Goal: Task Accomplishment & Management: Complete application form

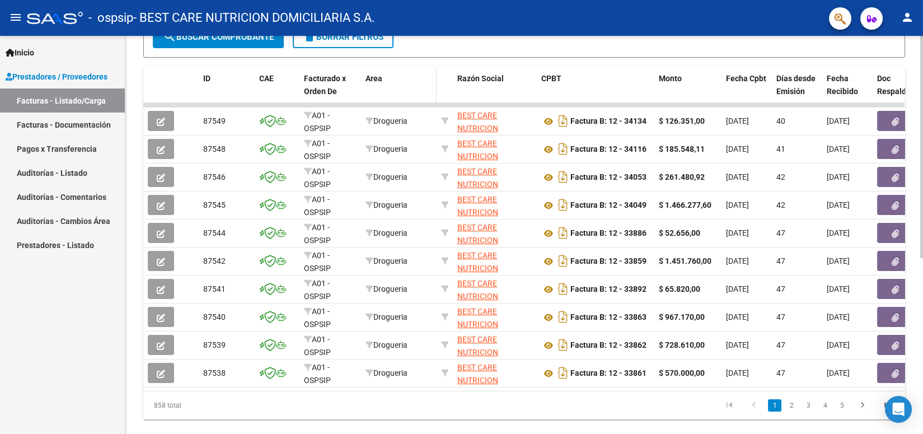
scroll to position [315, 0]
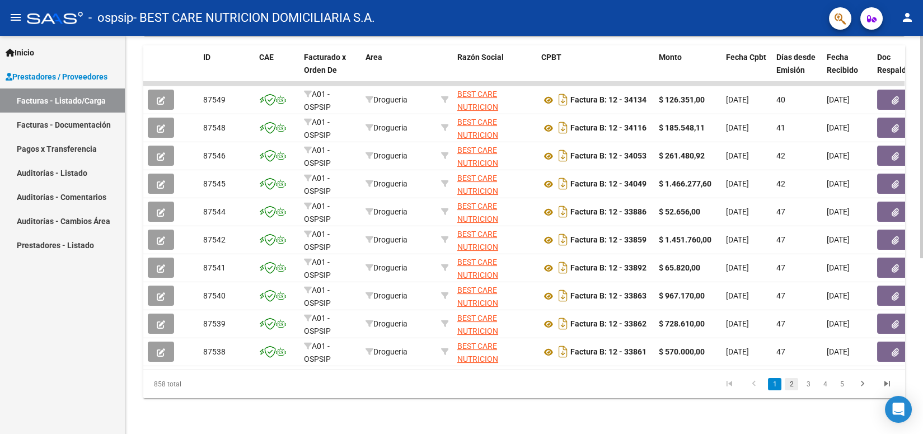
click at [788, 383] on link "2" at bounding box center [791, 384] width 13 height 12
click at [769, 384] on link "1" at bounding box center [774, 384] width 13 height 12
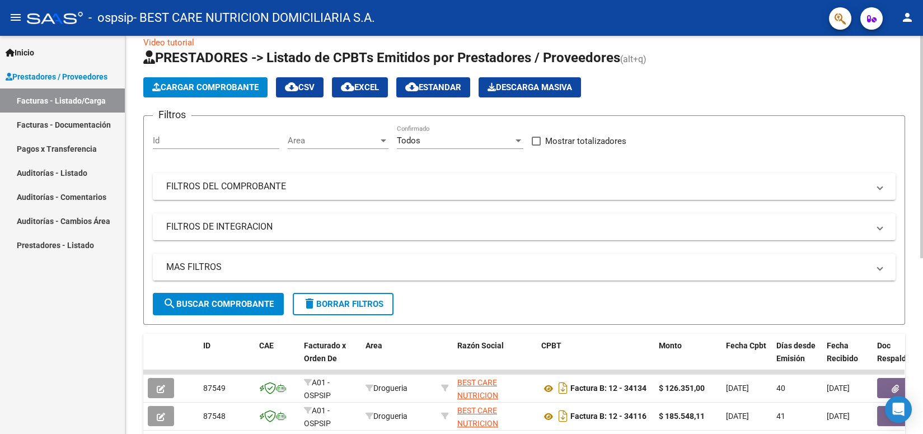
scroll to position [0, 0]
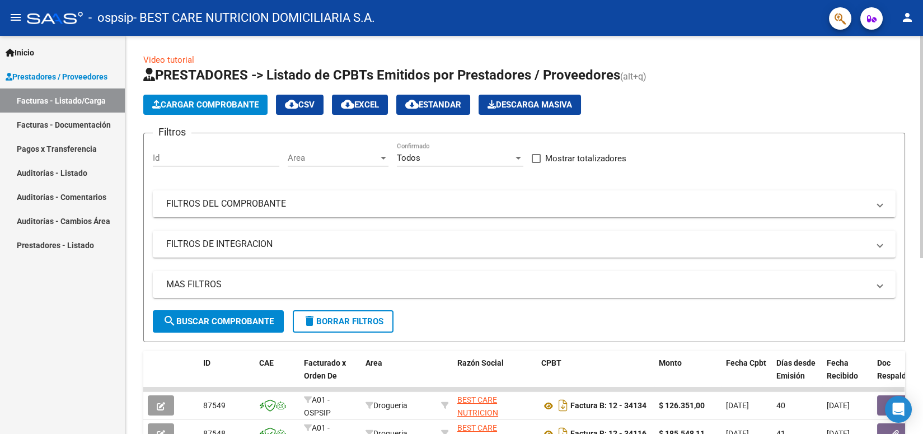
click at [222, 105] on span "Cargar Comprobante" at bounding box center [205, 105] width 106 height 10
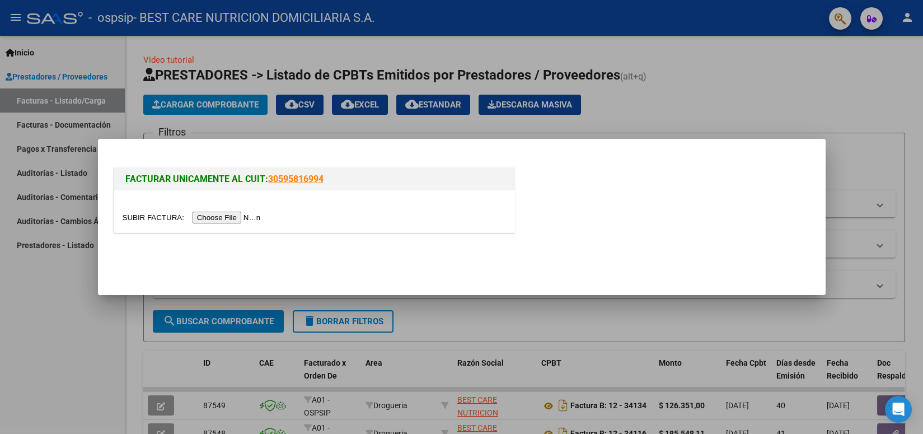
click at [222, 217] on input "file" at bounding box center [194, 218] width 142 height 12
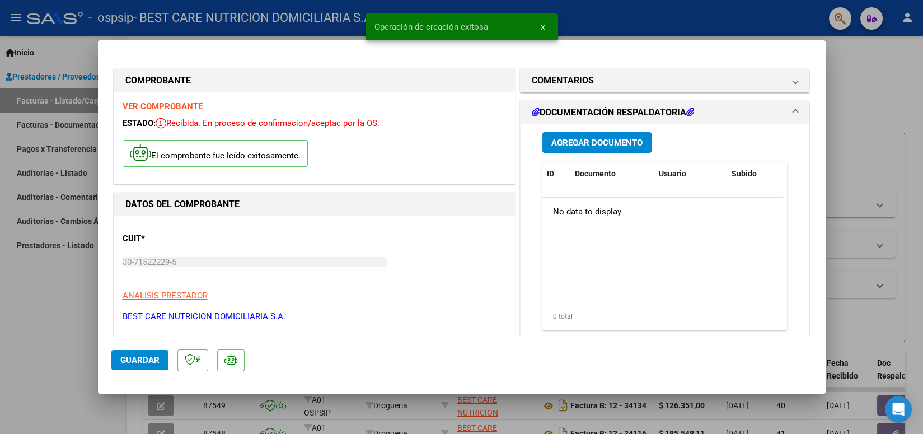
click at [145, 359] on span "Guardar" at bounding box center [139, 360] width 39 height 10
click at [582, 144] on span "Agregar Documento" at bounding box center [596, 143] width 91 height 10
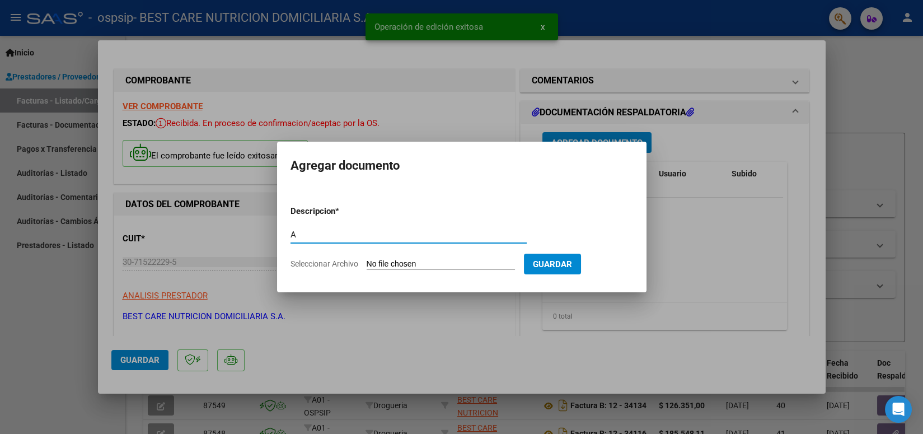
type input "AUT"
click at [376, 260] on input "Seleccionar Archivo" at bounding box center [441, 264] width 148 height 11
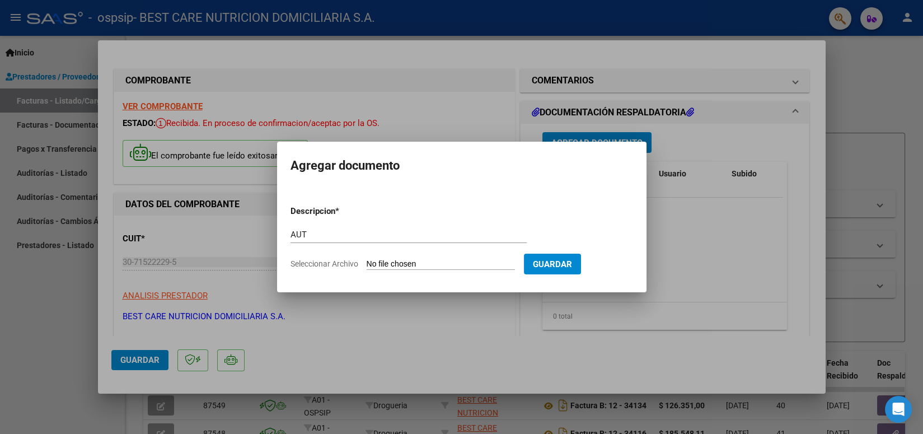
type input "C:\fakepath\P-066722 [PERSON_NAME][DATE] AUT 5.pdf"
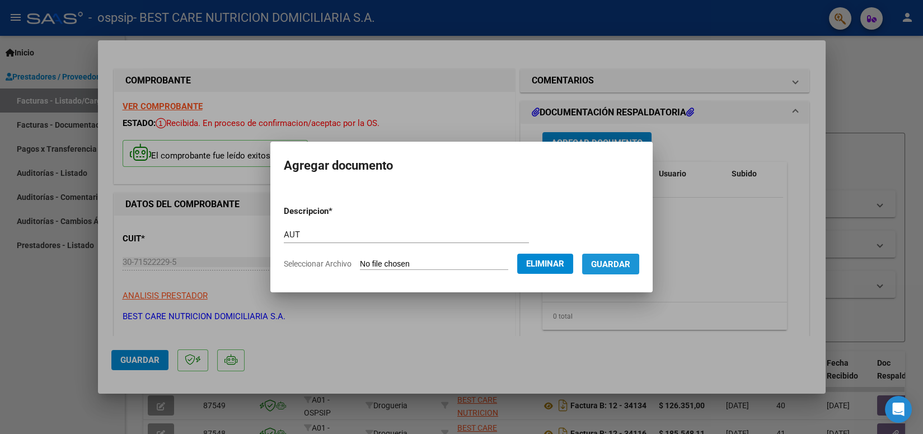
click at [606, 265] on span "Guardar" at bounding box center [610, 264] width 39 height 10
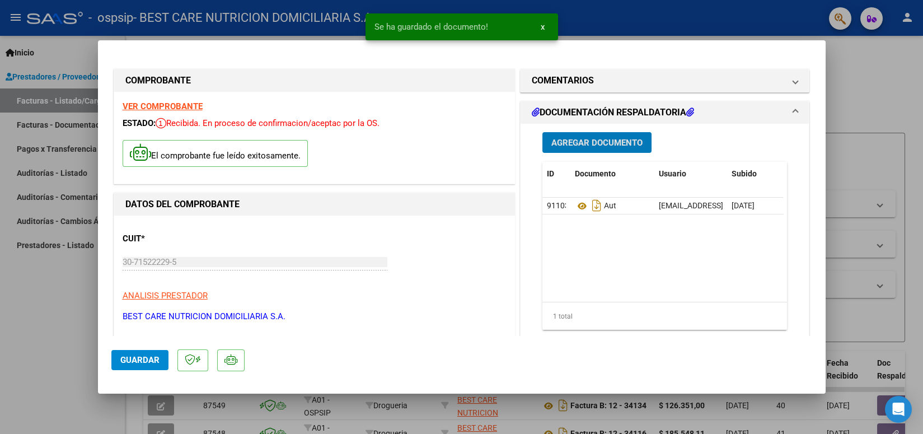
click at [601, 148] on button "Agregar Documento" at bounding box center [596, 142] width 109 height 21
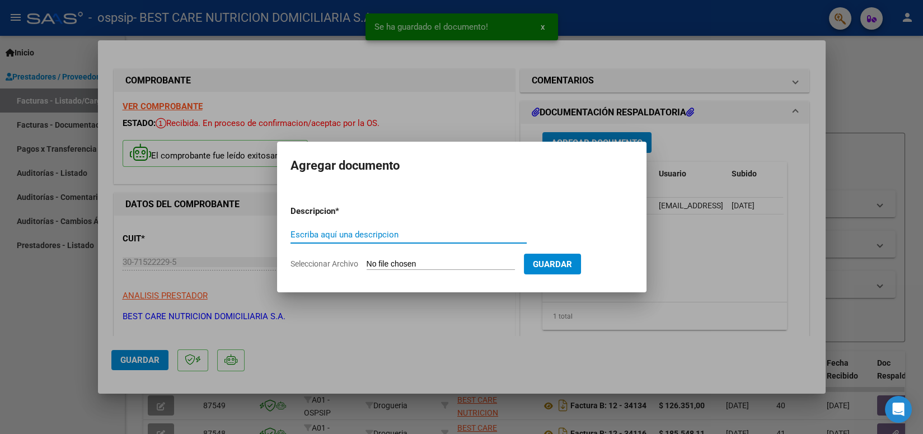
click at [387, 231] on input "Escriba aquí una descripcion" at bounding box center [408, 234] width 236 height 10
type input "REMITO"
click at [383, 264] on input "Seleccionar Archivo" at bounding box center [441, 264] width 148 height 11
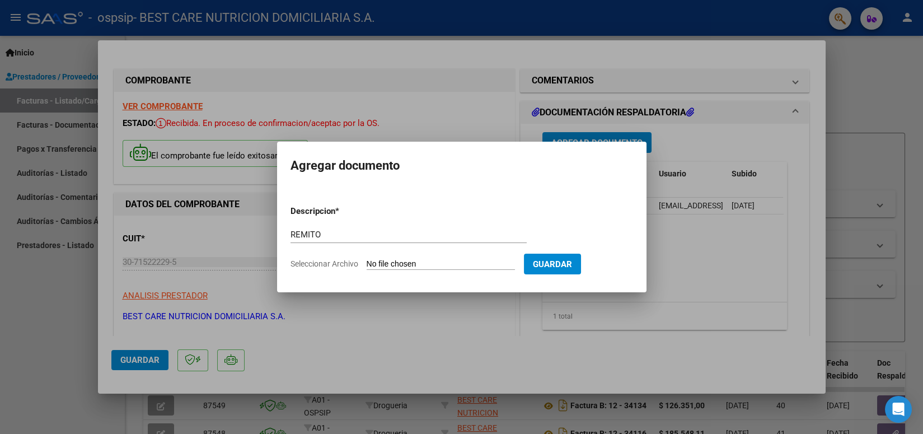
type input "C:\fakepath\P-066722 [PERSON_NAME][DATE].pdf"
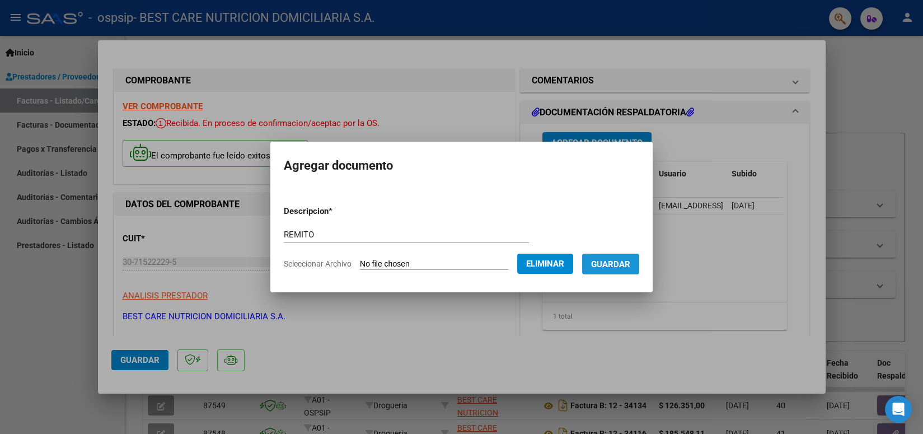
click at [612, 266] on span "Guardar" at bounding box center [610, 264] width 39 height 10
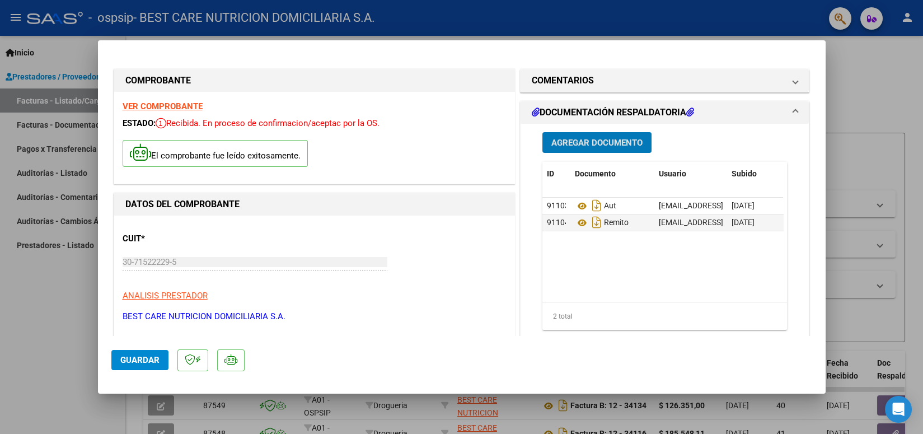
click at [141, 362] on span "Guardar" at bounding box center [139, 360] width 39 height 10
click at [460, 33] on div at bounding box center [461, 217] width 923 height 434
type input "$ 0,00"
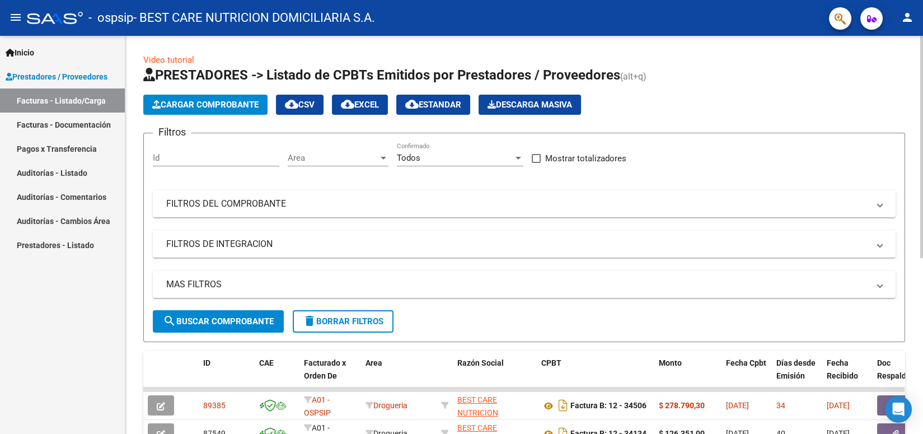
click at [238, 101] on span "Cargar Comprobante" at bounding box center [205, 105] width 106 height 10
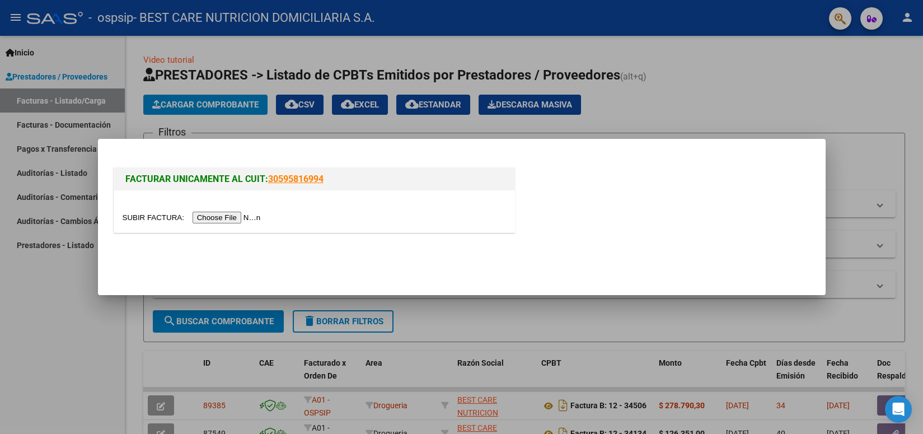
click at [236, 218] on input "file" at bounding box center [194, 218] width 142 height 12
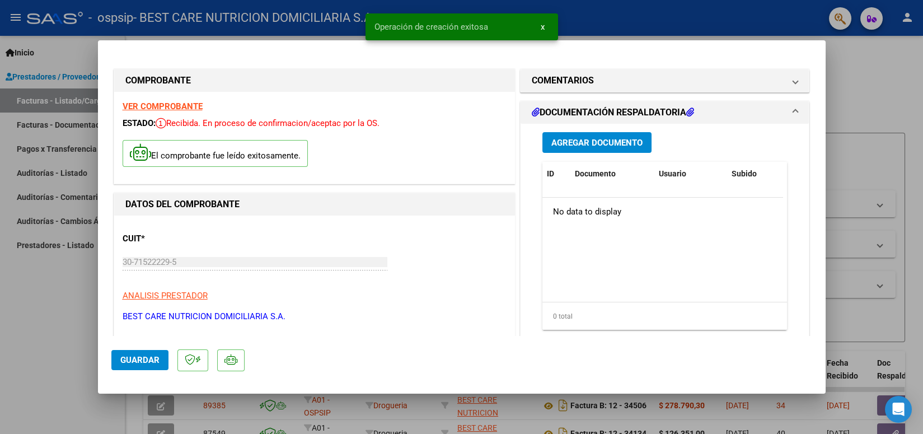
click at [567, 144] on span "Agregar Documento" at bounding box center [596, 143] width 91 height 10
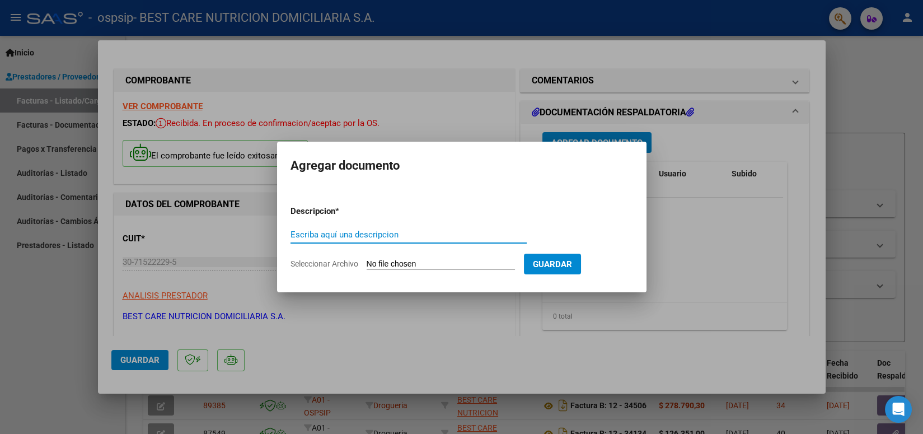
click at [393, 233] on input "Escriba aquí una descripcion" at bounding box center [408, 234] width 236 height 10
type input "AUT"
click at [410, 261] on input "Seleccionar Archivo" at bounding box center [441, 264] width 148 height 11
type input "C:\fakepath\P-111356 [PERSON_NAME] AUT 4.pdf"
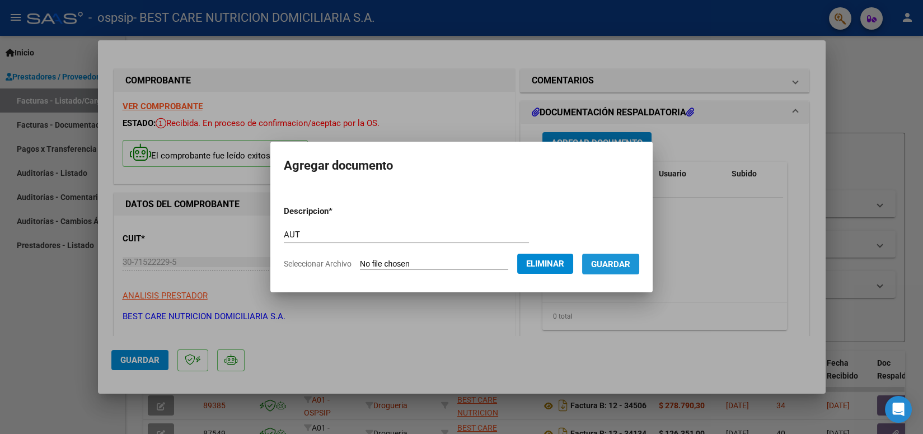
click at [618, 264] on span "Guardar" at bounding box center [610, 264] width 39 height 10
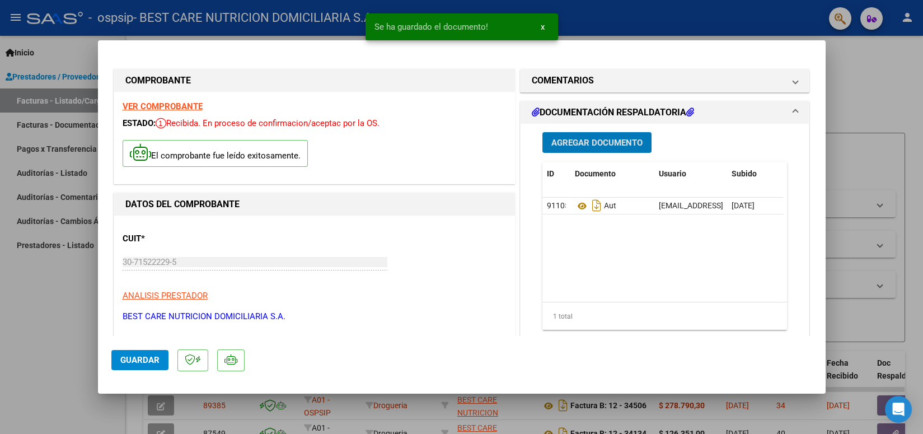
click at [612, 146] on span "Agregar Documento" at bounding box center [596, 143] width 91 height 10
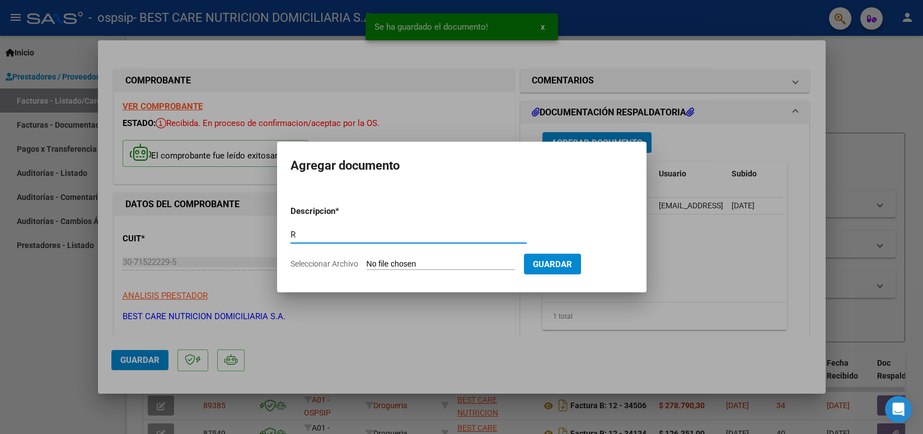
type input "REMITO"
click at [443, 266] on input "Seleccionar Archivo" at bounding box center [441, 264] width 148 height 11
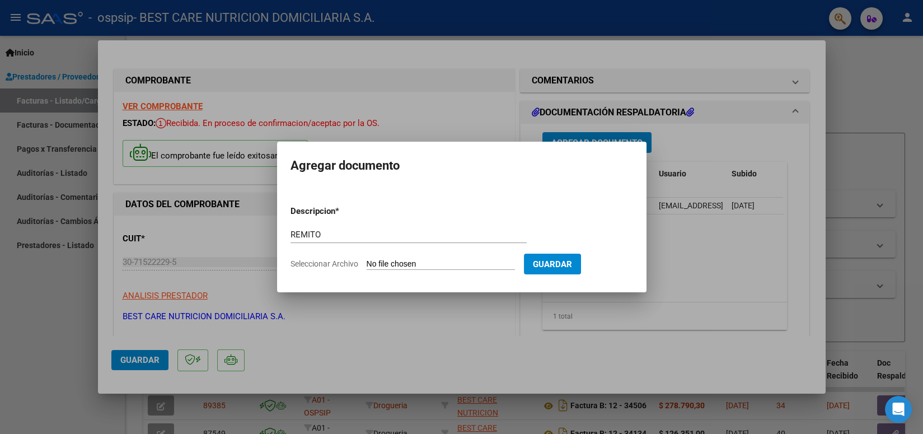
type input "C:\fakepath\P-111356 [PERSON_NAME] REMITO.pdf"
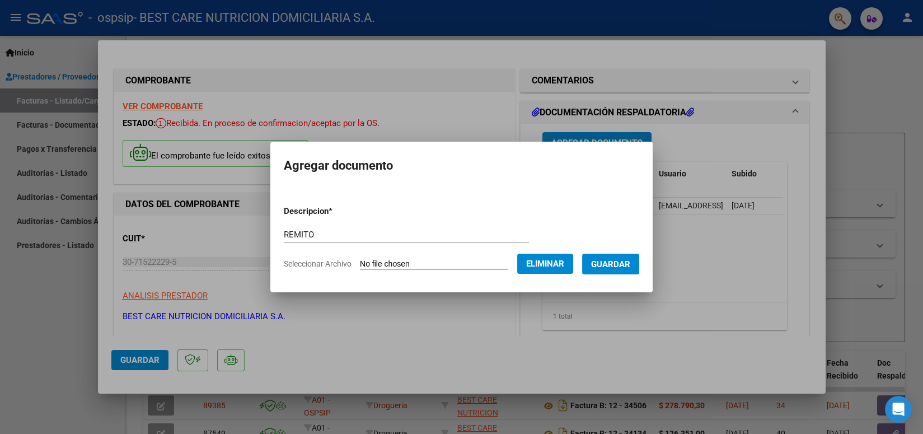
click at [594, 262] on span "Guardar" at bounding box center [610, 264] width 39 height 10
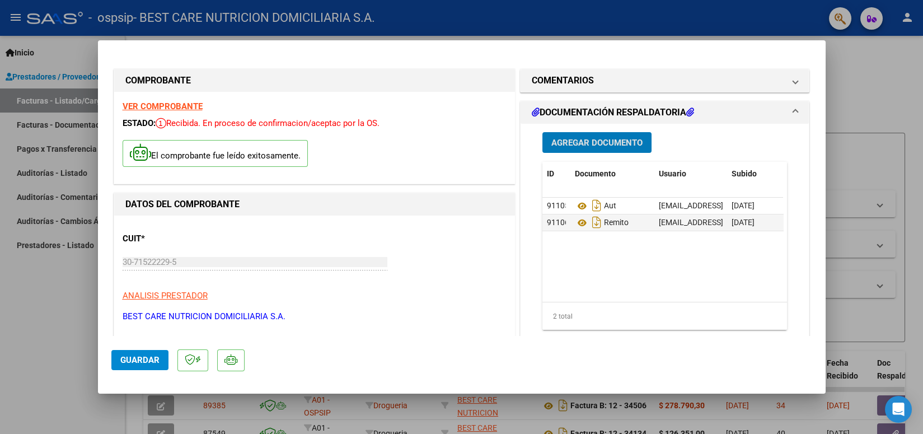
click at [151, 365] on button "Guardar" at bounding box center [139, 360] width 57 height 20
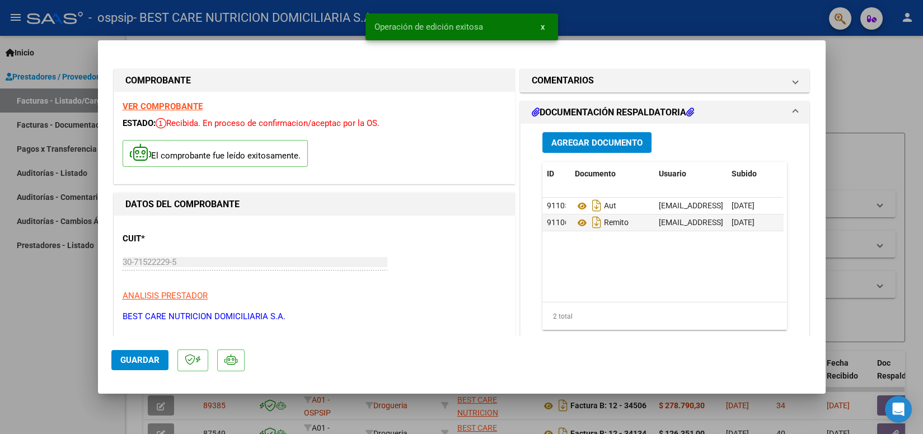
click at [617, 29] on div at bounding box center [461, 217] width 923 height 434
type input "$ 0,00"
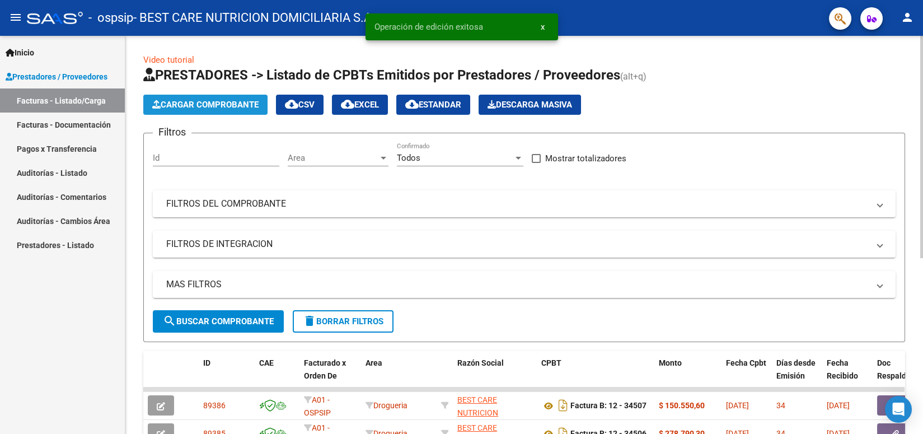
click at [210, 109] on span "Cargar Comprobante" at bounding box center [205, 105] width 106 height 10
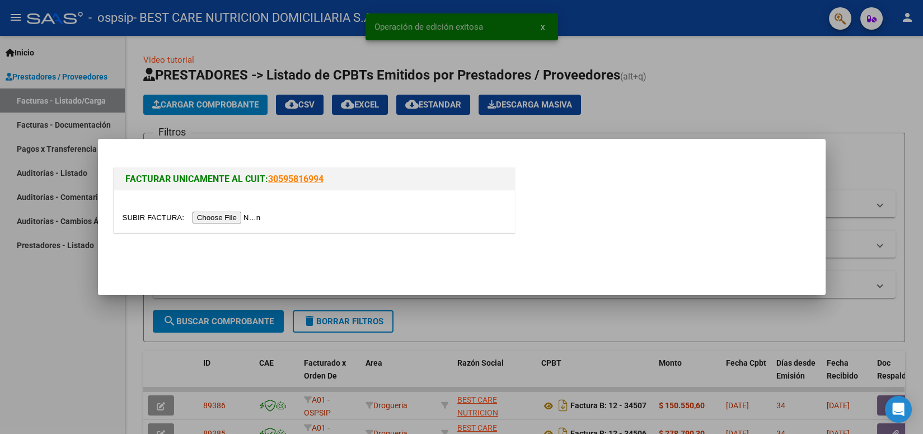
click at [231, 220] on input "file" at bounding box center [194, 218] width 142 height 12
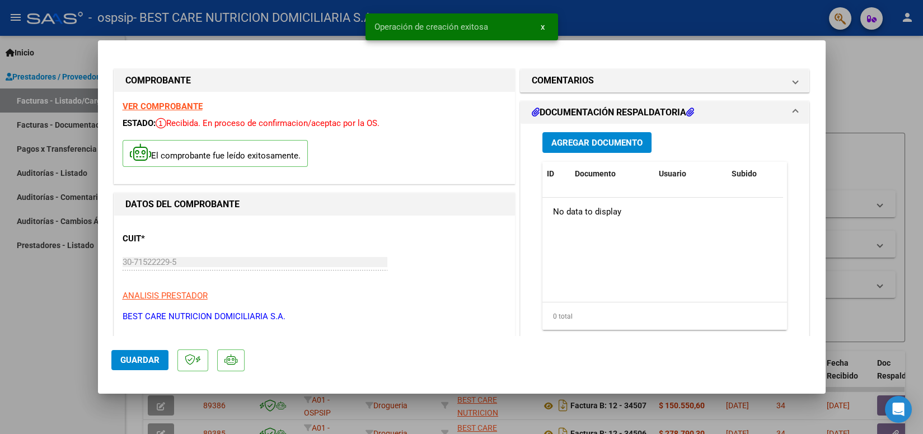
click at [570, 144] on span "Agregar Documento" at bounding box center [596, 143] width 91 height 10
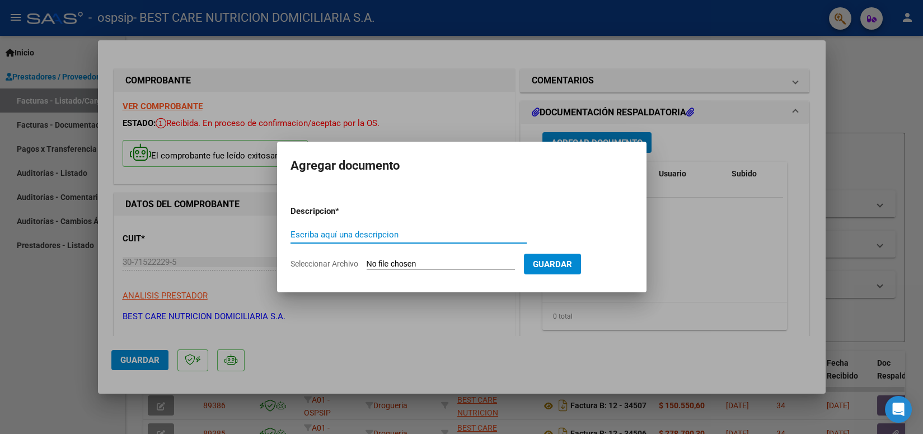
click at [403, 230] on input "Escriba aquí una descripcion" at bounding box center [408, 234] width 236 height 10
type input "AUT"
click at [404, 256] on form "Descripcion * AUT Escriba aquí una descripcion Seleccionar Archivo Guardar" at bounding box center [461, 237] width 343 height 82
click at [403, 262] on input "Seleccionar Archivo" at bounding box center [441, 264] width 148 height 11
type input "C:\fakepath\P-088073 [PERSON_NAME] AUT 2.pdf"
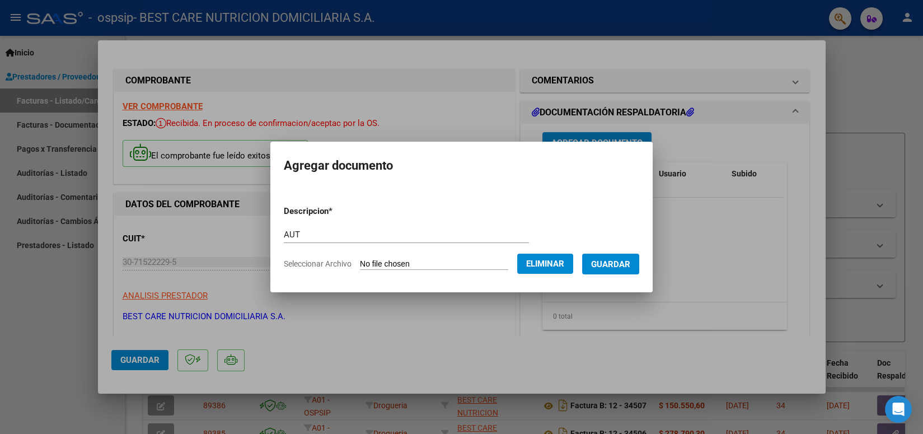
click at [611, 268] on span "Guardar" at bounding box center [610, 264] width 39 height 10
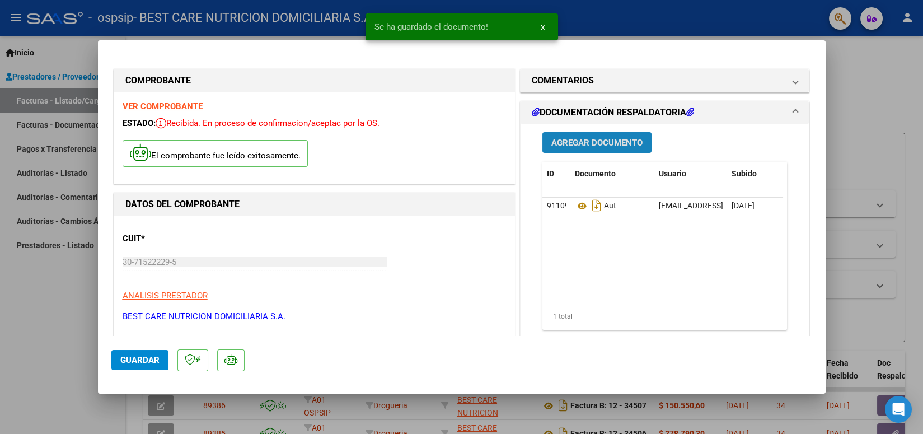
click at [573, 146] on span "Agregar Documento" at bounding box center [596, 143] width 91 height 10
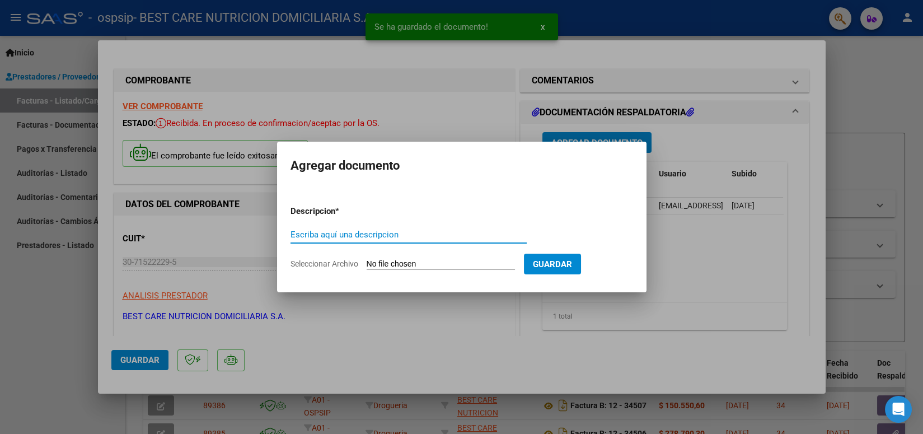
click at [451, 228] on div "Escriba aquí una descripcion" at bounding box center [408, 234] width 236 height 17
click at [368, 231] on input "Escriba aquí una descripcion" at bounding box center [408, 234] width 236 height 10
type input "REMITO"
click at [452, 259] on app-file-uploader "Seleccionar Archivo" at bounding box center [406, 264] width 233 height 10
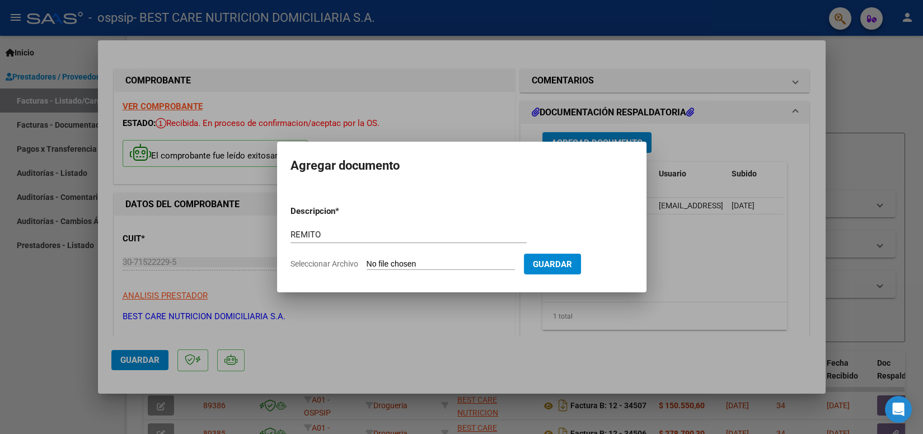
click at [434, 260] on input "Seleccionar Archivo" at bounding box center [441, 264] width 148 height 11
type input "C:\fakepath\P-047377 [PERSON_NAME] [PERSON_NAME].pdf"
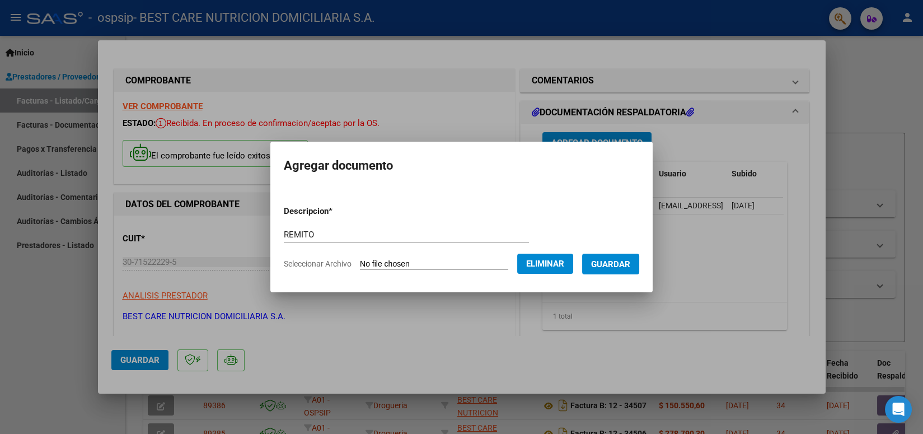
click at [607, 266] on span "Guardar" at bounding box center [610, 264] width 39 height 10
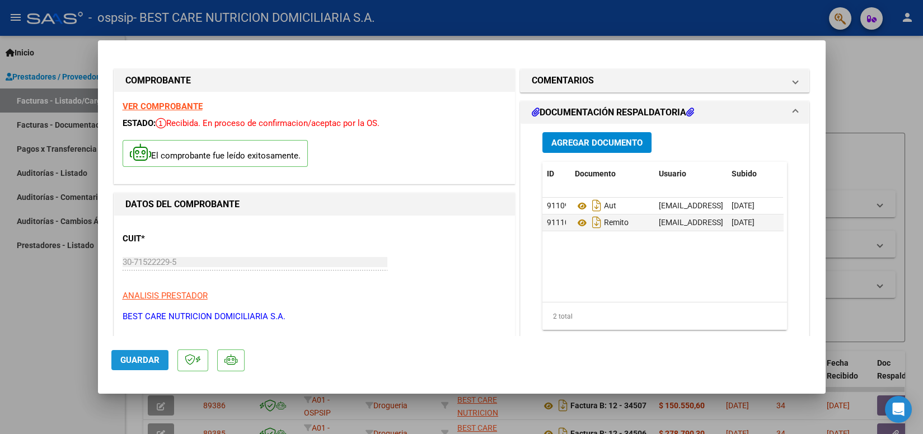
click at [147, 350] on button "Guardar" at bounding box center [139, 360] width 57 height 20
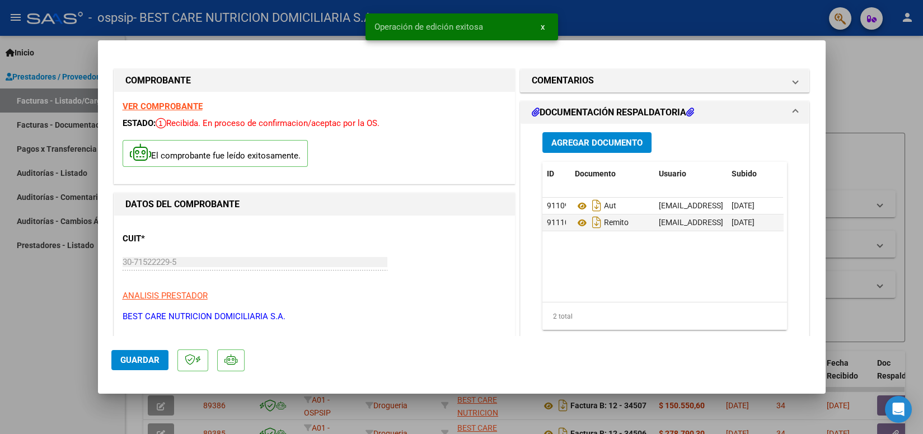
click at [669, 31] on div at bounding box center [461, 217] width 923 height 434
type input "$ 0,00"
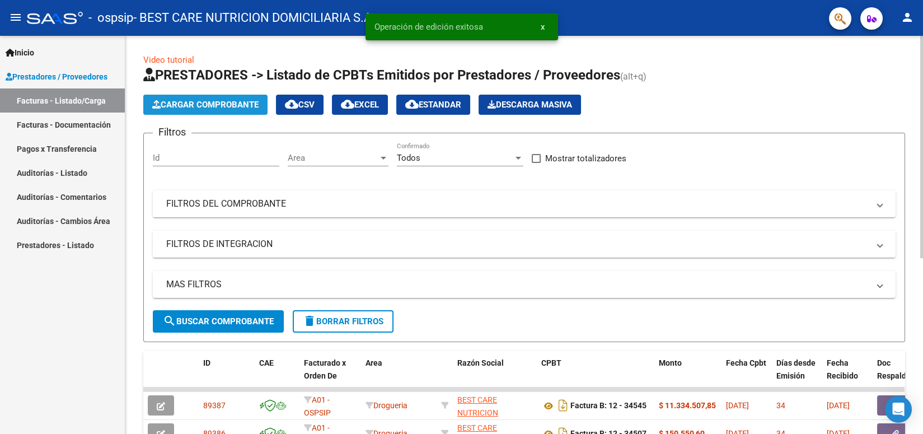
click at [213, 106] on span "Cargar Comprobante" at bounding box center [205, 105] width 106 height 10
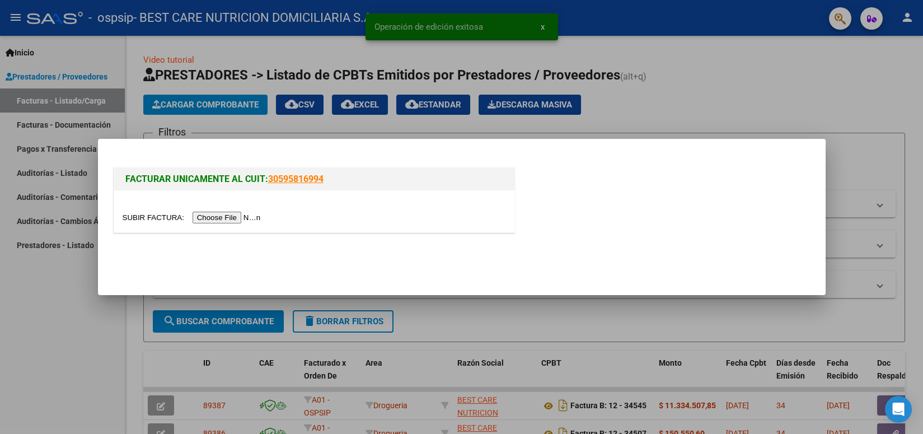
click at [215, 218] on input "file" at bounding box center [194, 218] width 142 height 12
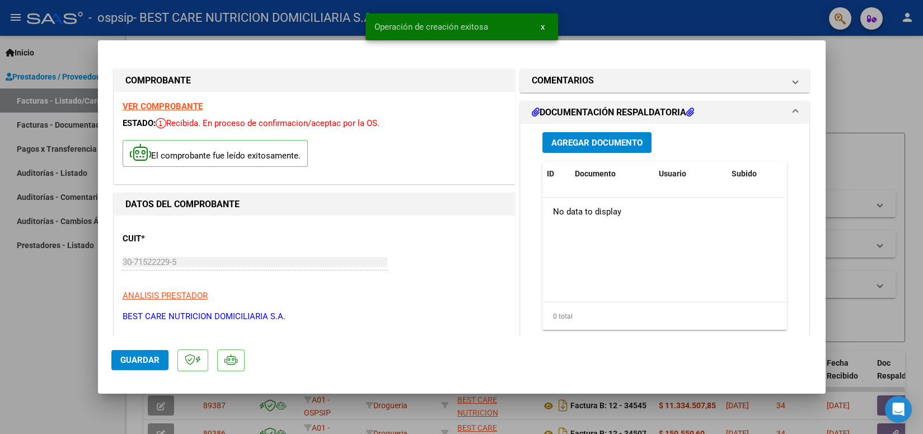
click at [592, 146] on span "Agregar Documento" at bounding box center [596, 143] width 91 height 10
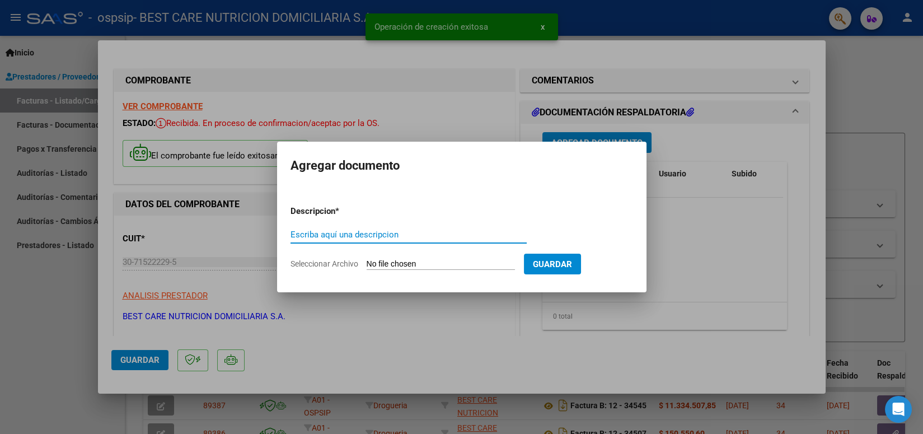
click at [430, 236] on input "Escriba aquí una descripcion" at bounding box center [408, 234] width 236 height 10
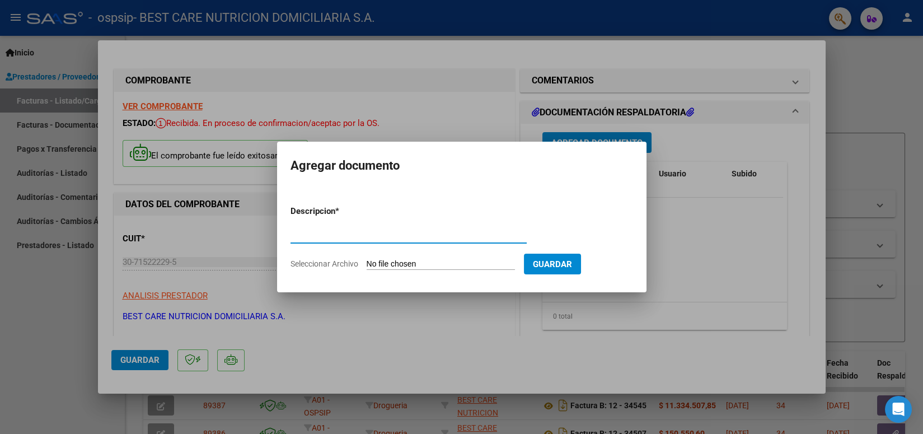
type input "AUT"
click at [421, 259] on app-file-uploader "Seleccionar Archivo" at bounding box center [406, 264] width 233 height 10
click at [405, 260] on input "Seleccionar Archivo" at bounding box center [441, 264] width 148 height 11
type input "C:\fakepath\P-088073 [PERSON_NAME] AUT 3.pdf"
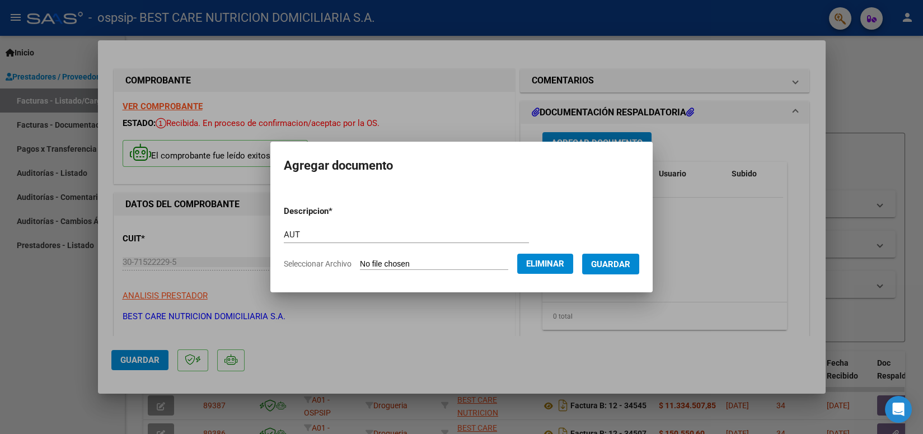
click at [618, 259] on span "Guardar" at bounding box center [610, 264] width 39 height 10
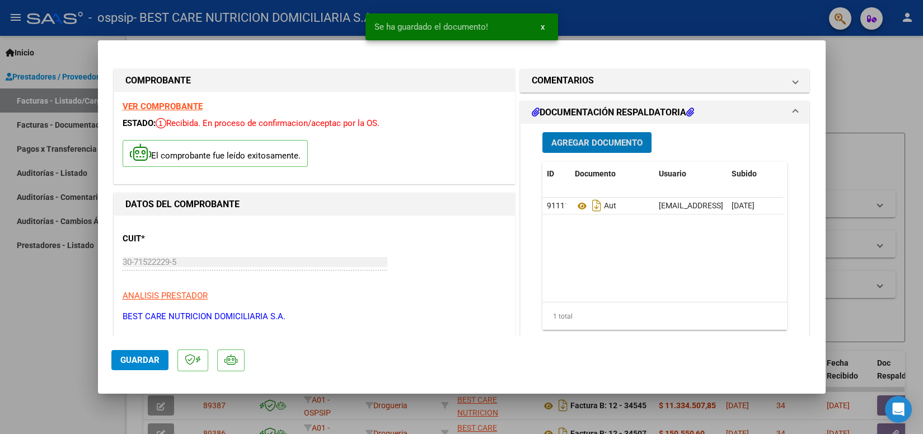
click at [605, 140] on span "Agregar Documento" at bounding box center [596, 143] width 91 height 10
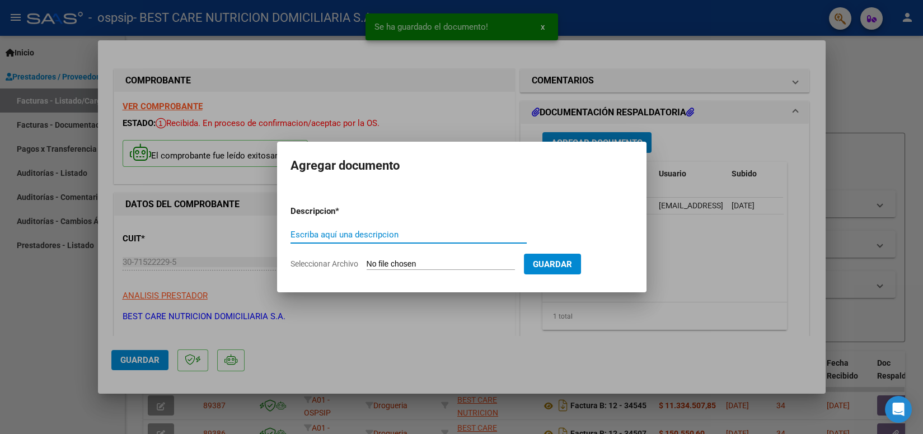
click at [381, 229] on input "Escriba aquí una descripcion" at bounding box center [408, 234] width 236 height 10
type input "REMITO"
click at [380, 262] on input "Seleccionar Archivo" at bounding box center [441, 264] width 148 height 11
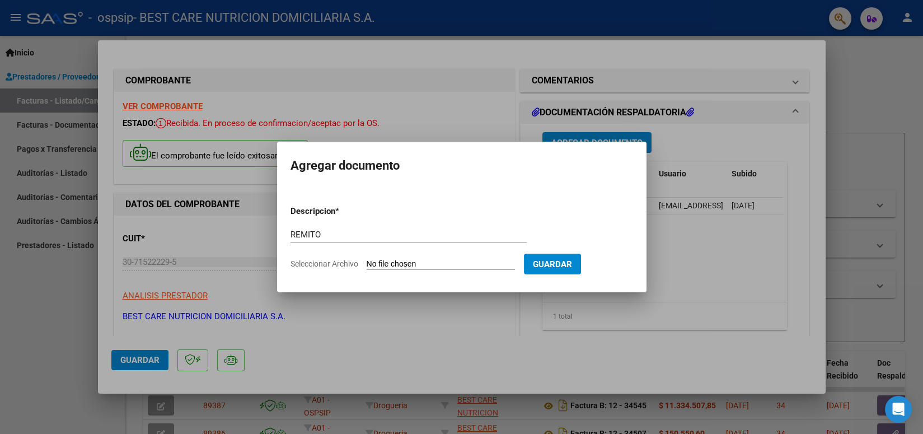
type input "C:\fakepath\P-088073 [PERSON_NAME].pdf"
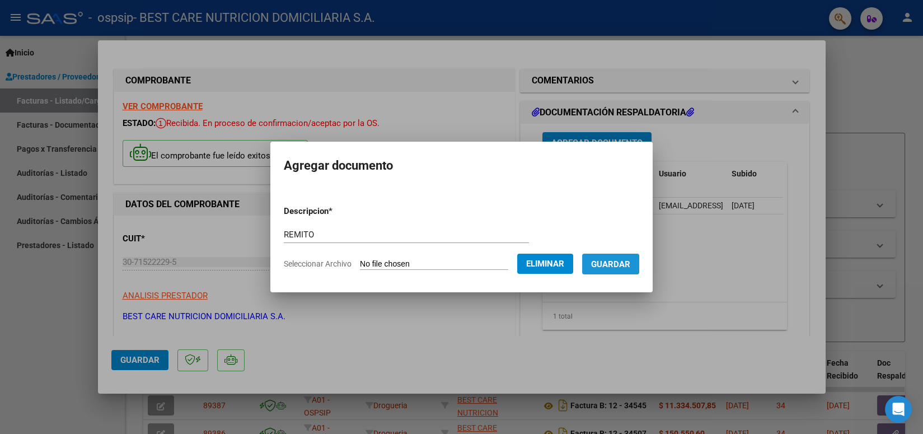
click at [611, 260] on span "Guardar" at bounding box center [610, 264] width 39 height 10
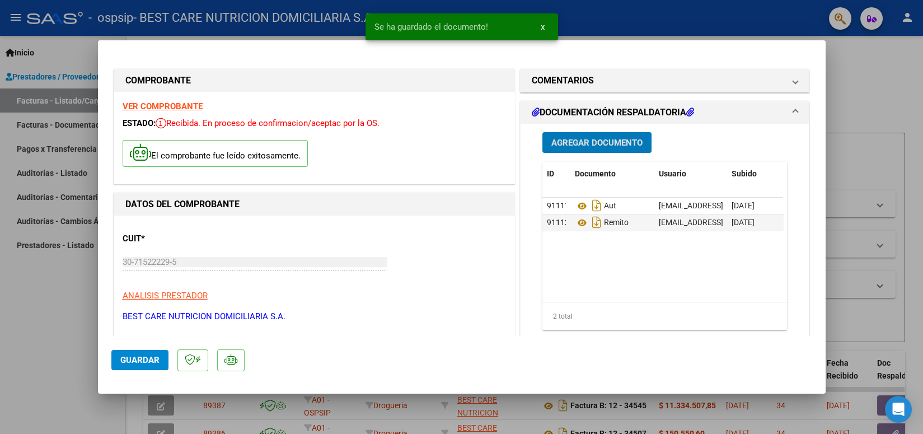
click at [162, 361] on button "Guardar" at bounding box center [139, 360] width 57 height 20
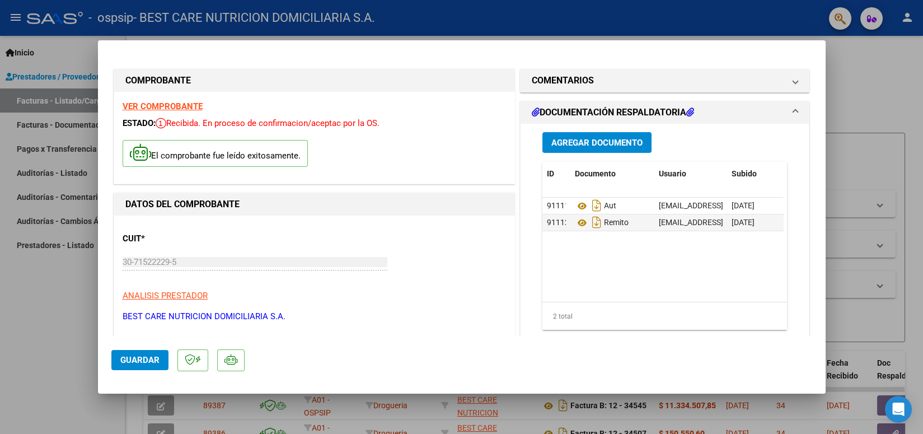
click at [156, 366] on button "Guardar" at bounding box center [139, 360] width 57 height 20
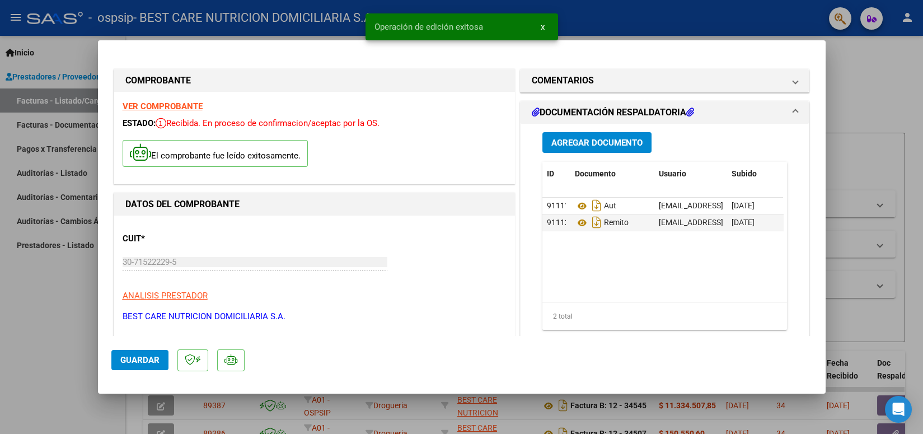
click at [608, 24] on div at bounding box center [461, 217] width 923 height 434
type input "$ 0,00"
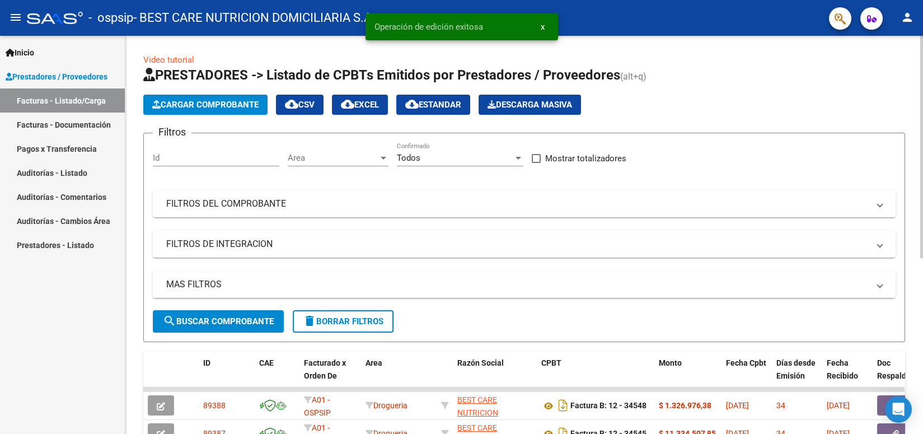
click at [228, 110] on button "Cargar Comprobante" at bounding box center [205, 105] width 124 height 20
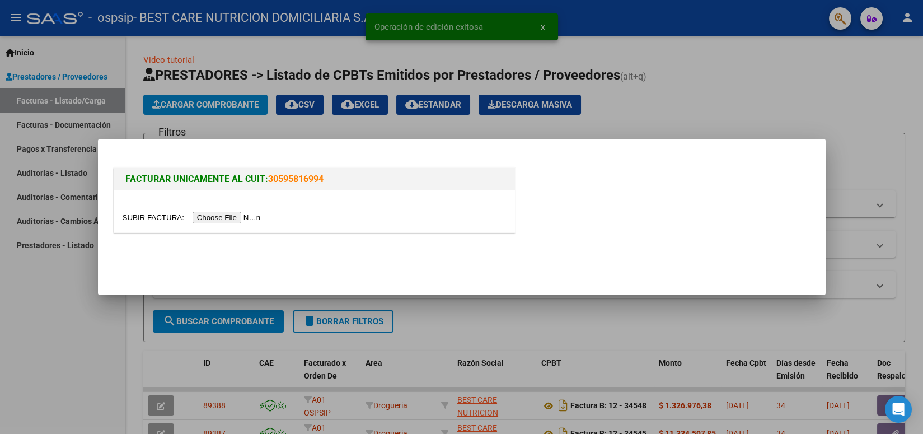
click at [238, 222] on input "file" at bounding box center [194, 218] width 142 height 12
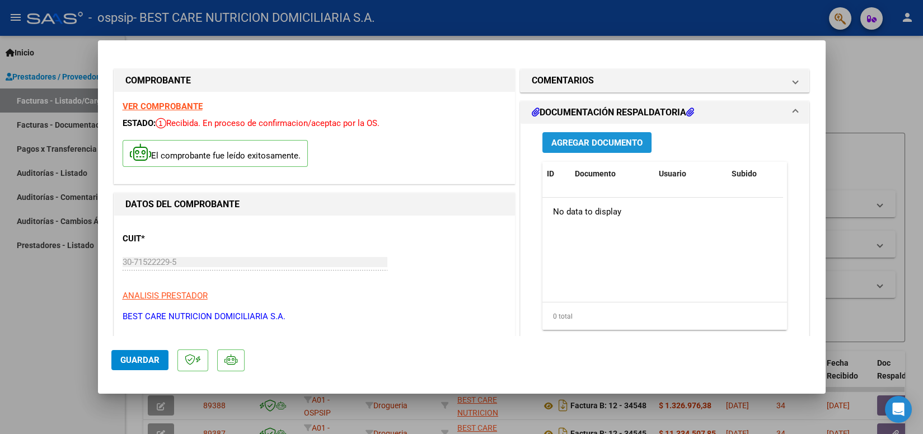
click at [593, 151] on button "Agregar Documento" at bounding box center [596, 142] width 109 height 21
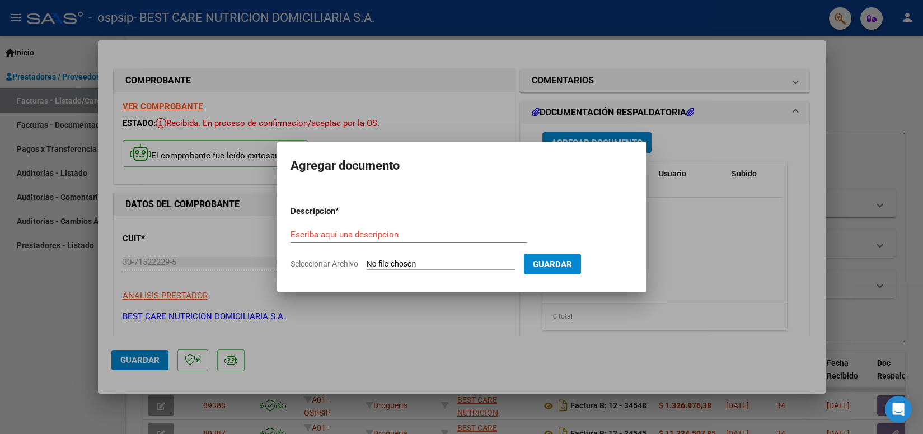
click at [358, 226] on div "Escriba aquí una descripcion" at bounding box center [408, 234] width 236 height 17
click at [340, 237] on input "Escriba aquí una descripcion" at bounding box center [408, 234] width 236 height 10
type input "AUT"
click at [372, 265] on input "Seleccionar Archivo" at bounding box center [441, 264] width 148 height 11
type input "C:\fakepath\P-088124 [GEOGRAPHIC_DATA][PERSON_NAME] AUT 2.pdf"
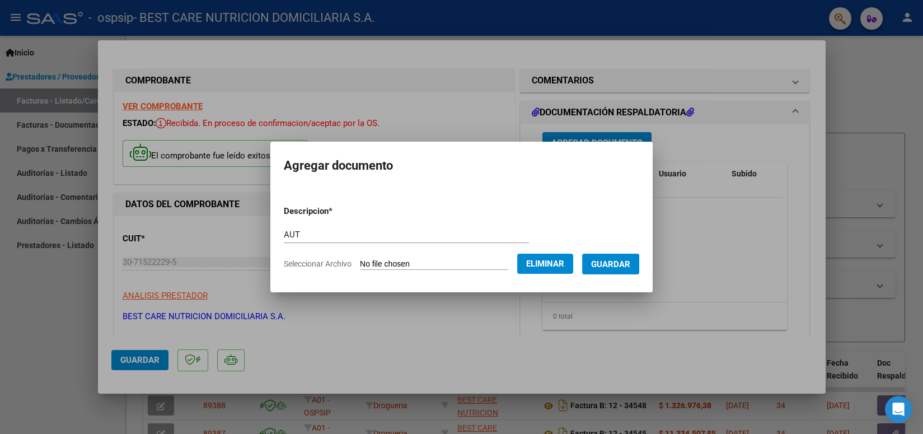
click at [608, 260] on span "Guardar" at bounding box center [610, 264] width 39 height 10
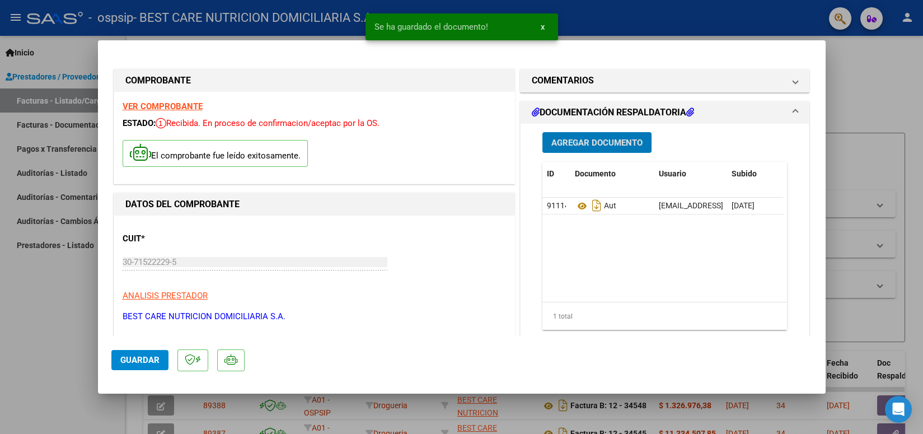
click at [603, 145] on span "Agregar Documento" at bounding box center [596, 143] width 91 height 10
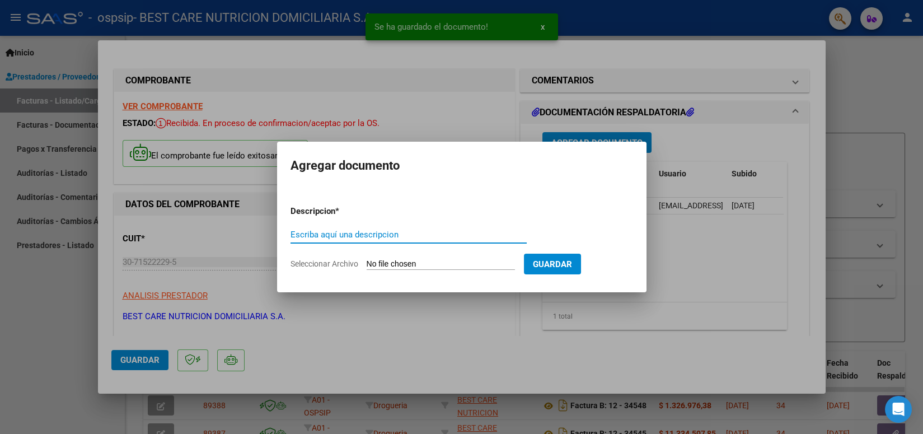
click at [400, 232] on input "Escriba aquí una descripcion" at bounding box center [408, 234] width 236 height 10
type input "REMITO"
click at [406, 262] on input "Seleccionar Archivo" at bounding box center [441, 264] width 148 height 11
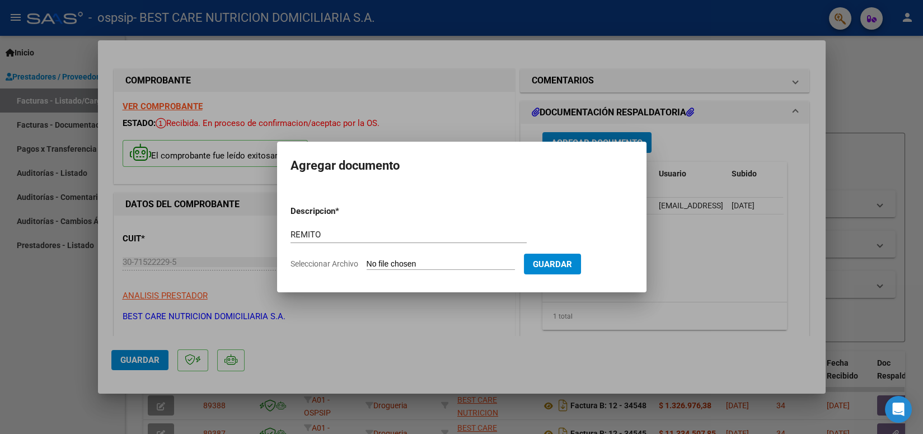
type input "C:\fakepath\P-088124 [GEOGRAPHIC_DATA][PERSON_NAME] REMITO.pdf"
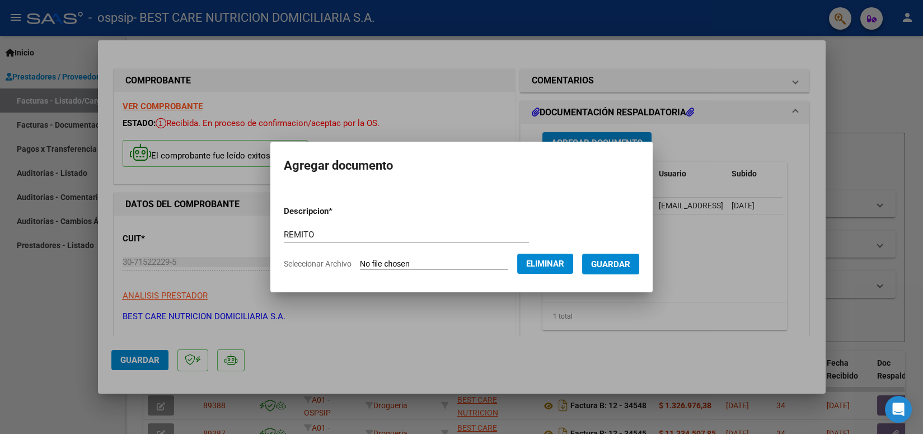
click at [607, 268] on span "Guardar" at bounding box center [610, 264] width 39 height 10
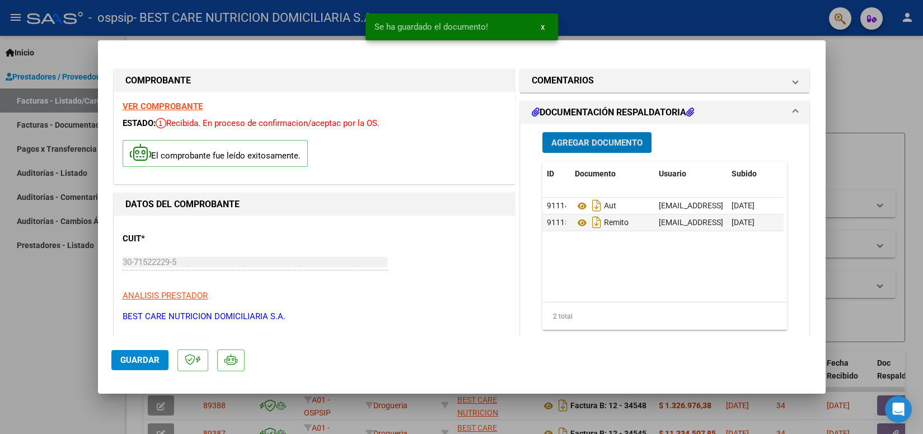
click at [138, 360] on span "Guardar" at bounding box center [139, 360] width 39 height 10
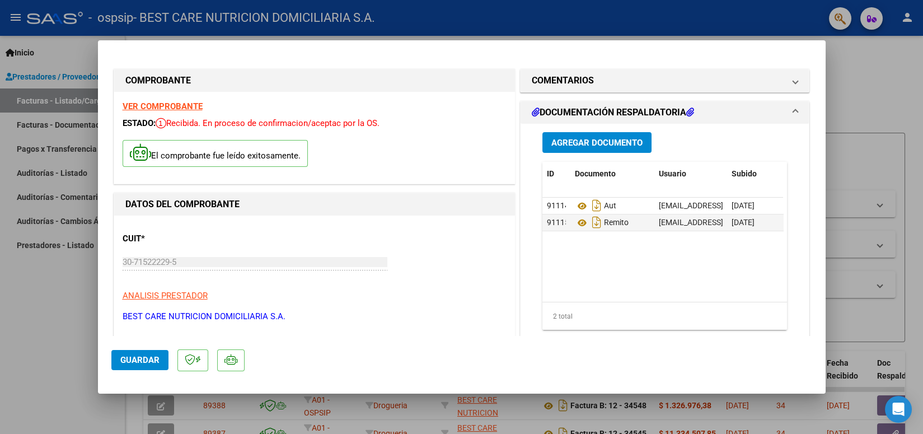
click at [611, 17] on div at bounding box center [461, 217] width 923 height 434
type input "$ 0,00"
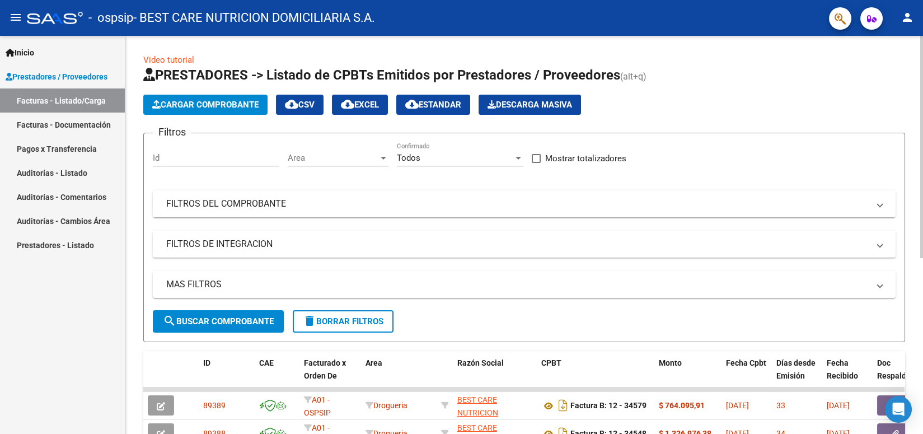
click at [212, 104] on span "Cargar Comprobante" at bounding box center [205, 105] width 106 height 10
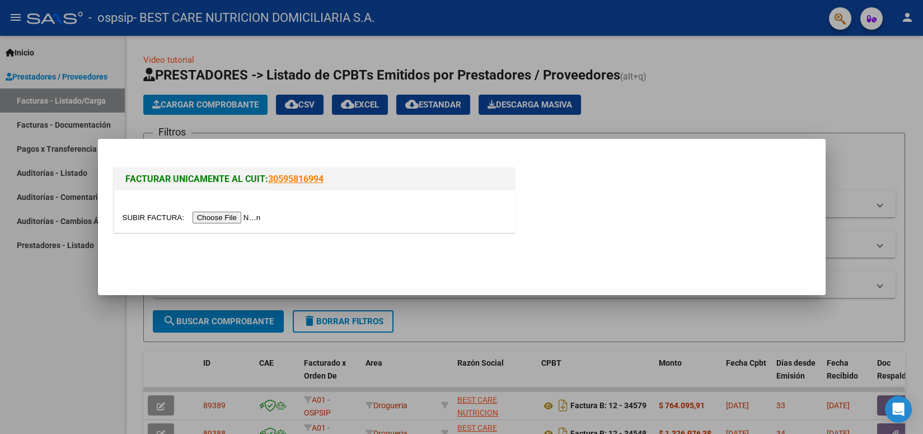
click at [228, 216] on input "file" at bounding box center [194, 218] width 142 height 12
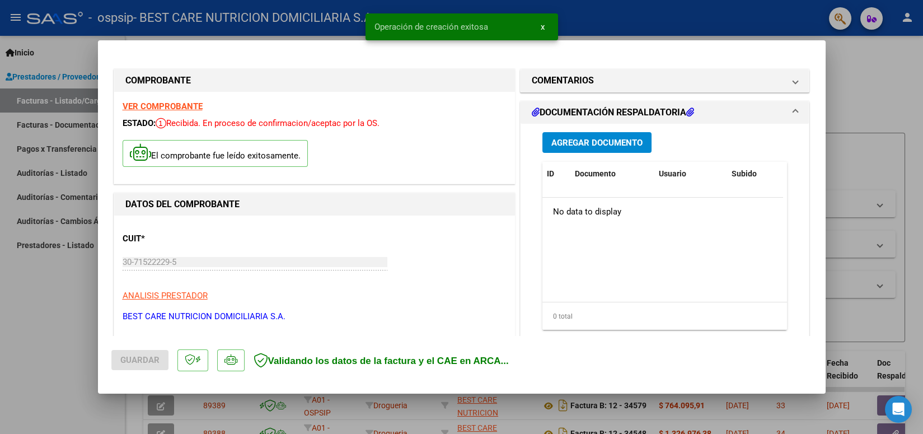
click at [563, 146] on span "Agregar Documento" at bounding box center [596, 143] width 91 height 10
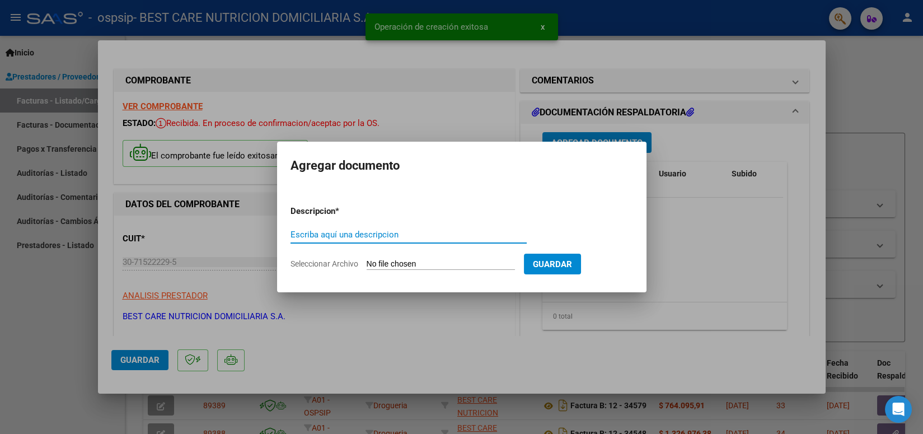
click at [414, 229] on input "Escriba aquí una descripcion" at bounding box center [408, 234] width 236 height 10
type input "AUT"
click at [406, 259] on app-file-uploader "Seleccionar Archivo" at bounding box center [406, 264] width 233 height 10
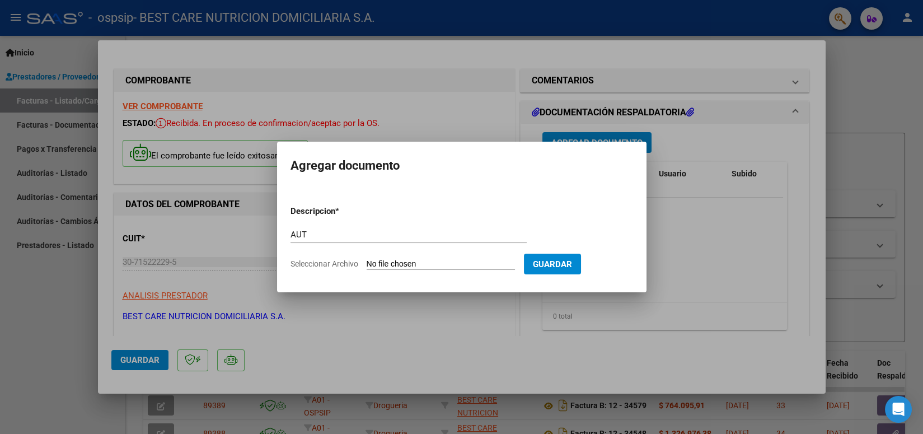
click at [405, 264] on input "Seleccionar Archivo" at bounding box center [441, 264] width 148 height 11
type input "C:\fakepath\P-089168 [PERSON_NAME] AUT 2.pdf"
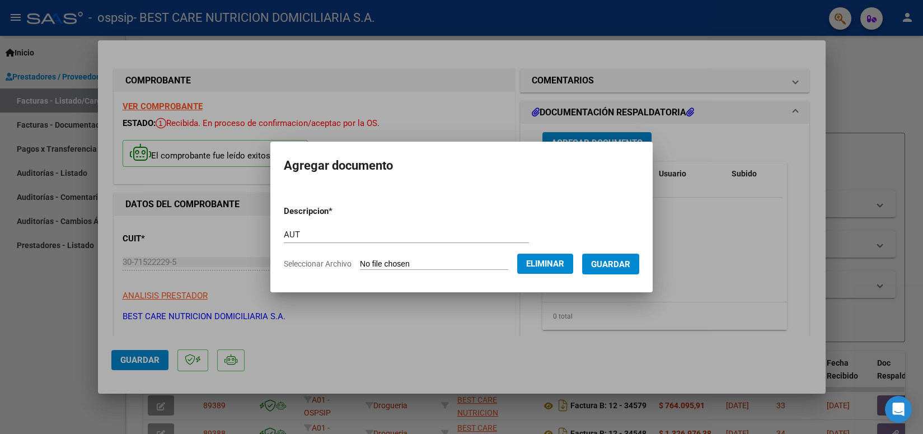
click at [598, 260] on span "Guardar" at bounding box center [610, 264] width 39 height 10
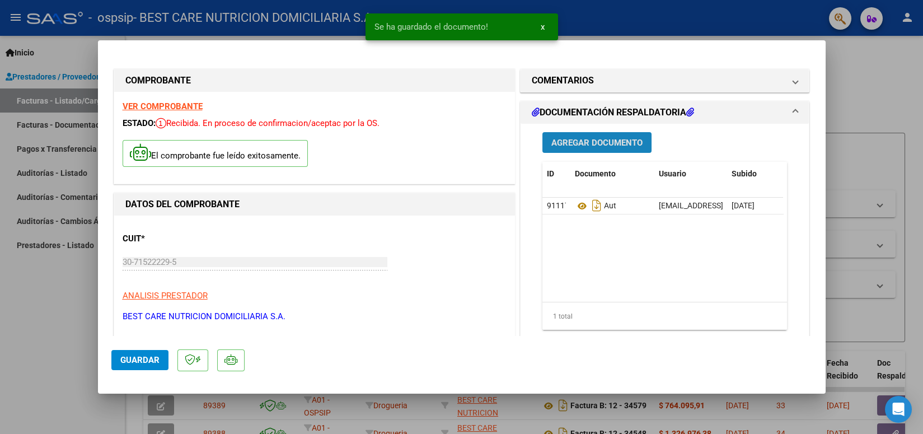
click at [606, 139] on span "Agregar Documento" at bounding box center [596, 143] width 91 height 10
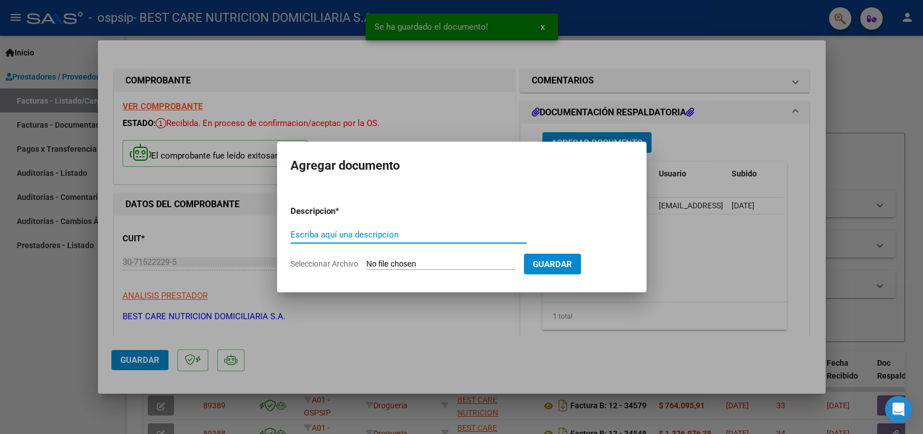
click at [420, 240] on div "Escriba aquí una descripcion" at bounding box center [408, 234] width 236 height 17
click at [402, 236] on input "Escriba aquí una descripcion" at bounding box center [408, 234] width 236 height 10
type input "REMITO"
click at [425, 264] on input "Seleccionar Archivo" at bounding box center [441, 264] width 148 height 11
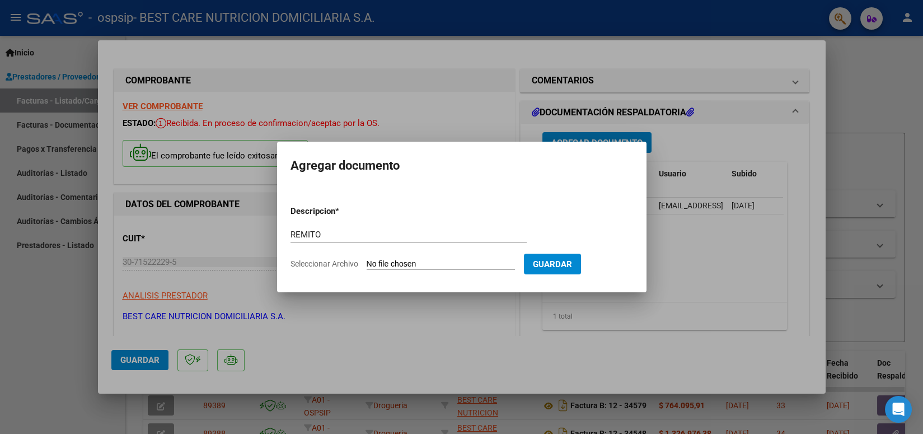
type input "C:\fakepath\P-089168 [PERSON_NAME] REMITO.pdf"
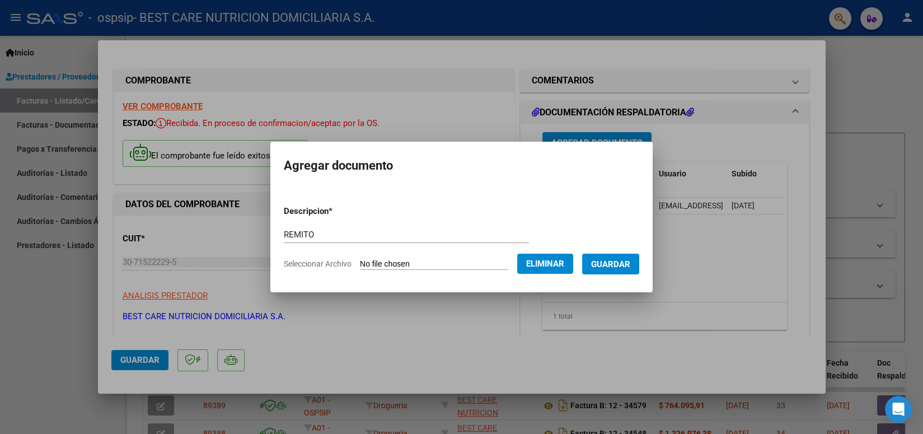
click at [612, 268] on span "Guardar" at bounding box center [610, 264] width 39 height 10
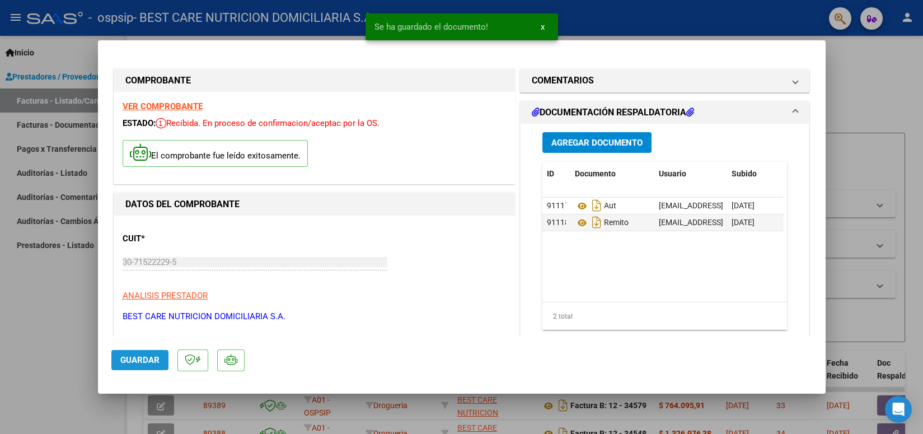
click at [128, 360] on span "Guardar" at bounding box center [139, 360] width 39 height 10
click at [133, 363] on span "Guardar" at bounding box center [139, 360] width 39 height 10
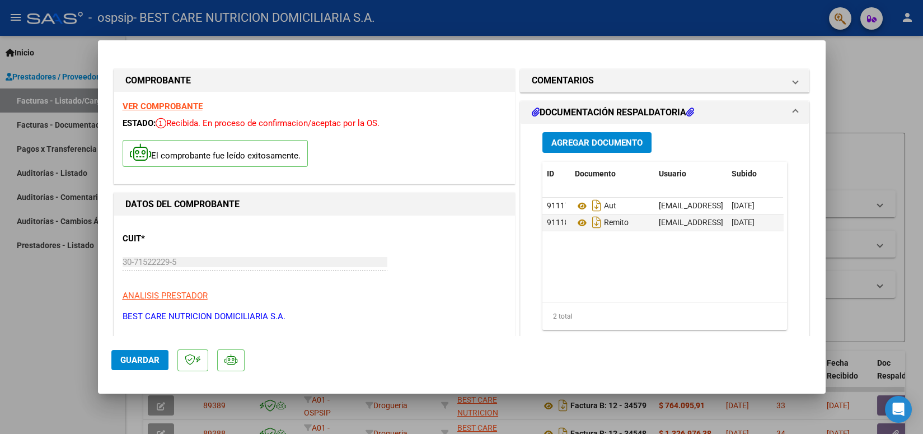
click at [602, 24] on div at bounding box center [461, 217] width 923 height 434
type input "$ 0,00"
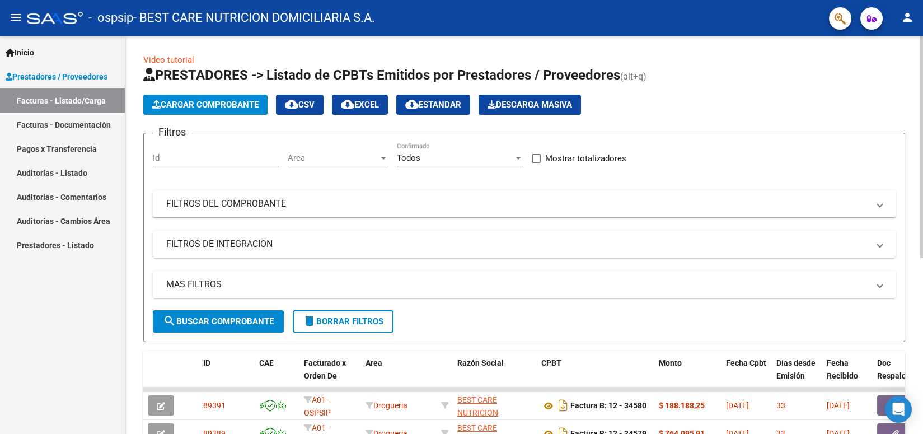
click at [211, 107] on span "Cargar Comprobante" at bounding box center [205, 105] width 106 height 10
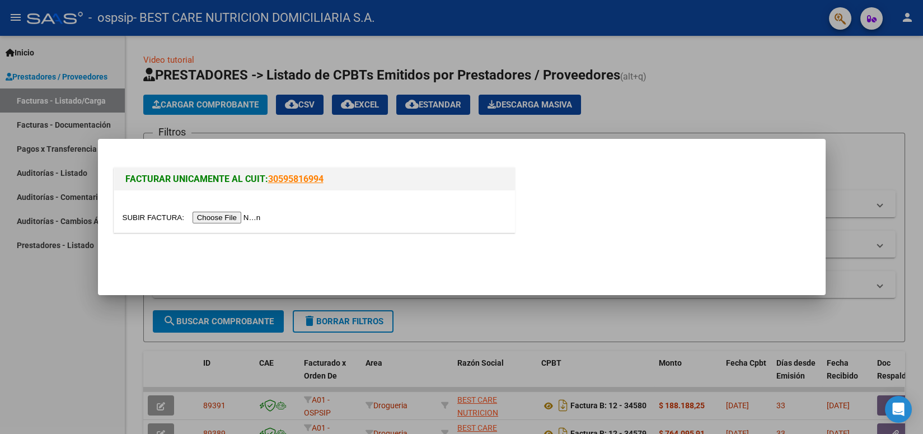
click at [236, 215] on input "file" at bounding box center [194, 218] width 142 height 12
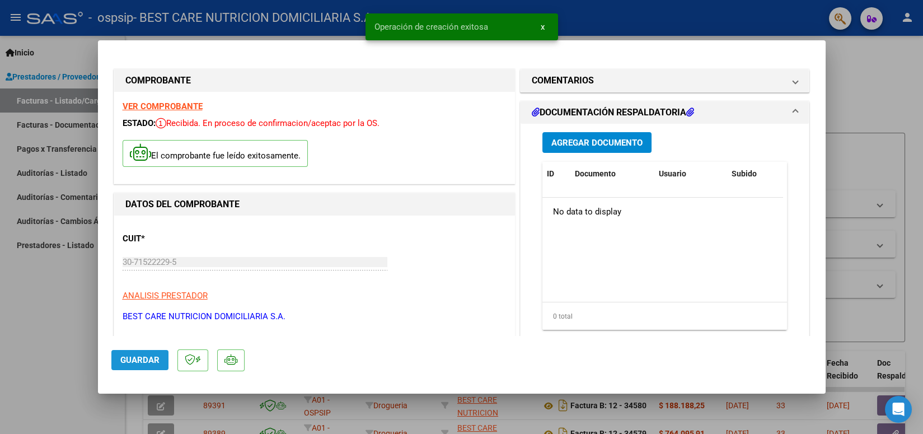
click at [156, 359] on span "Guardar" at bounding box center [139, 360] width 39 height 10
click at [589, 144] on span "Agregar Documento" at bounding box center [596, 143] width 91 height 10
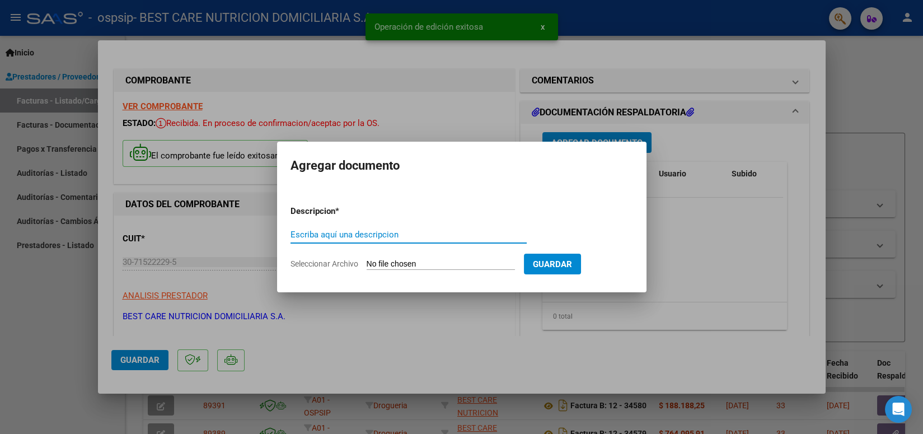
click at [452, 228] on div "Escriba aquí una descripcion" at bounding box center [408, 234] width 236 height 17
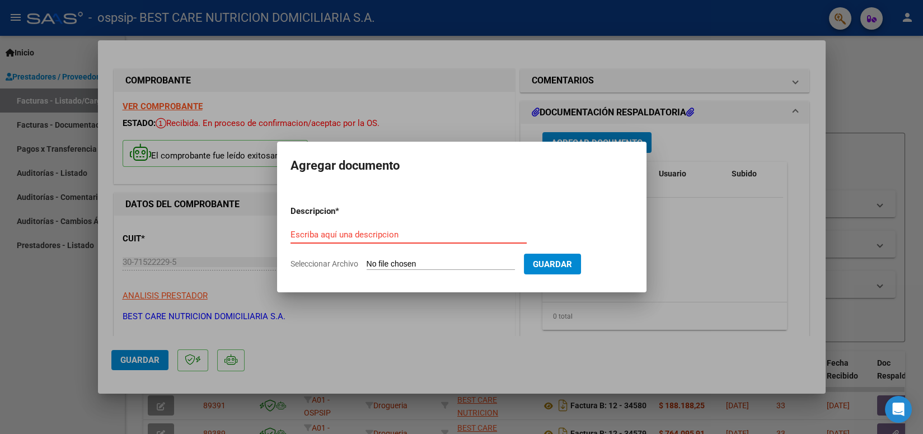
click at [372, 236] on input "Escriba aquí una descripcion" at bounding box center [408, 234] width 236 height 10
type input "AUT"
click at [382, 262] on input "Seleccionar Archivo" at bounding box center [441, 264] width 148 height 11
type input "C:\fakepath\P-066726 [PERSON_NAME] [GEOGRAPHIC_DATA][PERSON_NAME] AUT 2.pdf"
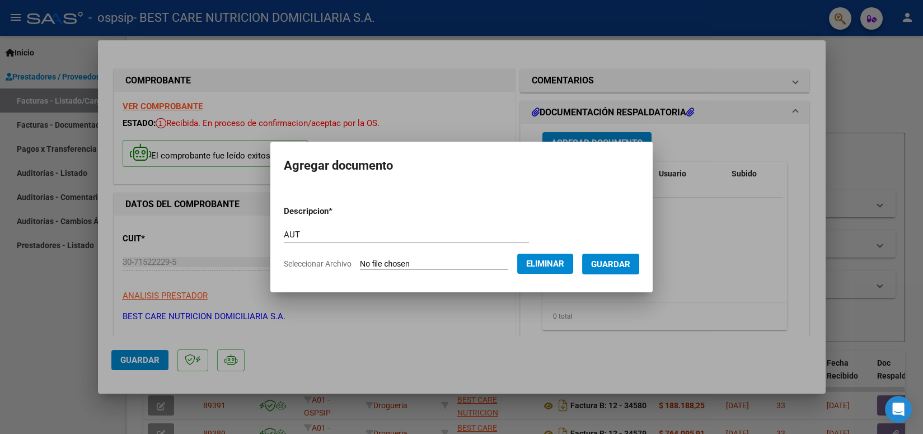
click at [607, 264] on span "Guardar" at bounding box center [610, 264] width 39 height 10
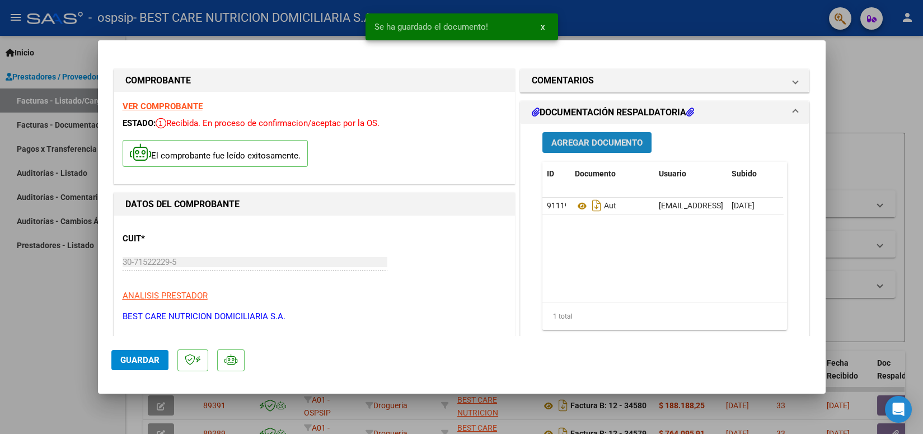
click at [617, 143] on span "Agregar Documento" at bounding box center [596, 143] width 91 height 10
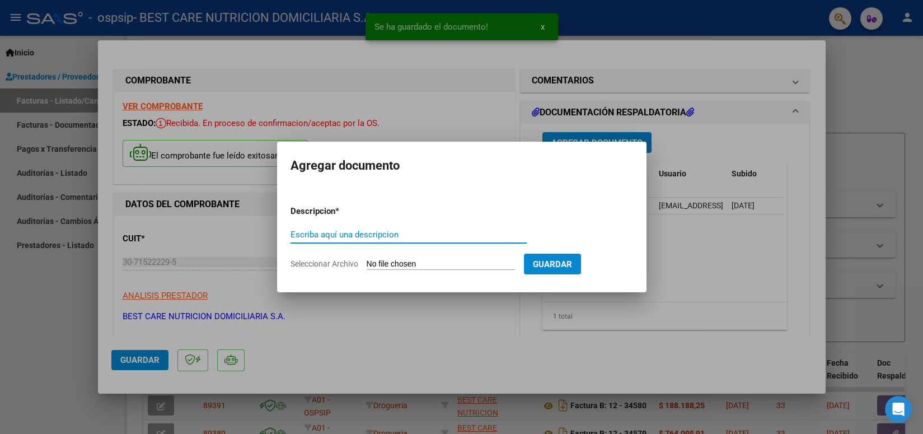
click at [350, 232] on input "Escriba aquí una descripcion" at bounding box center [408, 234] width 236 height 10
type input "REMITO"
click at [421, 259] on app-file-uploader "Seleccionar Archivo" at bounding box center [406, 264] width 233 height 10
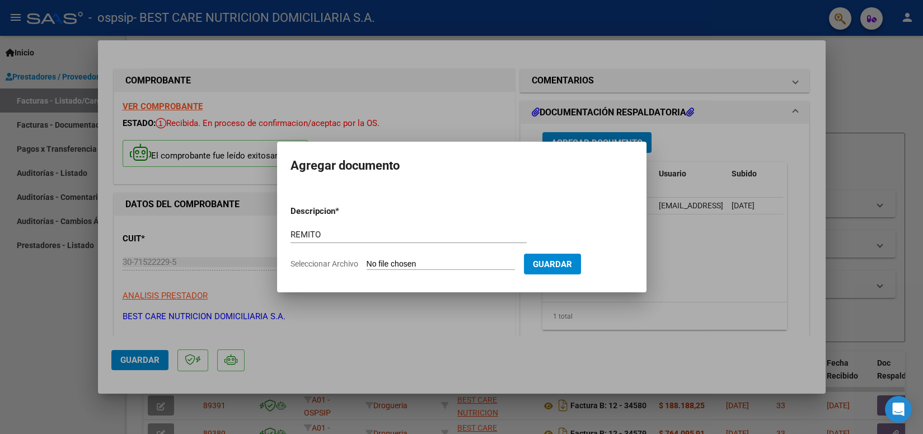
click at [414, 264] on input "Seleccionar Archivo" at bounding box center [441, 264] width 148 height 11
type input "C:\fakepath\P-066726 [PERSON_NAME] SAN [PERSON_NAME].pdf"
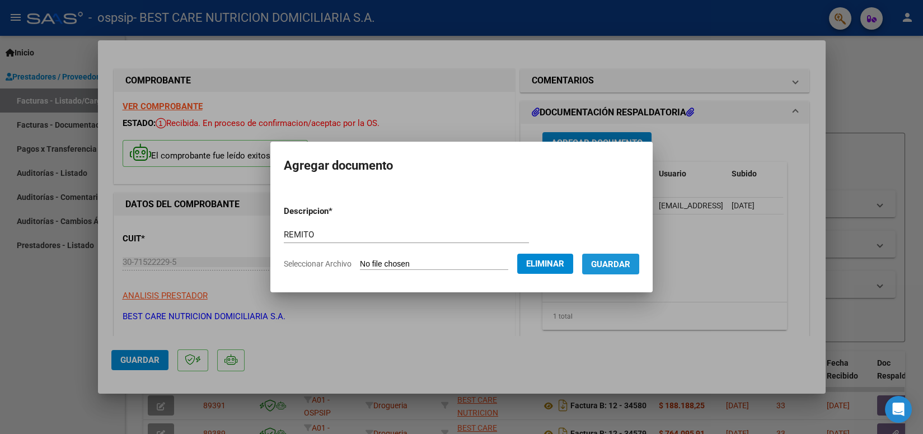
click at [593, 268] on span "Guardar" at bounding box center [610, 264] width 39 height 10
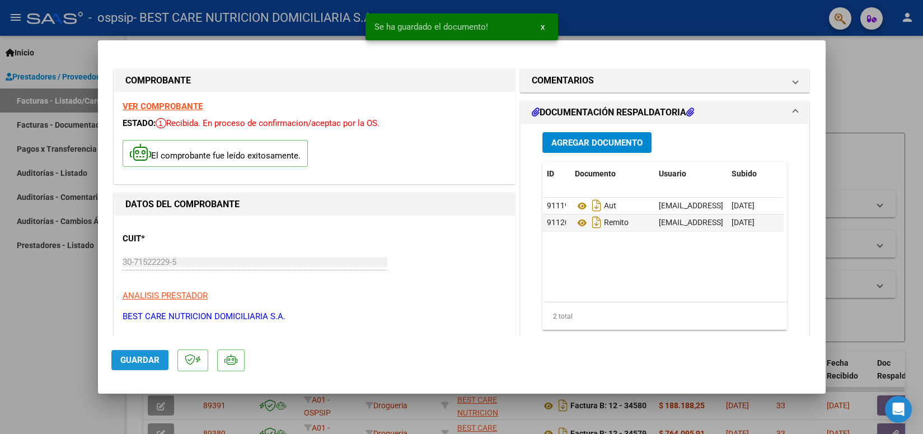
click at [125, 363] on span "Guardar" at bounding box center [139, 360] width 39 height 10
click at [594, 36] on div at bounding box center [461, 217] width 923 height 434
type input "$ 0,00"
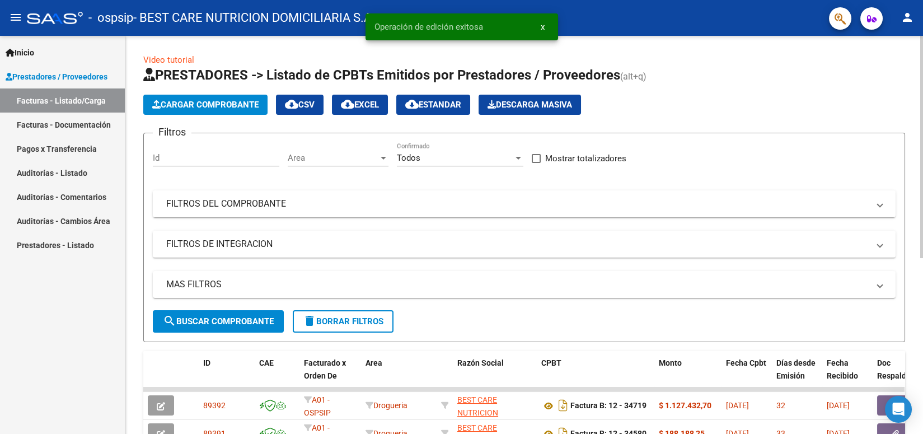
click at [214, 105] on span "Cargar Comprobante" at bounding box center [205, 105] width 106 height 10
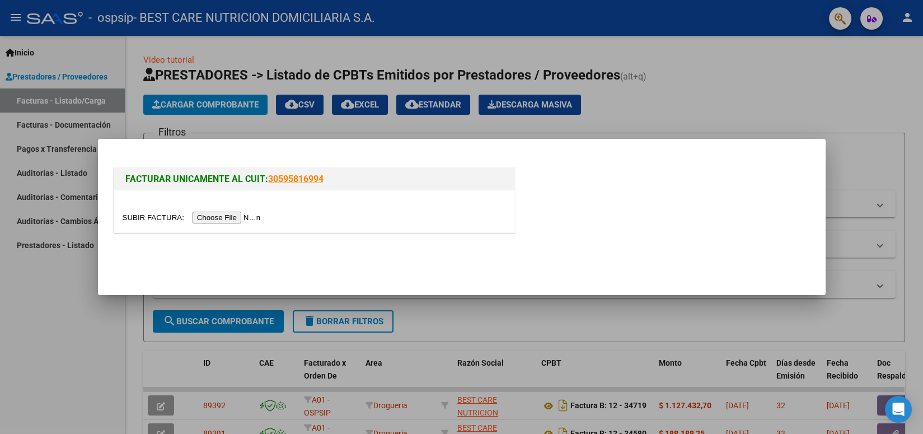
click at [232, 216] on input "file" at bounding box center [194, 218] width 142 height 12
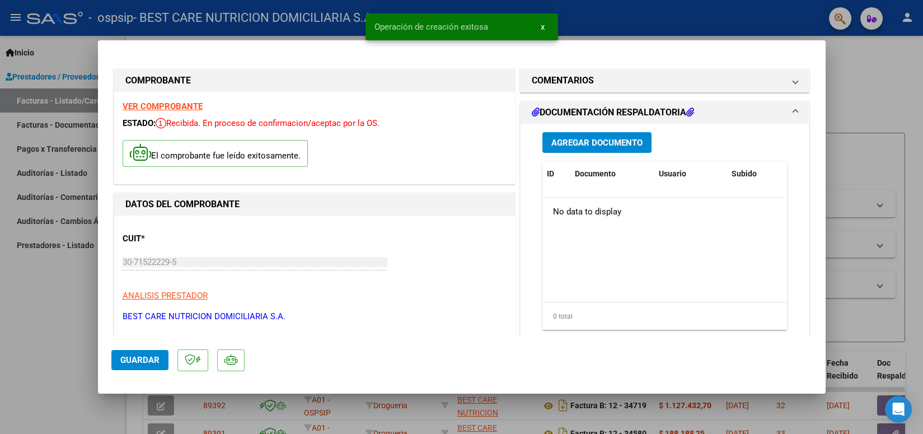
click at [594, 137] on span "Agregar Documento" at bounding box center [596, 142] width 91 height 10
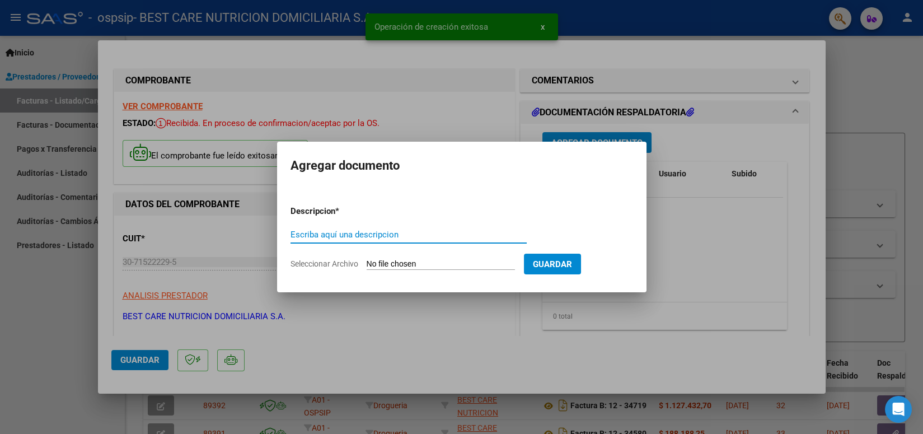
click at [398, 232] on input "Escriba aquí una descripcion" at bounding box center [408, 234] width 236 height 10
type input "AUT"
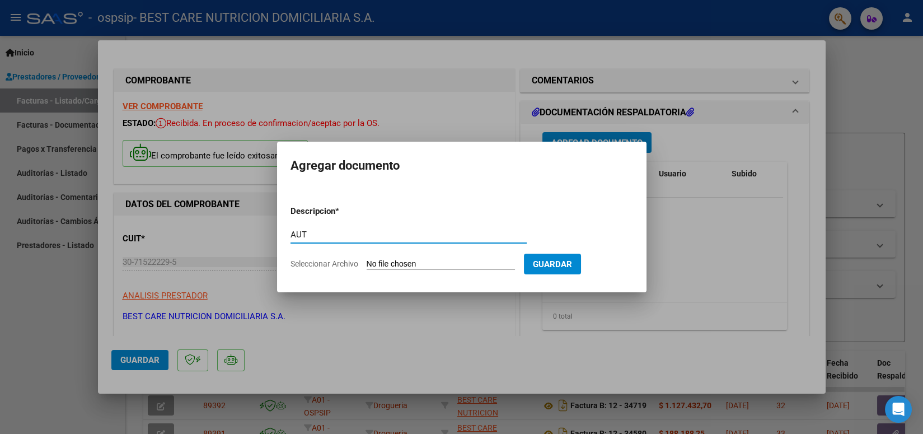
click at [379, 262] on input "Seleccionar Archivo" at bounding box center [441, 264] width 148 height 11
type input "C:\fakepath\P-104930 [PERSON_NAME] AUT 2.pdf"
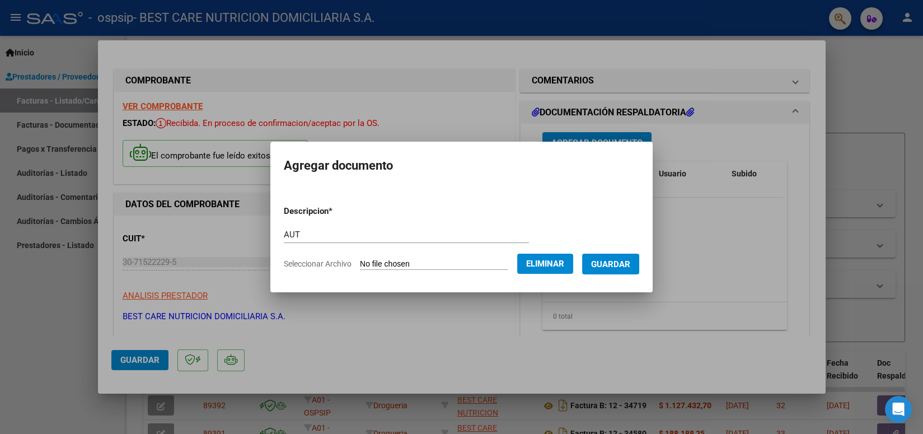
click at [613, 261] on span "Guardar" at bounding box center [610, 264] width 39 height 10
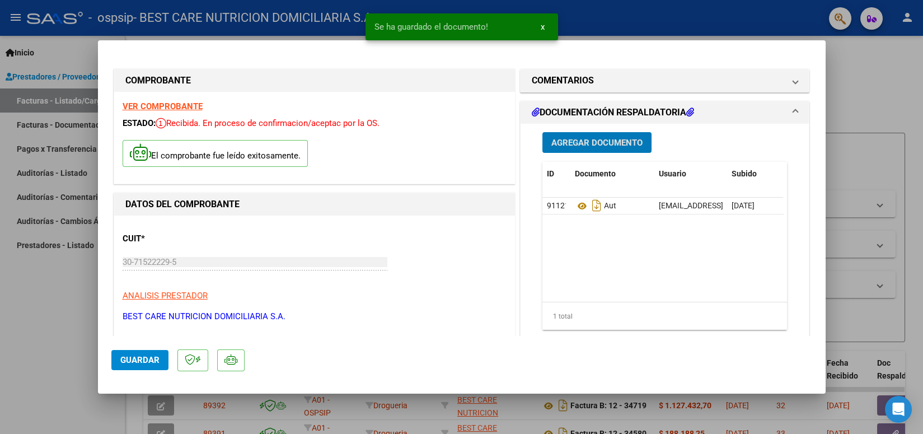
click at [616, 141] on span "Agregar Documento" at bounding box center [596, 143] width 91 height 10
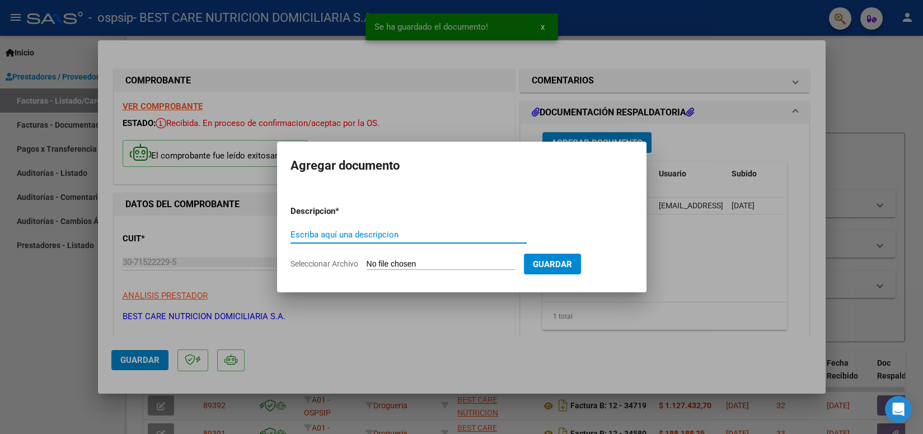
click at [390, 236] on input "Escriba aquí una descripcion" at bounding box center [408, 234] width 236 height 10
type input "REMITO"
click at [376, 260] on input "Seleccionar Archivo" at bounding box center [441, 264] width 148 height 11
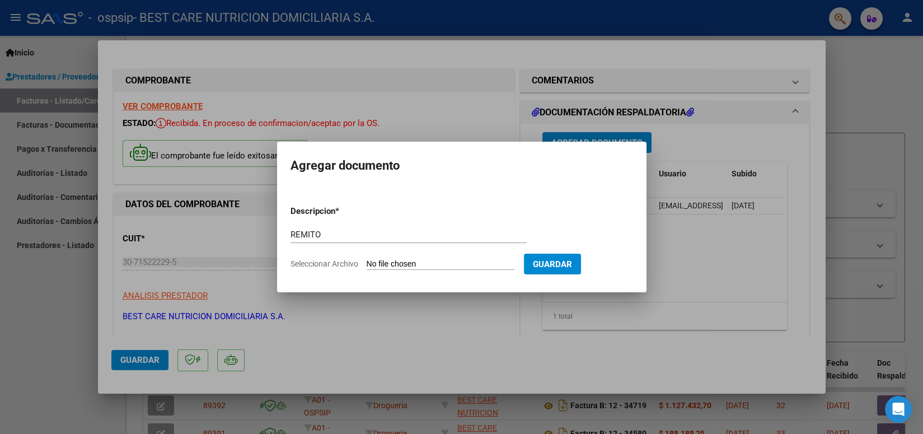
type input "C:\fakepath\P-104930 [PERSON_NAME].pdf"
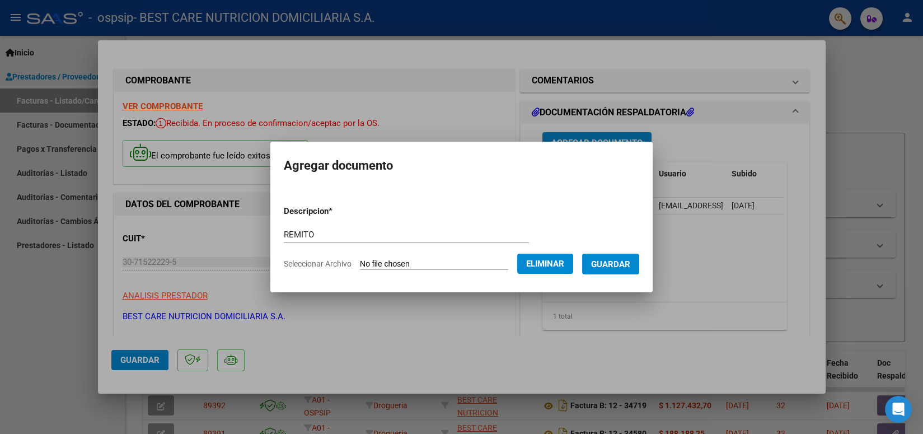
click at [605, 267] on span "Guardar" at bounding box center [610, 264] width 39 height 10
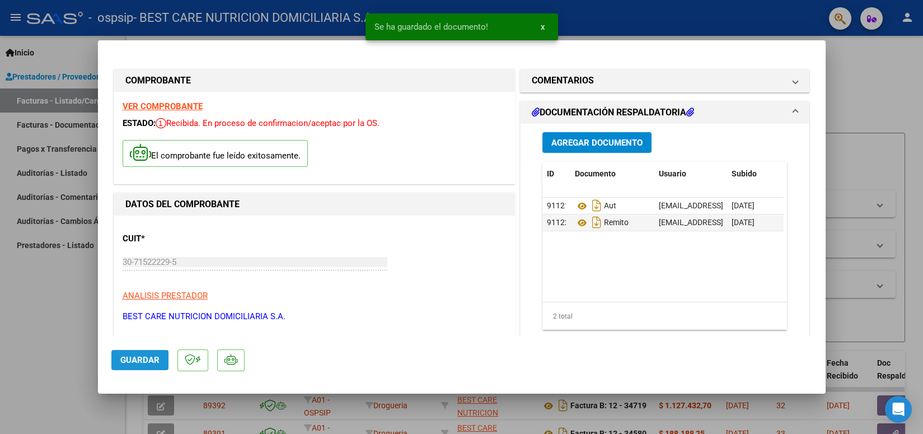
click at [124, 362] on span "Guardar" at bounding box center [139, 360] width 39 height 10
click at [669, 11] on div at bounding box center [461, 217] width 923 height 434
type input "$ 0,00"
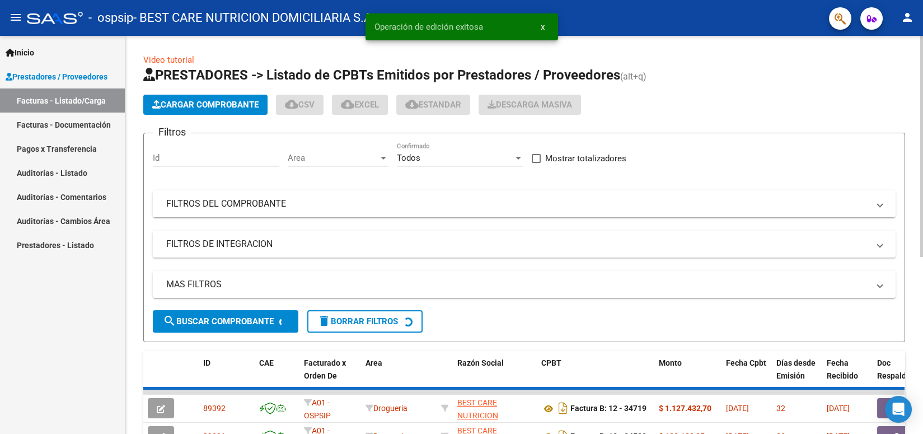
click at [184, 102] on span "Cargar Comprobante" at bounding box center [205, 105] width 106 height 10
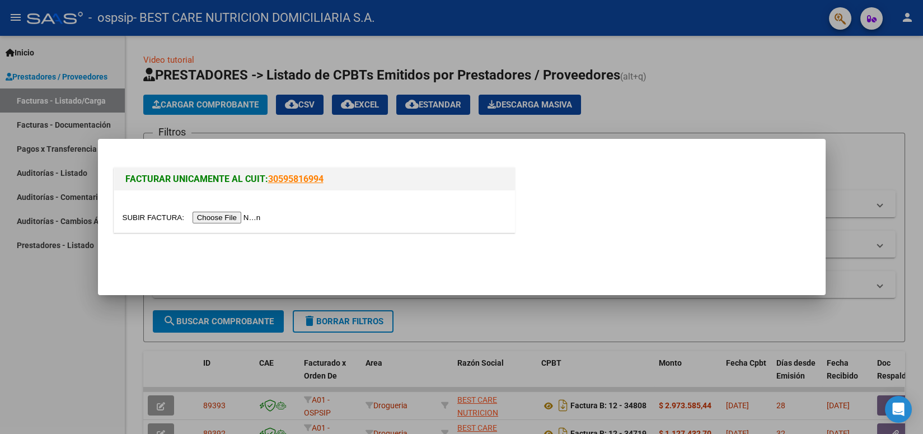
click at [229, 220] on input "file" at bounding box center [194, 218] width 142 height 12
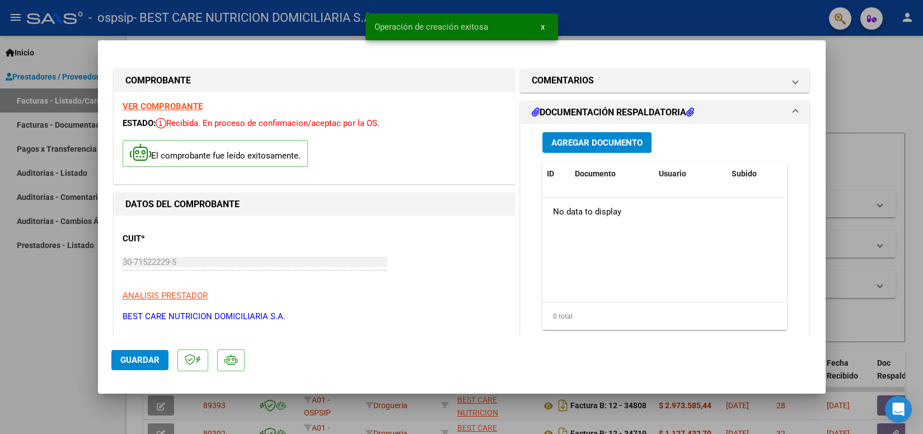
click at [568, 139] on span "Agregar Documento" at bounding box center [596, 143] width 91 height 10
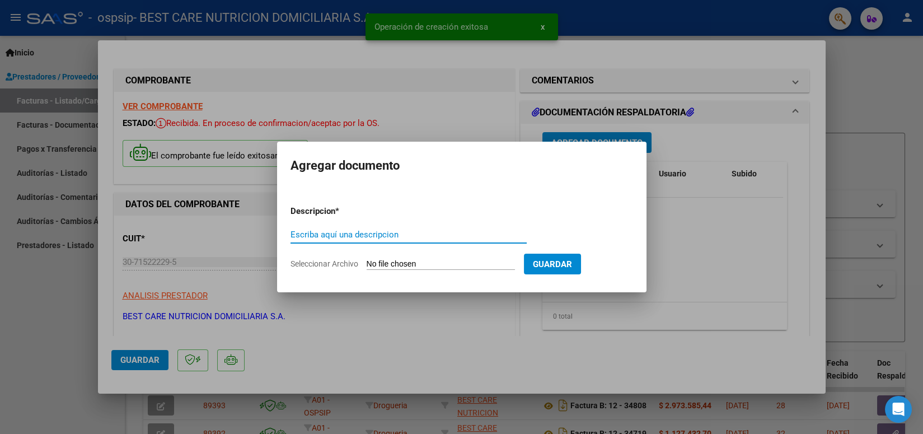
click at [379, 232] on input "Escriba aquí una descripcion" at bounding box center [408, 234] width 236 height 10
type input "AUT"
click at [430, 263] on input "Seleccionar Archivo" at bounding box center [441, 264] width 148 height 11
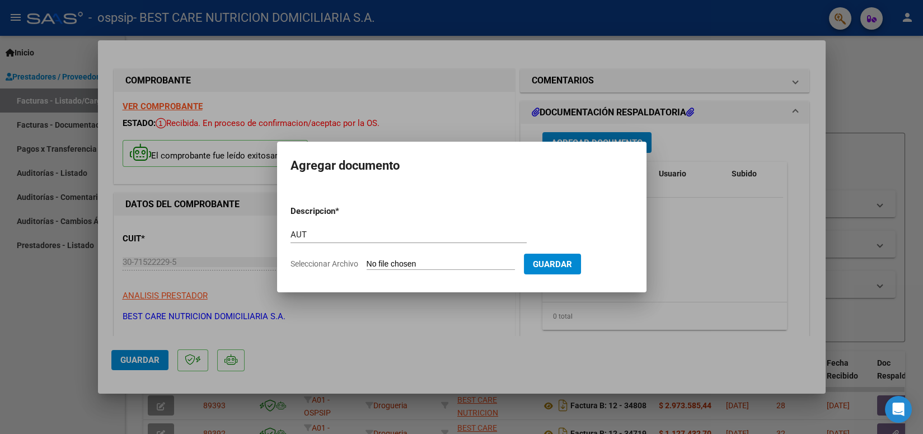
type input "C:\fakepath\P - AUT.pdf"
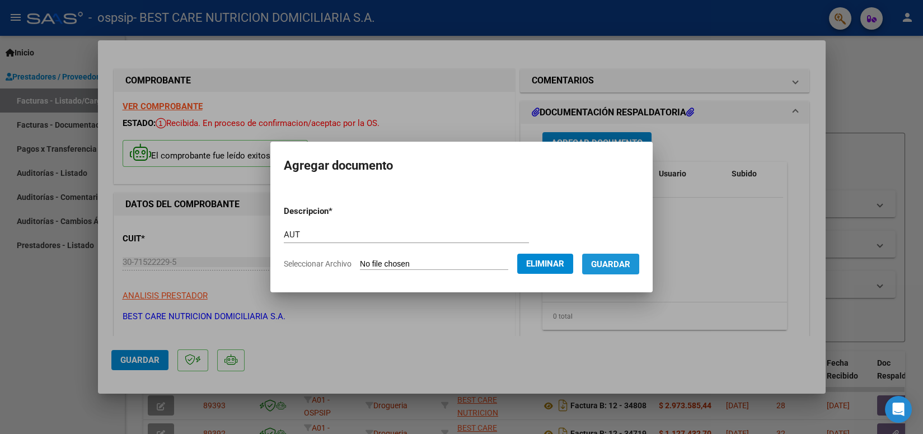
click at [609, 264] on span "Guardar" at bounding box center [610, 264] width 39 height 10
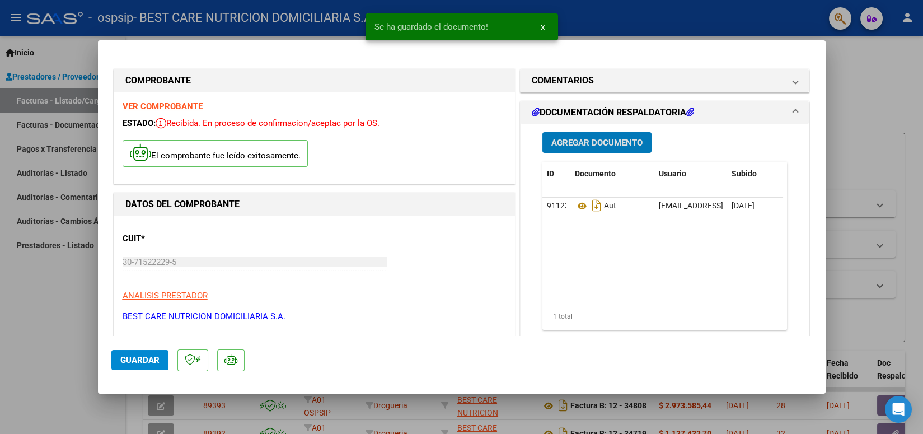
click at [607, 143] on span "Agregar Documento" at bounding box center [596, 143] width 91 height 10
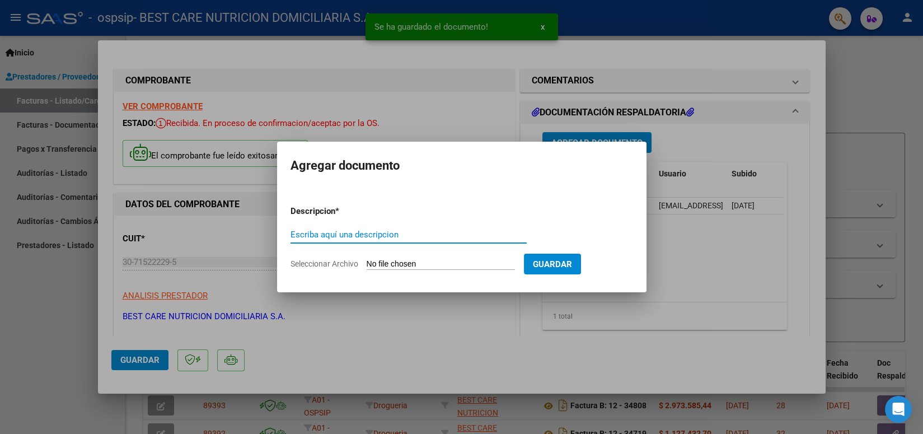
click at [378, 233] on input "Escriba aquí una descripcion" at bounding box center [408, 234] width 236 height 10
type input "REMITO"
click at [423, 259] on app-file-uploader "Seleccionar Archivo" at bounding box center [406, 264] width 233 height 10
click at [422, 266] on input "Seleccionar Archivo" at bounding box center [441, 264] width 148 height 11
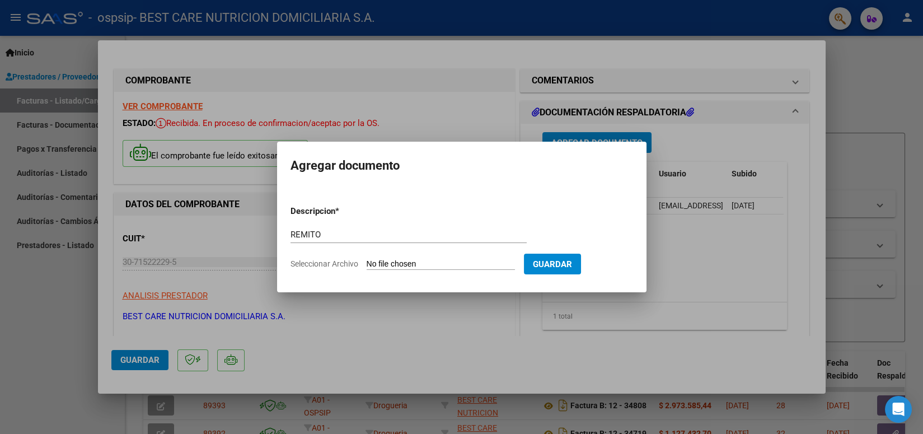
type input "C:\fakepath\REMITO.pdf"
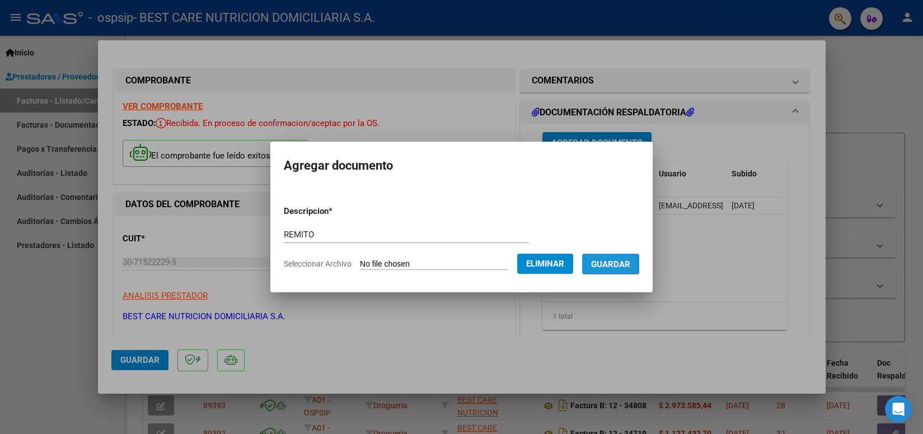
click at [601, 261] on span "Guardar" at bounding box center [610, 264] width 39 height 10
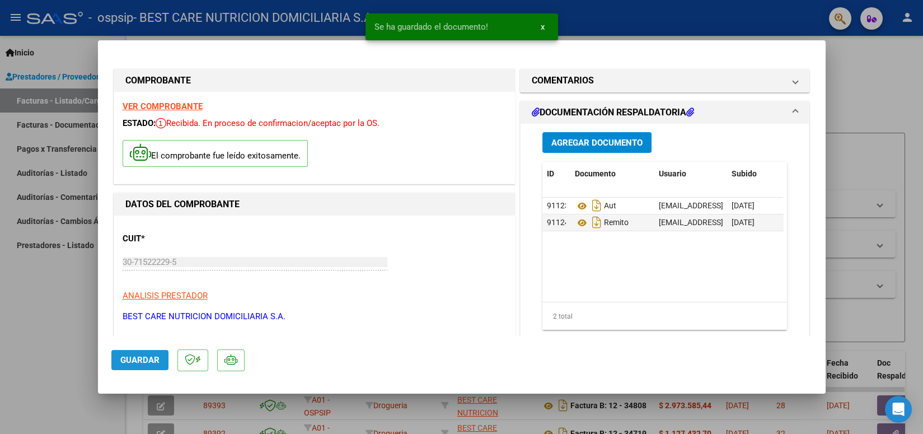
click at [128, 363] on span "Guardar" at bounding box center [139, 360] width 39 height 10
click at [564, 27] on div "Operación de edición exitosa x" at bounding box center [461, 27] width 219 height 54
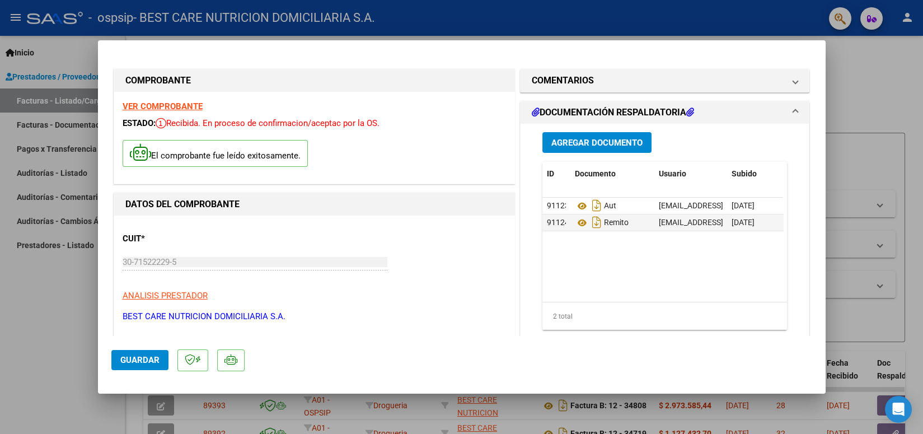
click at [609, 14] on div at bounding box center [461, 217] width 923 height 434
type input "$ 0,00"
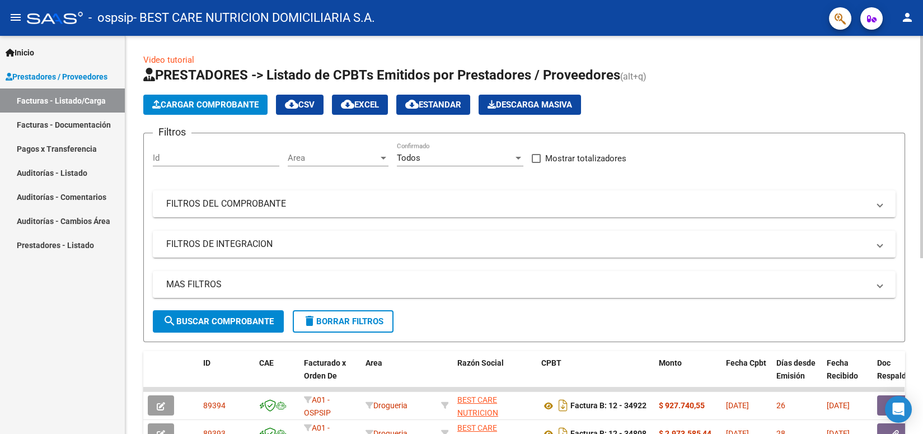
click at [227, 108] on span "Cargar Comprobante" at bounding box center [205, 105] width 106 height 10
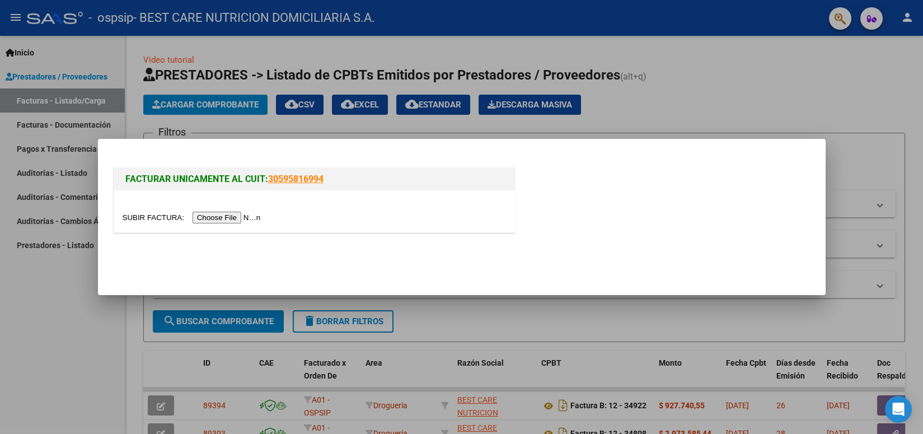
click at [224, 218] on input "file" at bounding box center [194, 218] width 142 height 12
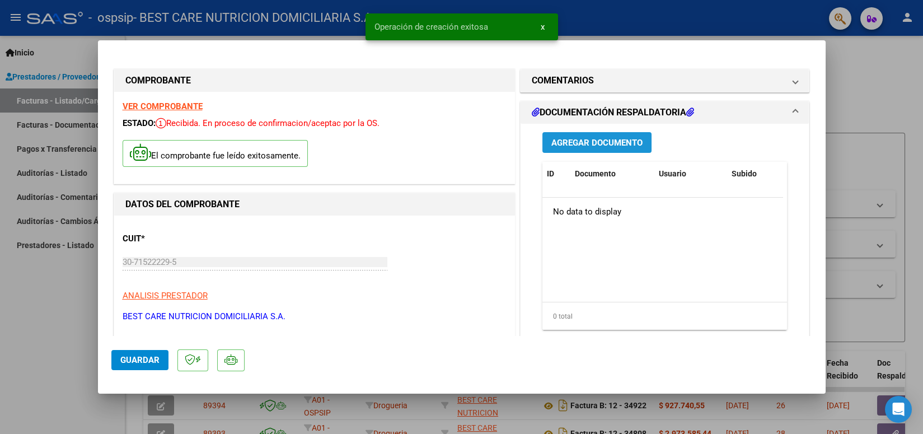
click at [619, 143] on span "Agregar Documento" at bounding box center [596, 143] width 91 height 10
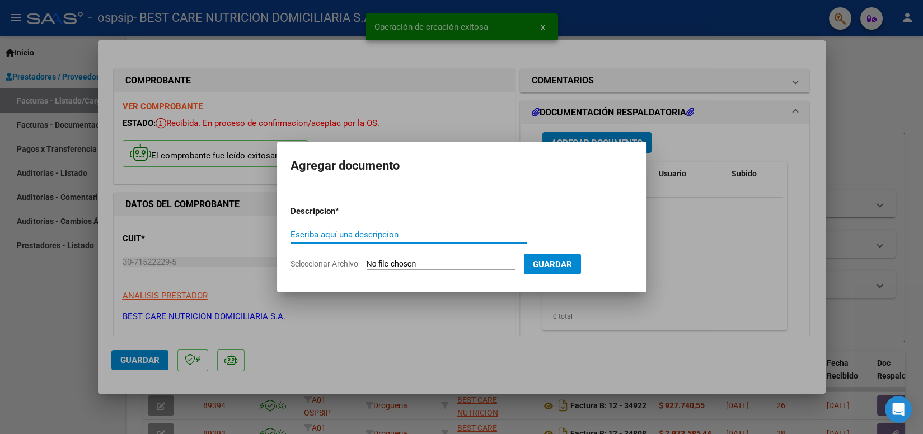
click at [453, 230] on input "Escriba aquí una descripcion" at bounding box center [408, 234] width 236 height 10
type input "AUT"
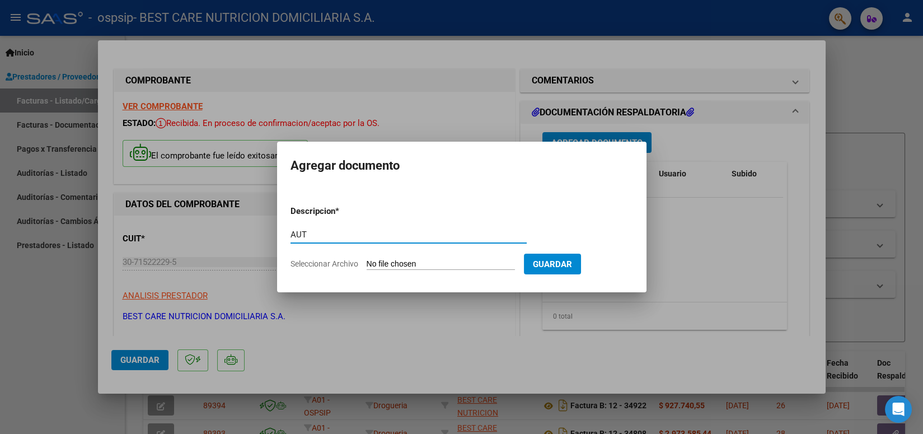
click at [413, 264] on input "Seleccionar Archivo" at bounding box center [441, 264] width 148 height 11
type input "C:\fakepath\P-066820 [PERSON_NAME] AUT 4.pdf"
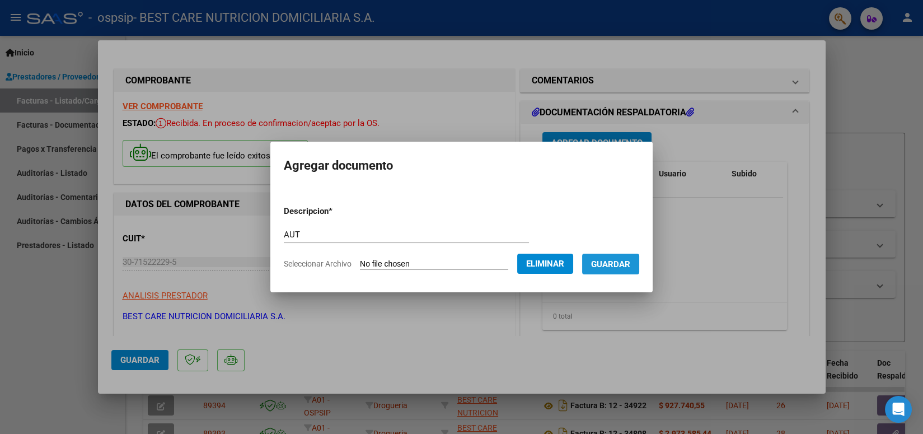
click at [612, 264] on span "Guardar" at bounding box center [610, 264] width 39 height 10
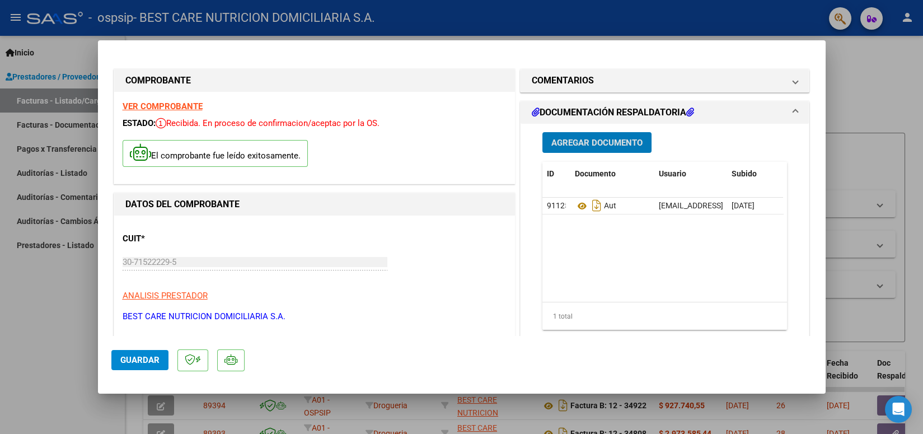
click at [572, 138] on span "Agregar Documento" at bounding box center [596, 143] width 91 height 10
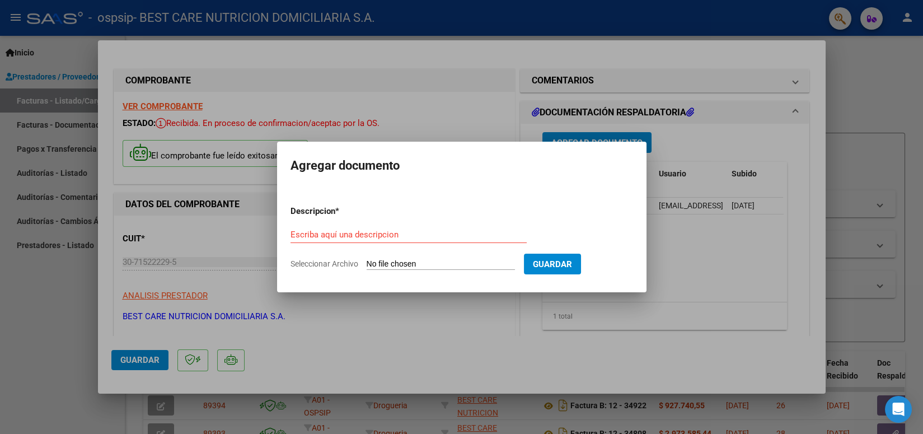
click at [418, 226] on div "Escriba aquí una descripcion" at bounding box center [408, 234] width 236 height 17
click at [357, 232] on input "Escriba aquí una descripcion" at bounding box center [408, 234] width 236 height 10
click at [357, 231] on input "Escriba aquí una descripcion" at bounding box center [408, 234] width 236 height 10
type input "REMITO"
click at [447, 259] on input "Seleccionar Archivo" at bounding box center [441, 264] width 148 height 11
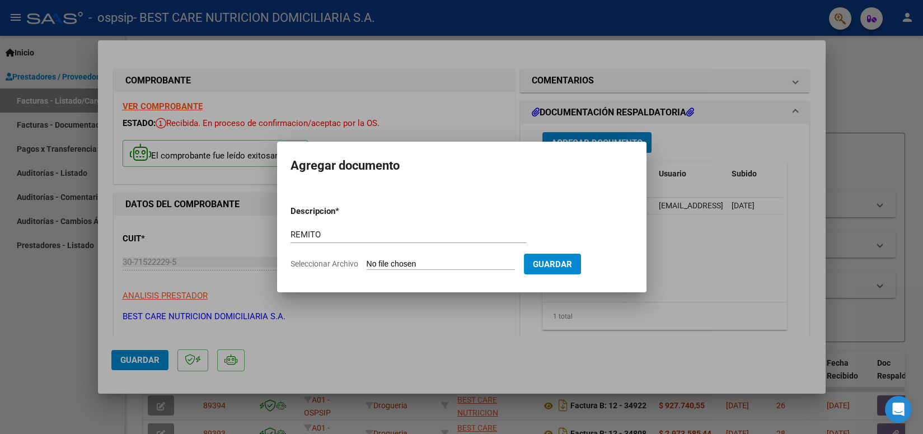
type input "C:\fakepath\P-066820 [PERSON_NAME].pdf"
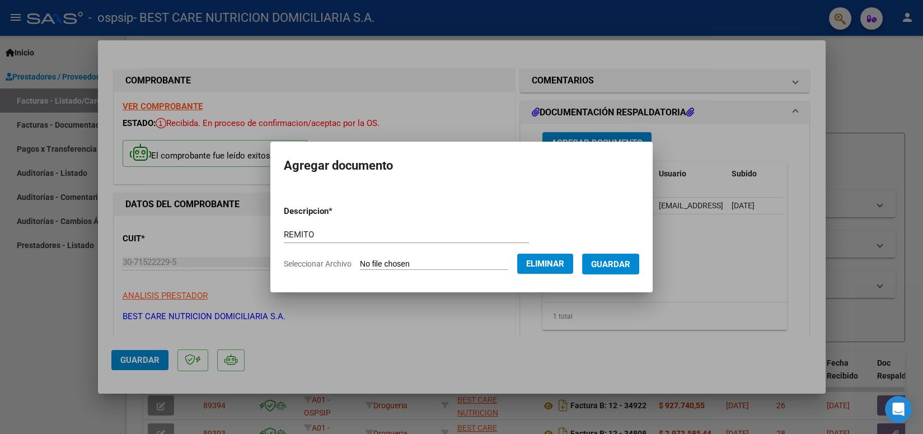
click at [615, 262] on span "Guardar" at bounding box center [610, 264] width 39 height 10
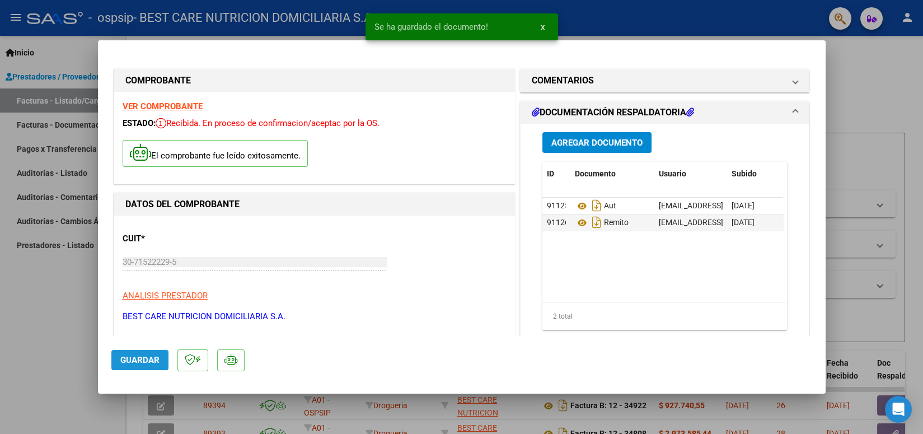
click at [149, 362] on span "Guardar" at bounding box center [139, 360] width 39 height 10
click at [139, 362] on span "Guardar" at bounding box center [139, 360] width 39 height 10
click at [598, 31] on div at bounding box center [461, 217] width 923 height 434
type input "$ 0,00"
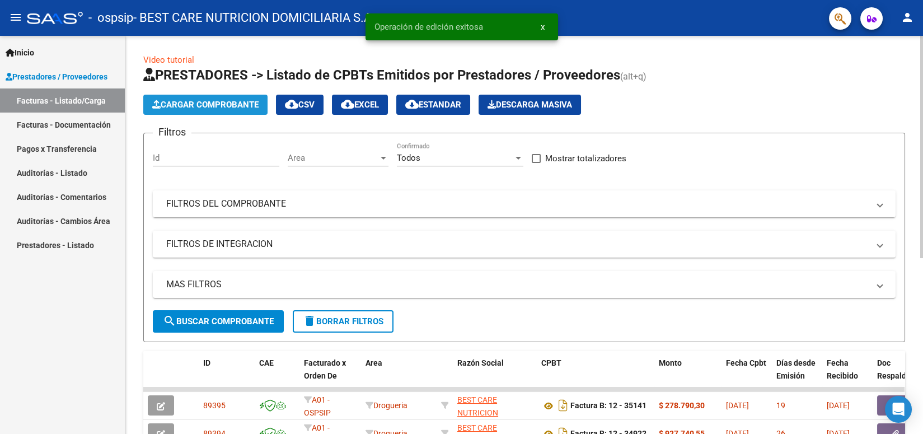
click at [219, 114] on button "Cargar Comprobante" at bounding box center [205, 105] width 124 height 20
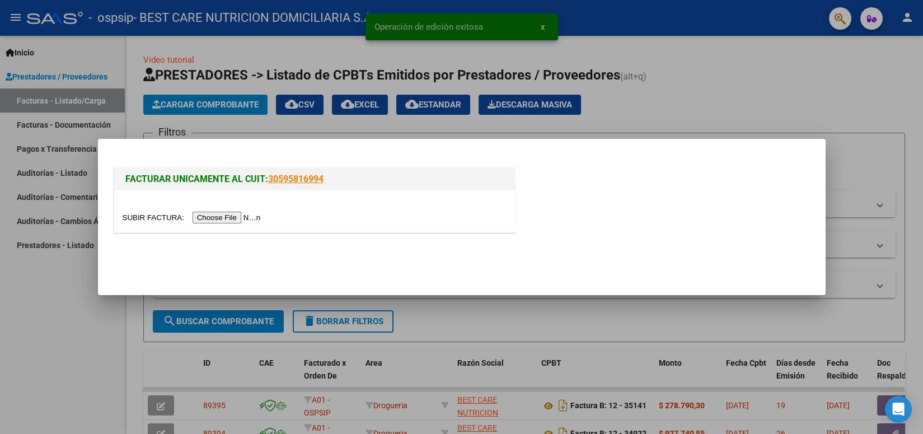
click at [227, 221] on input "file" at bounding box center [194, 218] width 142 height 12
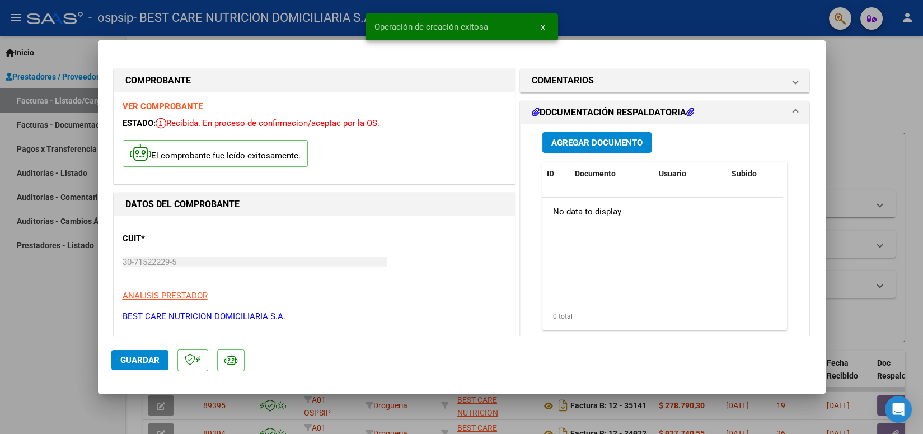
click at [584, 143] on span "Agregar Documento" at bounding box center [596, 143] width 91 height 10
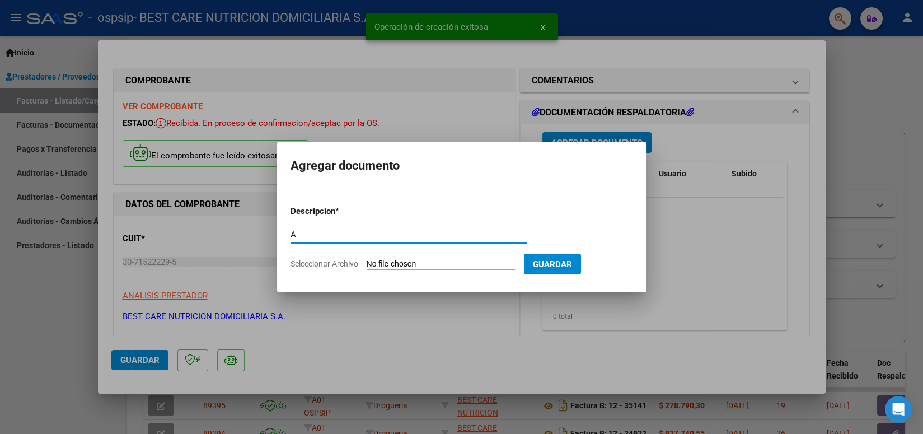
type input "AUT"
click at [409, 260] on input "Seleccionar Archivo" at bounding box center [441, 264] width 148 height 11
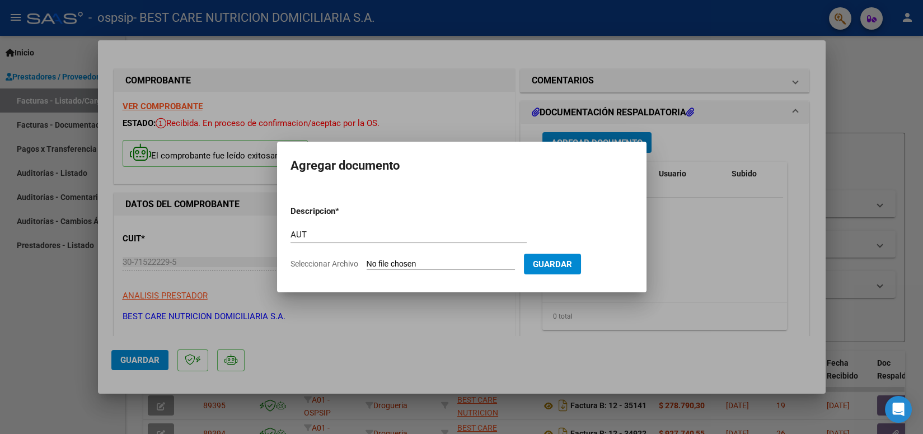
type input "C:\fakepath\P-066325 [PERSON_NAME] [PERSON_NAME] AUT 10.pdf"
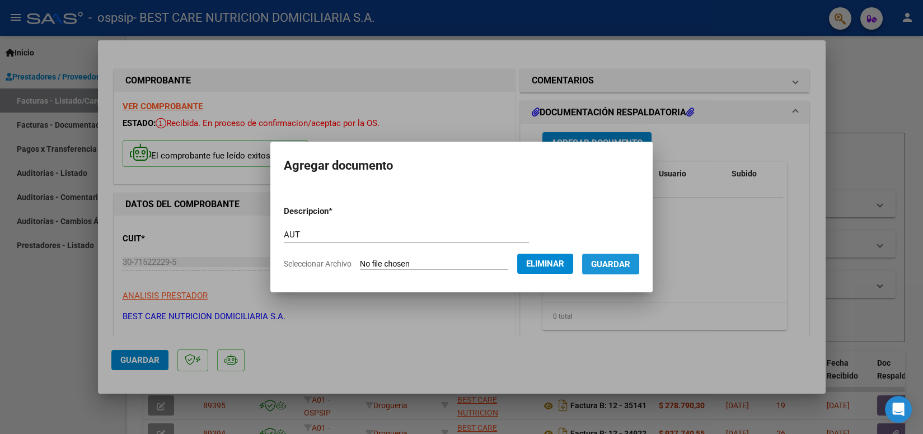
click at [619, 263] on span "Guardar" at bounding box center [610, 264] width 39 height 10
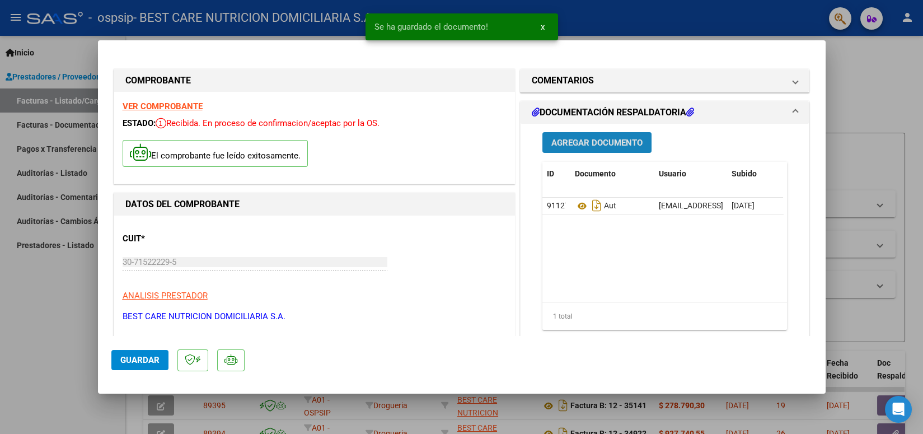
click at [604, 147] on span "Agregar Documento" at bounding box center [596, 143] width 91 height 10
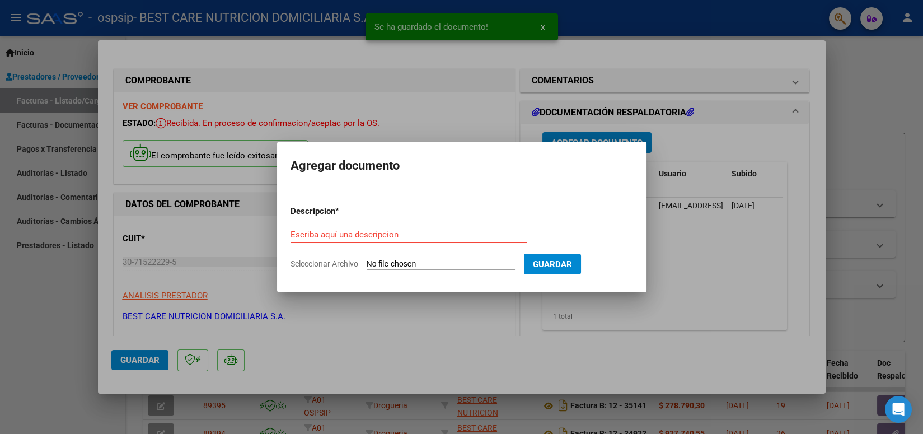
click at [465, 228] on div "Escriba aquí una descripcion" at bounding box center [408, 234] width 236 height 17
click at [368, 234] on input "Escriba aquí una descripcion" at bounding box center [408, 234] width 236 height 10
type input "REMITO"
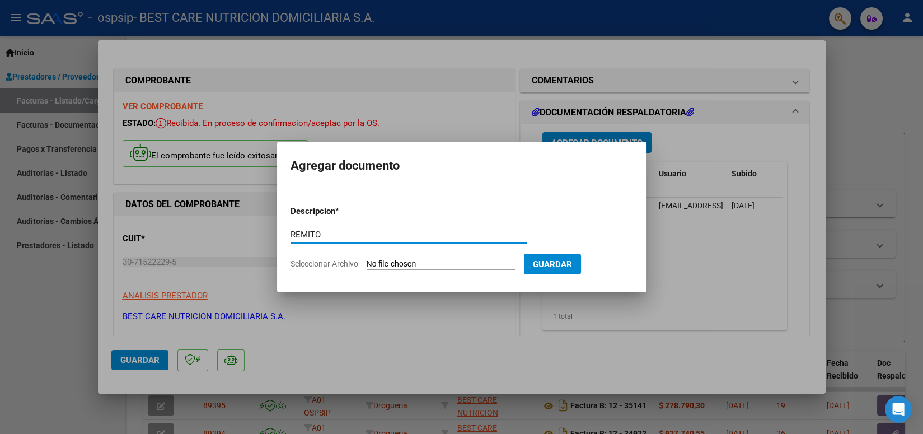
click at [431, 255] on form "Descripcion * REMITO Escriba aquí una descripcion Seleccionar Archivo Guardar" at bounding box center [461, 237] width 343 height 82
click at [429, 266] on input "Seleccionar Archivo" at bounding box center [441, 264] width 148 height 11
type input "C:\fakepath\P-066325 [PERSON_NAME] [PERSON_NAME] REMITO.pdf"
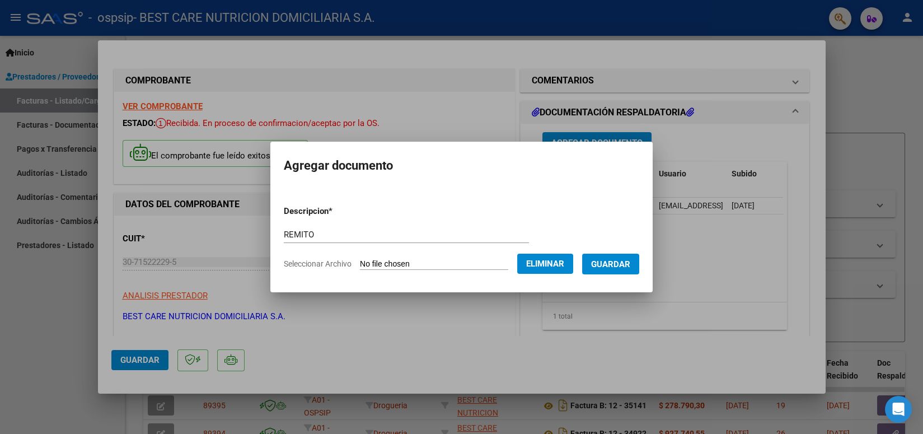
click at [612, 265] on span "Guardar" at bounding box center [610, 264] width 39 height 10
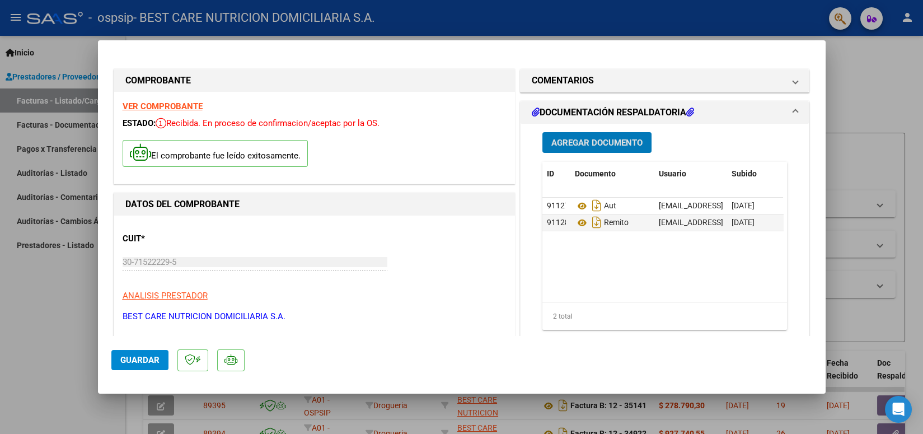
click at [151, 368] on button "Guardar" at bounding box center [139, 360] width 57 height 20
click at [482, 32] on div at bounding box center [461, 217] width 923 height 434
type input "$ 0,00"
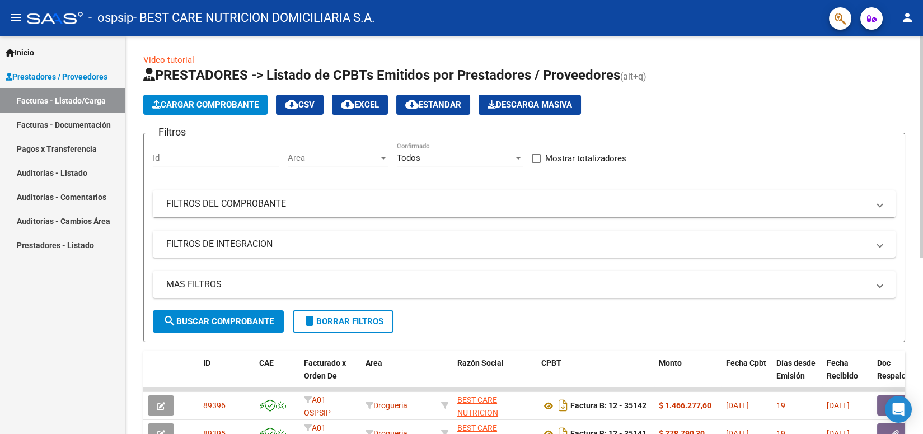
click at [223, 100] on span "Cargar Comprobante" at bounding box center [205, 105] width 106 height 10
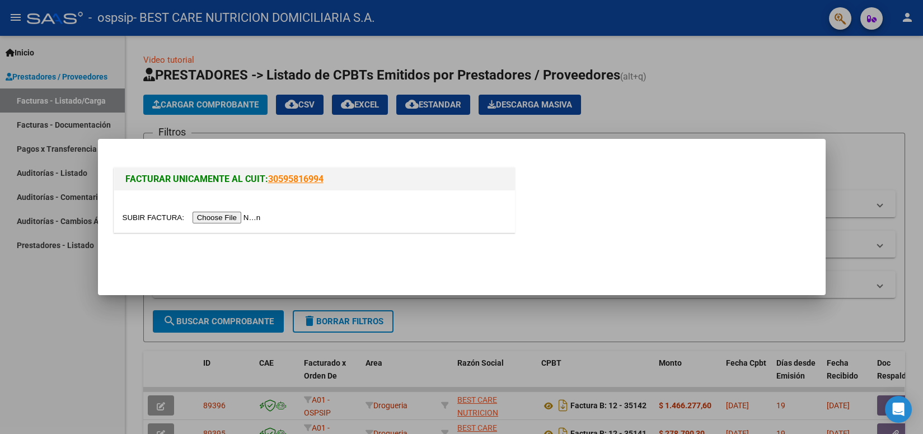
click at [233, 221] on input "file" at bounding box center [194, 218] width 142 height 12
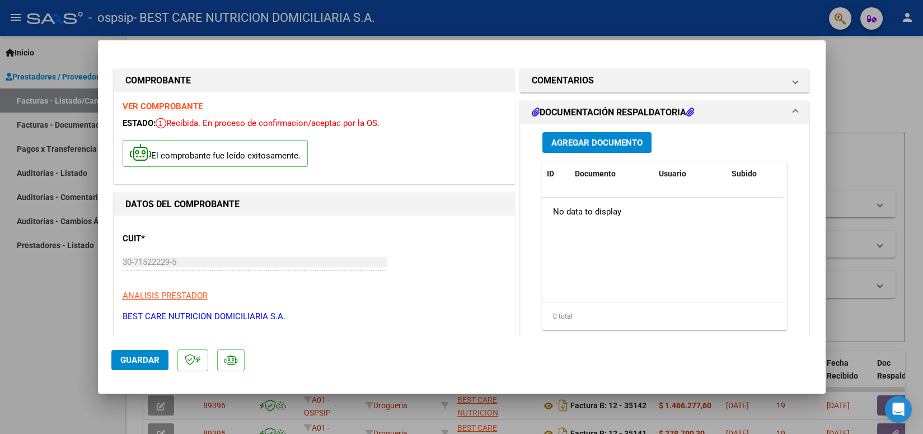
click at [602, 144] on span "Agregar Documento" at bounding box center [596, 143] width 91 height 10
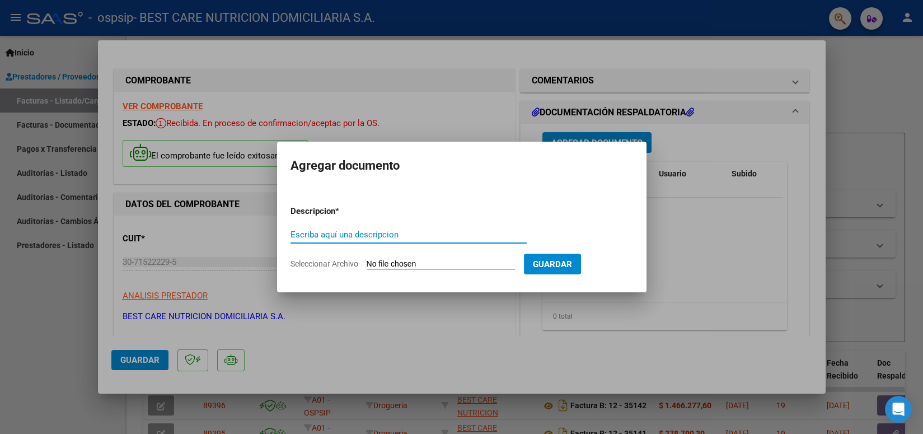
click at [419, 232] on input "Escriba aquí una descripcion" at bounding box center [408, 234] width 236 height 10
type input "AUT"
click at [388, 262] on input "Seleccionar Archivo" at bounding box center [441, 264] width 148 height 11
type input "C:\fakepath\P-066967 [PERSON_NAME] AUT 9.pdf"
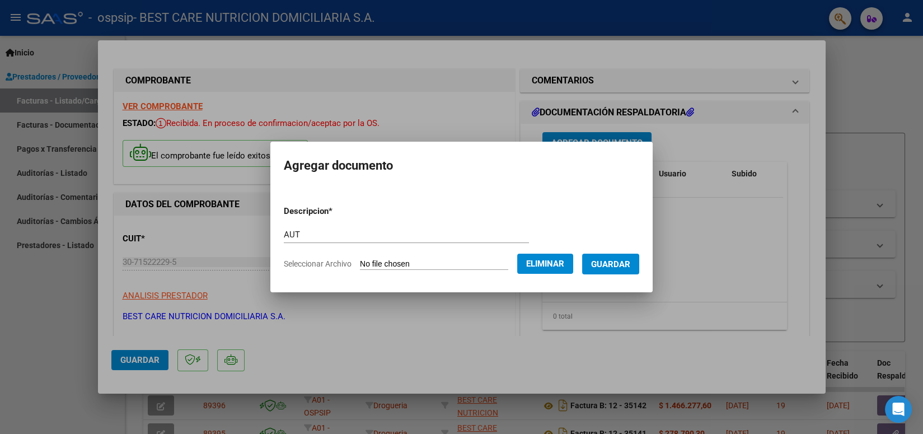
click at [612, 264] on span "Guardar" at bounding box center [610, 264] width 39 height 10
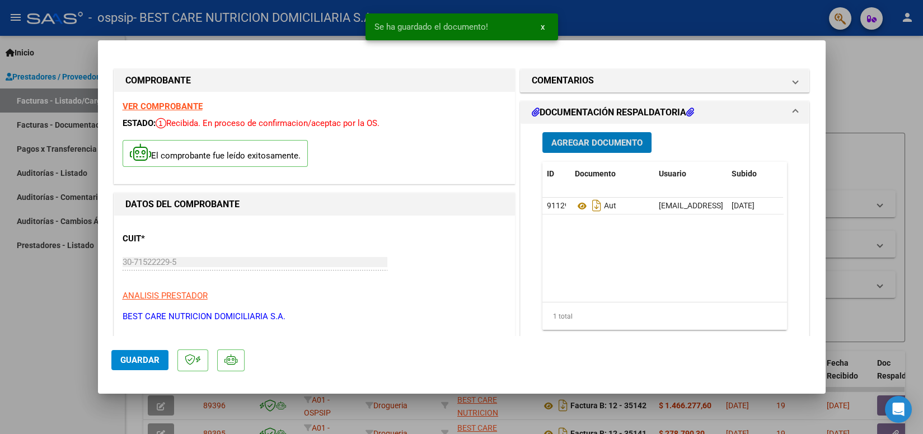
click at [608, 140] on span "Agregar Documento" at bounding box center [596, 143] width 91 height 10
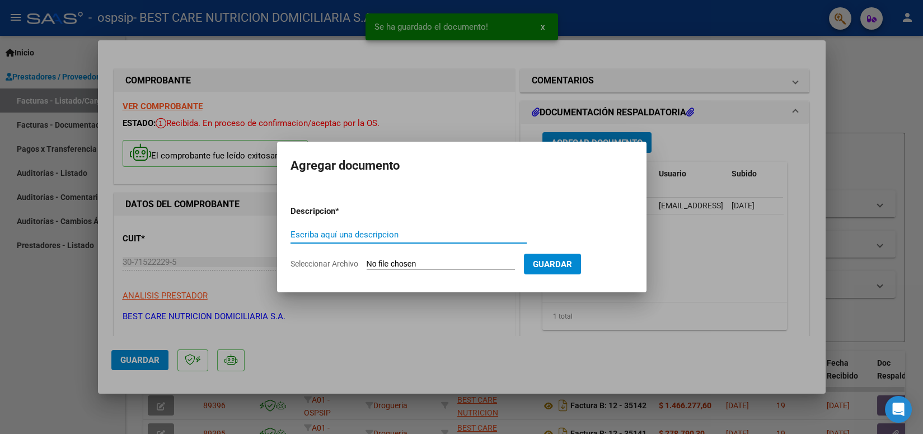
click at [451, 231] on input "Escriba aquí una descripcion" at bounding box center [408, 234] width 236 height 10
type input "REMITO"
click at [406, 263] on input "Seleccionar Archivo" at bounding box center [441, 264] width 148 height 11
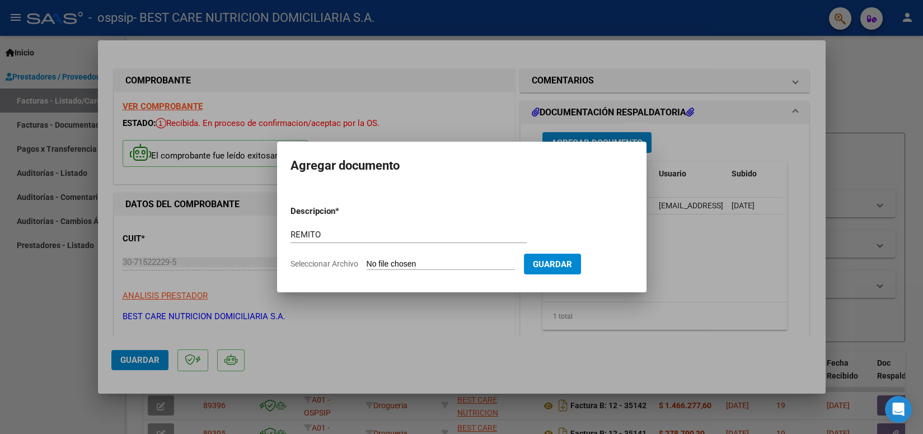
type input "C:\fakepath\P-066967 [PERSON_NAME].pdf"
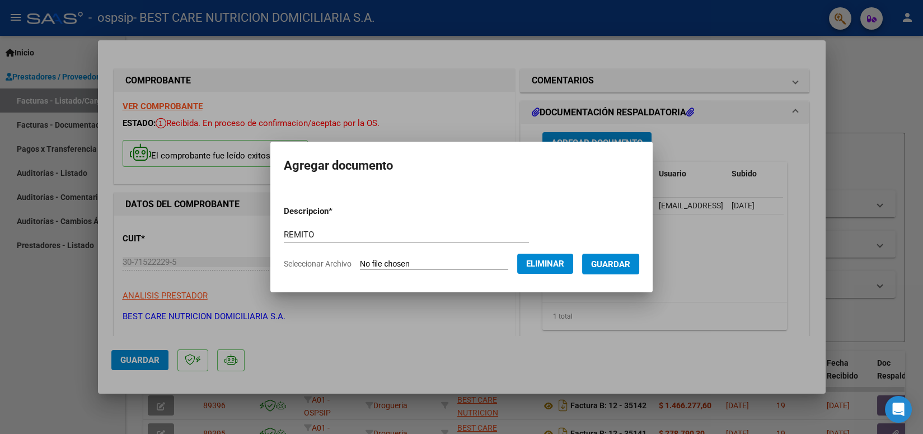
click at [611, 264] on span "Guardar" at bounding box center [610, 264] width 39 height 10
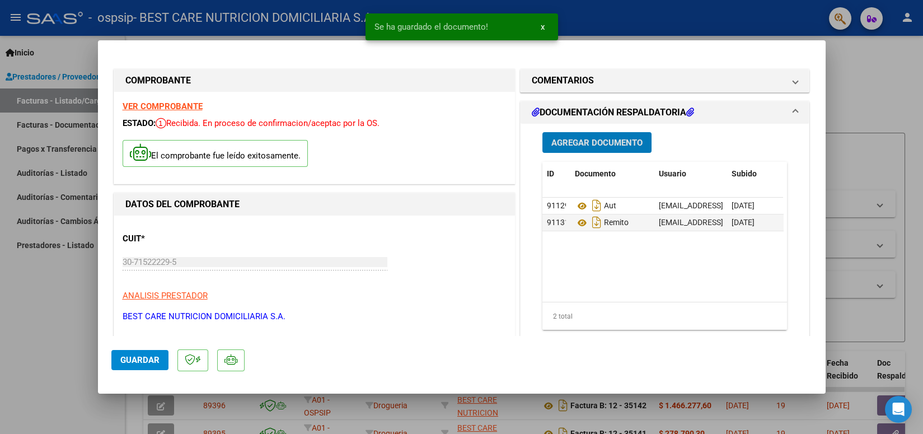
click at [128, 359] on span "Guardar" at bounding box center [139, 360] width 39 height 10
click at [593, 13] on div at bounding box center [461, 217] width 923 height 434
type input "$ 0,00"
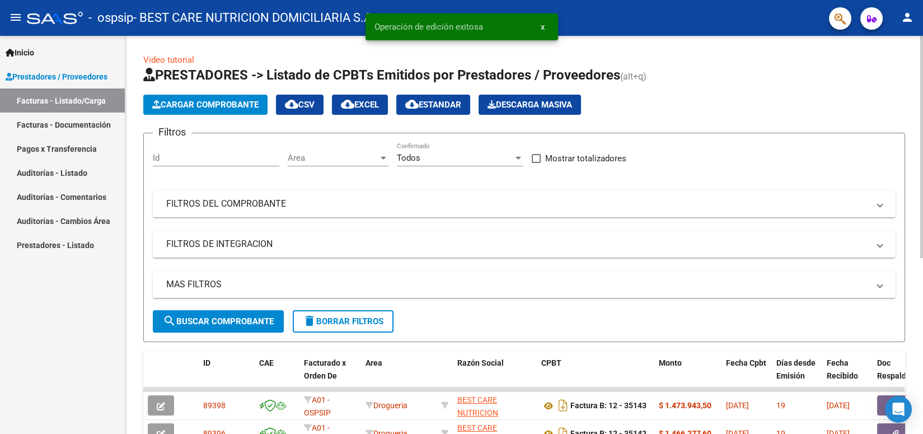
click at [232, 105] on span "Cargar Comprobante" at bounding box center [205, 105] width 106 height 10
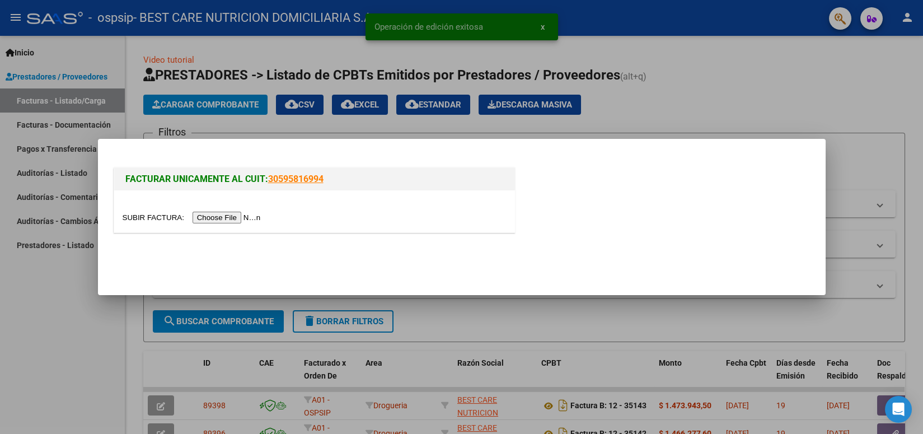
click at [228, 217] on input "file" at bounding box center [194, 218] width 142 height 12
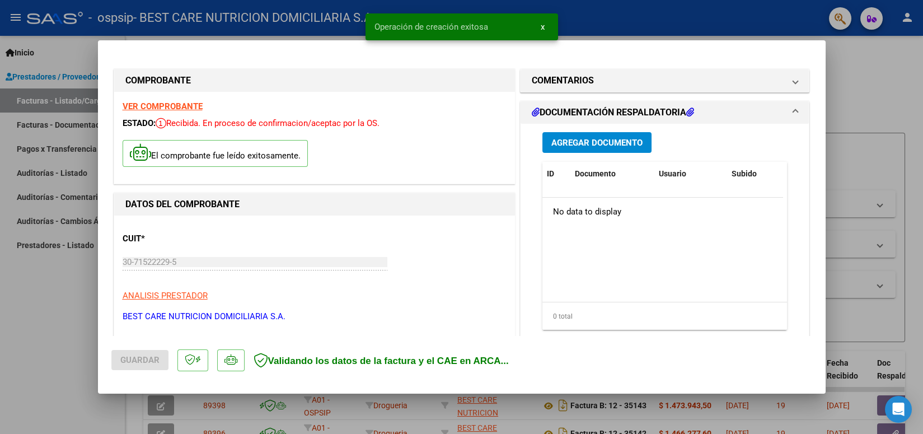
click at [576, 145] on span "Agregar Documento" at bounding box center [596, 143] width 91 height 10
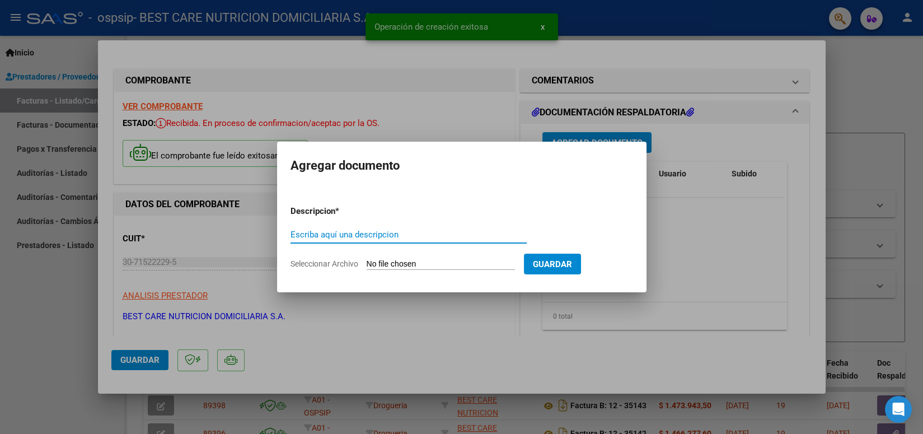
click at [400, 232] on input "Escriba aquí una descripcion" at bounding box center [408, 234] width 236 height 10
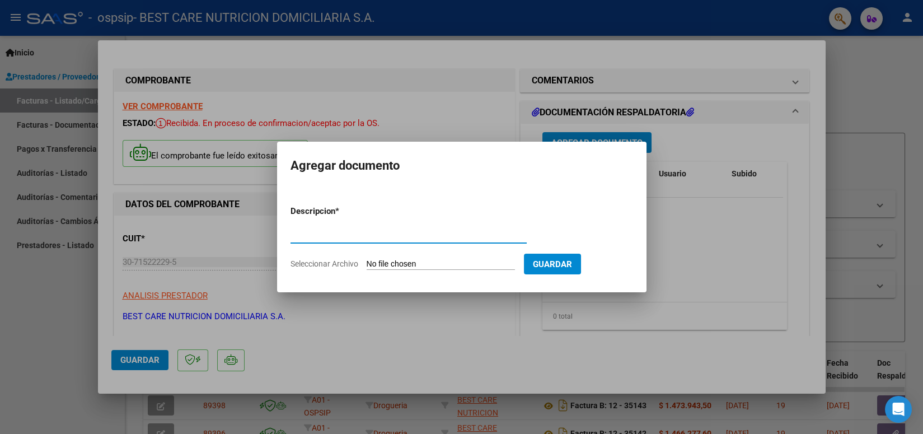
type input "AUT"
click at [430, 264] on input "Seleccionar Archivo" at bounding box center [441, 264] width 148 height 11
type input "C:\fakepath\P-088643 [PERSON_NAME] AUT 8.pdf"
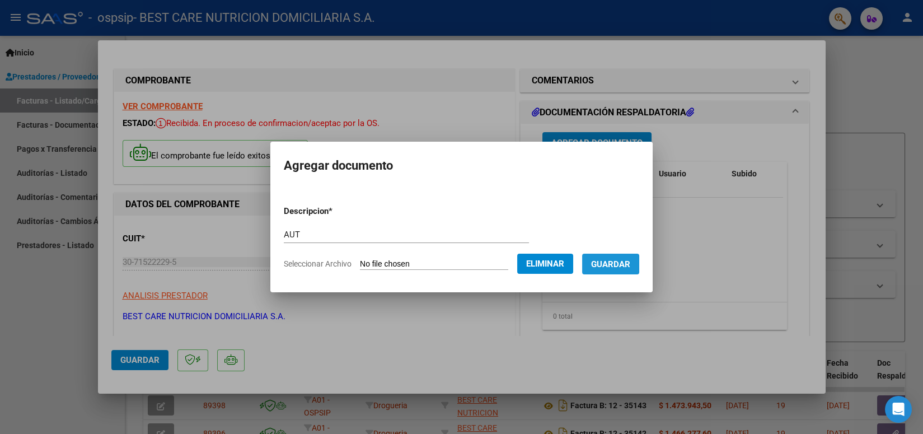
click at [601, 259] on span "Guardar" at bounding box center [610, 264] width 39 height 10
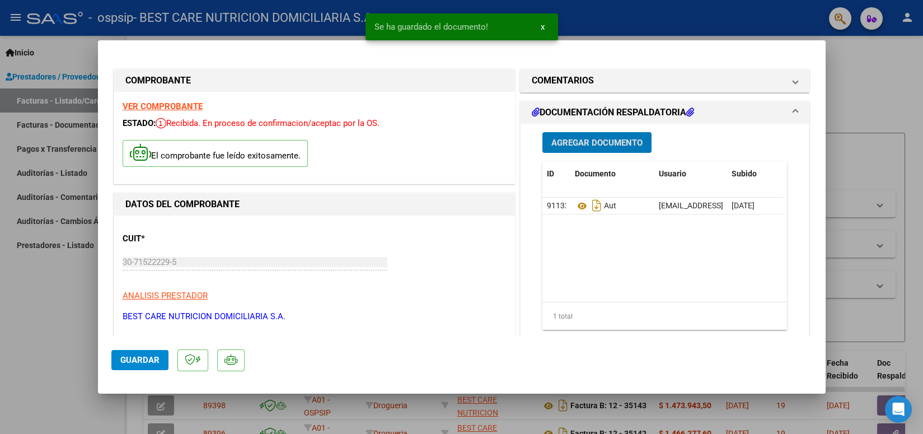
click at [602, 144] on span "Agregar Documento" at bounding box center [596, 143] width 91 height 10
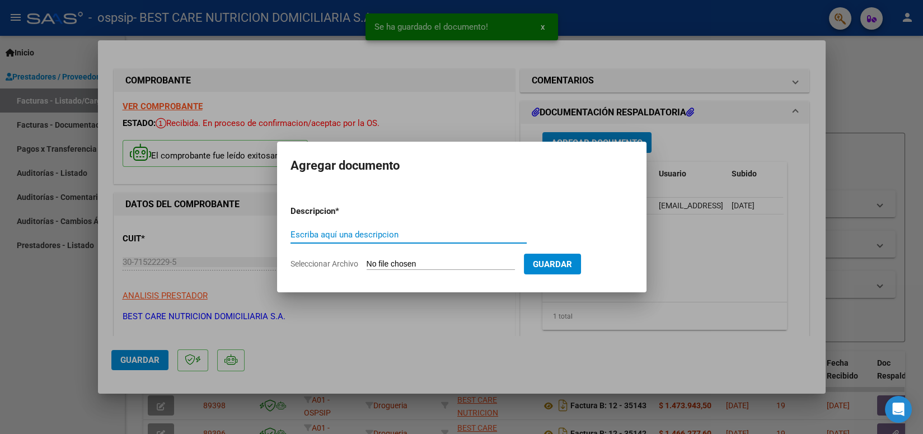
click at [398, 231] on input "Escriba aquí una descripcion" at bounding box center [408, 234] width 236 height 10
type input "REMITO"
click at [426, 257] on form "Descripcion * REMITO Escriba aquí una descripcion Seleccionar Archivo Guardar" at bounding box center [461, 237] width 343 height 82
click at [425, 264] on input "Seleccionar Archivo" at bounding box center [441, 264] width 148 height 11
type input "C:\fakepath\P-088643 [PERSON_NAME].pdf"
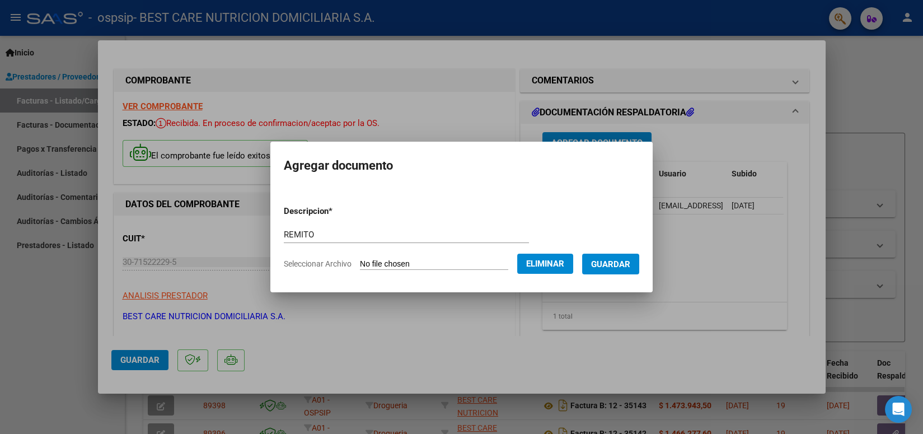
click at [610, 262] on span "Guardar" at bounding box center [610, 264] width 39 height 10
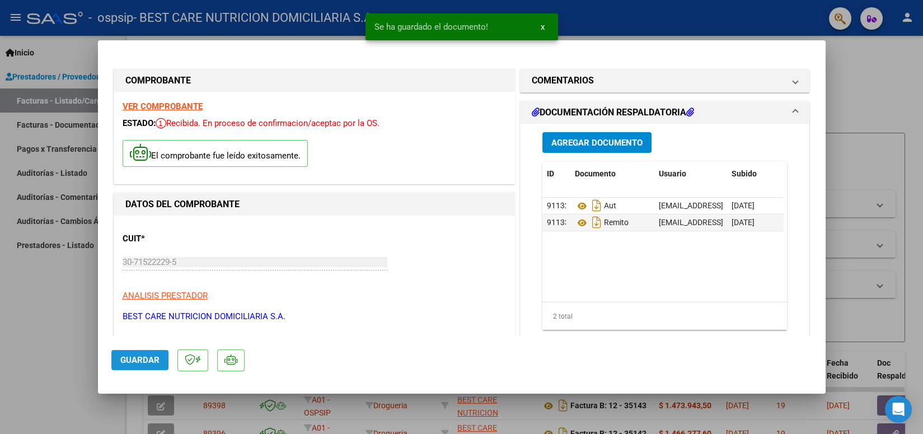
click at [149, 360] on span "Guardar" at bounding box center [139, 360] width 39 height 10
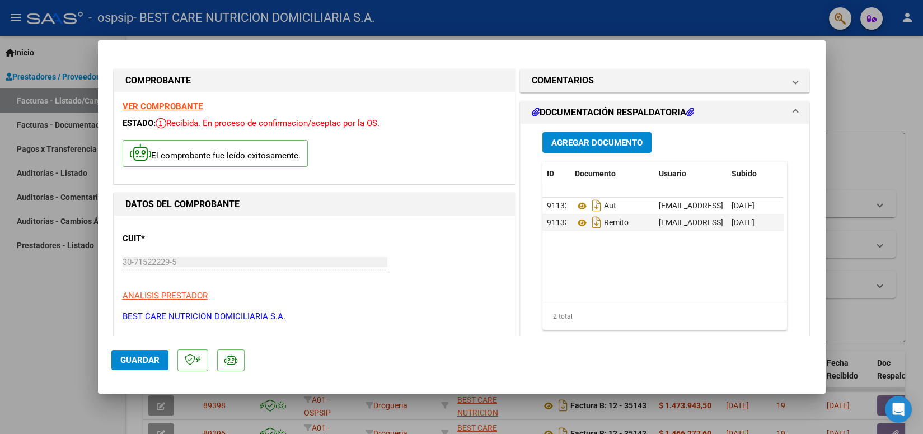
click at [143, 360] on span "Guardar" at bounding box center [139, 360] width 39 height 10
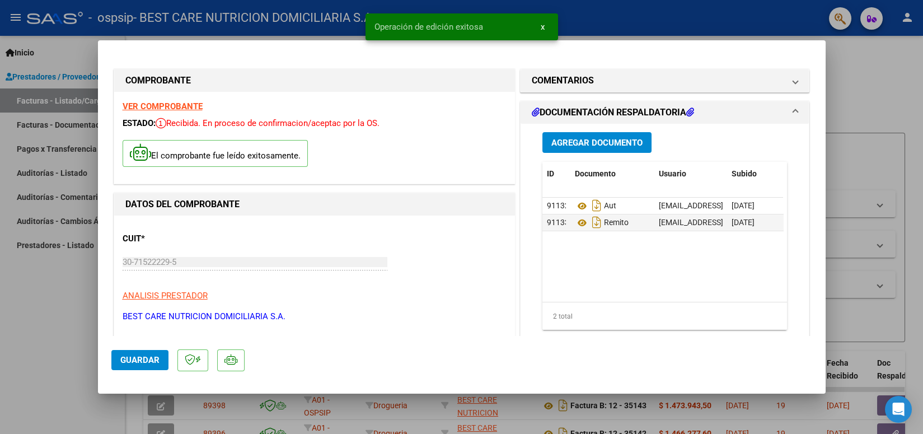
click at [597, 42] on mat-dialog-container "COMPROBANTE VER COMPROBANTE ESTADO: Recibida. En proceso de confirmacion/acepta…" at bounding box center [462, 216] width 728 height 353
click at [612, 25] on div at bounding box center [461, 217] width 923 height 434
type input "$ 0,00"
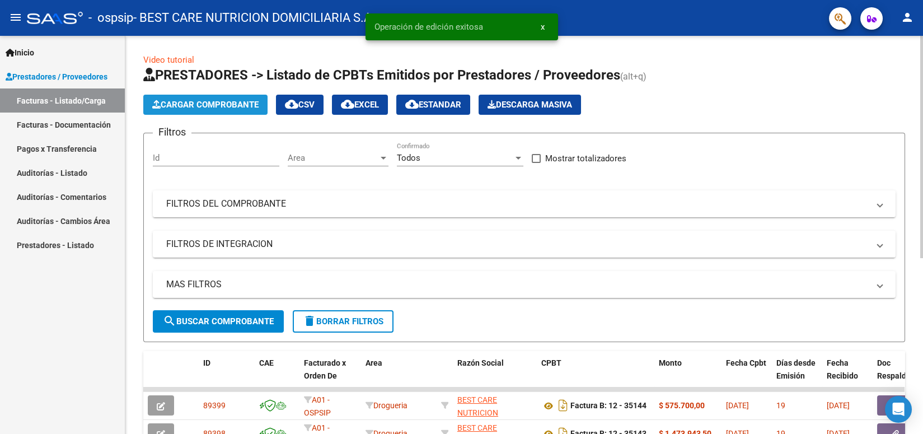
click at [176, 106] on span "Cargar Comprobante" at bounding box center [205, 105] width 106 height 10
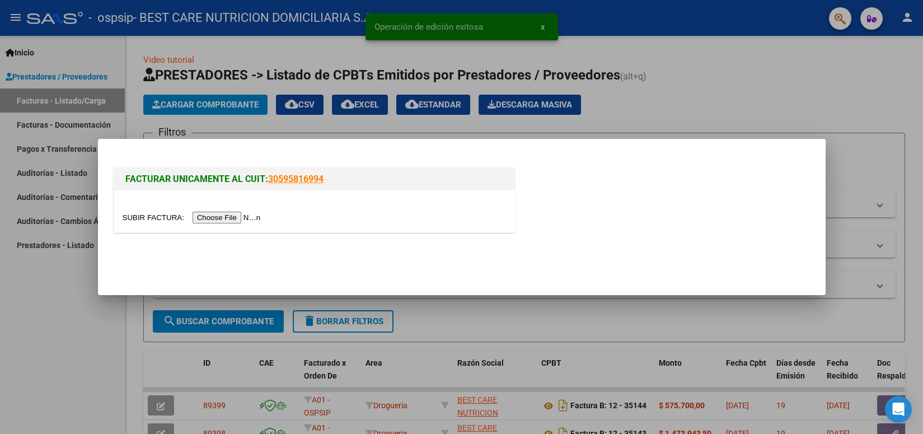
click at [230, 214] on input "file" at bounding box center [194, 218] width 142 height 12
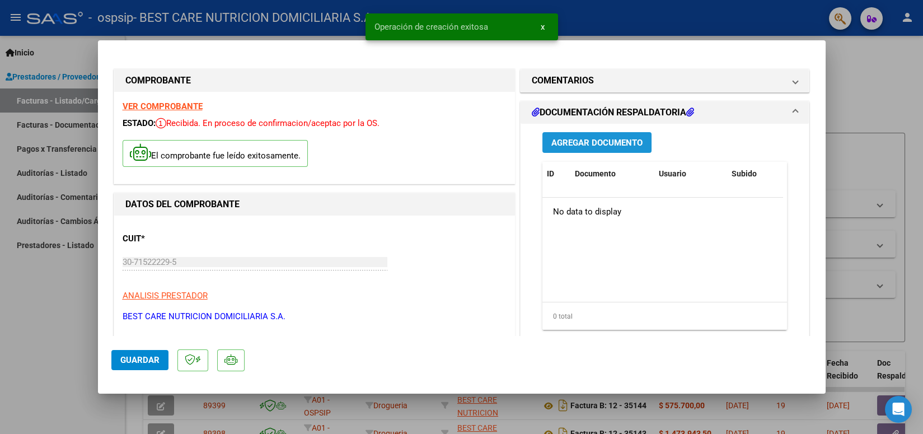
click at [585, 148] on button "Agregar Documento" at bounding box center [596, 142] width 109 height 21
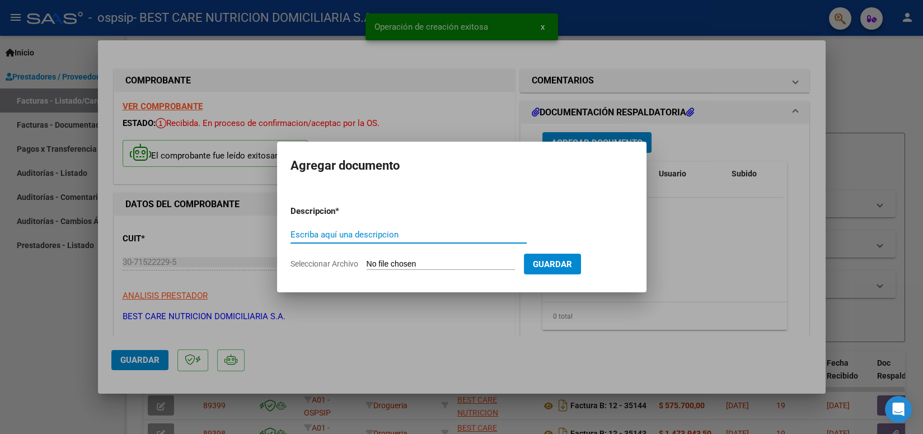
click at [392, 231] on input "Escriba aquí una descripcion" at bounding box center [408, 234] width 236 height 10
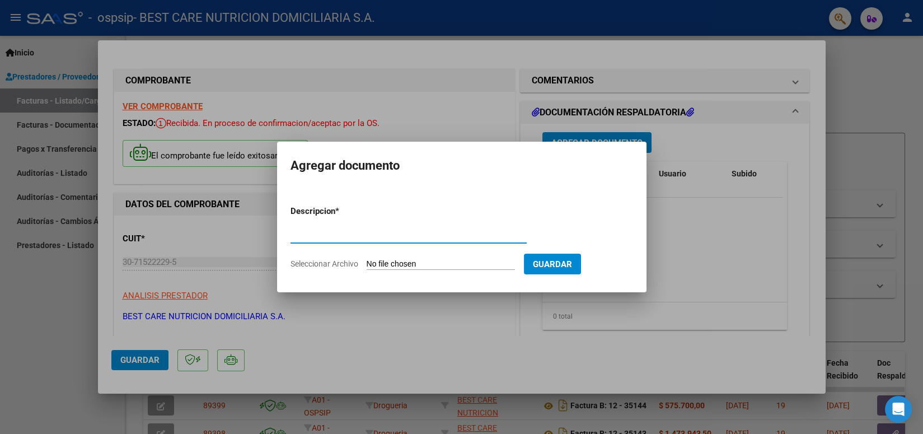
type input "AUT"
click at [402, 262] on input "Seleccionar Archivo" at bounding box center [441, 264] width 148 height 11
type input "C:\fakepath\P-086369 [PERSON_NAME] [PERSON_NAME] AUT 7.pdf"
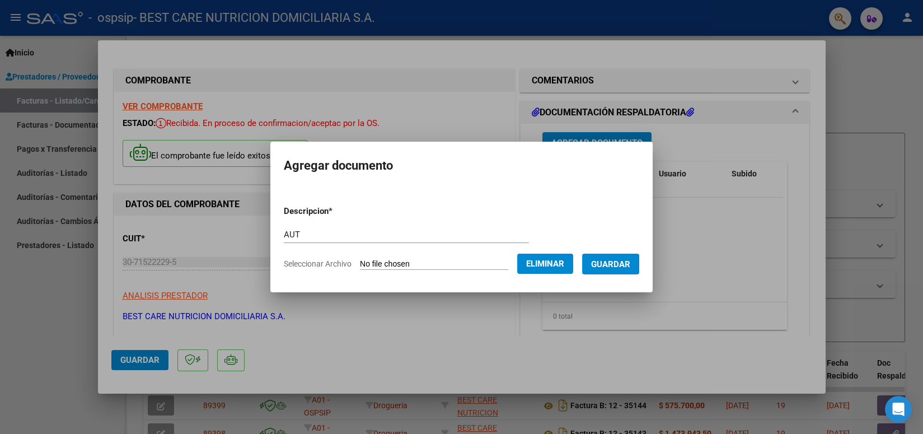
click at [610, 271] on button "Guardar" at bounding box center [610, 264] width 57 height 21
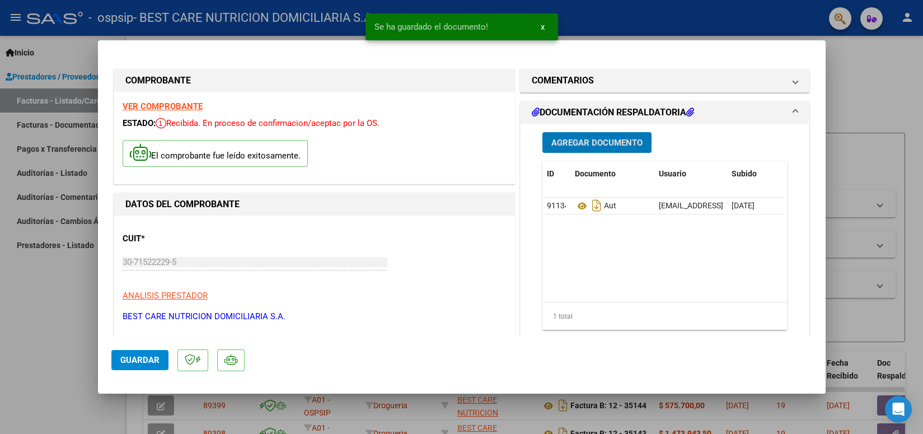
click at [605, 141] on span "Agregar Documento" at bounding box center [596, 143] width 91 height 10
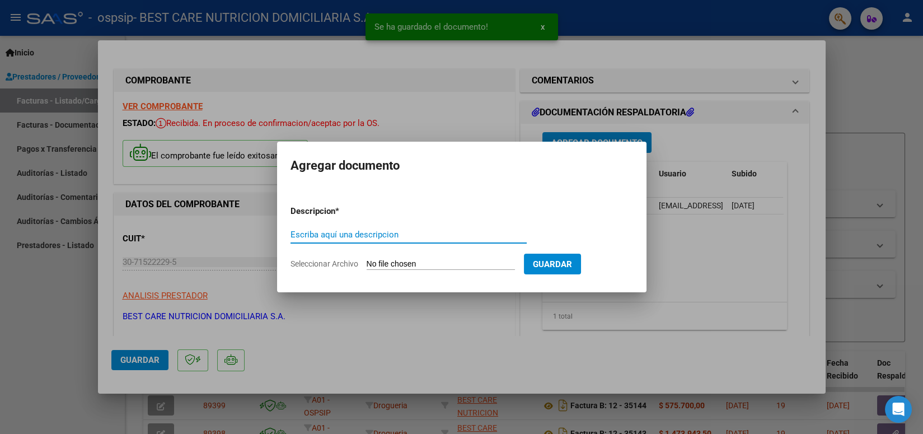
click at [453, 223] on form "Descripcion * Escriba aquí una descripcion Seleccionar Archivo Guardar" at bounding box center [461, 237] width 343 height 82
click at [381, 232] on input "Escriba aquí una descripcion" at bounding box center [408, 234] width 236 height 10
type input "REMITO"
click at [421, 261] on input "Seleccionar Archivo" at bounding box center [441, 264] width 148 height 11
type input "C:\fakepath\P-086369 [PERSON_NAME] [PERSON_NAME].pdf"
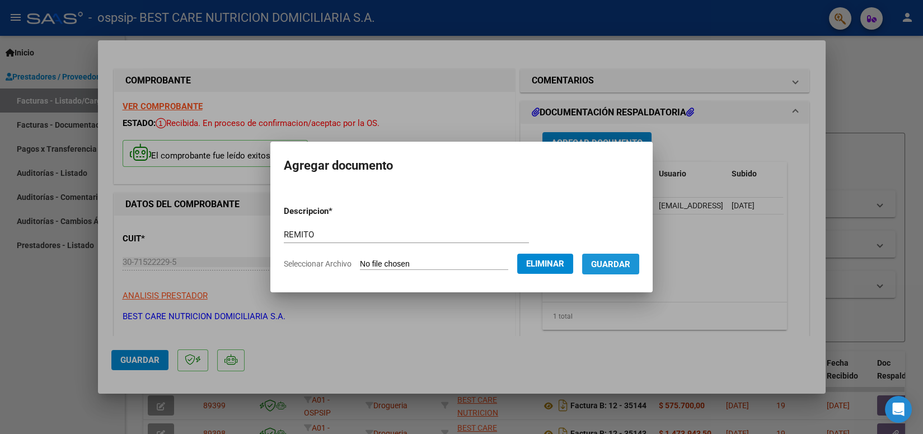
click at [605, 269] on button "Guardar" at bounding box center [610, 264] width 57 height 21
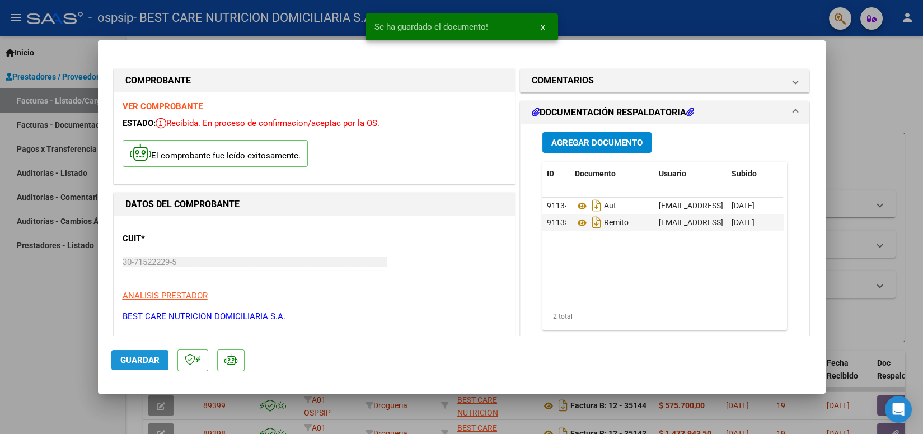
click at [144, 359] on span "Guardar" at bounding box center [139, 360] width 39 height 10
click at [653, 27] on div at bounding box center [461, 217] width 923 height 434
type input "$ 0,00"
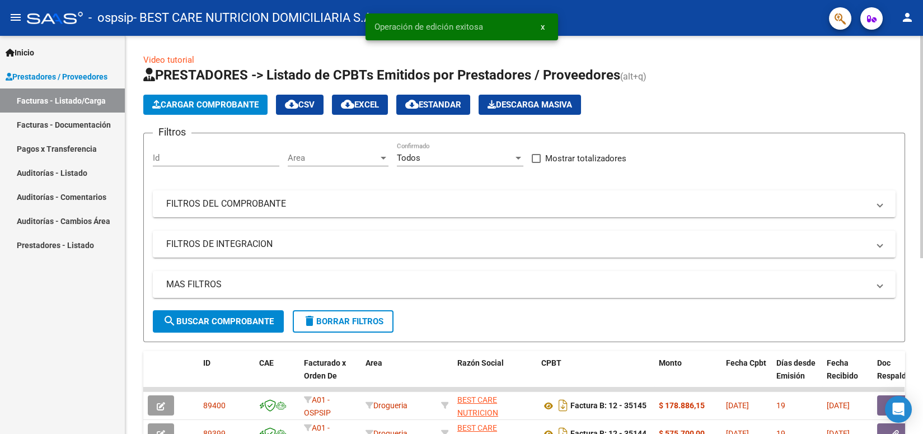
click at [188, 113] on button "Cargar Comprobante" at bounding box center [205, 105] width 124 height 20
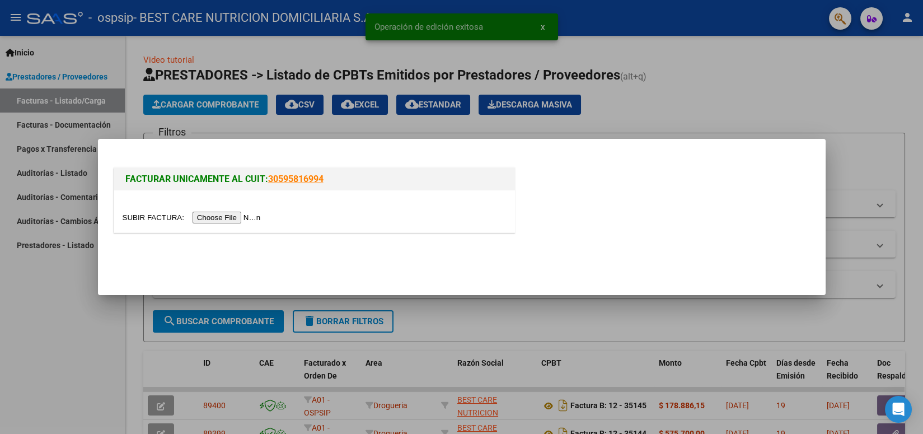
click at [214, 221] on input "file" at bounding box center [194, 218] width 142 height 12
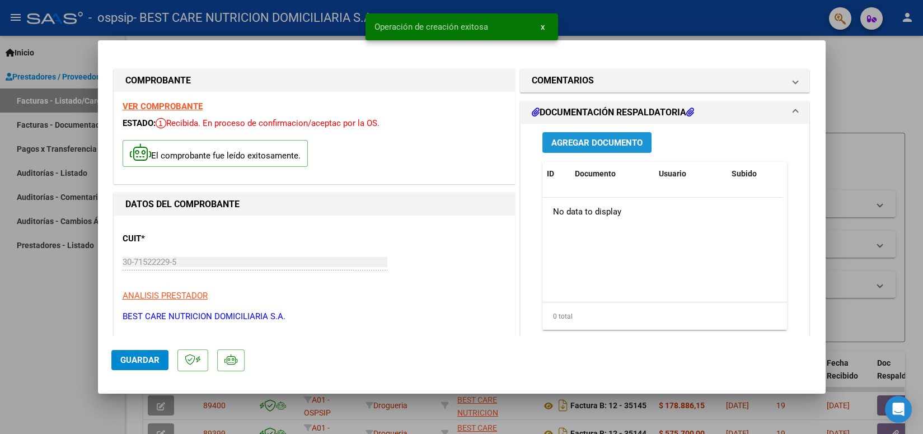
click at [611, 145] on span "Agregar Documento" at bounding box center [596, 143] width 91 height 10
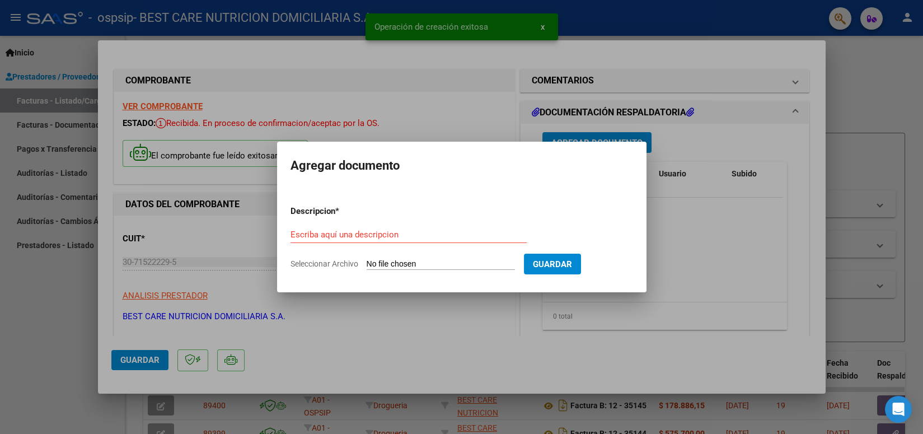
click at [426, 228] on div "Escriba aquí una descripcion" at bounding box center [408, 234] width 236 height 17
click at [368, 236] on input "Escriba aquí una descripcion" at bounding box center [408, 234] width 236 height 10
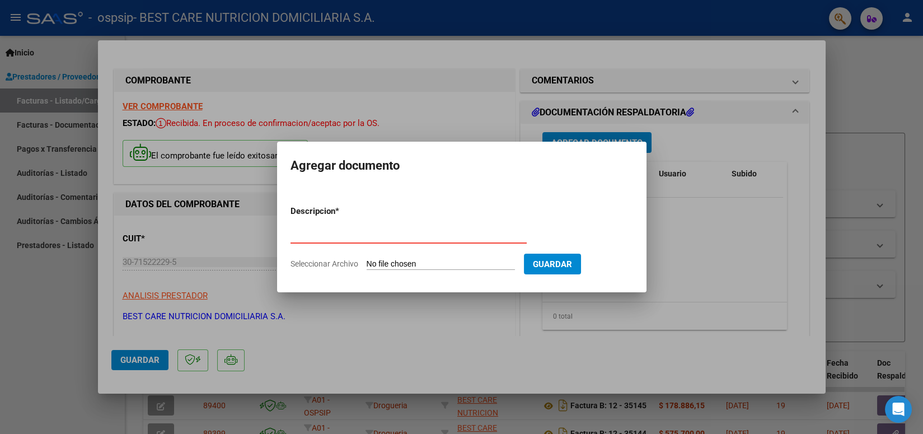
type input "AUT"
click at [397, 261] on input "Seleccionar Archivo" at bounding box center [441, 264] width 148 height 11
type input "C:\fakepath\P-090090 [PERSON_NAME] [PERSON_NAME] AUT 1.pdf"
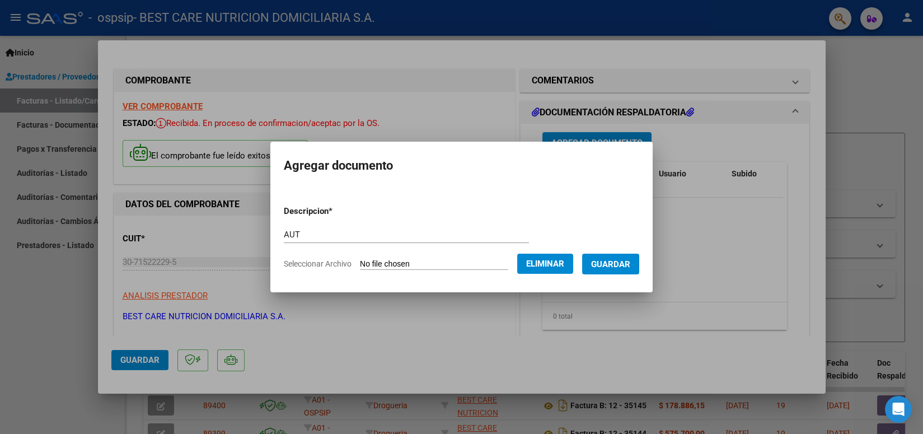
click at [607, 268] on span "Guardar" at bounding box center [610, 264] width 39 height 10
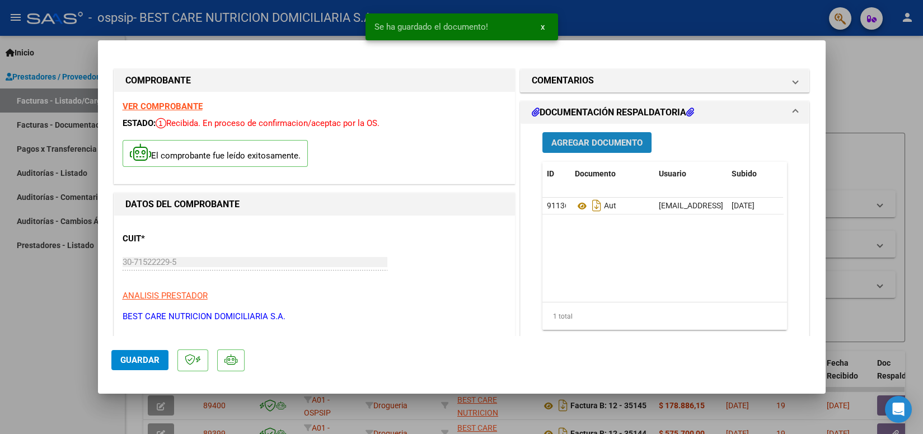
click at [599, 136] on button "Agregar Documento" at bounding box center [596, 142] width 109 height 21
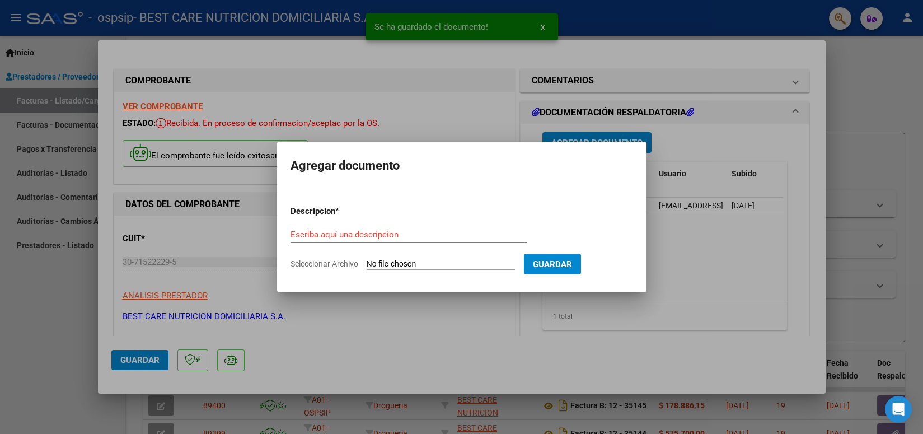
click at [405, 227] on div "Escriba aquí una descripcion" at bounding box center [408, 234] width 236 height 17
drag, startPoint x: 386, startPoint y: 241, endPoint x: 389, endPoint y: 232, distance: 9.0
click at [388, 237] on div "Escriba aquí una descripcion" at bounding box center [408, 234] width 236 height 17
click at [388, 232] on input "Escriba aquí una descripcion" at bounding box center [408, 234] width 236 height 10
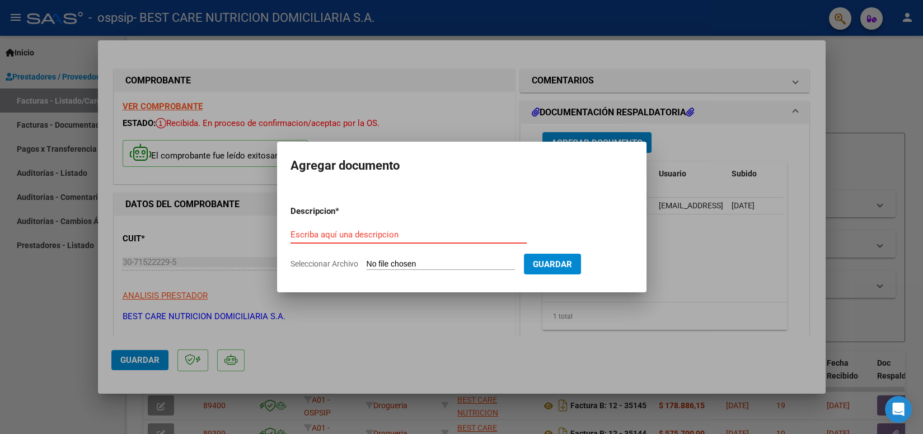
click at [320, 234] on input "Escriba aquí una descripcion" at bounding box center [408, 234] width 236 height 10
click at [333, 235] on input "R" at bounding box center [408, 234] width 236 height 10
type input "REMITO"
click at [410, 264] on input "Seleccionar Archivo" at bounding box center [441, 264] width 148 height 11
type input "C:\fakepath\P-090090 [PERSON_NAME] [PERSON_NAME] REMITO.pdf"
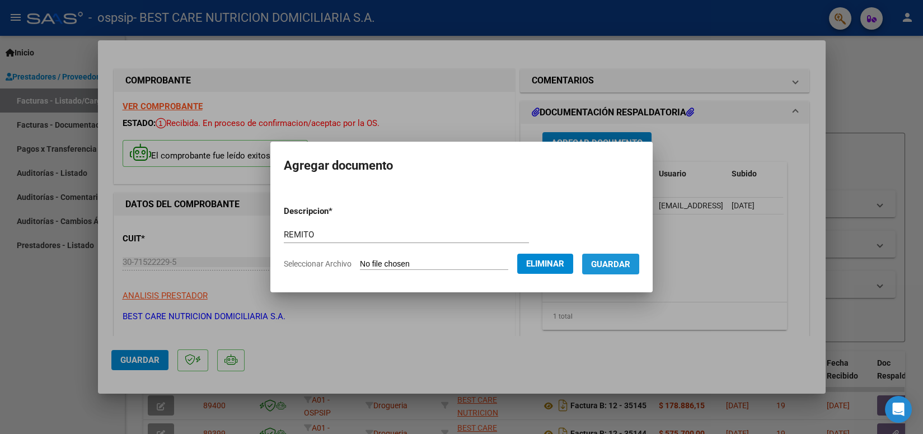
click at [603, 272] on button "Guardar" at bounding box center [610, 264] width 57 height 21
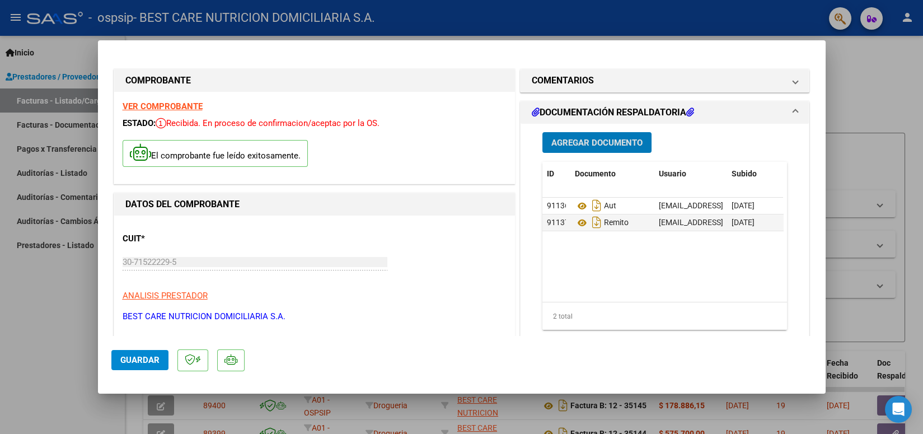
click at [126, 360] on span "Guardar" at bounding box center [139, 360] width 39 height 10
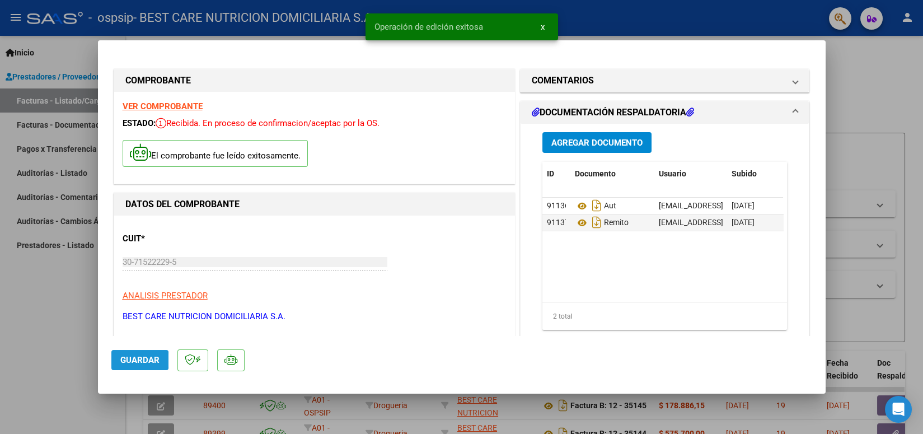
click at [135, 360] on span "Guardar" at bounding box center [139, 360] width 39 height 10
click at [627, 12] on div at bounding box center [461, 217] width 923 height 434
type input "$ 0,00"
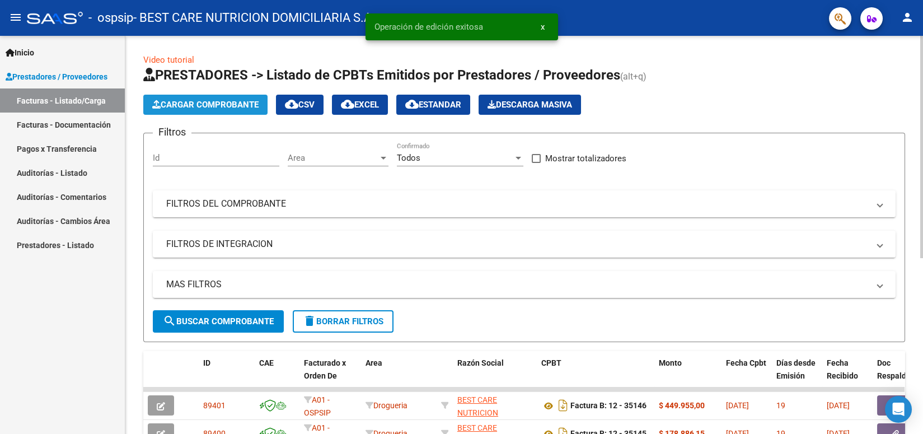
click at [194, 105] on span "Cargar Comprobante" at bounding box center [205, 105] width 106 height 10
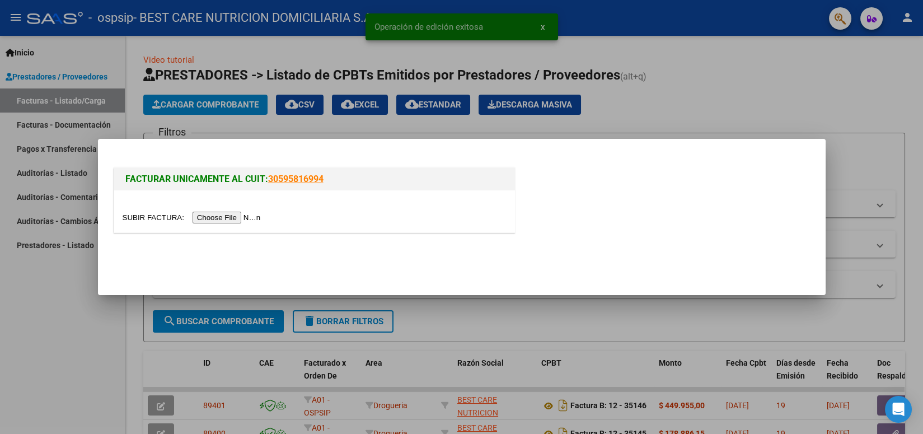
click at [222, 222] on input "file" at bounding box center [194, 218] width 142 height 12
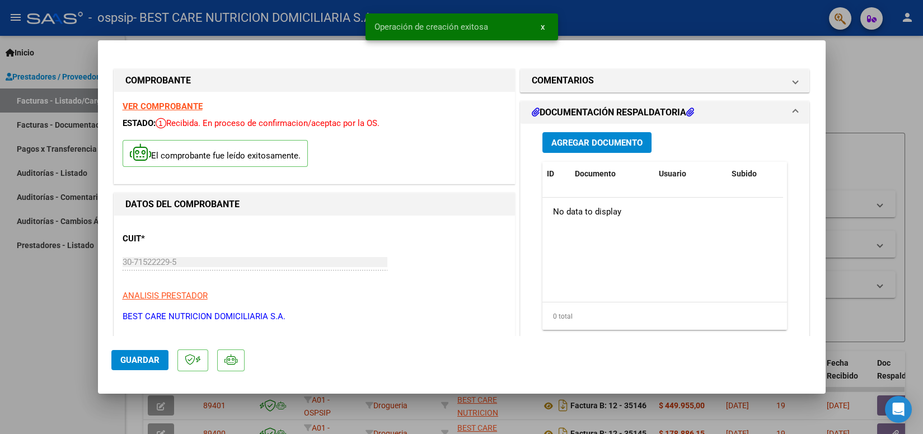
click at [588, 147] on span "Agregar Documento" at bounding box center [596, 143] width 91 height 10
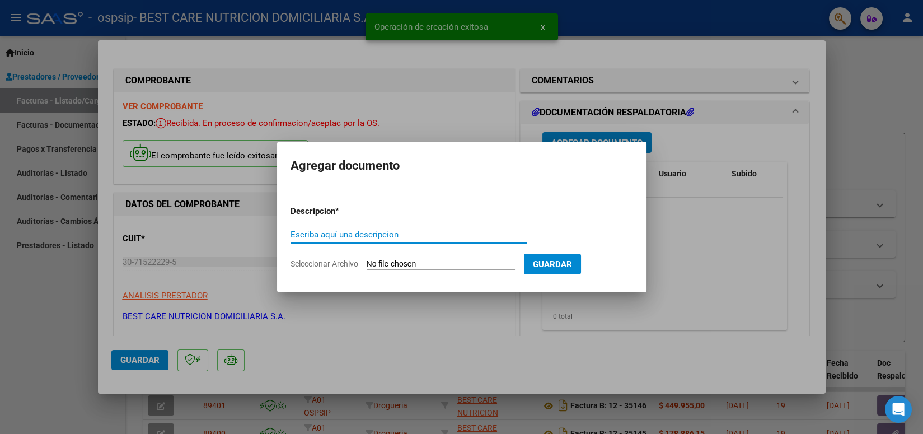
click at [406, 236] on input "Escriba aquí una descripcion" at bounding box center [408, 234] width 236 height 10
click at [344, 233] on input "Escriba aquí una descripcion" at bounding box center [408, 234] width 236 height 10
click at [344, 232] on input "Escriba aquí una descripcion" at bounding box center [408, 234] width 236 height 10
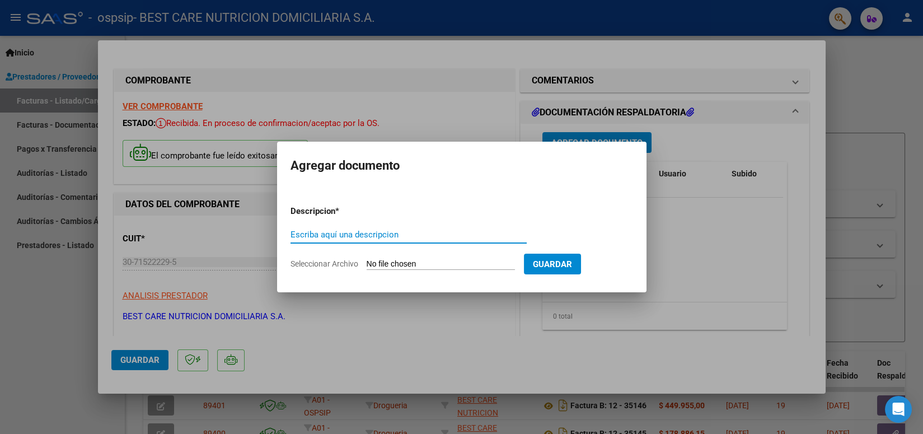
click at [343, 234] on input "Escriba aquí una descripcion" at bounding box center [408, 234] width 236 height 10
click at [348, 230] on input "Escriba aquí una descripcion" at bounding box center [408, 234] width 236 height 10
click at [401, 263] on input "Seleccionar Archivo" at bounding box center [441, 264] width 148 height 11
type input "C:\fakepath\P-047003 [PERSON_NAME] MESA AUT 1.pdf"
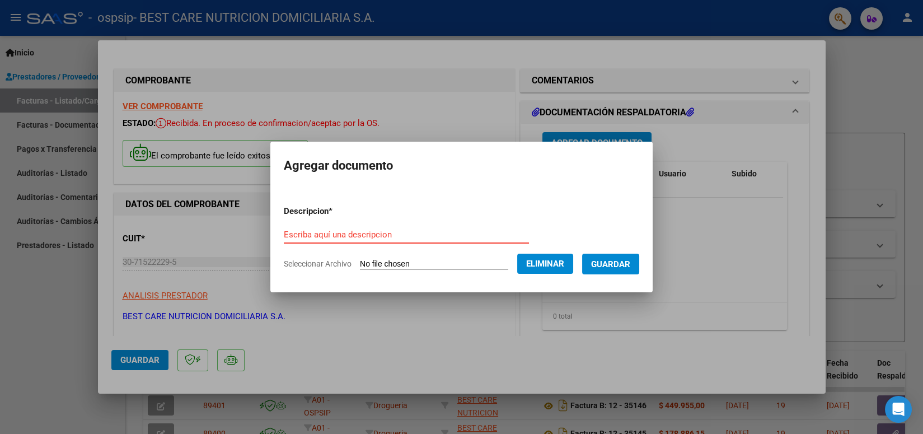
click at [407, 232] on input "Escriba aquí una descripcion" at bounding box center [406, 234] width 245 height 10
click at [360, 233] on input "Escriba aquí una descripcion" at bounding box center [406, 234] width 245 height 10
click at [359, 233] on input "Escriba aquí una descripcion" at bounding box center [406, 234] width 245 height 10
type input "AUT"
click at [598, 262] on span "Guardar" at bounding box center [610, 264] width 39 height 10
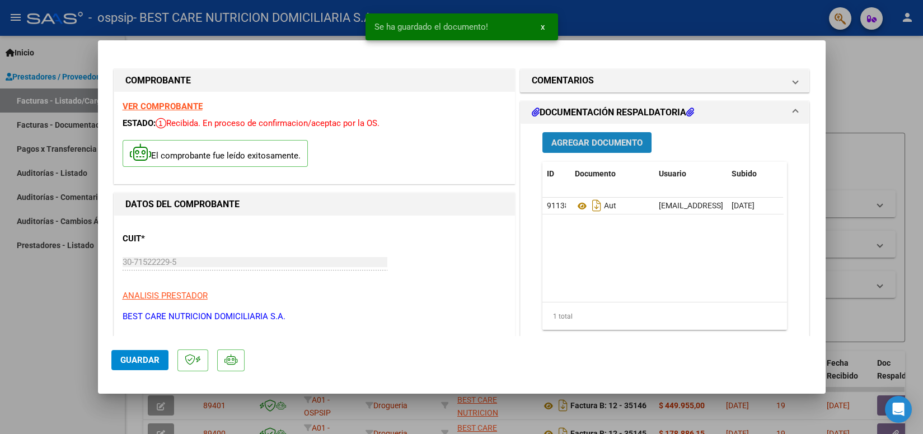
click at [613, 147] on span "Agregar Documento" at bounding box center [596, 143] width 91 height 10
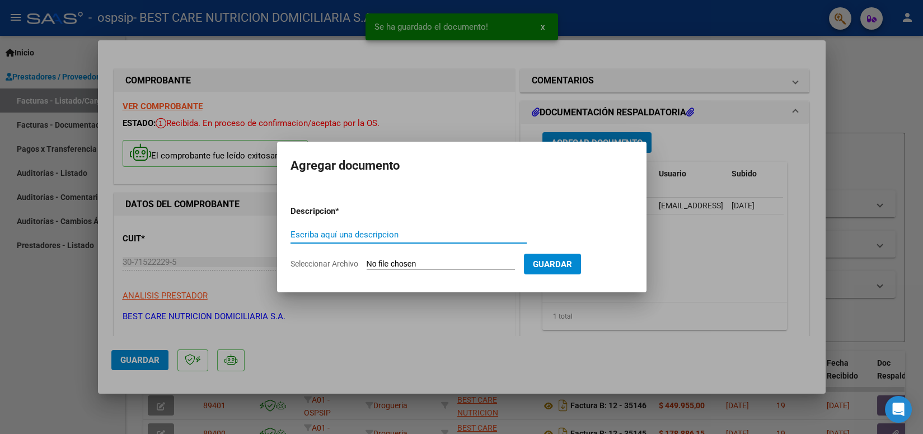
click at [359, 229] on input "Escriba aquí una descripcion" at bounding box center [408, 234] width 236 height 10
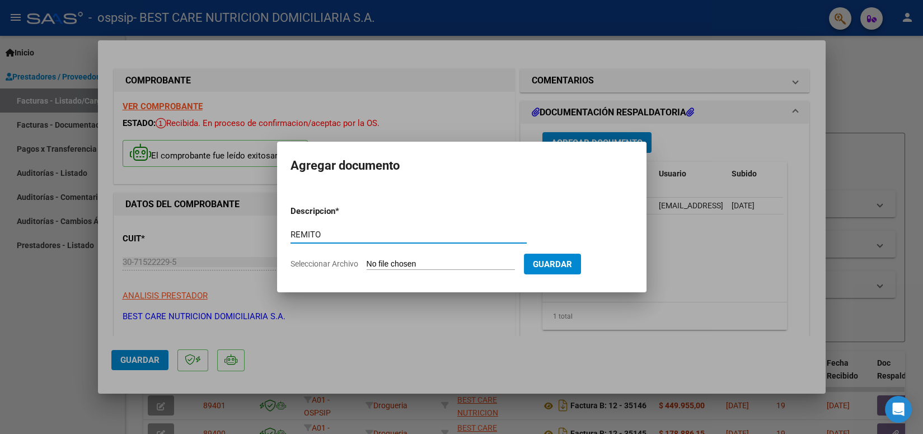
type input "REMITO"
click at [390, 263] on input "Seleccionar Archivo" at bounding box center [441, 264] width 148 height 11
type input "C:\fakepath\P-047003 [PERSON_NAME] REMITO.pdf"
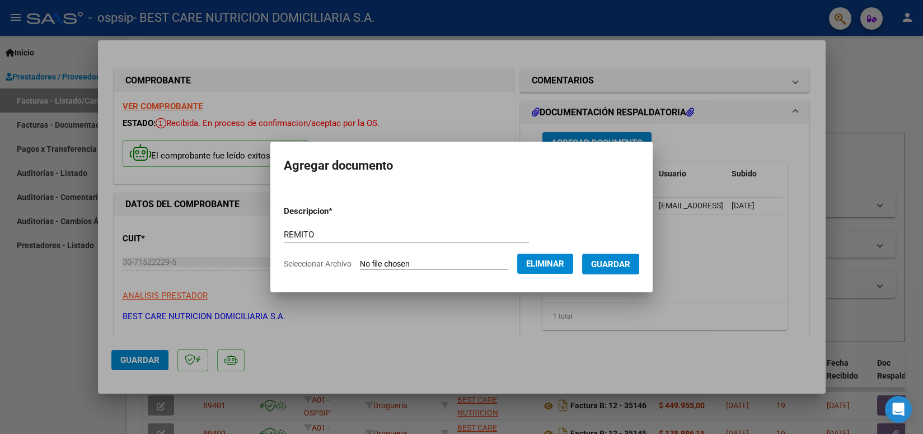
click at [598, 262] on span "Guardar" at bounding box center [610, 264] width 39 height 10
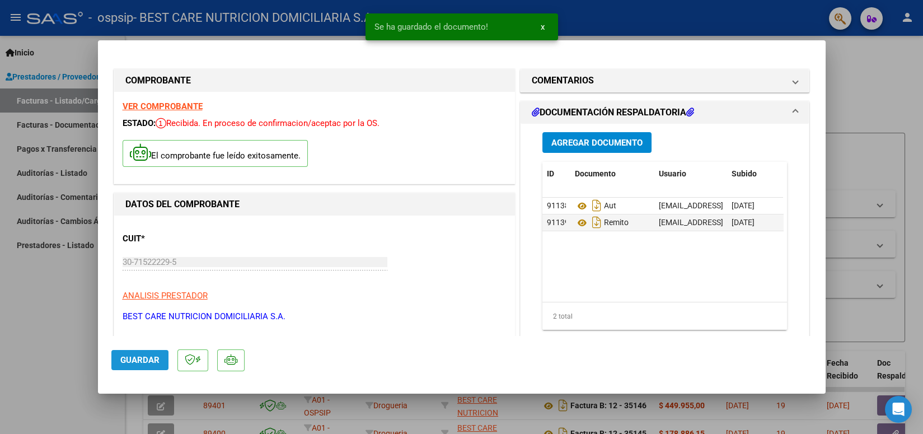
click at [147, 367] on button "Guardar" at bounding box center [139, 360] width 57 height 20
click at [645, 25] on div at bounding box center [461, 217] width 923 height 434
type input "$ 0,00"
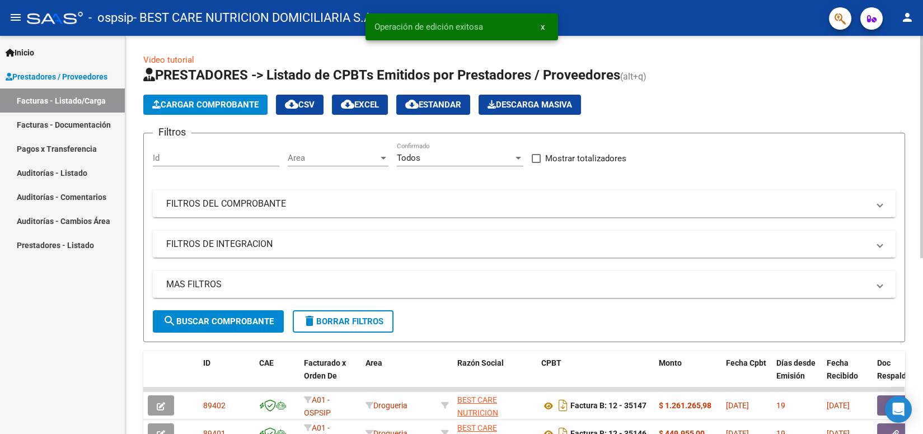
click at [228, 107] on span "Cargar Comprobante" at bounding box center [205, 105] width 106 height 10
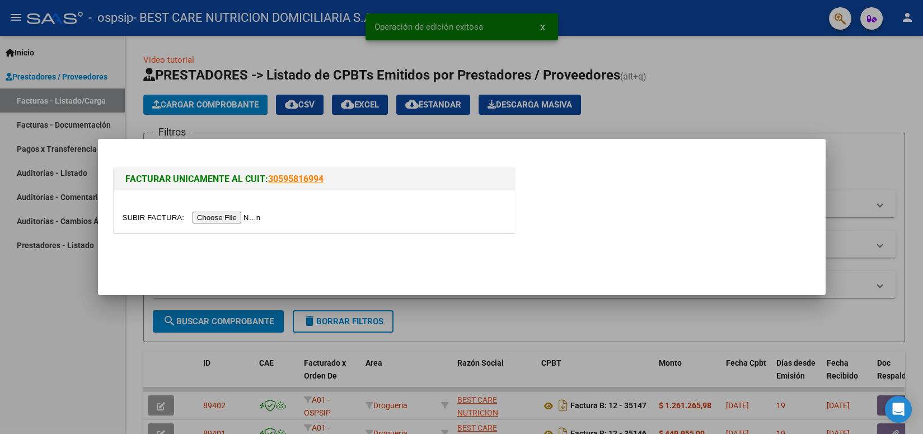
click at [207, 219] on input "file" at bounding box center [194, 218] width 142 height 12
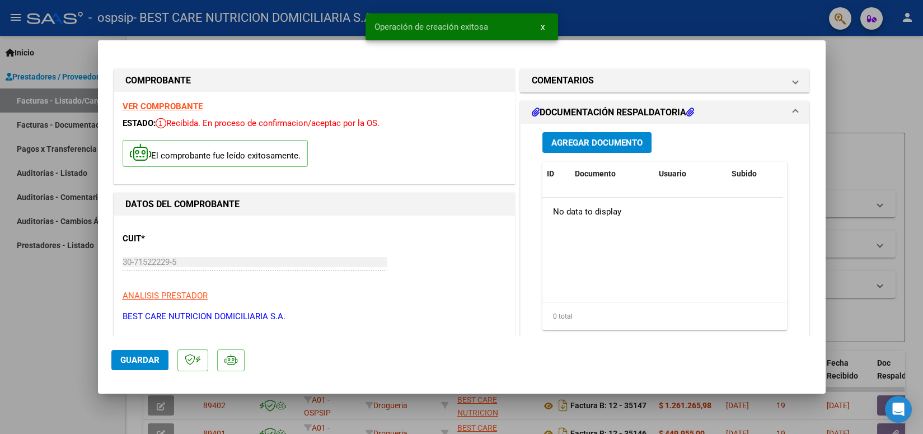
click at [601, 150] on button "Agregar Documento" at bounding box center [596, 142] width 109 height 21
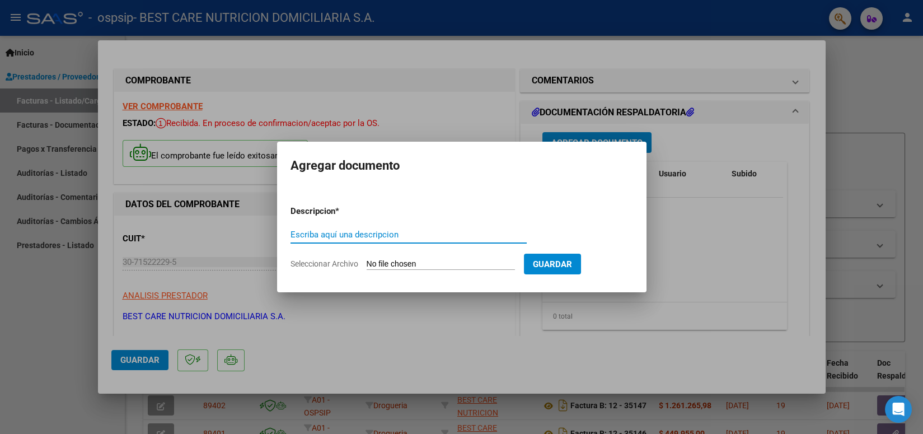
click at [410, 233] on input "Escriba aquí una descripcion" at bounding box center [408, 234] width 236 height 10
type input "REMITO"
click at [404, 262] on input "Seleccionar Archivo" at bounding box center [441, 264] width 148 height 11
type input "C:\fakepath\P-101001 [PERSON_NAME] [PERSON_NAME].pdf"
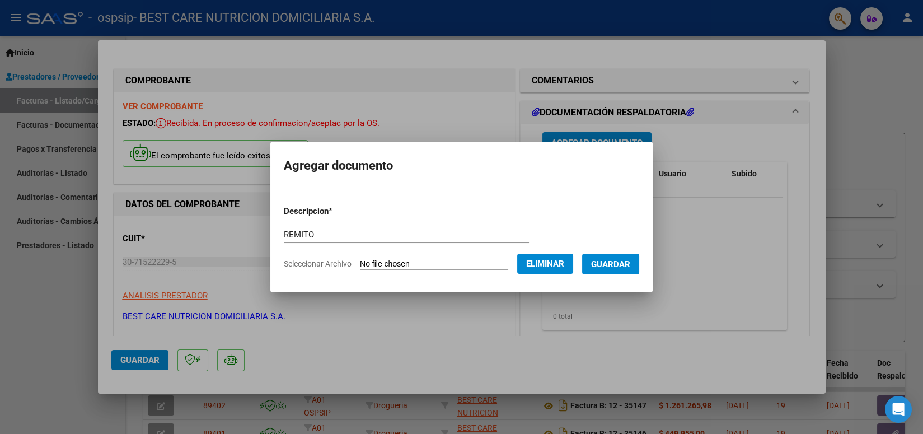
click at [617, 268] on span "Guardar" at bounding box center [610, 264] width 39 height 10
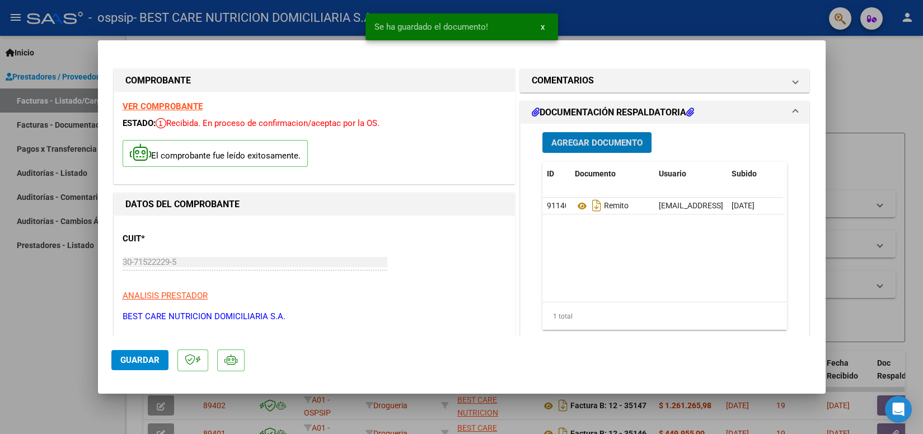
click at [610, 138] on span "Agregar Documento" at bounding box center [596, 143] width 91 height 10
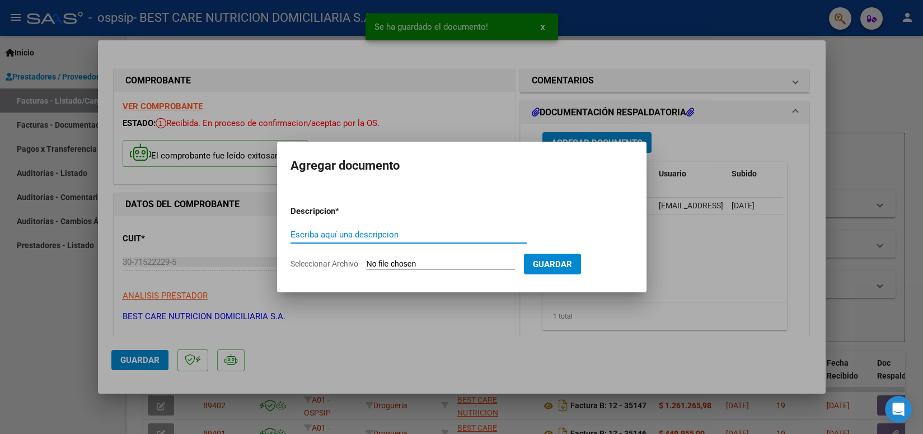
click at [394, 231] on input "Escriba aquí una descripcion" at bounding box center [408, 234] width 236 height 10
type input "AUT"
click at [400, 260] on input "Seleccionar Archivo" at bounding box center [441, 264] width 148 height 11
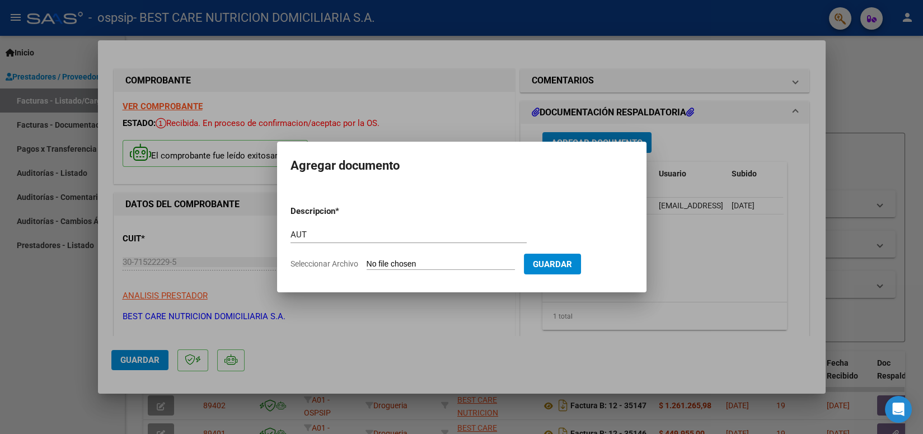
type input "C:\fakepath\P-101001 [PERSON_NAME] AUT 1.pdf"
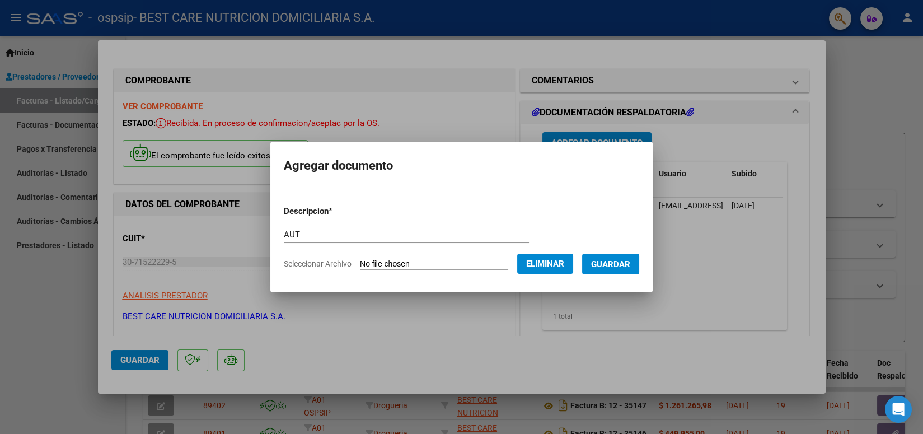
click at [604, 263] on span "Guardar" at bounding box center [610, 264] width 39 height 10
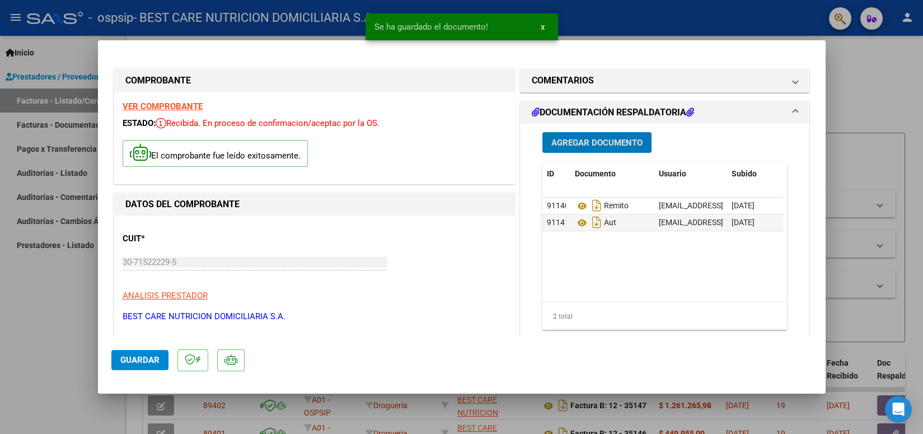
click at [144, 358] on span "Guardar" at bounding box center [139, 360] width 39 height 10
click at [640, 20] on div at bounding box center [461, 217] width 923 height 434
type input "$ 0,00"
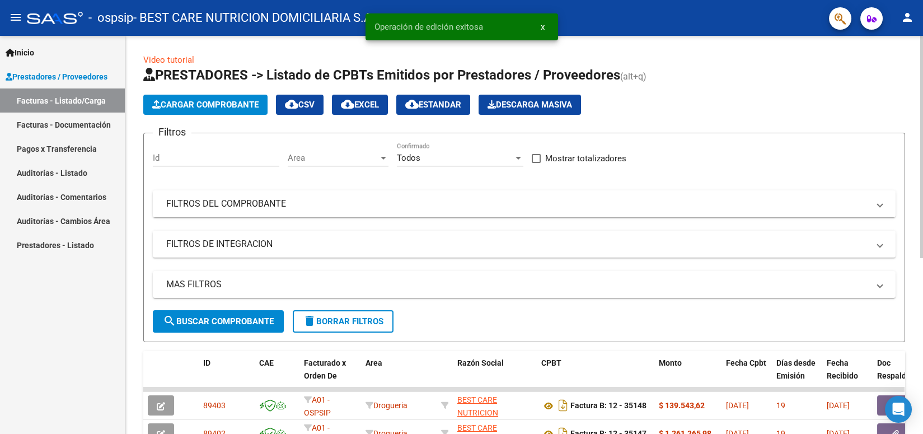
click at [240, 106] on span "Cargar Comprobante" at bounding box center [205, 105] width 106 height 10
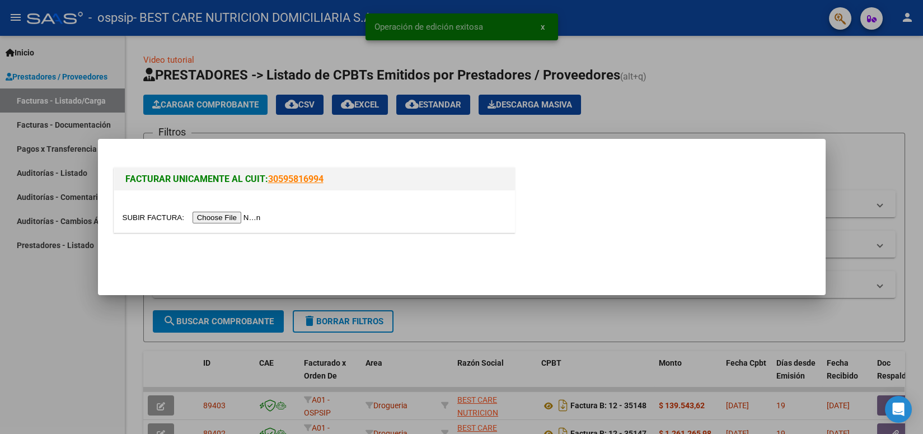
click at [233, 221] on input "file" at bounding box center [194, 218] width 142 height 12
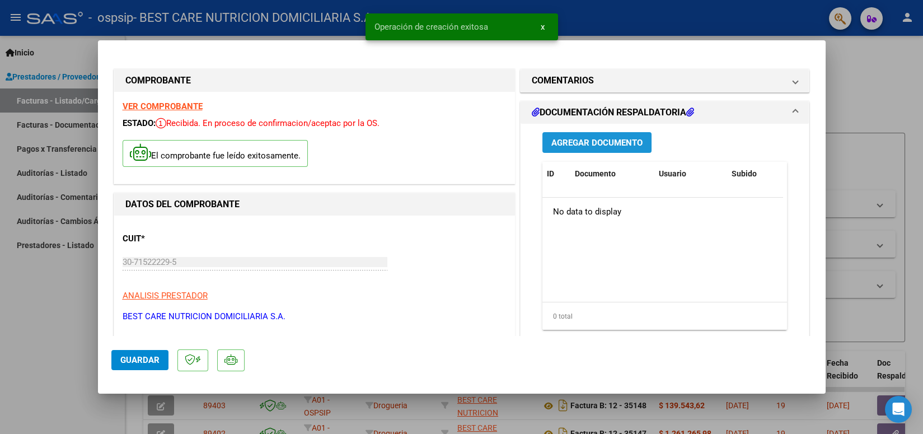
click at [598, 141] on span "Agregar Documento" at bounding box center [596, 143] width 91 height 10
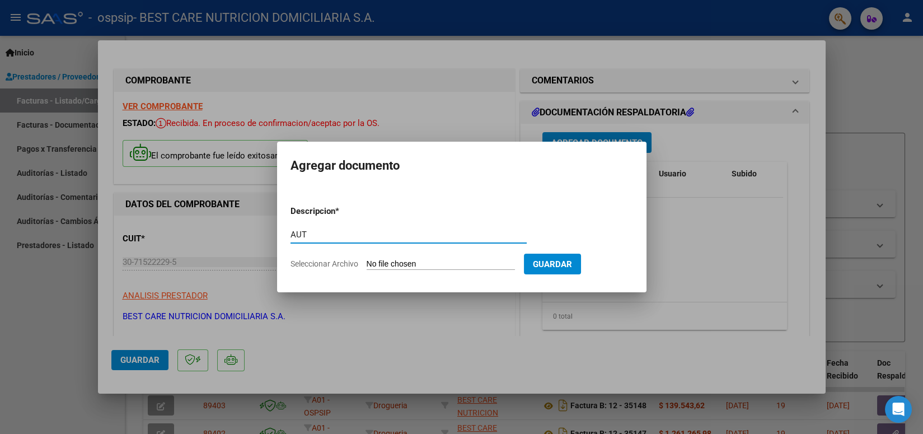
type input "AUT"
click at [406, 263] on input "Seleccionar Archivo" at bounding box center [441, 264] width 148 height 11
type input "C:\fakepath\P-066959 ZURI ARCHIPRETTE AUT 1.pdf"
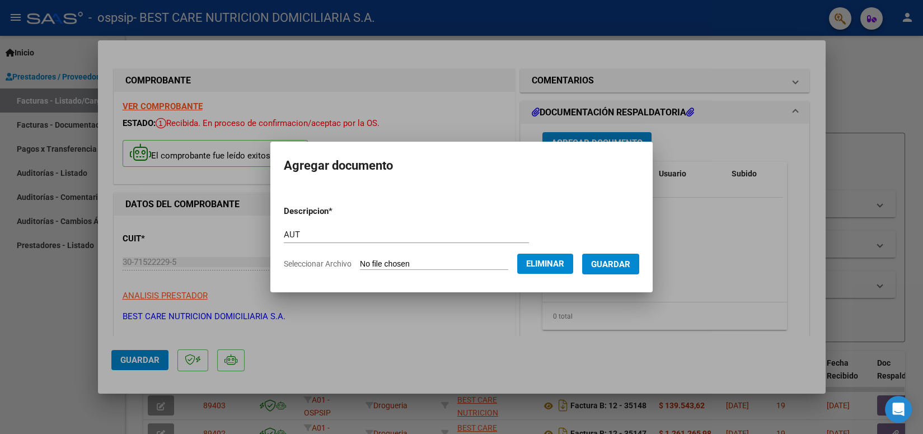
click at [623, 260] on span "Guardar" at bounding box center [610, 264] width 39 height 10
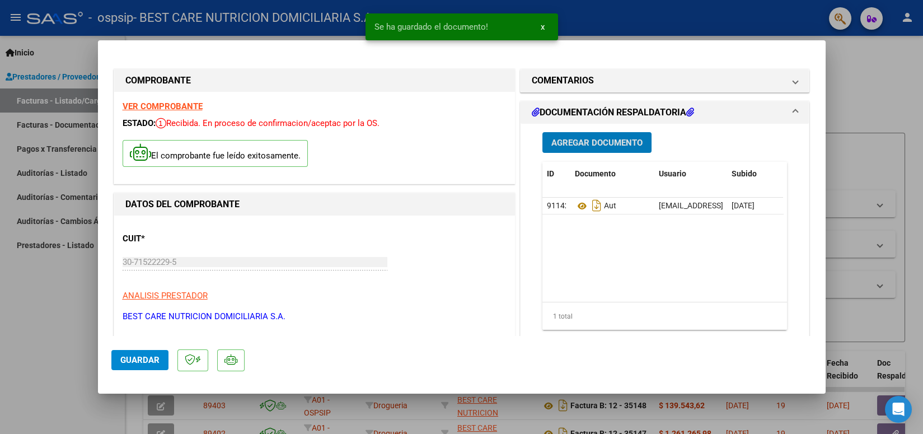
click at [611, 140] on span "Agregar Documento" at bounding box center [596, 143] width 91 height 10
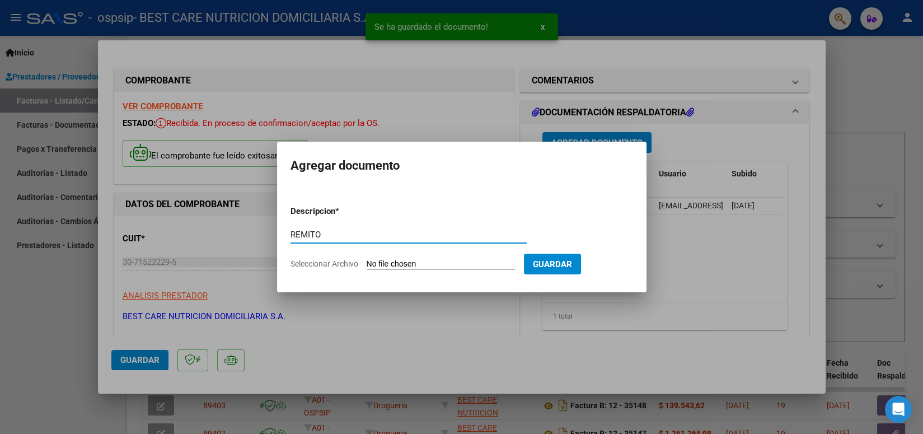
type input "REMITO"
click at [429, 262] on input "Seleccionar Archivo" at bounding box center [441, 264] width 148 height 11
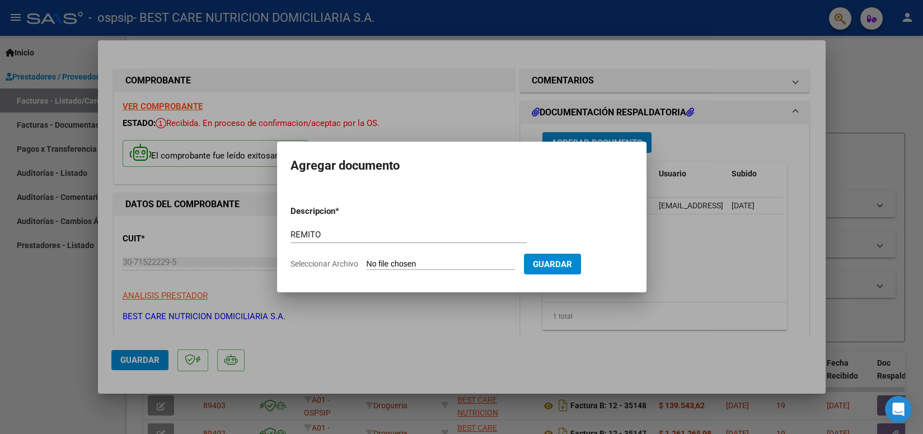
type input "C:\fakepath\P-066959 ZURI ARCHIPRETTE REMITO.pdf"
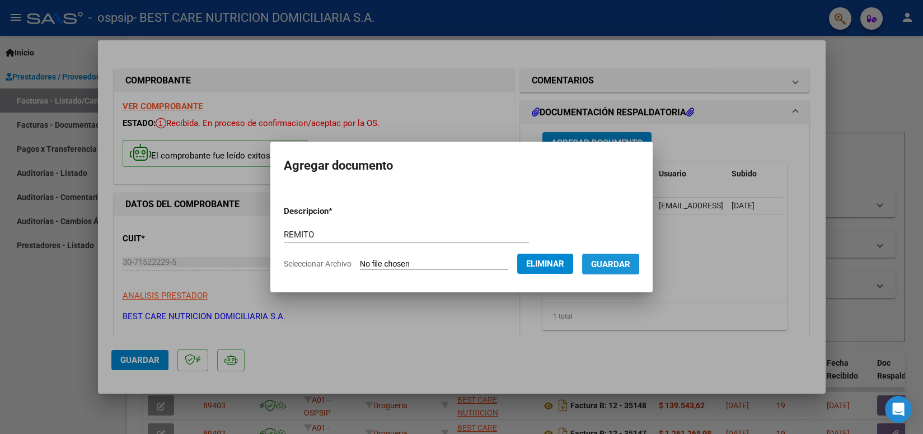
click at [613, 268] on span "Guardar" at bounding box center [610, 264] width 39 height 10
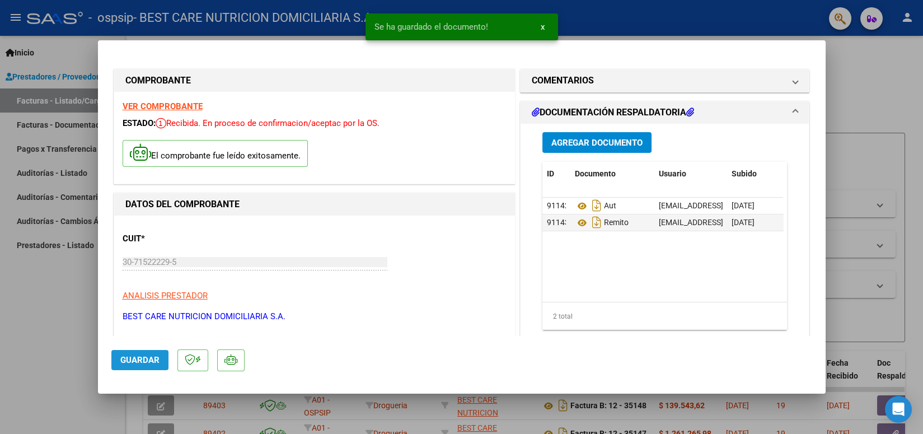
click at [138, 359] on span "Guardar" at bounding box center [139, 360] width 39 height 10
click at [143, 360] on span "Guardar" at bounding box center [139, 360] width 39 height 10
click at [598, 20] on div at bounding box center [461, 217] width 923 height 434
type input "$ 0,00"
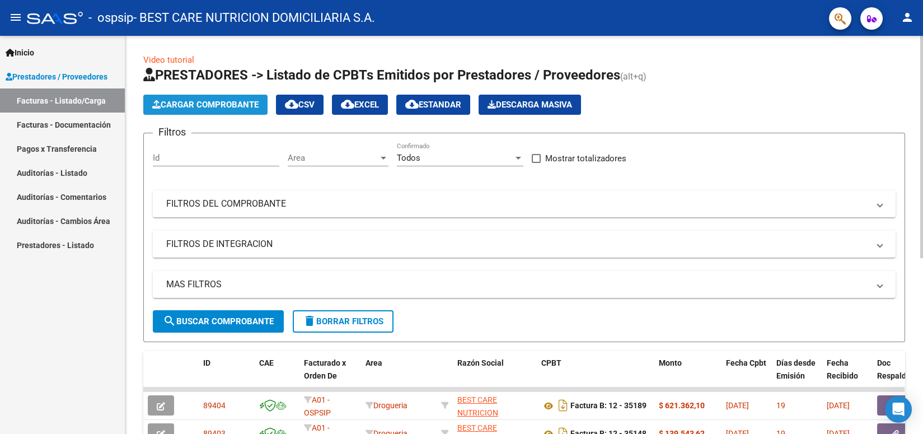
click at [219, 107] on span "Cargar Comprobante" at bounding box center [205, 105] width 106 height 10
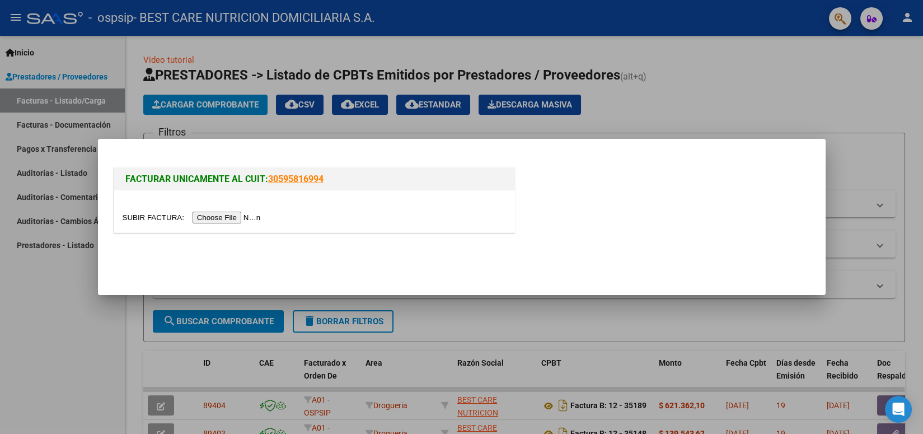
click at [216, 219] on input "file" at bounding box center [194, 218] width 142 height 12
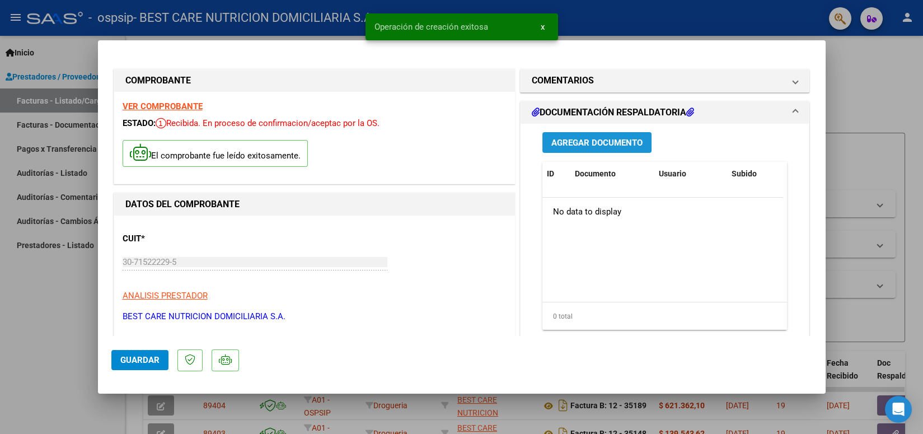
click at [612, 144] on span "Agregar Documento" at bounding box center [596, 143] width 91 height 10
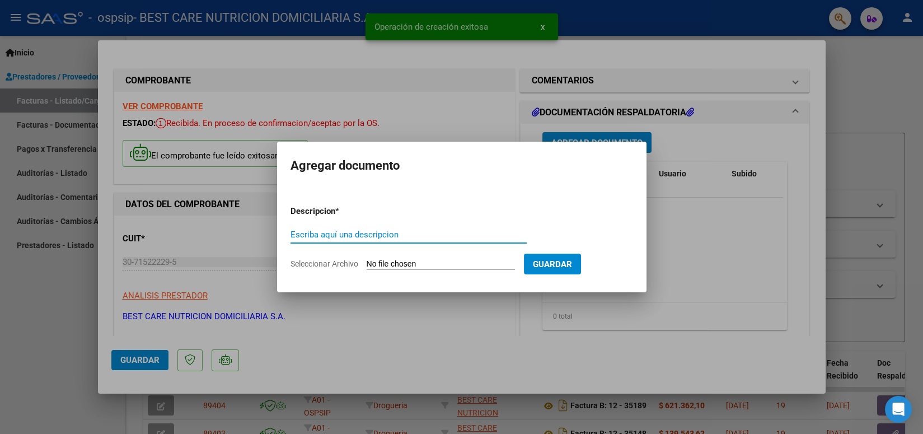
click at [419, 234] on input "Escriba aquí una descripcion" at bounding box center [408, 234] width 236 height 10
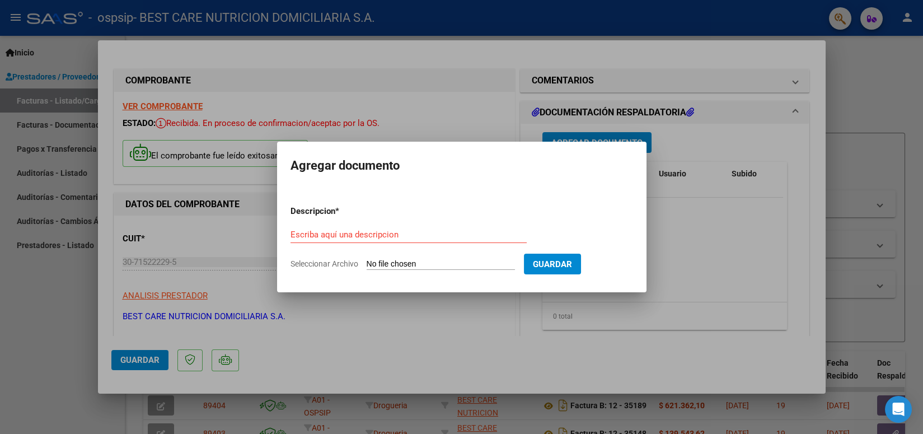
click at [410, 228] on div "Escriba aquí una descripcion" at bounding box center [408, 234] width 236 height 17
click at [405, 232] on input "Escriba aquí una descripcion" at bounding box center [408, 234] width 236 height 10
type input "AUT"
click at [398, 262] on input "Seleccionar Archivo" at bounding box center [441, 264] width 148 height 11
type input "C:\fakepath\P - AUT.pdf"
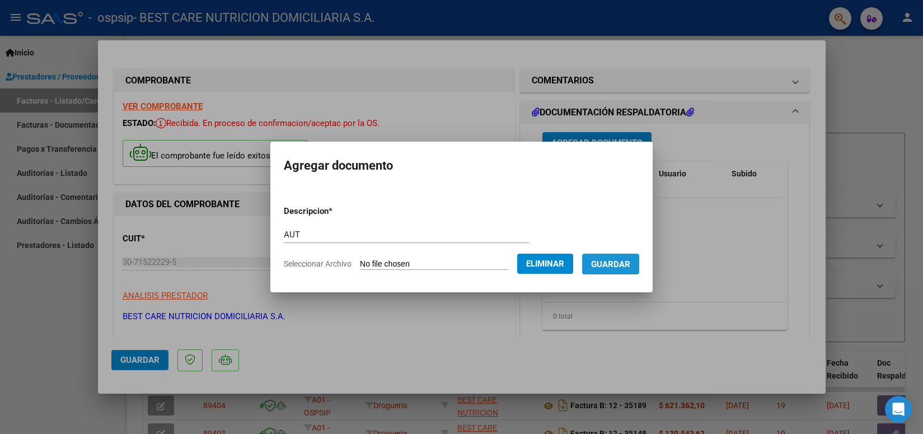
click at [612, 269] on span "Guardar" at bounding box center [610, 264] width 39 height 10
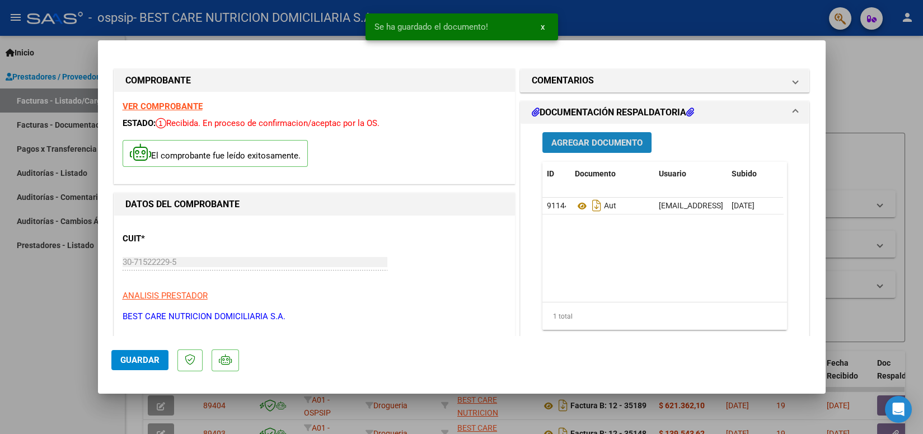
click at [599, 144] on span "Agregar Documento" at bounding box center [596, 143] width 91 height 10
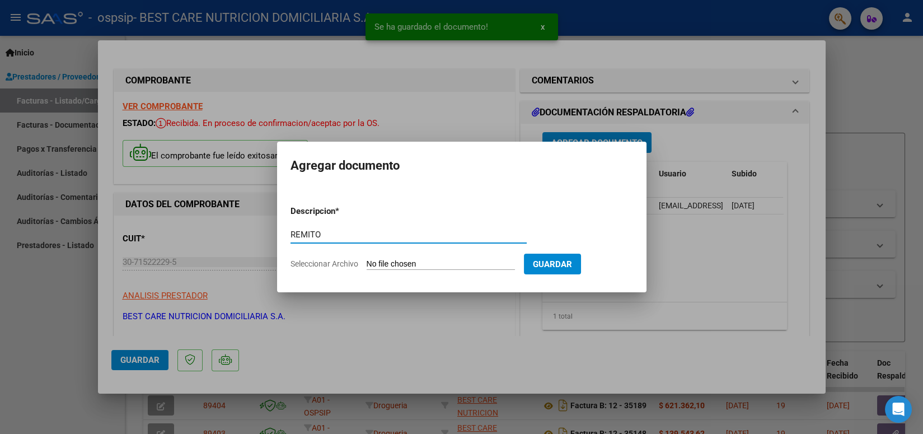
type input "REMITO"
click at [428, 259] on input "Seleccionar Archivo" at bounding box center [441, 264] width 148 height 11
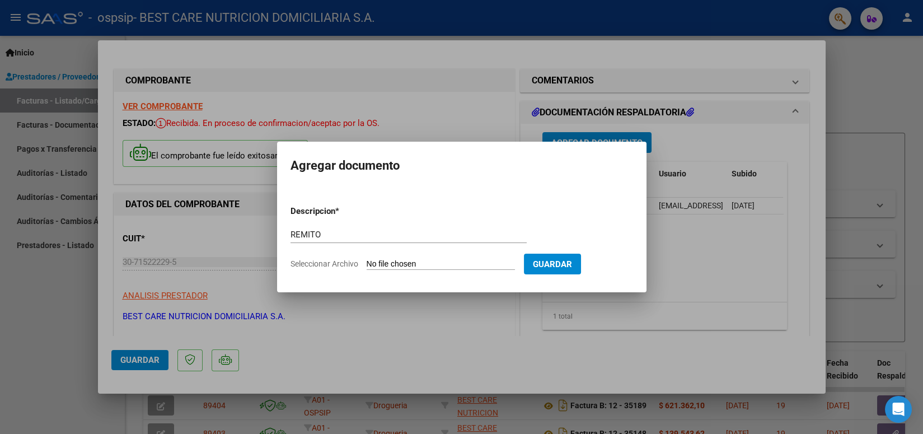
type input "C:\fakepath\P-115672 [PERSON_NAME].pdf"
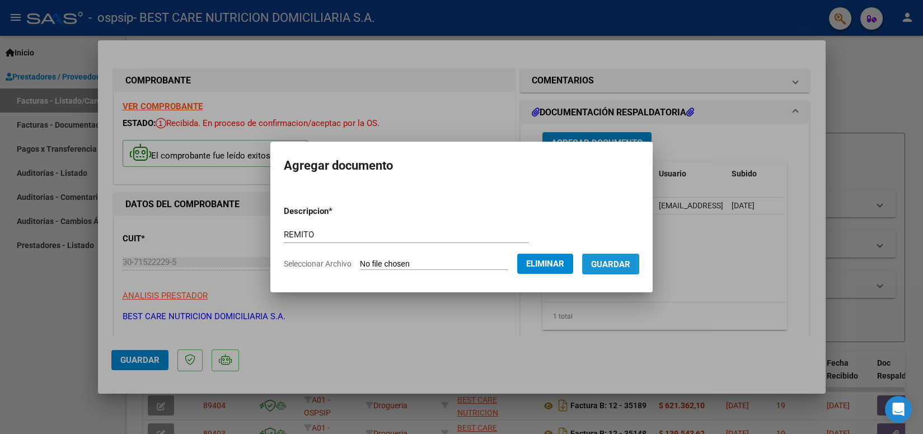
click at [615, 260] on span "Guardar" at bounding box center [610, 264] width 39 height 10
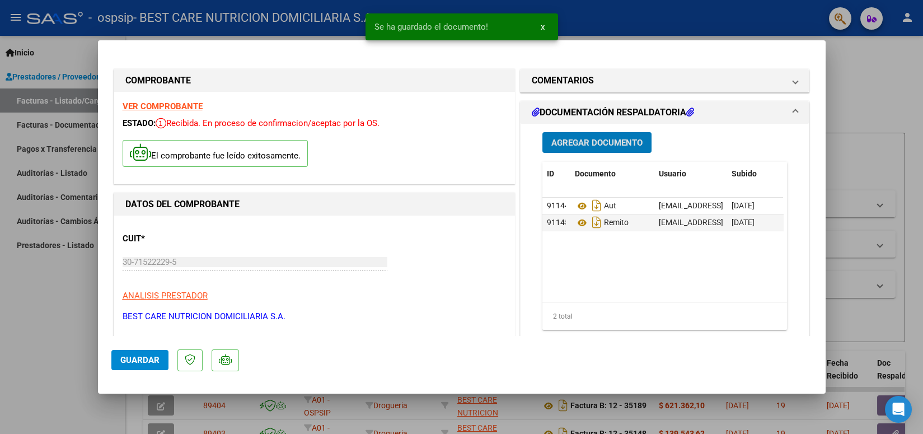
click at [147, 364] on span "Guardar" at bounding box center [139, 360] width 39 height 10
click at [703, 26] on div at bounding box center [461, 217] width 923 height 434
type input "$ 0,00"
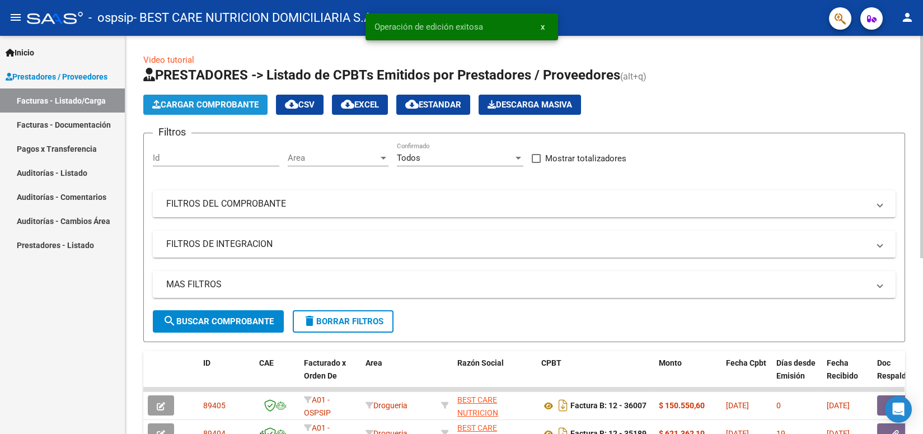
click at [217, 109] on span "Cargar Comprobante" at bounding box center [205, 105] width 106 height 10
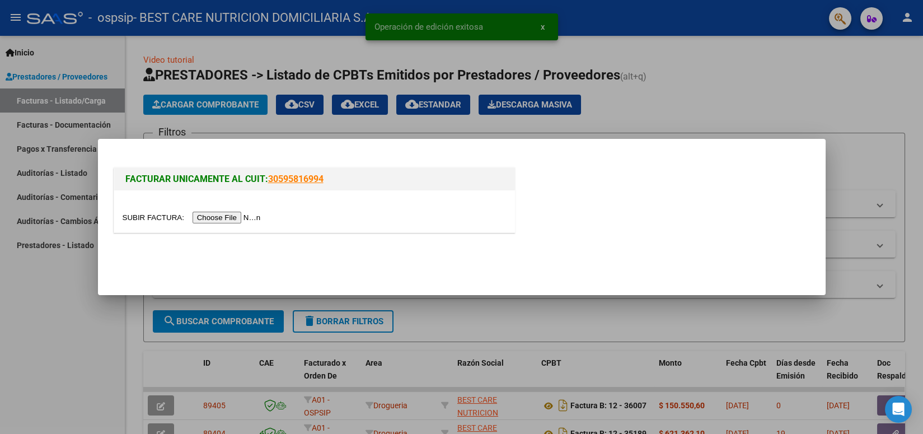
click at [219, 220] on input "file" at bounding box center [194, 218] width 142 height 12
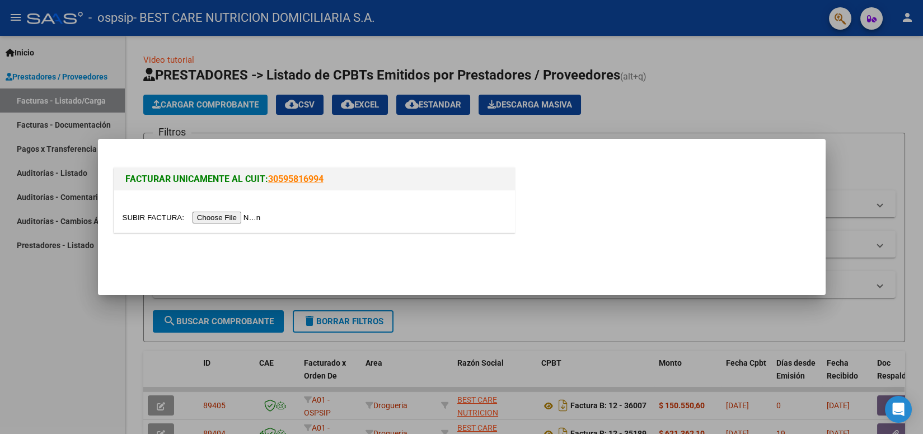
click at [229, 218] on input "file" at bounding box center [194, 218] width 142 height 12
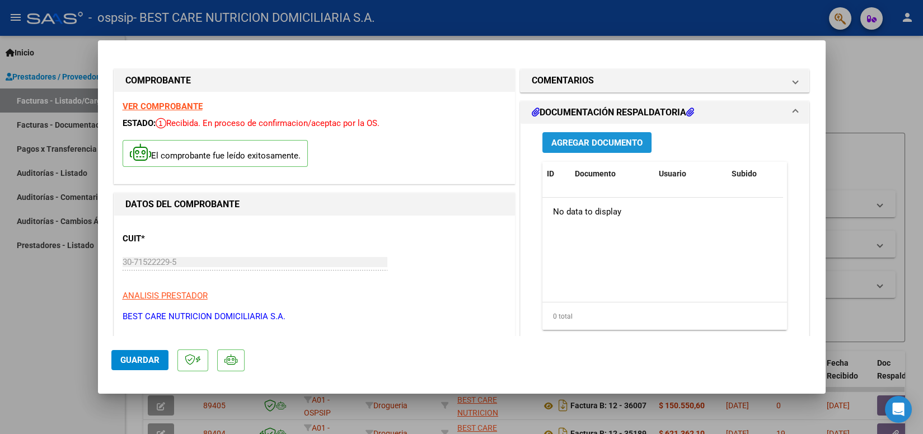
click at [576, 146] on span "Agregar Documento" at bounding box center [596, 143] width 91 height 10
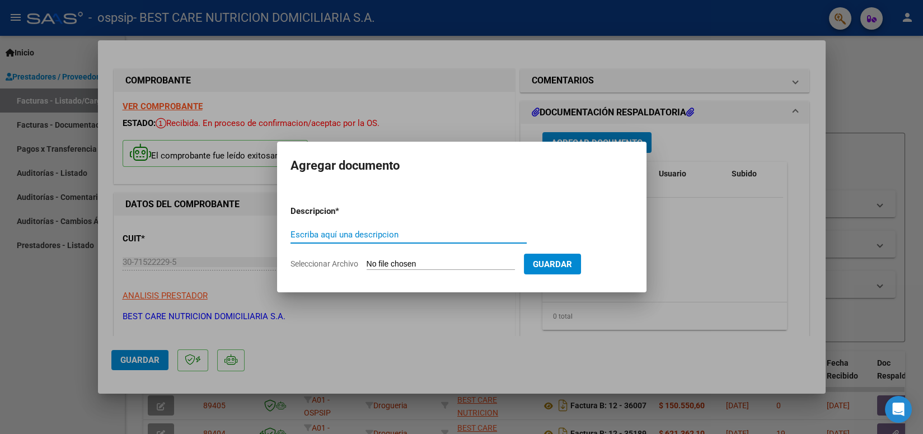
click at [369, 227] on div "Escriba aquí una descripcion" at bounding box center [408, 234] width 236 height 17
click at [371, 239] on input "Escriba aquí una descripcion" at bounding box center [408, 234] width 236 height 10
click at [371, 234] on input "Escriba aquí una descripcion" at bounding box center [408, 234] width 236 height 10
type input "AUT"
click at [402, 264] on input "Seleccionar Archivo" at bounding box center [441, 264] width 148 height 11
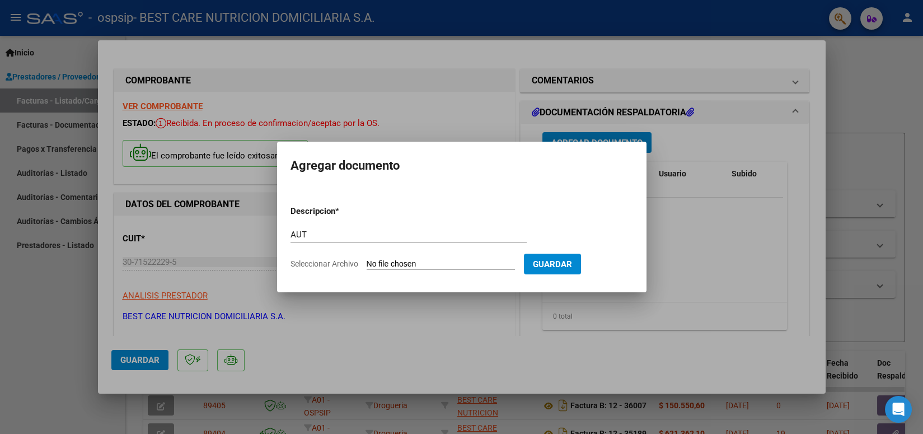
type input "C:\fakepath\P - AUT.pdf"
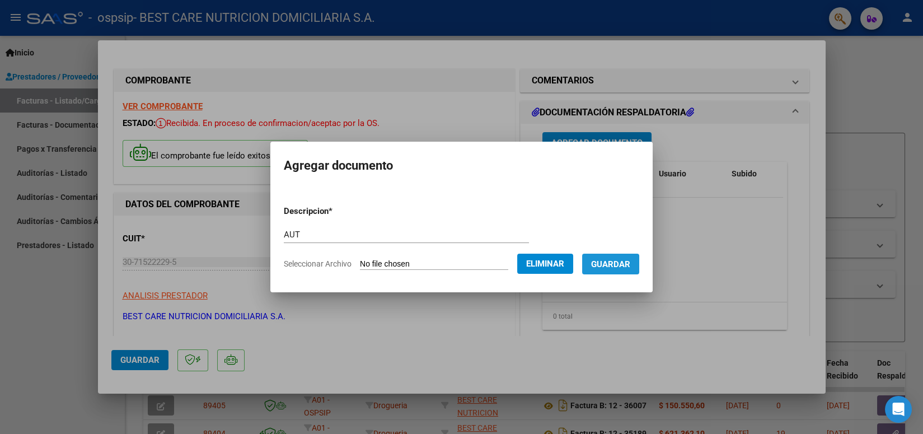
click at [613, 264] on span "Guardar" at bounding box center [610, 264] width 39 height 10
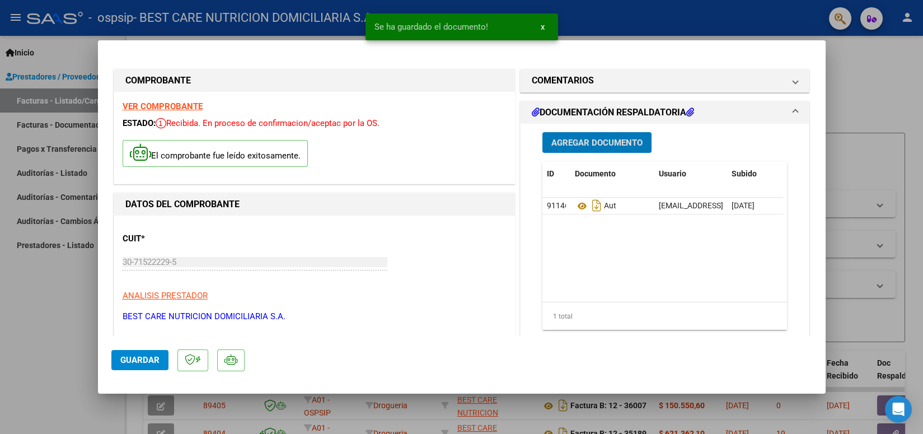
click at [603, 146] on span "Agregar Documento" at bounding box center [596, 143] width 91 height 10
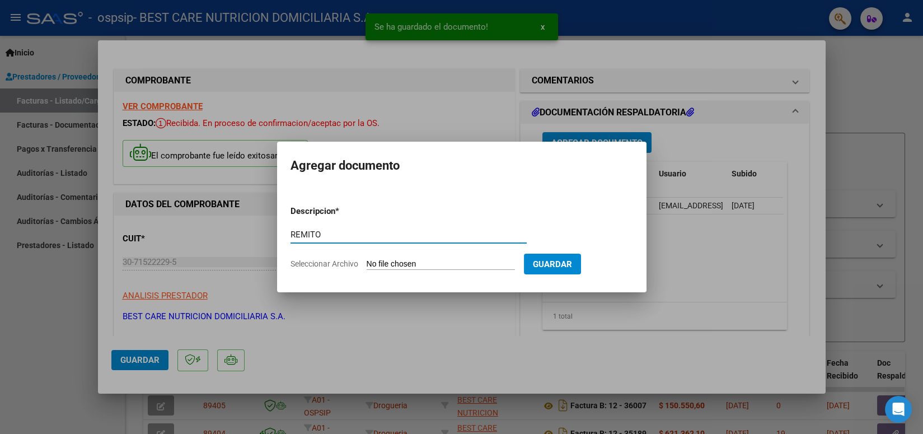
type input "REMITO"
click at [419, 264] on input "Seleccionar Archivo" at bounding box center [441, 264] width 148 height 11
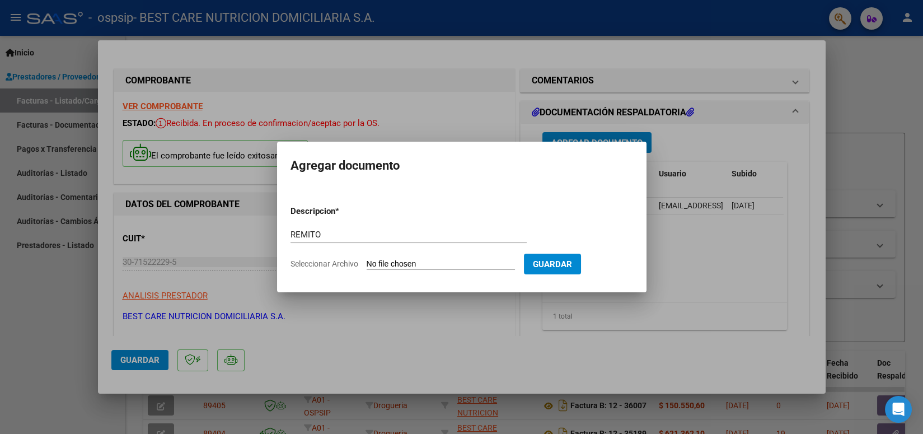
type input "C:\fakepath\REMITO.pdf"
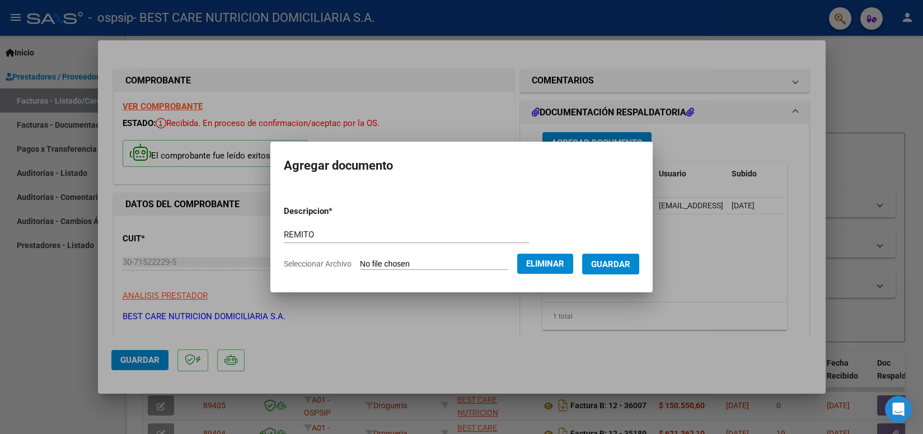
click at [618, 269] on span "Guardar" at bounding box center [610, 264] width 39 height 10
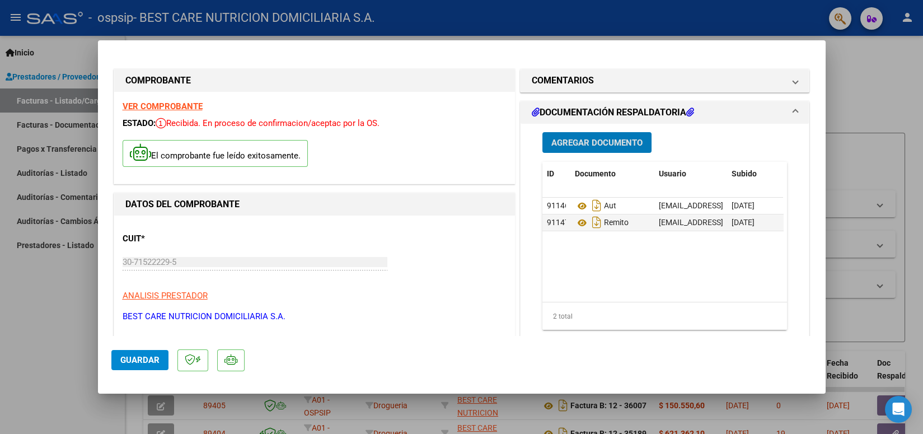
click at [164, 363] on button "Guardar" at bounding box center [139, 360] width 57 height 20
click at [160, 360] on button "Guardar" at bounding box center [139, 360] width 57 height 20
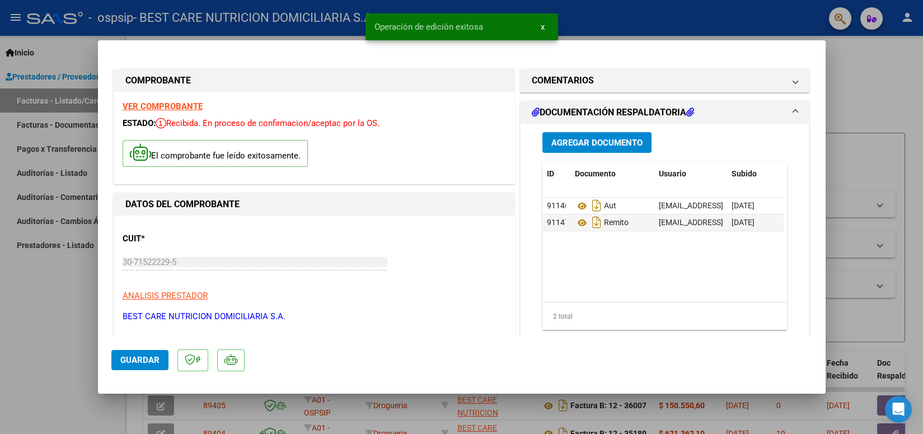
click at [621, 28] on div at bounding box center [461, 217] width 923 height 434
type input "$ 0,00"
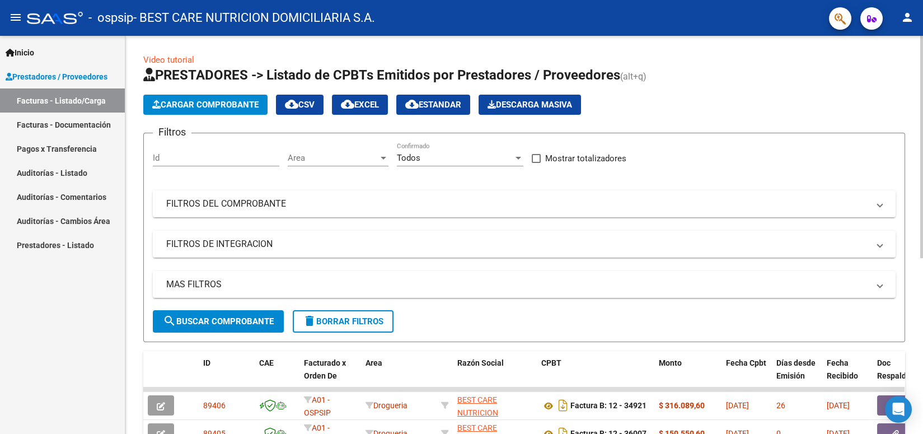
click at [237, 102] on span "Cargar Comprobante" at bounding box center [205, 105] width 106 height 10
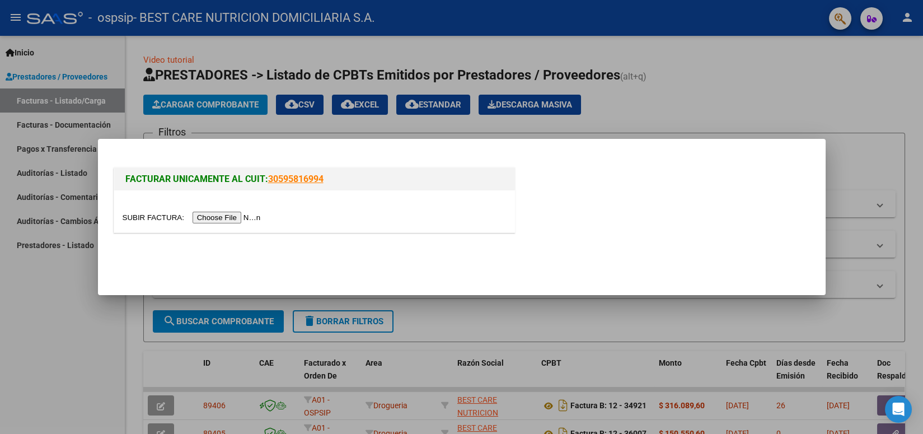
click at [229, 221] on input "file" at bounding box center [194, 218] width 142 height 12
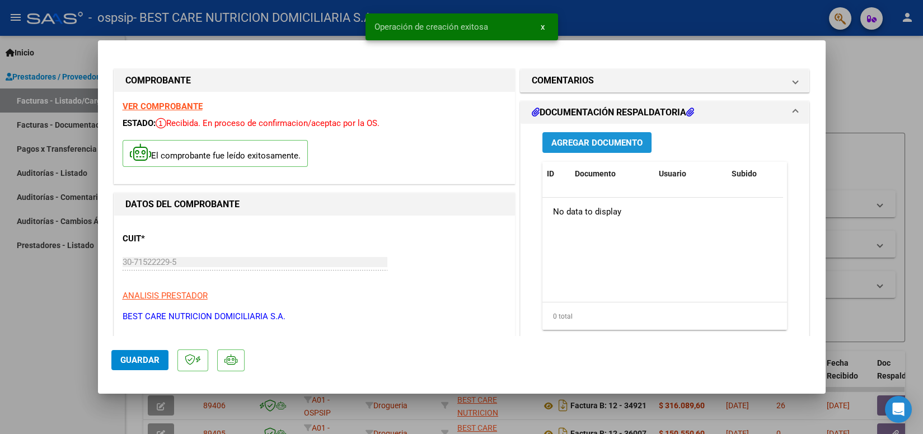
click at [605, 148] on button "Agregar Documento" at bounding box center [596, 142] width 109 height 21
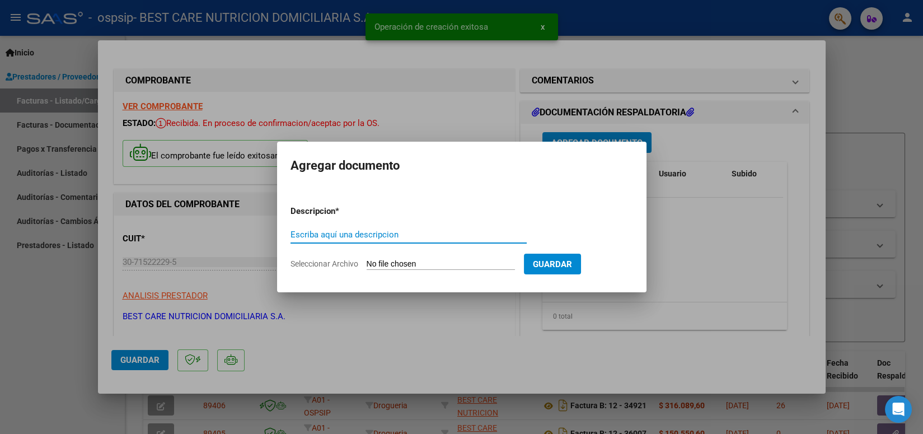
click at [387, 228] on div "Escriba aquí una descripcion" at bounding box center [408, 234] width 236 height 17
click at [360, 233] on input "Escriba aquí una descripcion" at bounding box center [408, 234] width 236 height 10
click at [360, 233] on input "A" at bounding box center [408, 234] width 236 height 10
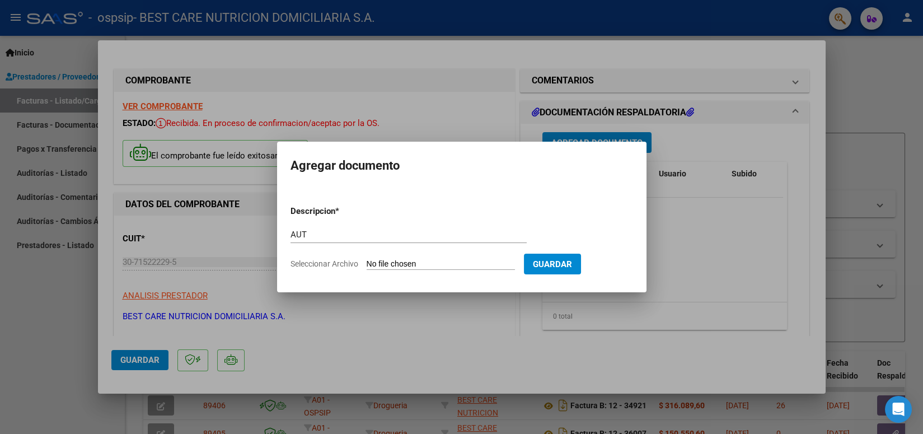
click at [387, 263] on input "Seleccionar Archivo" at bounding box center [441, 264] width 148 height 11
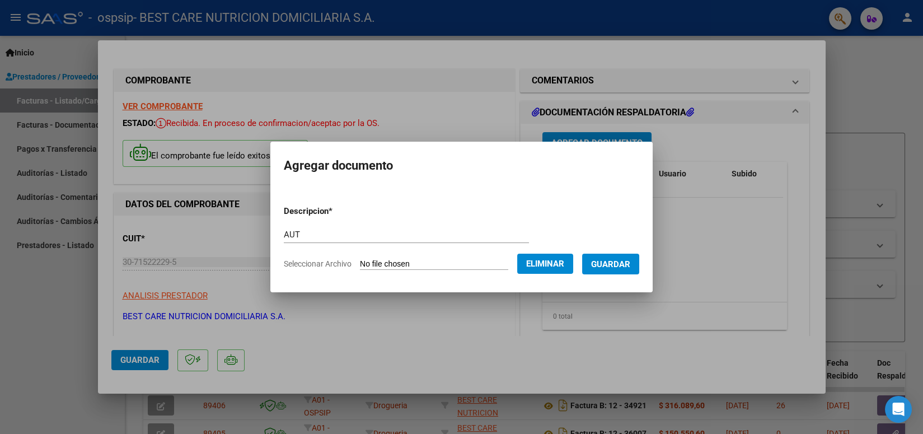
click at [616, 269] on span "Guardar" at bounding box center [610, 264] width 39 height 10
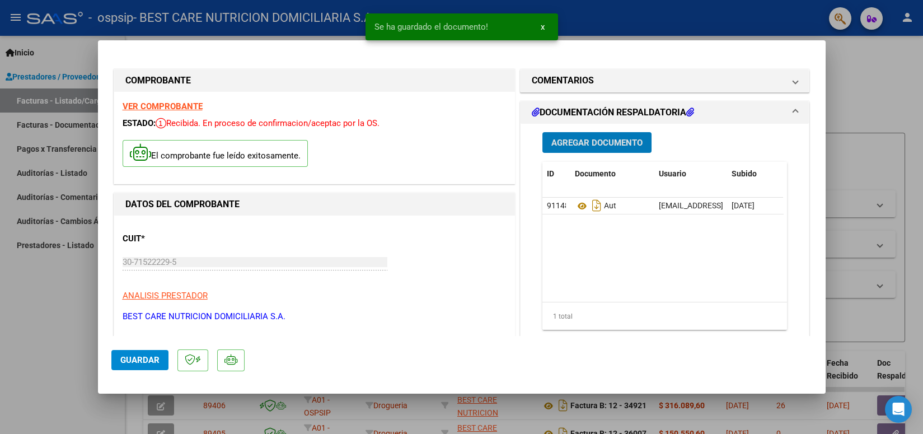
click at [597, 145] on span "Agregar Documento" at bounding box center [596, 143] width 91 height 10
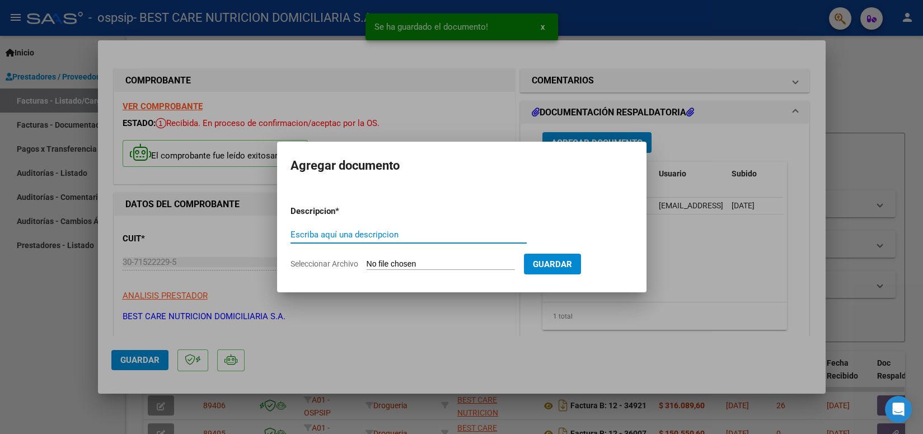
click at [397, 234] on input "Escriba aquí una descripcion" at bounding box center [408, 234] width 236 height 10
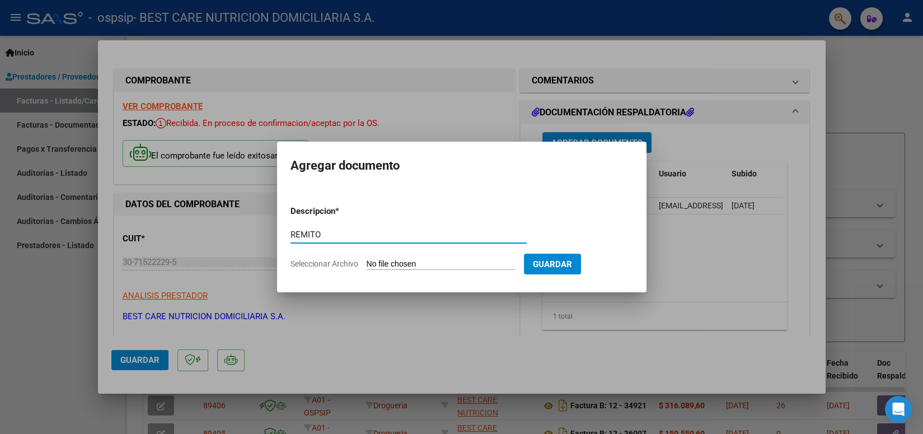
click at [406, 266] on input "Seleccionar Archivo" at bounding box center [441, 264] width 148 height 11
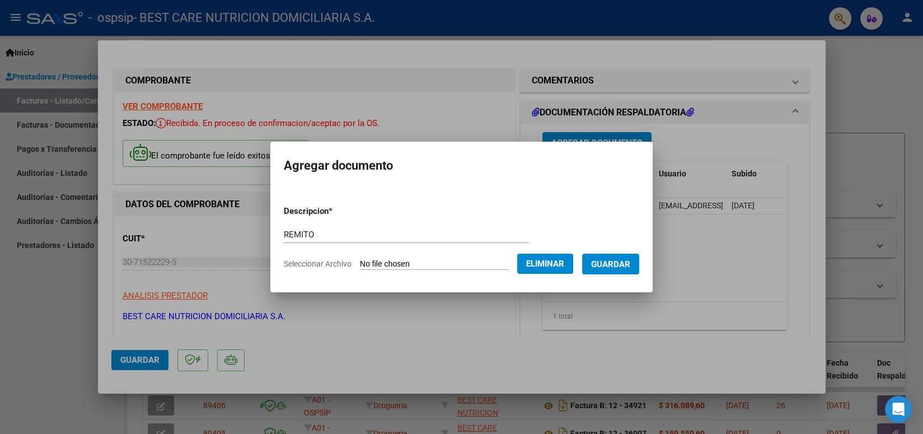
click at [613, 270] on button "Guardar" at bounding box center [610, 264] width 57 height 21
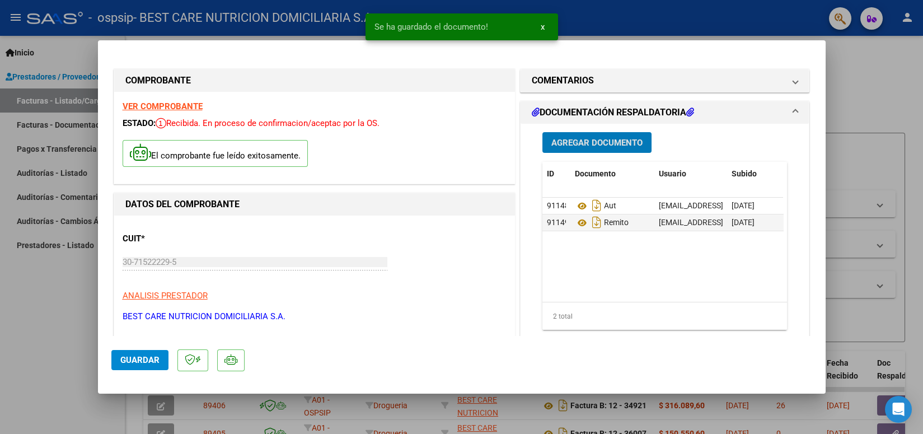
click at [129, 362] on span "Guardar" at bounding box center [139, 360] width 39 height 10
click at [592, 23] on div at bounding box center [461, 217] width 923 height 434
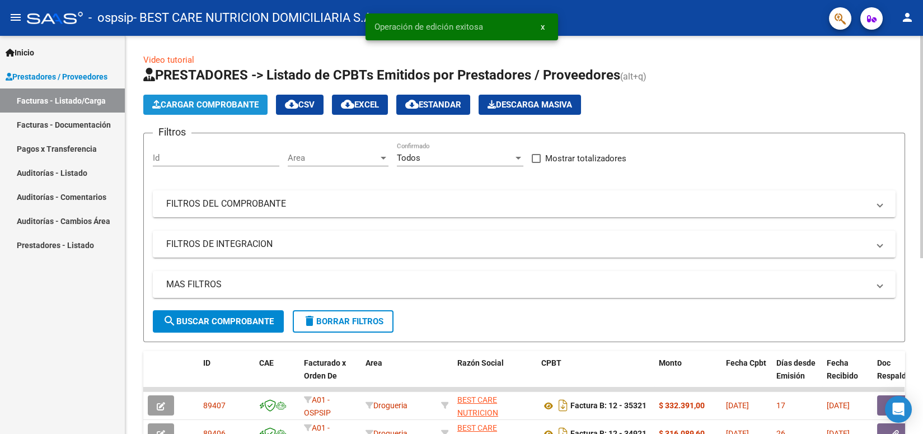
click at [221, 109] on span "Cargar Comprobante" at bounding box center [205, 105] width 106 height 10
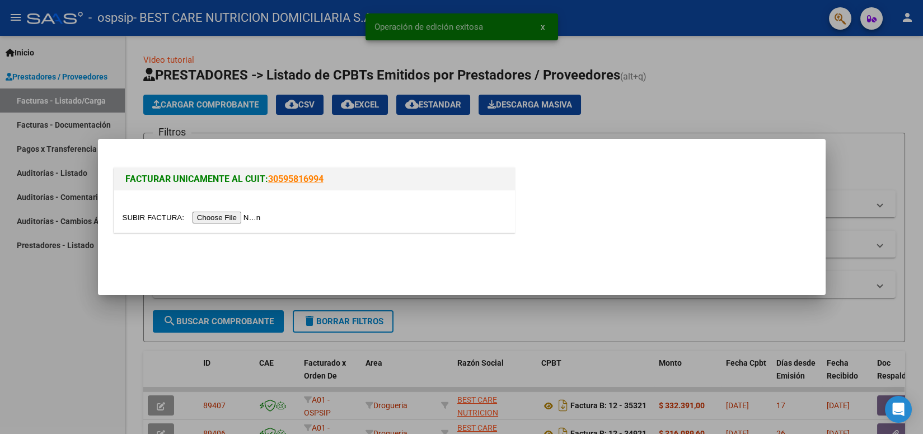
click at [234, 219] on input "file" at bounding box center [194, 218] width 142 height 12
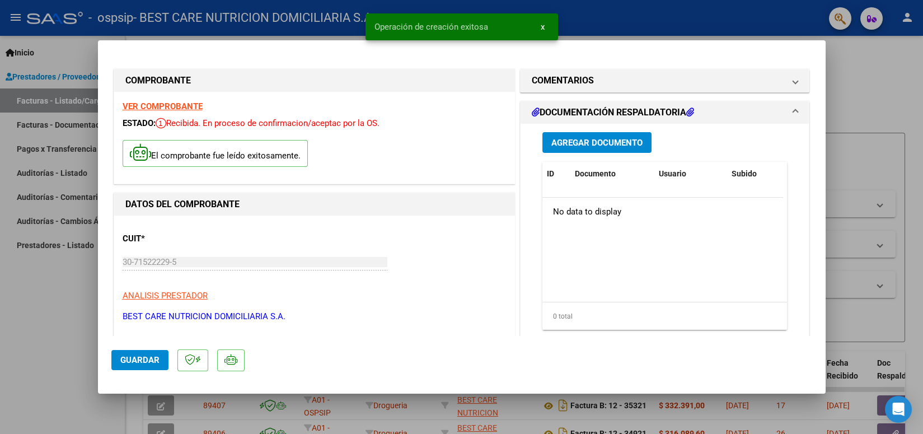
click at [596, 142] on span "Agregar Documento" at bounding box center [596, 143] width 91 height 10
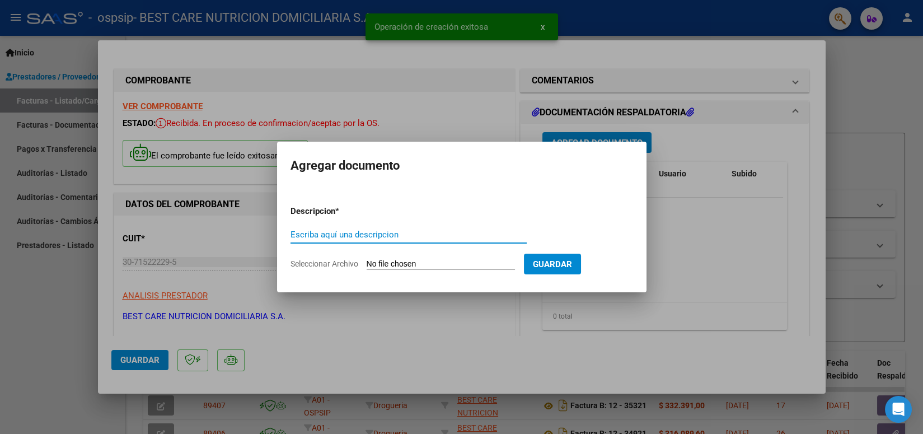
click at [447, 232] on input "Escriba aquí una descripcion" at bounding box center [408, 234] width 236 height 10
click at [405, 262] on input "Seleccionar Archivo" at bounding box center [441, 264] width 148 height 11
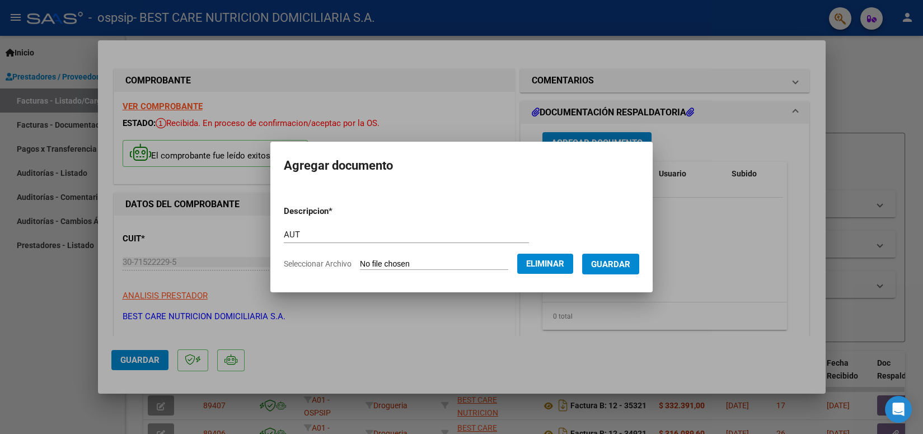
click at [611, 264] on span "Guardar" at bounding box center [610, 264] width 39 height 10
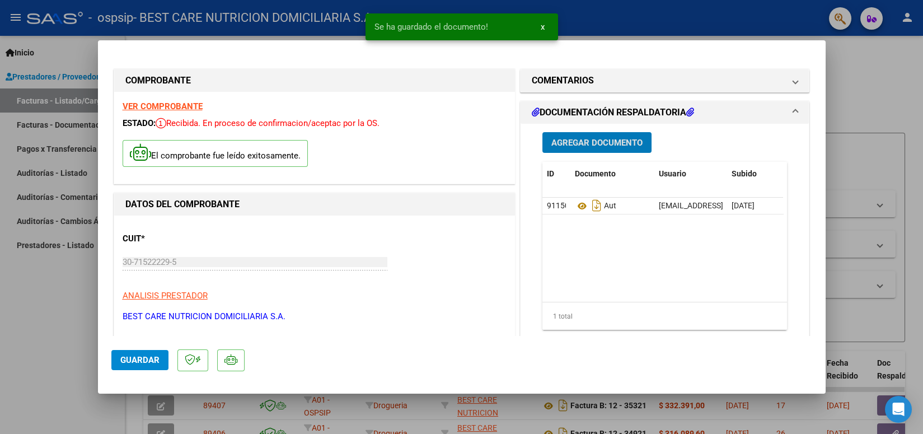
click at [603, 142] on span "Agregar Documento" at bounding box center [596, 143] width 91 height 10
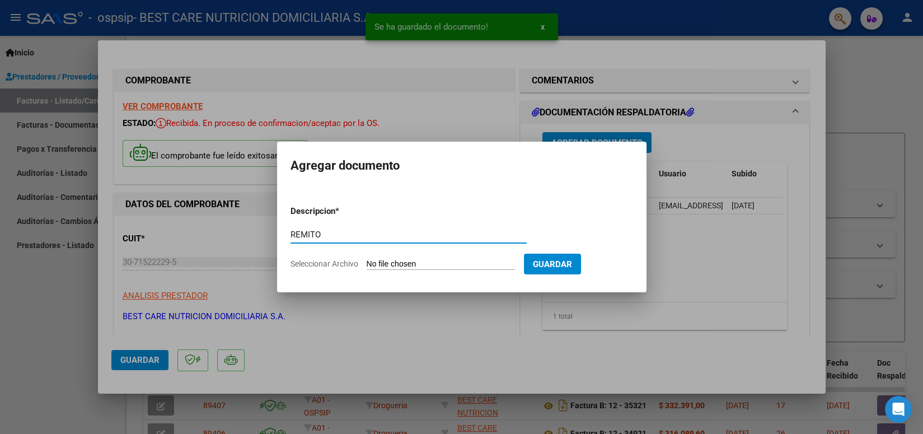
click at [439, 264] on input "Seleccionar Archivo" at bounding box center [441, 264] width 148 height 11
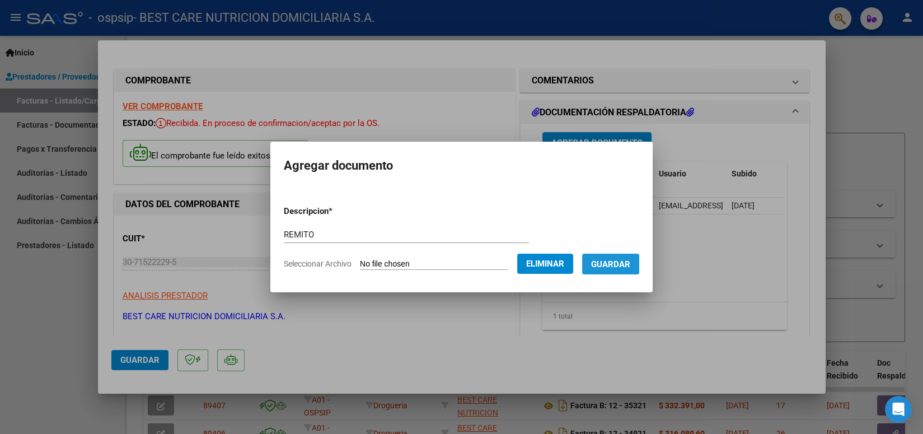
click at [613, 268] on span "Guardar" at bounding box center [610, 264] width 39 height 10
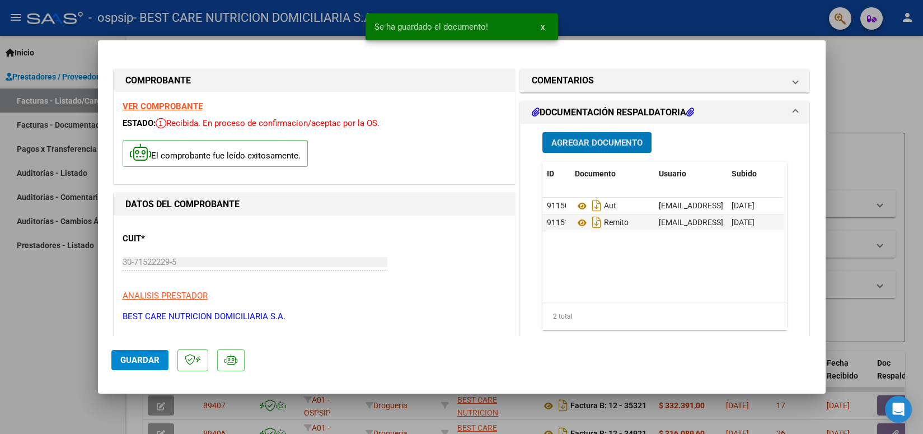
click at [142, 359] on span "Guardar" at bounding box center [139, 360] width 39 height 10
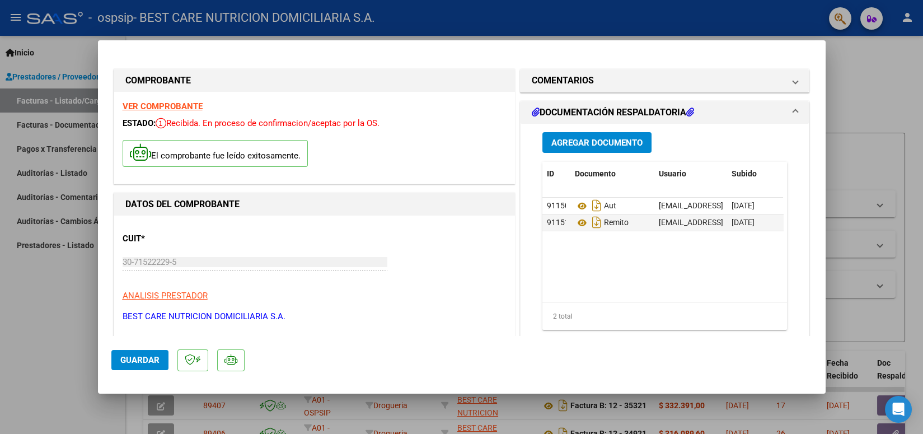
click at [140, 360] on span "Guardar" at bounding box center [139, 360] width 39 height 10
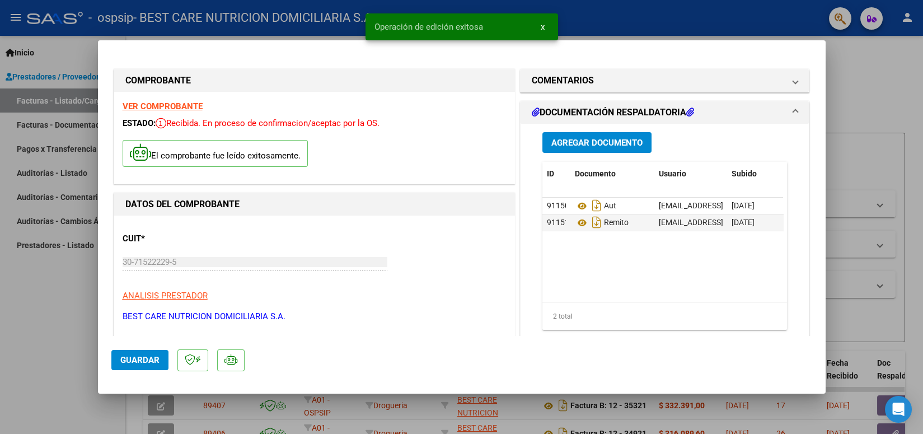
click at [132, 362] on span "Guardar" at bounding box center [139, 360] width 39 height 10
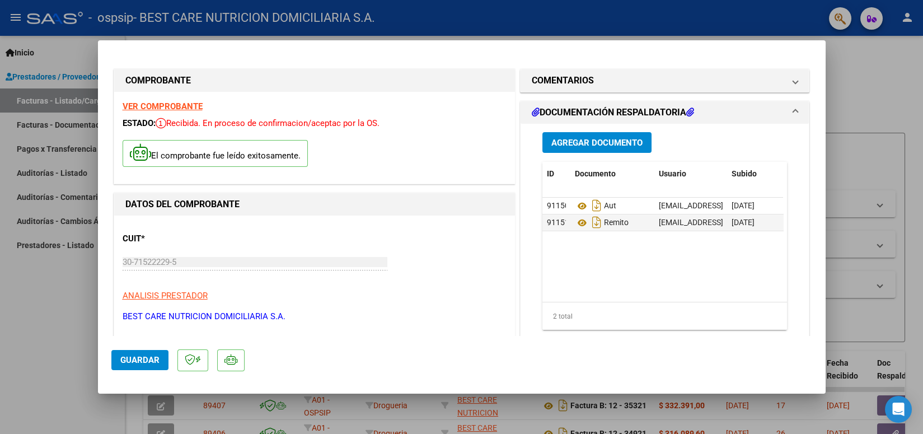
click at [140, 363] on span "Guardar" at bounding box center [139, 360] width 39 height 10
click at [613, 26] on div at bounding box center [461, 217] width 923 height 434
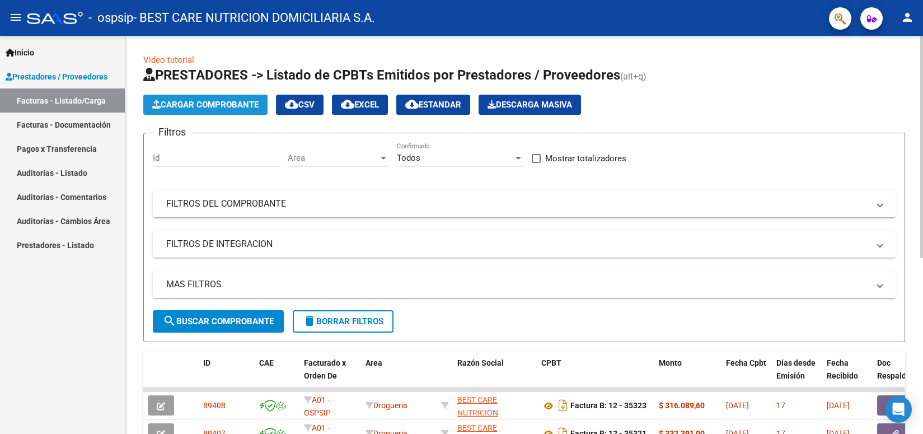
click at [234, 104] on span "Cargar Comprobante" at bounding box center [205, 105] width 106 height 10
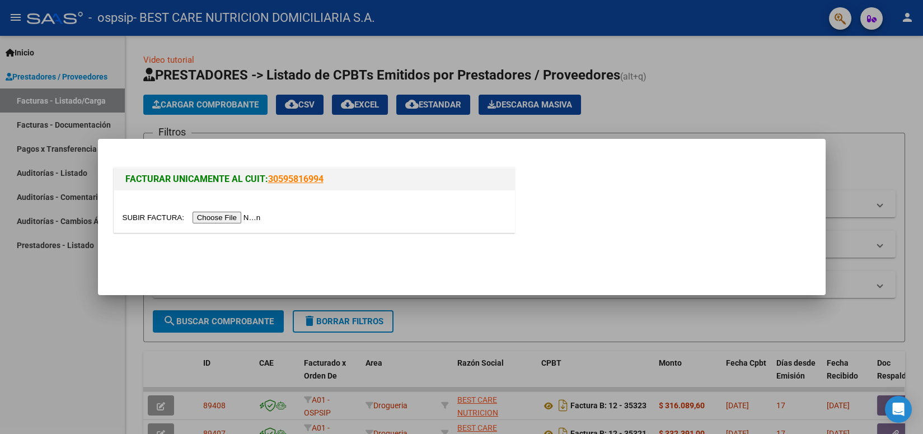
click at [223, 218] on input "file" at bounding box center [194, 218] width 142 height 12
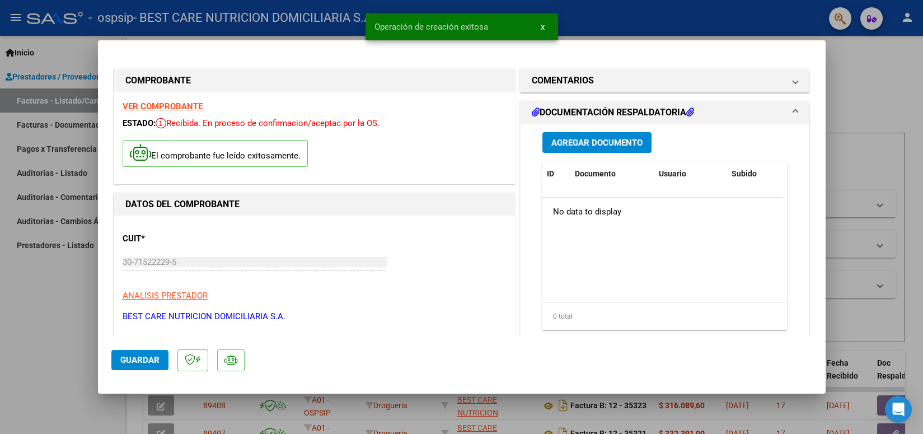
click at [593, 142] on span "Agregar Documento" at bounding box center [596, 143] width 91 height 10
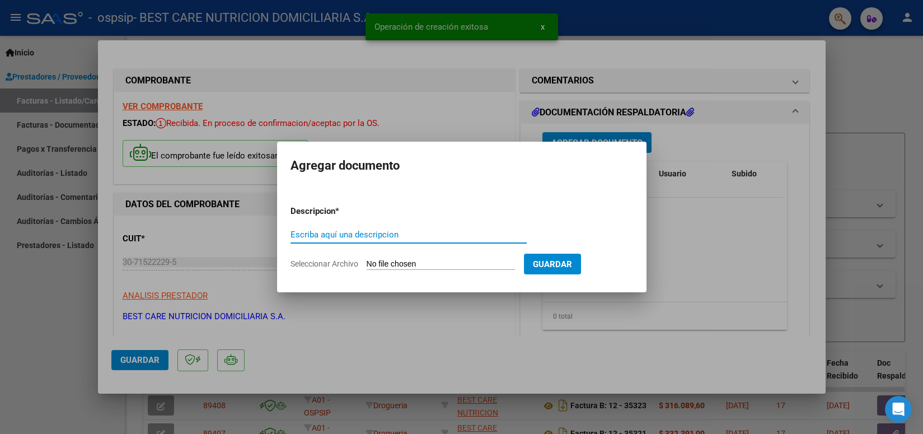
click at [412, 231] on input "Escriba aquí una descripcion" at bounding box center [408, 234] width 236 height 10
click at [382, 236] on input "Escriba aquí una descripcion" at bounding box center [408, 234] width 236 height 10
click at [382, 237] on input "Escriba aquí una descripcion" at bounding box center [408, 234] width 236 height 10
click at [378, 234] on input "Escriba aquí una descripcion" at bounding box center [408, 234] width 236 height 10
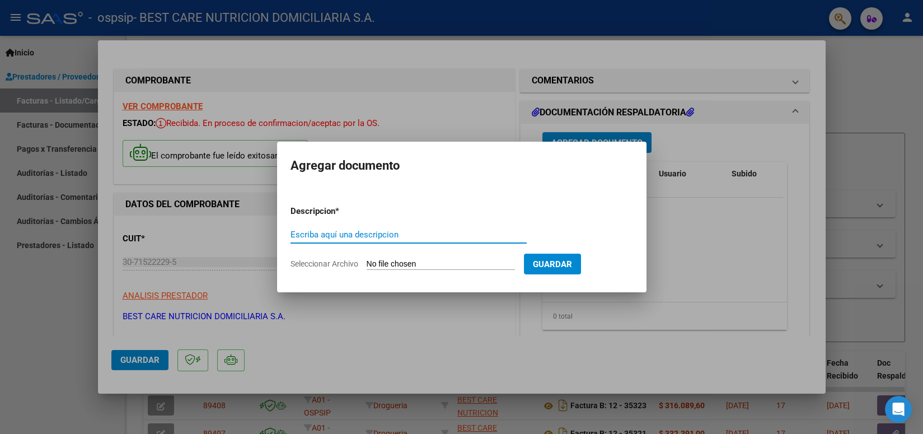
click at [378, 234] on input "Escriba aquí una descripcion" at bounding box center [408, 234] width 236 height 10
click at [384, 261] on input "Seleccionar Archivo" at bounding box center [441, 264] width 148 height 11
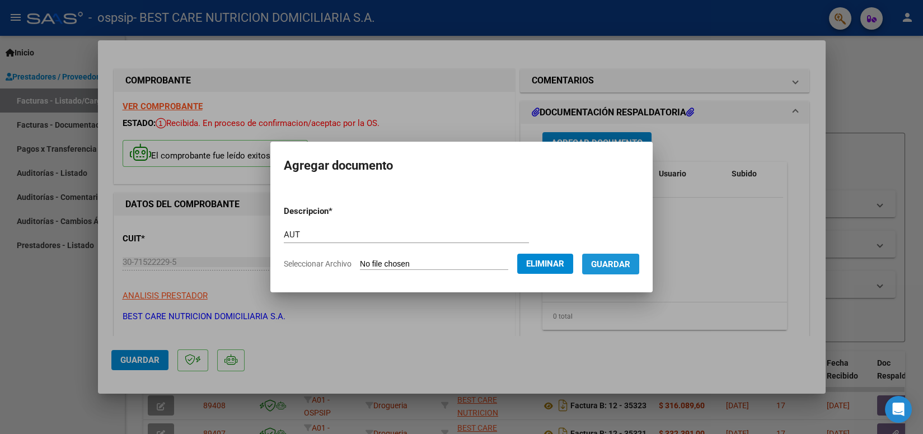
click at [611, 264] on span "Guardar" at bounding box center [610, 264] width 39 height 10
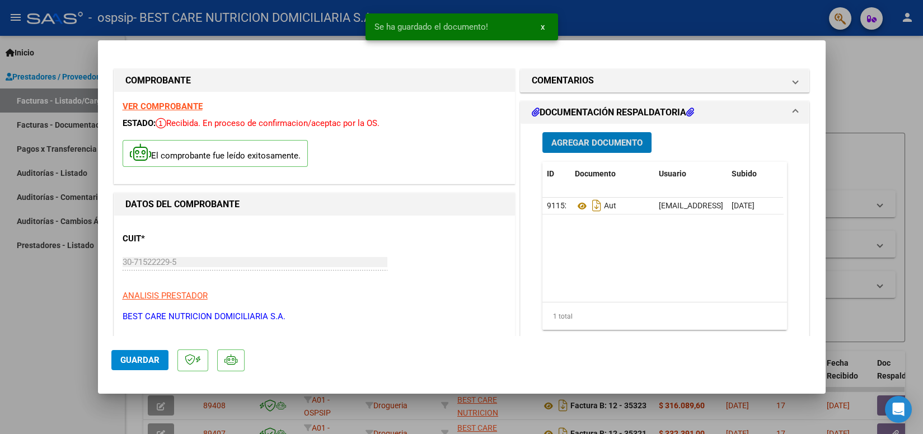
click at [619, 146] on span "Agregar Documento" at bounding box center [596, 143] width 91 height 10
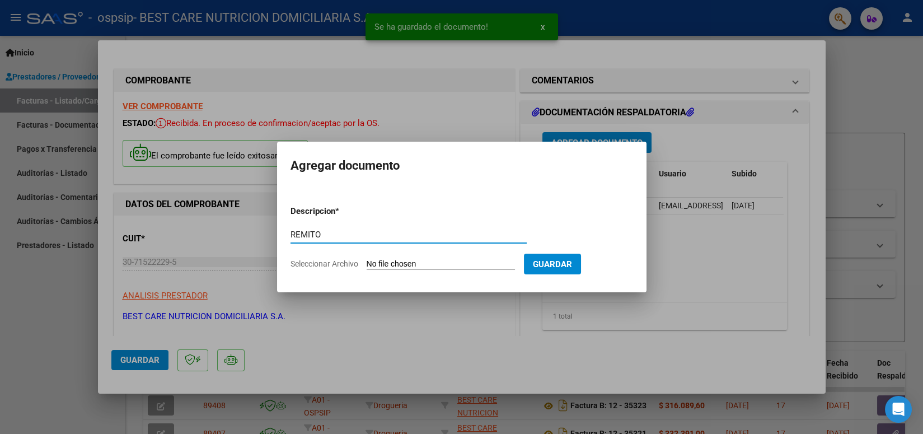
click at [406, 265] on input "Seleccionar Archivo" at bounding box center [441, 264] width 148 height 11
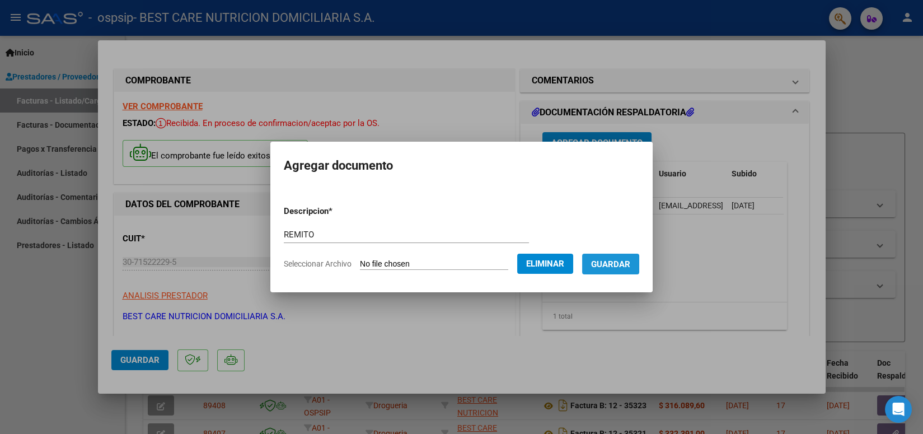
click at [609, 261] on span "Guardar" at bounding box center [610, 264] width 39 height 10
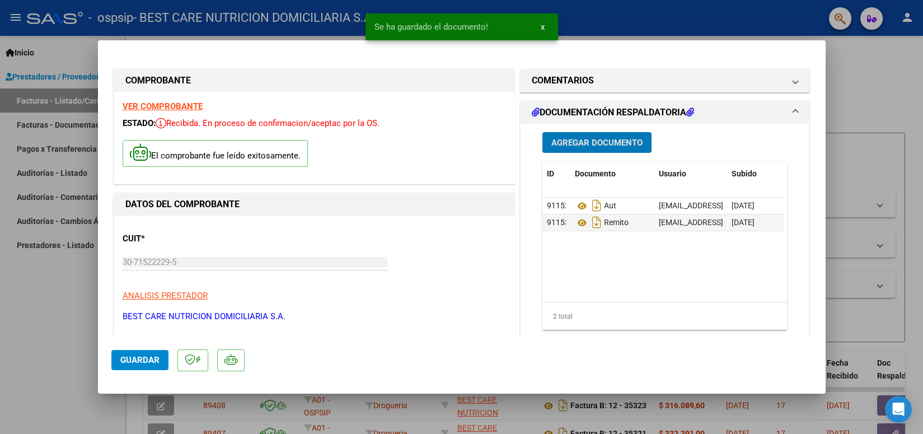
click at [136, 357] on span "Guardar" at bounding box center [139, 360] width 39 height 10
click at [581, 25] on div at bounding box center [461, 217] width 923 height 434
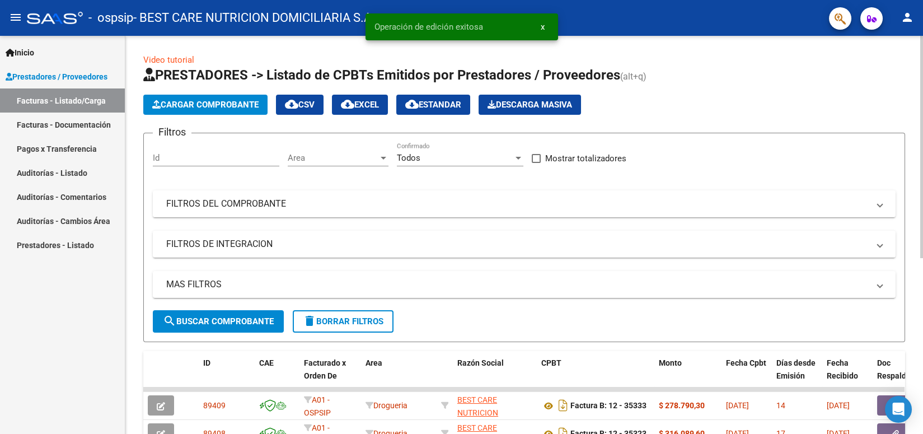
click at [220, 105] on span "Cargar Comprobante" at bounding box center [205, 105] width 106 height 10
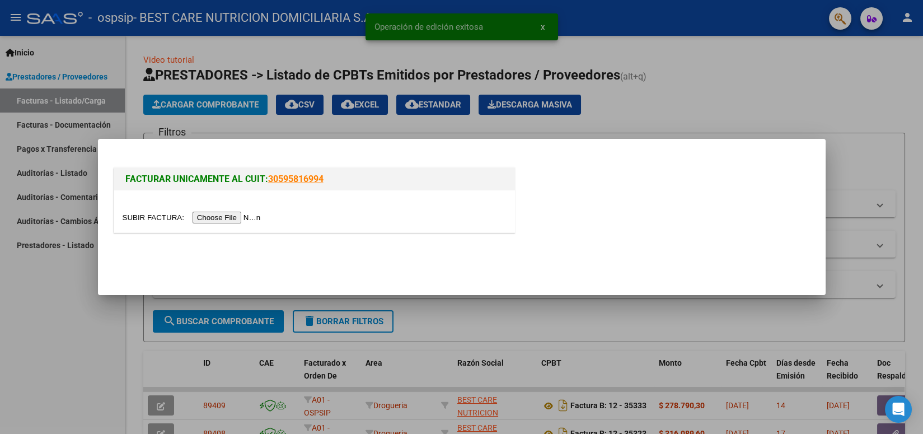
click at [223, 217] on input "file" at bounding box center [194, 218] width 142 height 12
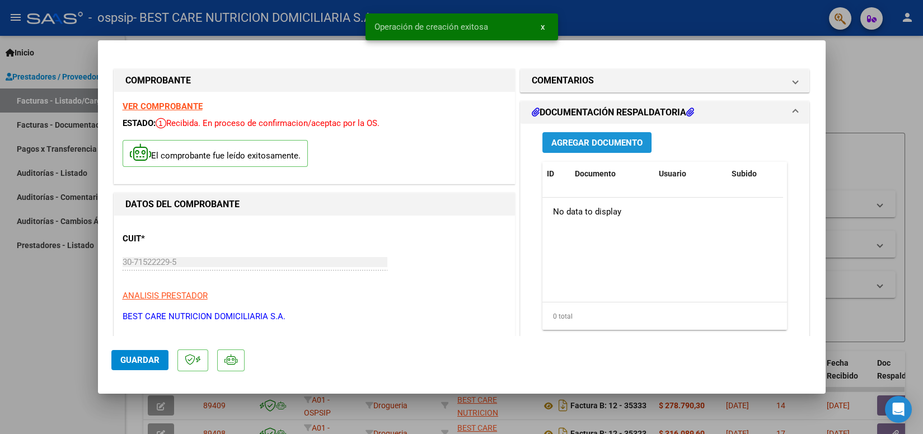
click at [571, 140] on span "Agregar Documento" at bounding box center [596, 143] width 91 height 10
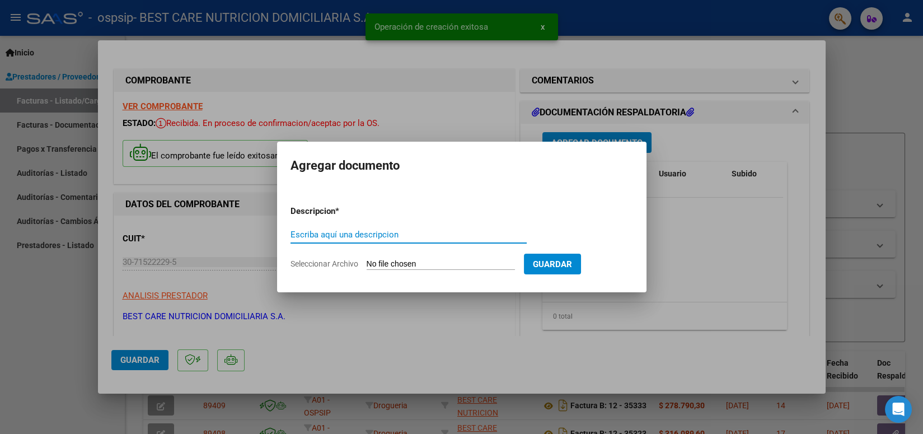
click at [404, 233] on input "Escriba aquí una descripcion" at bounding box center [408, 234] width 236 height 10
click at [334, 233] on input "Escriba aquí una descripcion" at bounding box center [408, 234] width 236 height 10
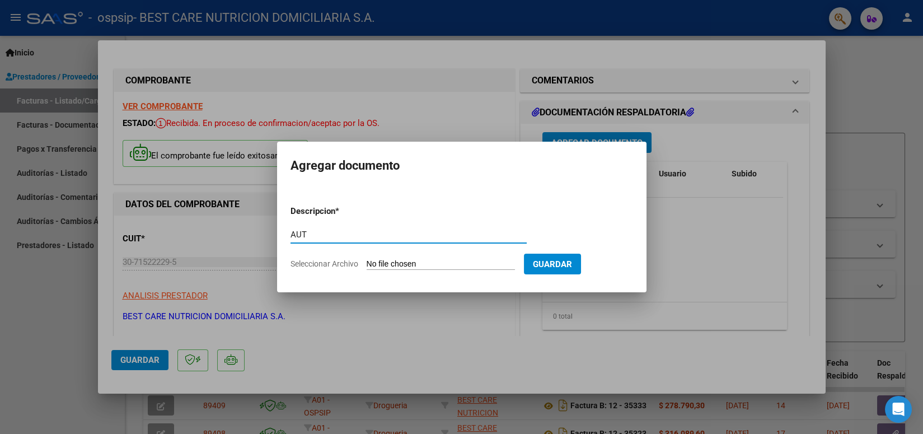
click at [394, 263] on input "Seleccionar Archivo" at bounding box center [441, 264] width 148 height 11
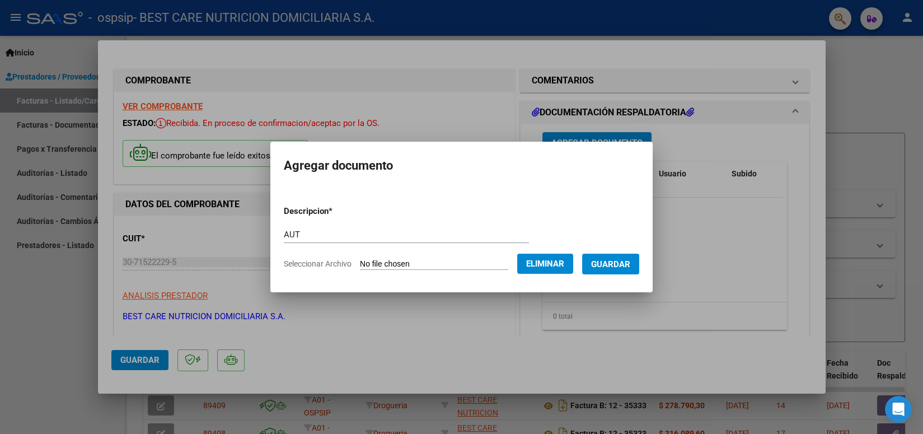
click at [612, 262] on span "Guardar" at bounding box center [610, 264] width 39 height 10
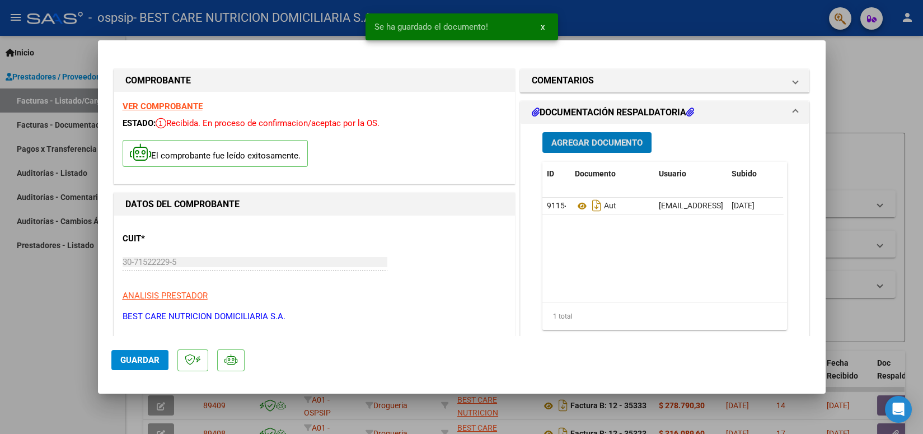
click at [605, 146] on span "Agregar Documento" at bounding box center [596, 143] width 91 height 10
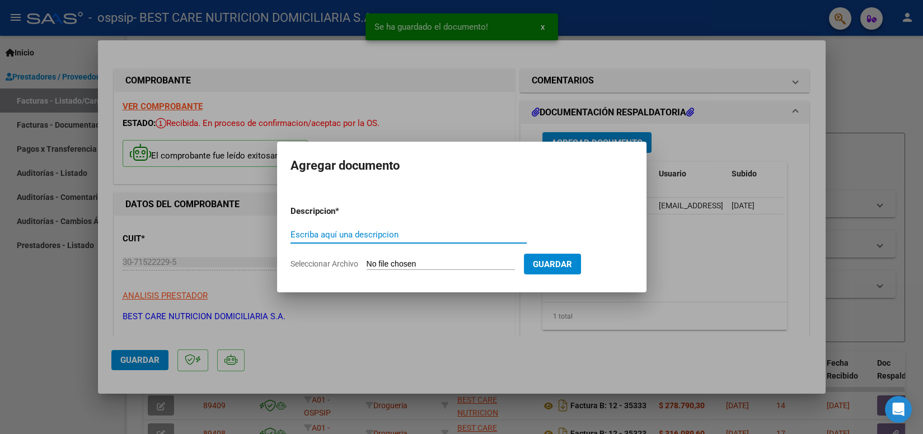
click at [347, 236] on input "Escriba aquí una descripcion" at bounding box center [408, 234] width 236 height 10
click at [405, 265] on input "Seleccionar Archivo" at bounding box center [441, 264] width 148 height 11
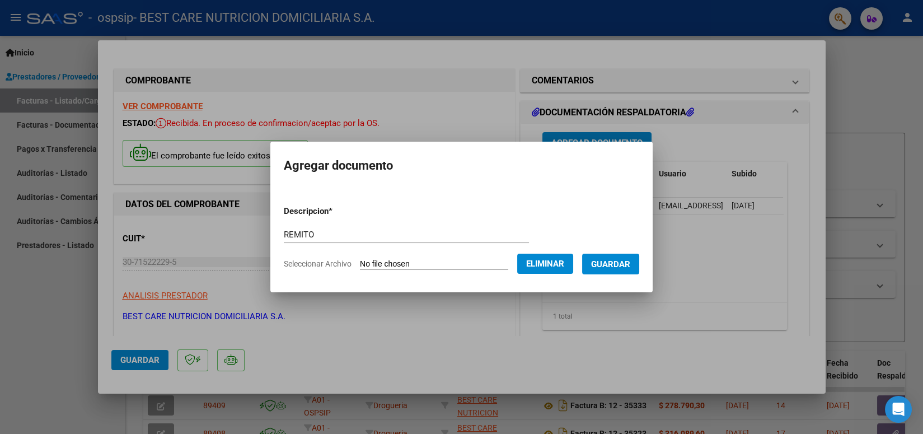
click at [616, 267] on span "Guardar" at bounding box center [610, 264] width 39 height 10
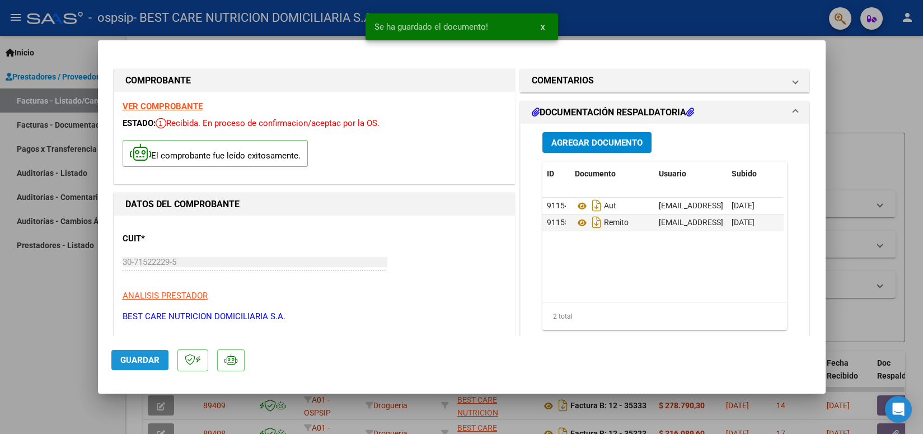
click at [137, 365] on button "Guardar" at bounding box center [139, 360] width 57 height 20
click at [596, 30] on div at bounding box center [461, 217] width 923 height 434
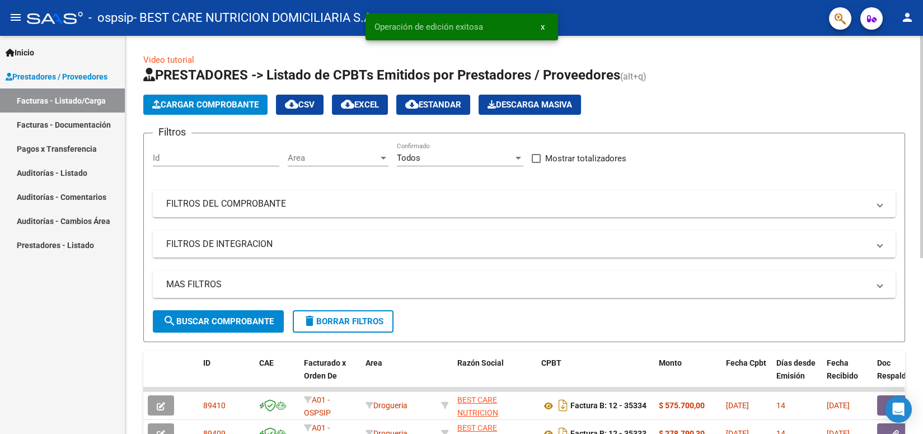
click at [185, 105] on span "Cargar Comprobante" at bounding box center [205, 105] width 106 height 10
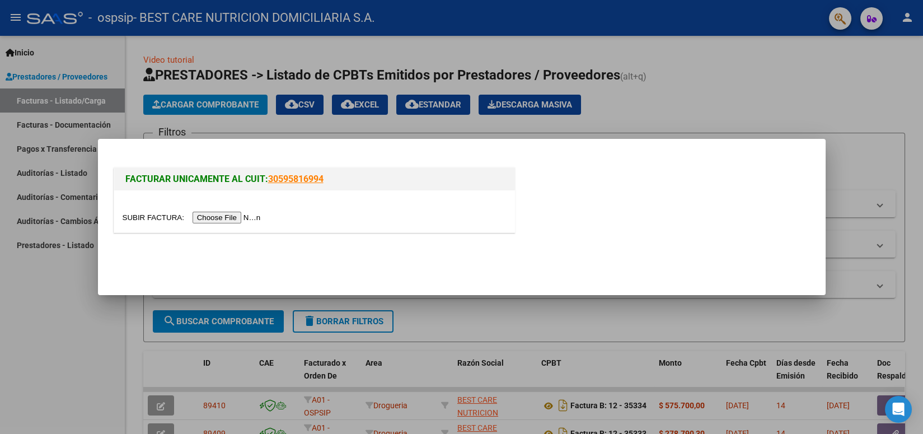
click at [240, 215] on input "file" at bounding box center [194, 218] width 142 height 12
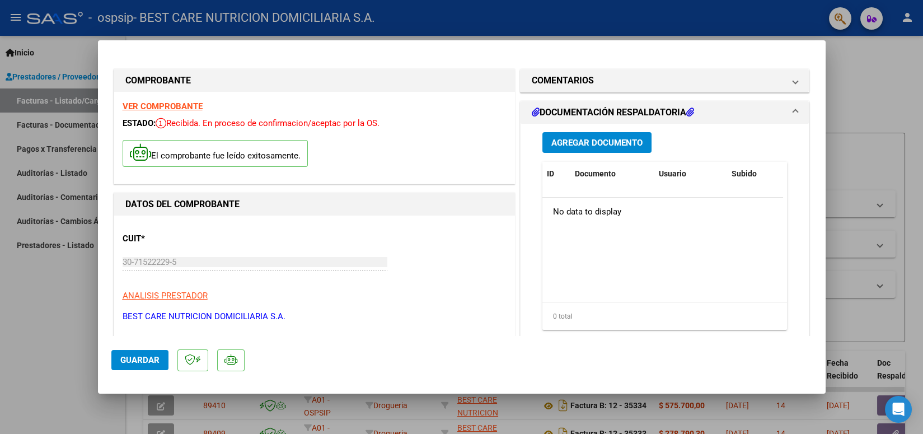
click at [573, 140] on span "Agregar Documento" at bounding box center [596, 143] width 91 height 10
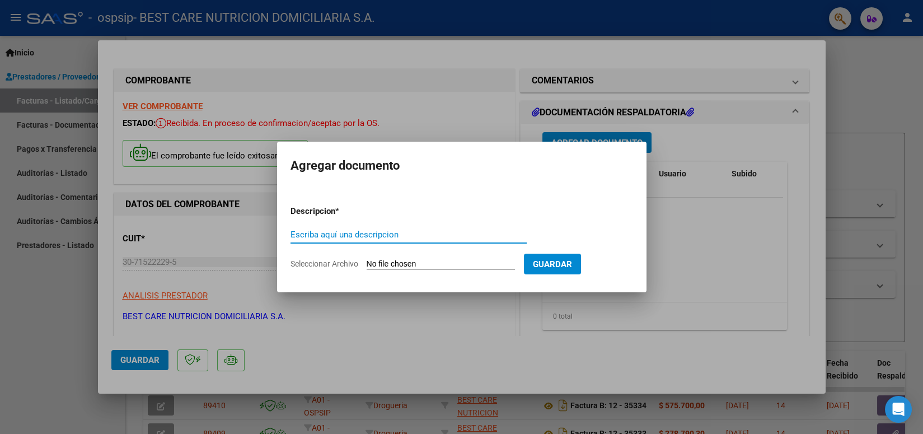
click at [372, 232] on input "Escriba aquí una descripcion" at bounding box center [408, 234] width 236 height 10
click at [386, 261] on input "Seleccionar Archivo" at bounding box center [441, 264] width 148 height 11
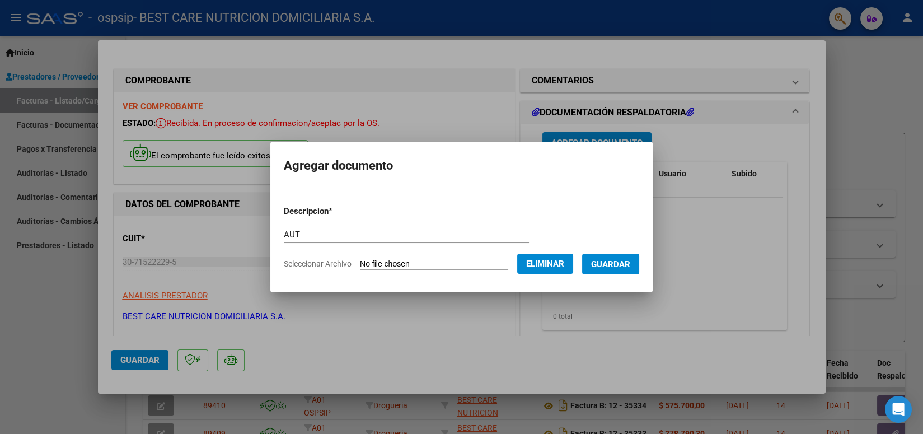
click at [609, 262] on span "Guardar" at bounding box center [610, 264] width 39 height 10
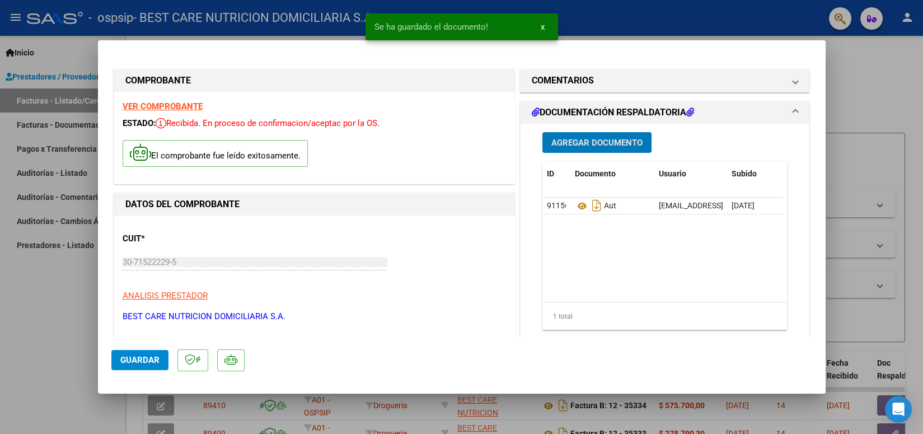
click at [603, 144] on span "Agregar Documento" at bounding box center [596, 143] width 91 height 10
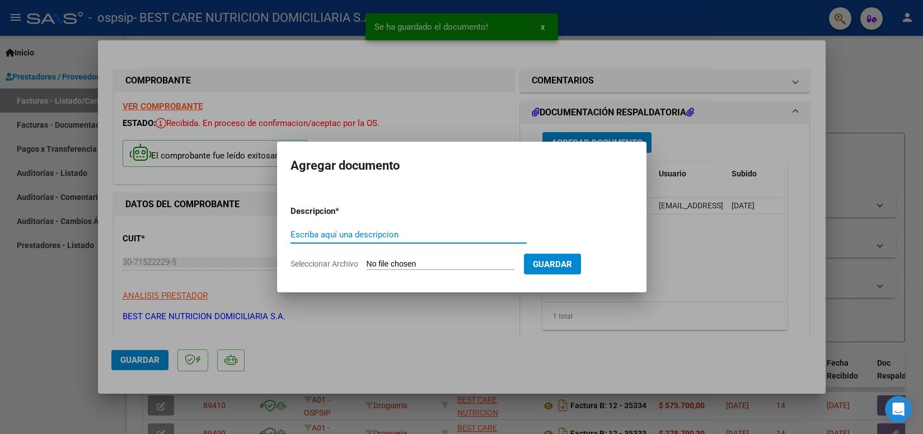
click at [415, 235] on input "Escriba aquí una descripcion" at bounding box center [408, 234] width 236 height 10
click at [417, 264] on input "Seleccionar Archivo" at bounding box center [441, 264] width 148 height 11
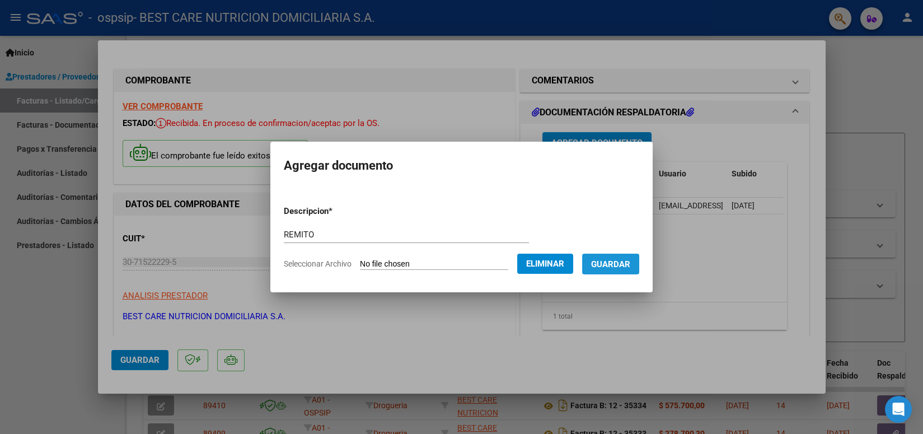
click at [602, 269] on span "Guardar" at bounding box center [610, 264] width 39 height 10
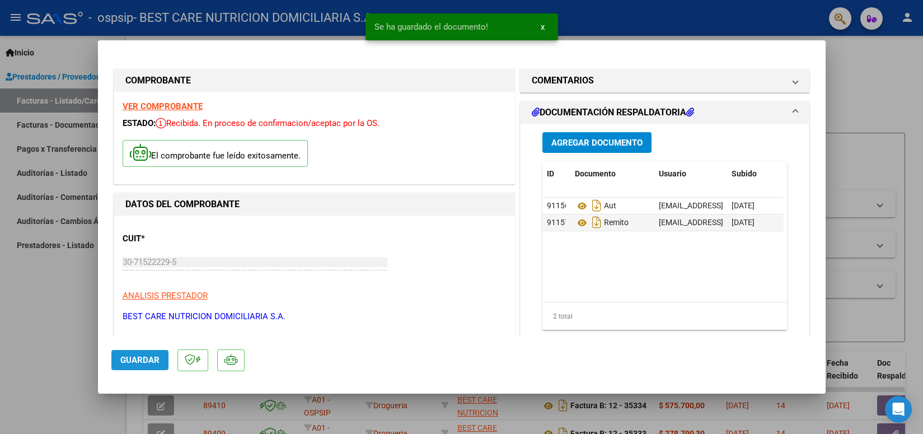
click at [157, 360] on span "Guardar" at bounding box center [139, 360] width 39 height 10
click at [619, 27] on div at bounding box center [461, 217] width 923 height 434
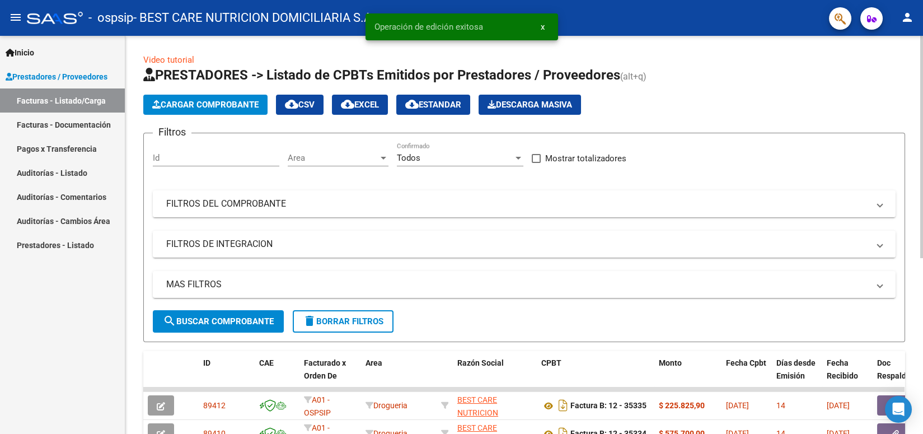
click at [224, 109] on span "Cargar Comprobante" at bounding box center [205, 105] width 106 height 10
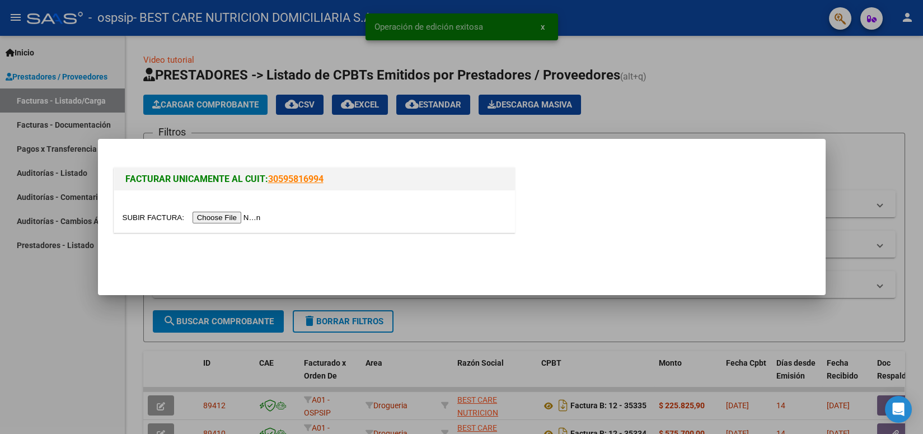
click at [224, 215] on input "file" at bounding box center [194, 218] width 142 height 12
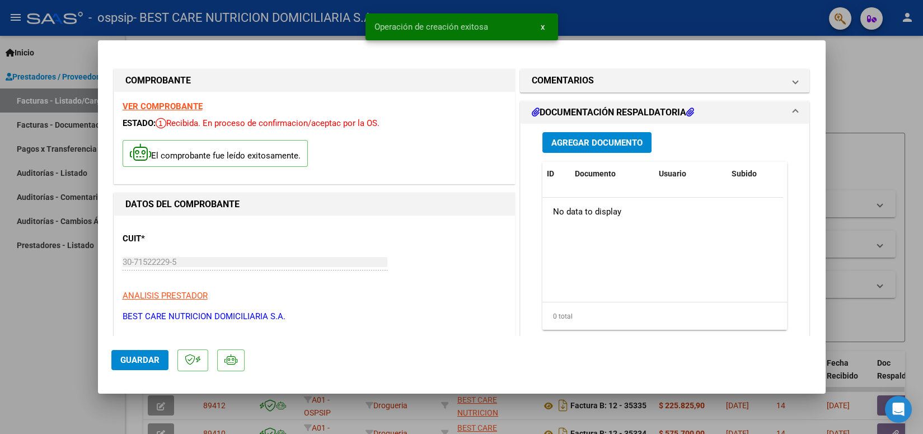
click at [571, 142] on span "Agregar Documento" at bounding box center [596, 143] width 91 height 10
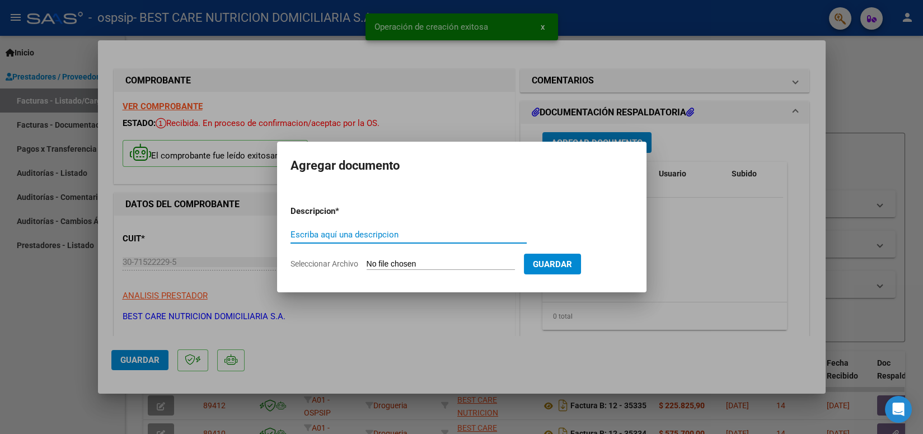
click at [395, 226] on div "Escriba aquí una descripcion" at bounding box center [408, 234] width 236 height 17
click at [372, 237] on input "Escriba aquí una descripcion" at bounding box center [408, 234] width 236 height 10
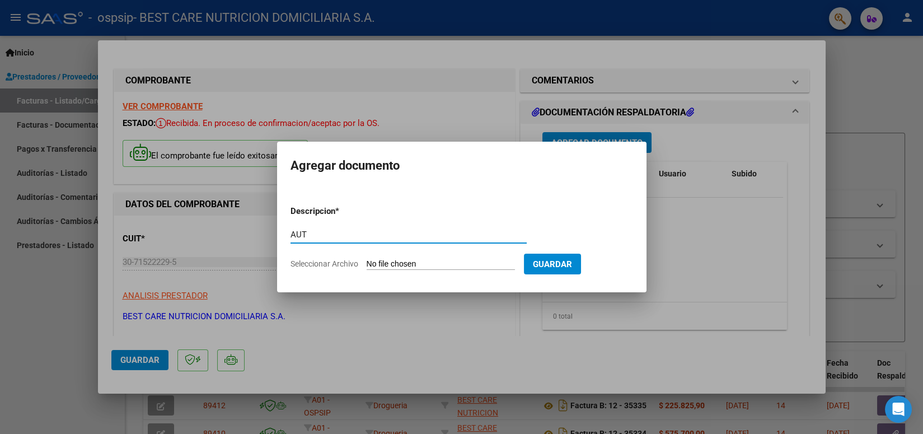
click at [378, 261] on input "Seleccionar Archivo" at bounding box center [441, 264] width 148 height 11
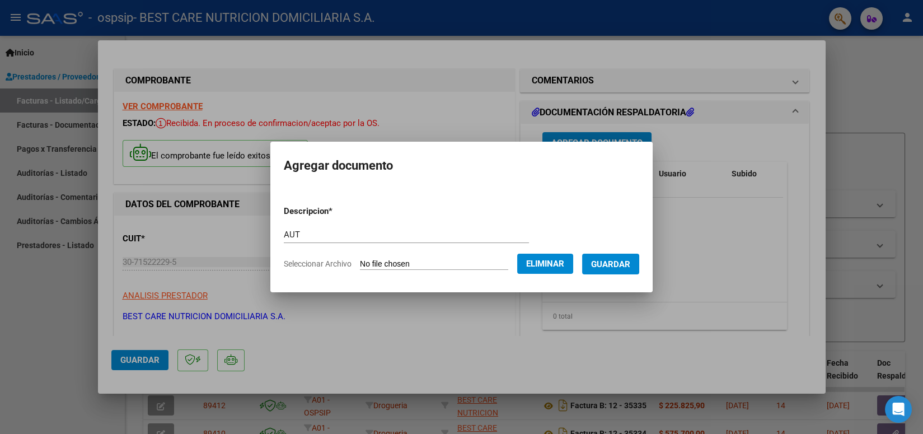
click at [620, 268] on span "Guardar" at bounding box center [610, 264] width 39 height 10
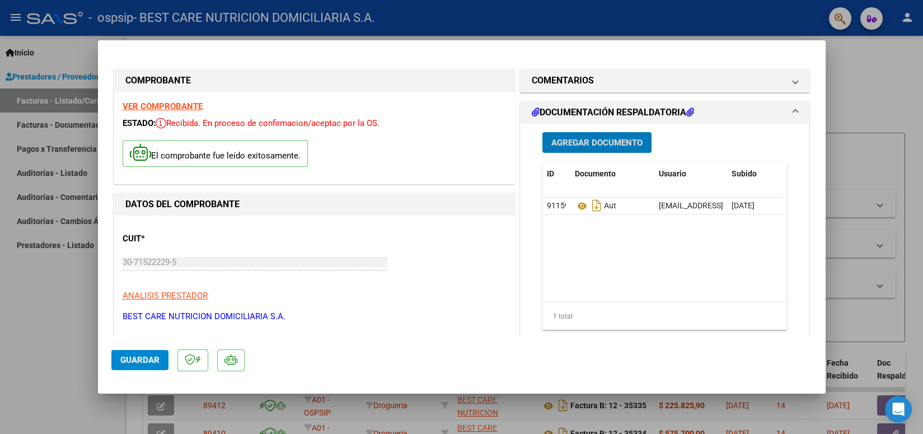
click at [596, 151] on button "Agregar Documento" at bounding box center [596, 142] width 109 height 21
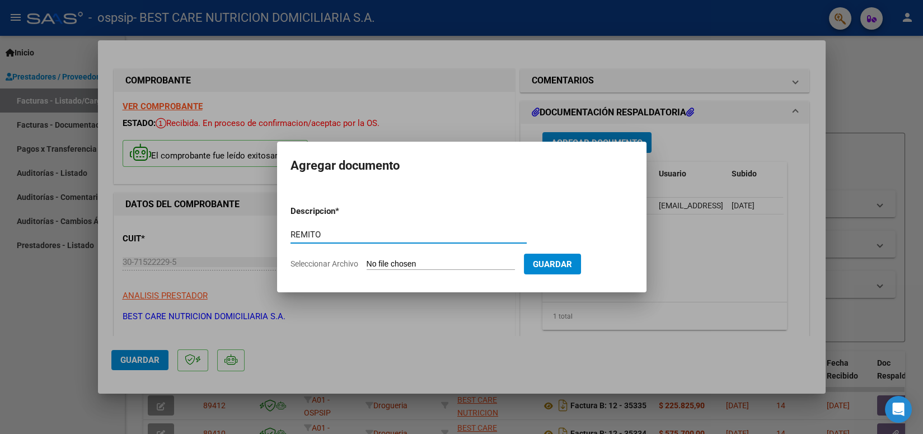
click at [423, 261] on input "Seleccionar Archivo" at bounding box center [441, 264] width 148 height 11
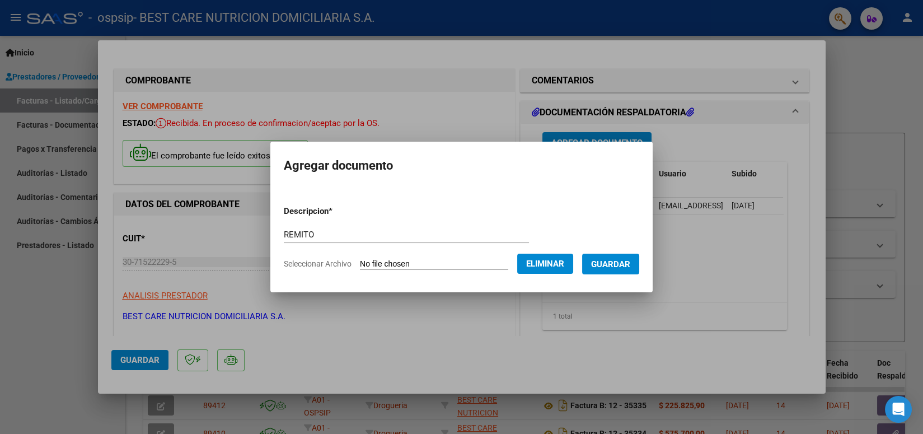
click at [599, 261] on span "Guardar" at bounding box center [610, 264] width 39 height 10
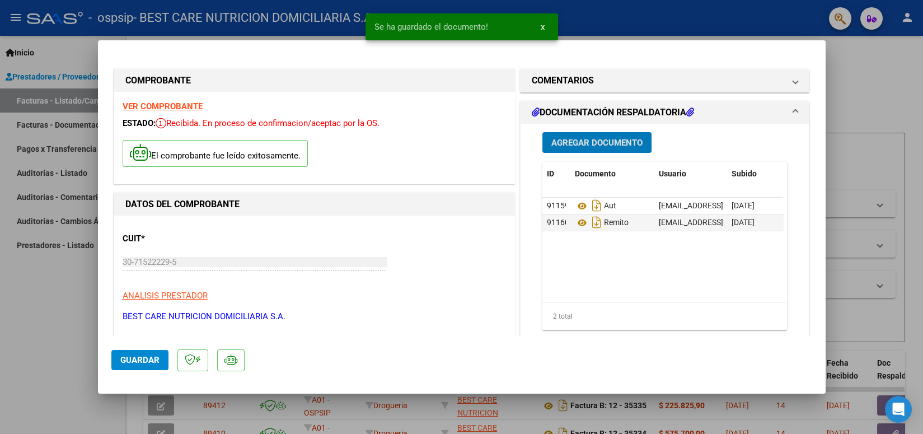
click at [153, 361] on span "Guardar" at bounding box center [139, 360] width 39 height 10
click at [650, 13] on div at bounding box center [461, 217] width 923 height 434
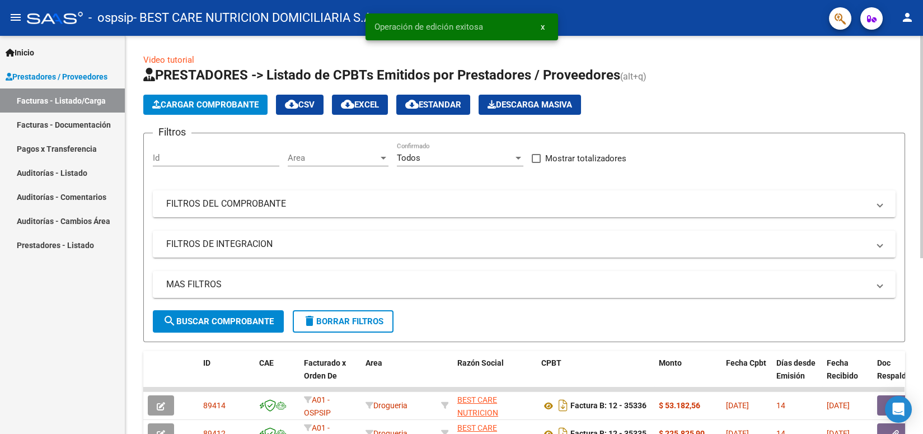
click at [200, 100] on span "Cargar Comprobante" at bounding box center [205, 105] width 106 height 10
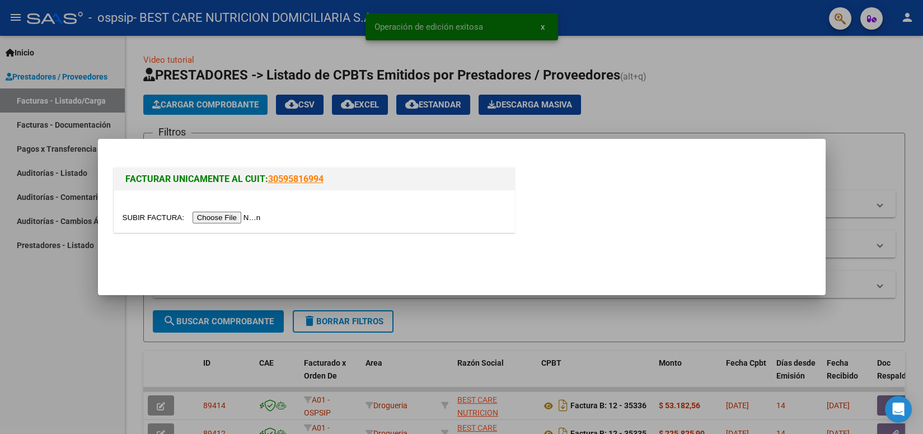
click at [234, 221] on input "file" at bounding box center [194, 218] width 142 height 12
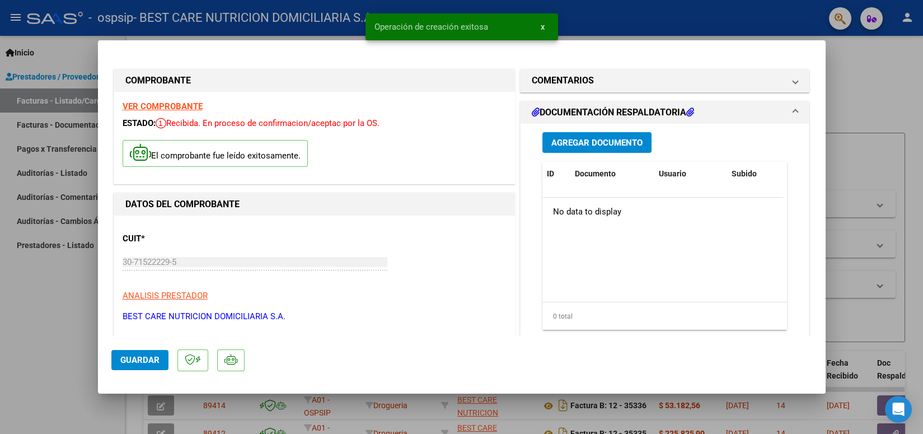
click at [564, 148] on button "Agregar Documento" at bounding box center [596, 142] width 109 height 21
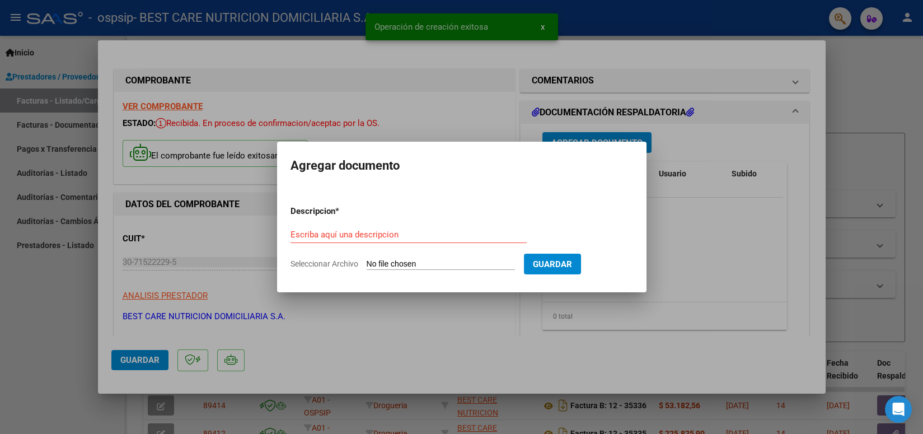
click at [565, 138] on div at bounding box center [461, 217] width 923 height 434
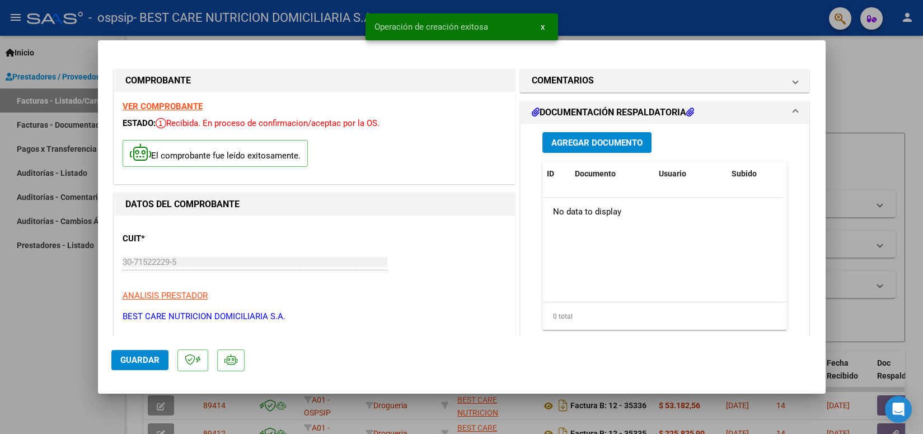
click at [563, 139] on span "Agregar Documento" at bounding box center [596, 143] width 91 height 10
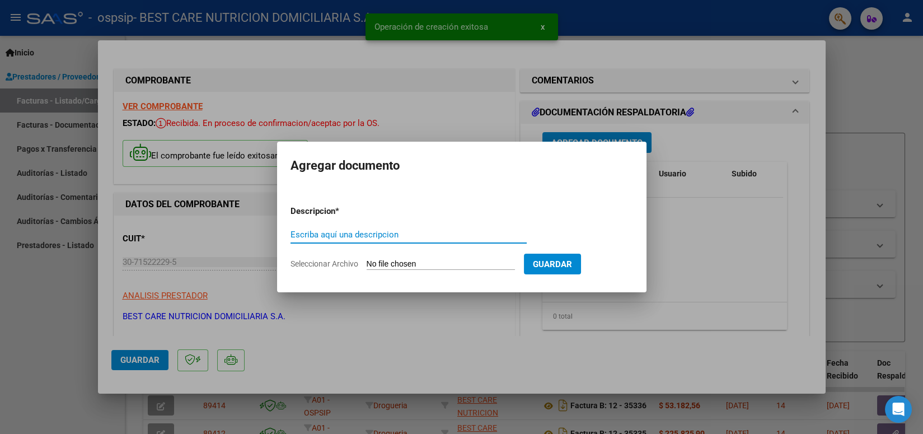
click at [411, 227] on div "Escriba aquí una descripcion" at bounding box center [408, 234] width 236 height 17
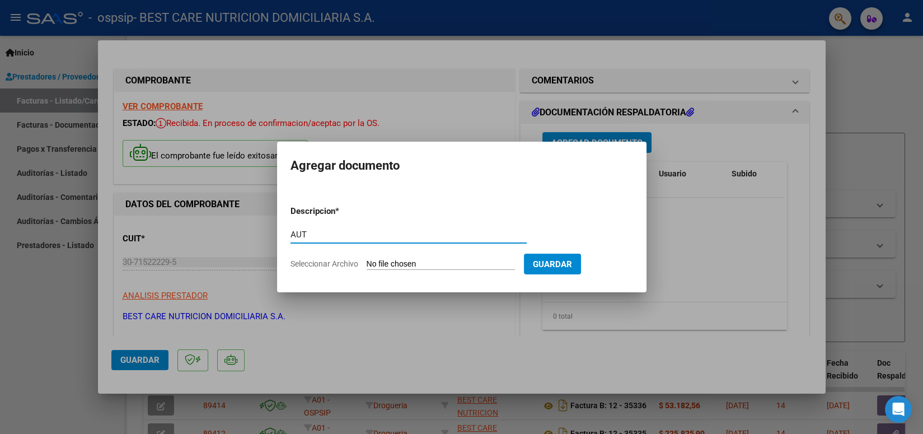
click at [410, 255] on form "Descripcion * AUT Escriba aquí una descripcion Seleccionar Archivo Guardar" at bounding box center [461, 237] width 343 height 82
click at [409, 262] on input "Seleccionar Archivo" at bounding box center [441, 264] width 148 height 11
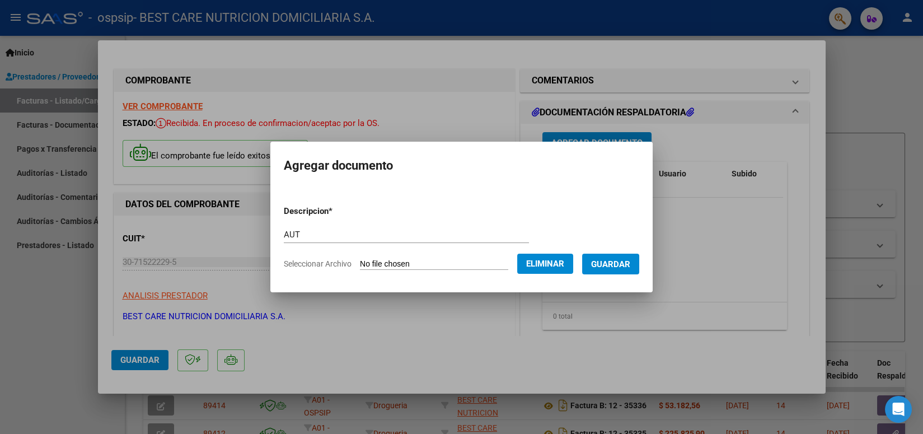
click at [599, 263] on span "Guardar" at bounding box center [610, 264] width 39 height 10
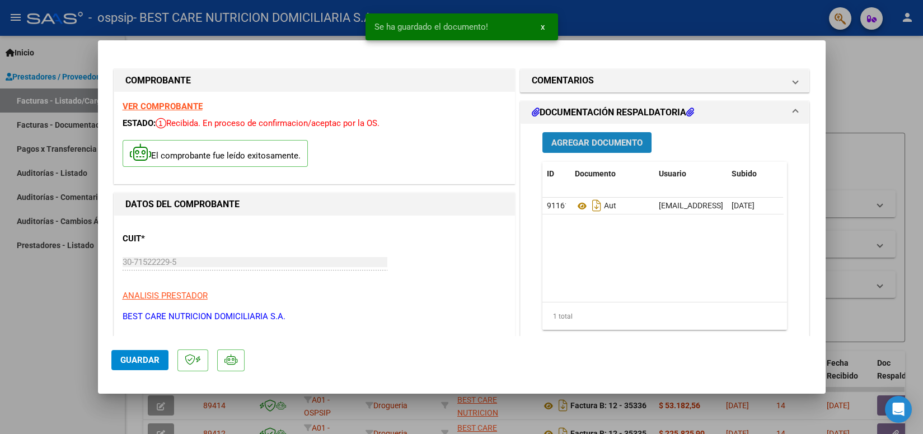
click at [599, 148] on span "Agregar Documento" at bounding box center [596, 143] width 91 height 10
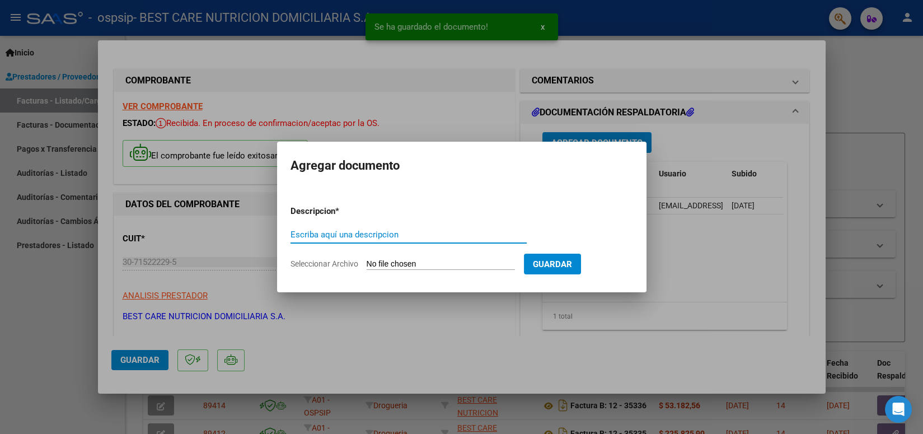
click at [349, 236] on input "Escriba aquí una descripcion" at bounding box center [408, 234] width 236 height 10
click at [379, 261] on input "Seleccionar Archivo" at bounding box center [441, 264] width 148 height 11
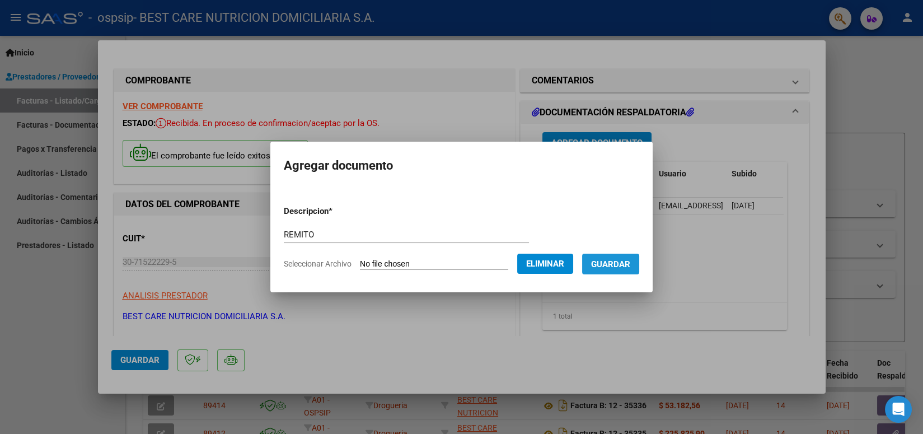
click at [605, 267] on span "Guardar" at bounding box center [610, 264] width 39 height 10
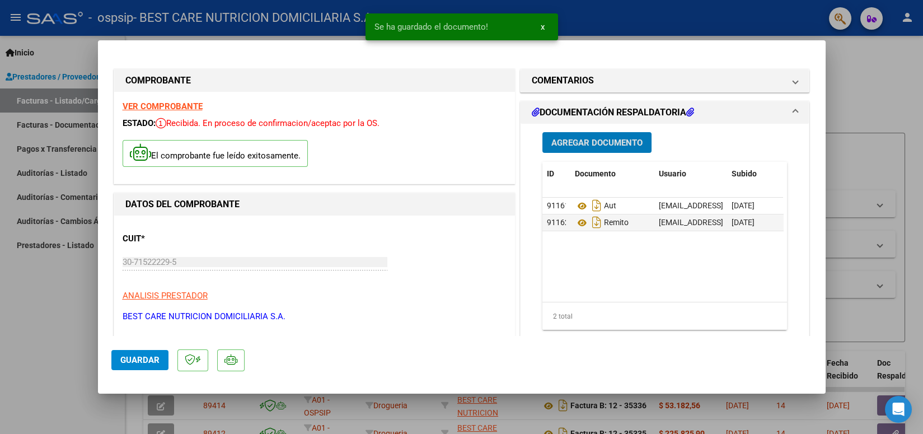
click at [154, 358] on span "Guardar" at bounding box center [139, 360] width 39 height 10
click at [633, 13] on div at bounding box center [461, 217] width 923 height 434
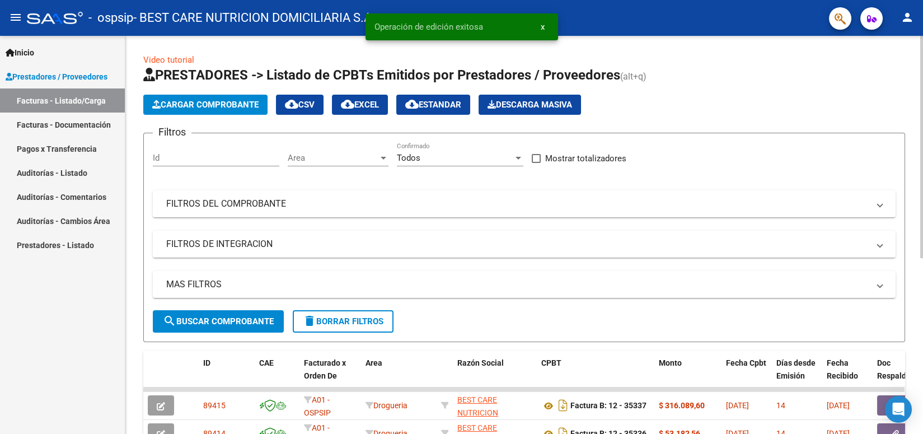
click at [232, 102] on span "Cargar Comprobante" at bounding box center [205, 105] width 106 height 10
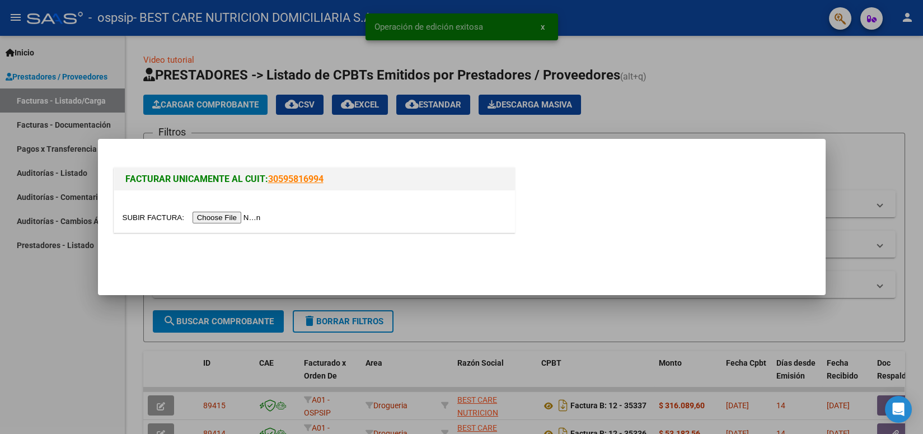
click at [215, 218] on input "file" at bounding box center [194, 218] width 142 height 12
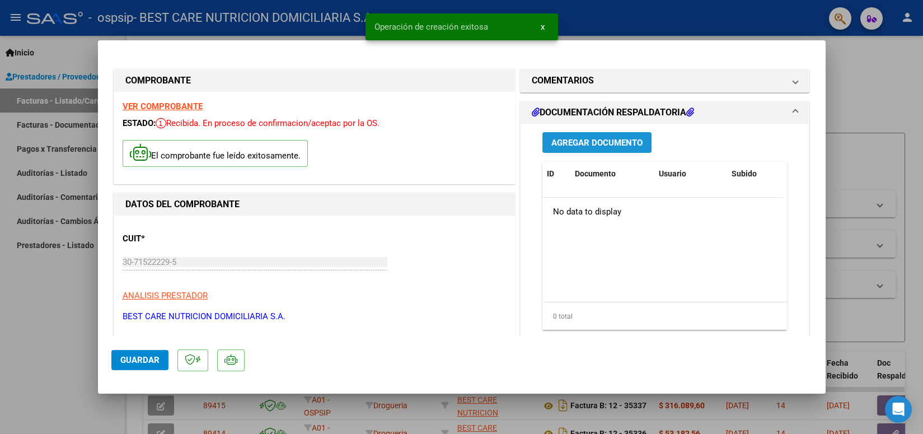
click at [575, 147] on span "Agregar Documento" at bounding box center [596, 143] width 91 height 10
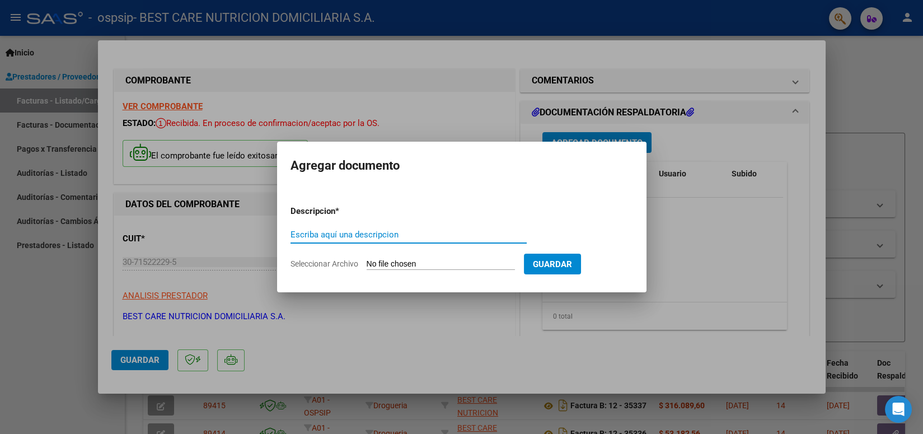
click at [396, 233] on input "Escriba aquí una descripcion" at bounding box center [408, 234] width 236 height 10
click at [413, 261] on input "Seleccionar Archivo" at bounding box center [441, 264] width 148 height 11
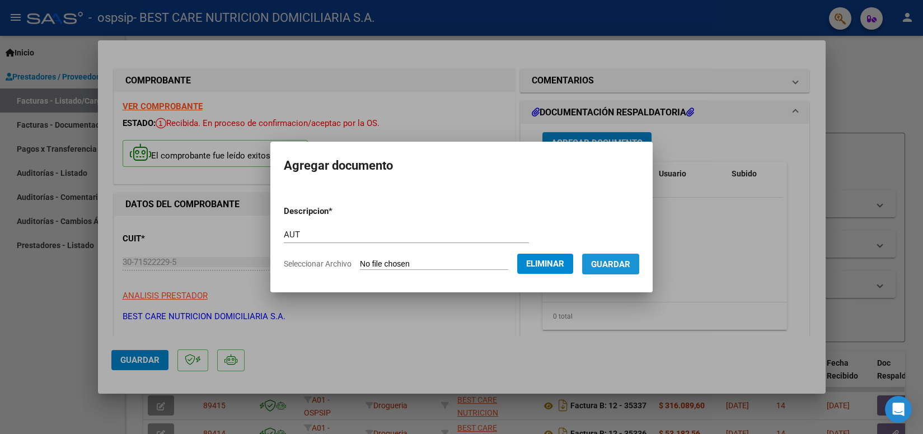
click at [602, 259] on span "Guardar" at bounding box center [610, 264] width 39 height 10
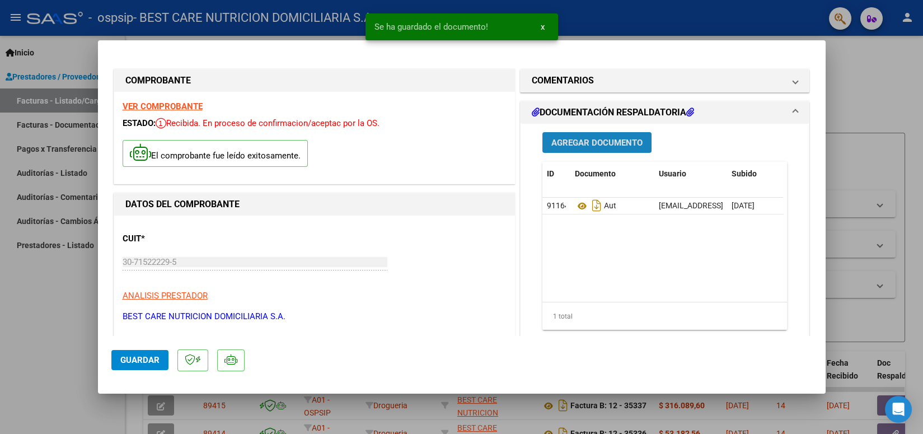
click at [596, 144] on span "Agregar Documento" at bounding box center [596, 143] width 91 height 10
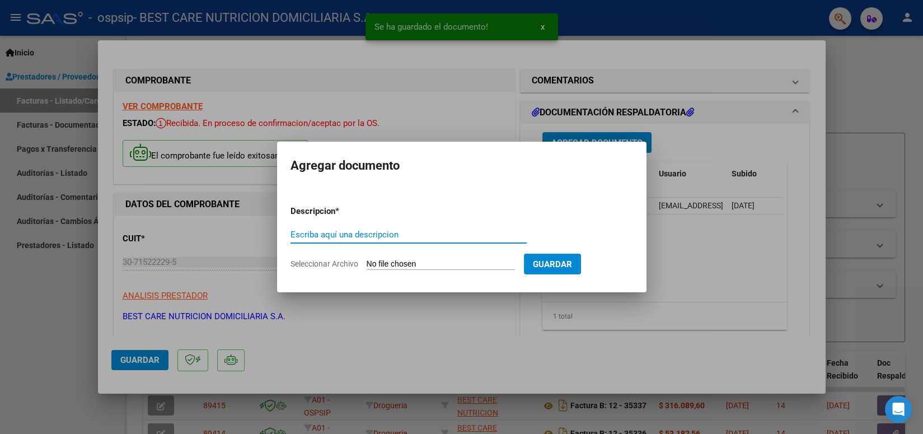
click at [350, 233] on input "Escriba aquí una descripcion" at bounding box center [408, 234] width 236 height 10
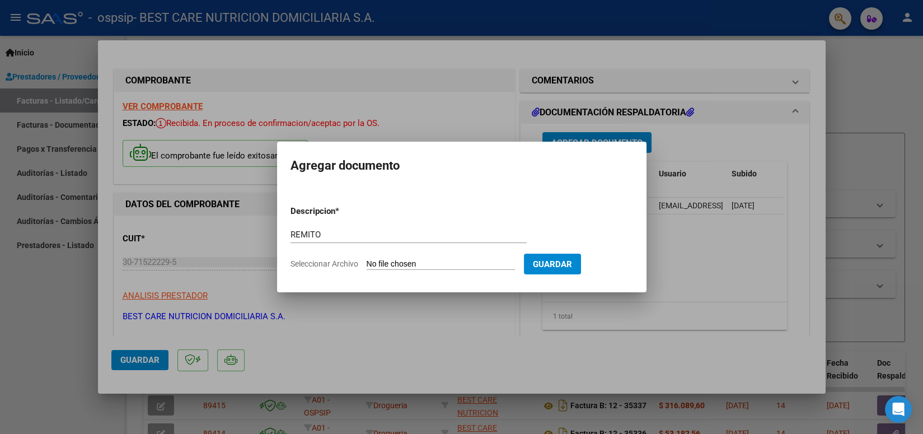
click at [372, 264] on input "Seleccionar Archivo" at bounding box center [441, 264] width 148 height 11
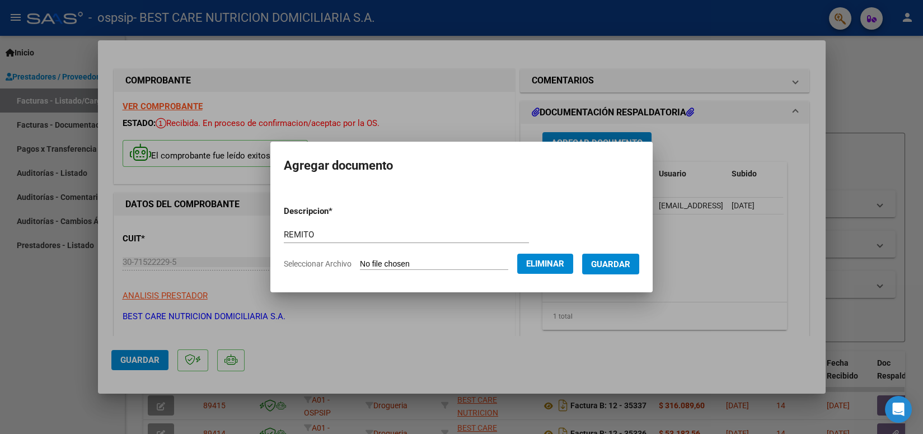
click at [607, 270] on button "Guardar" at bounding box center [610, 264] width 57 height 21
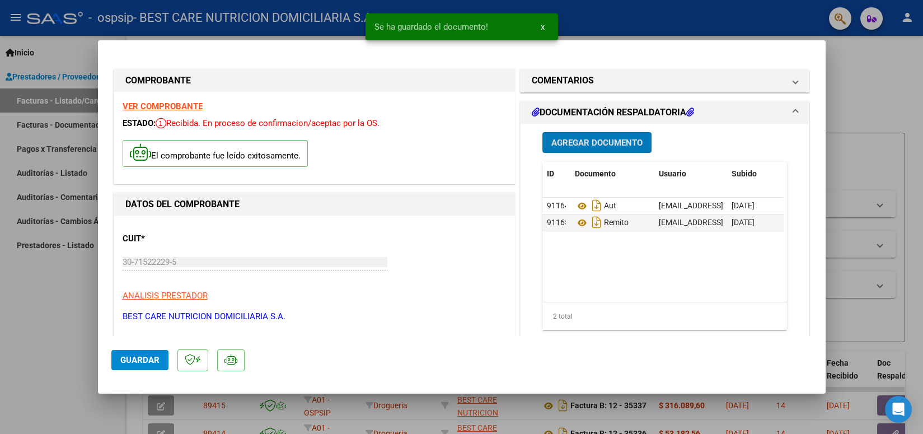
click at [137, 362] on span "Guardar" at bounding box center [139, 360] width 39 height 10
click at [628, 25] on div at bounding box center [461, 217] width 923 height 434
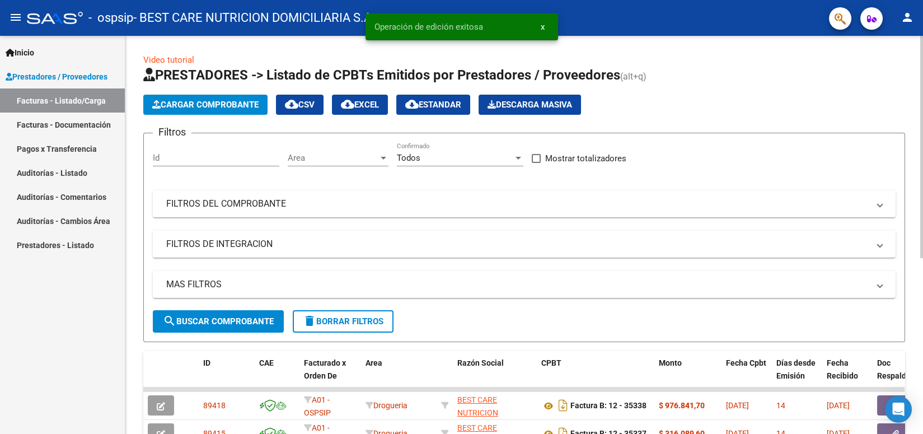
click at [186, 100] on span "Cargar Comprobante" at bounding box center [205, 105] width 106 height 10
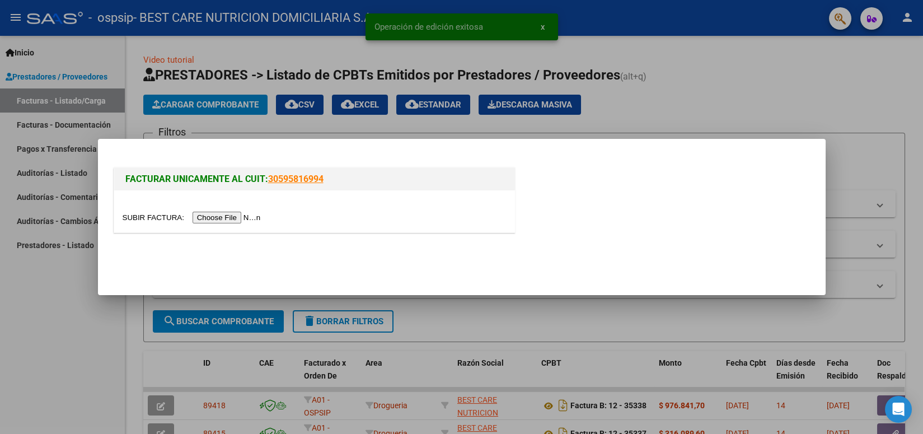
click at [205, 217] on input "file" at bounding box center [194, 218] width 142 height 12
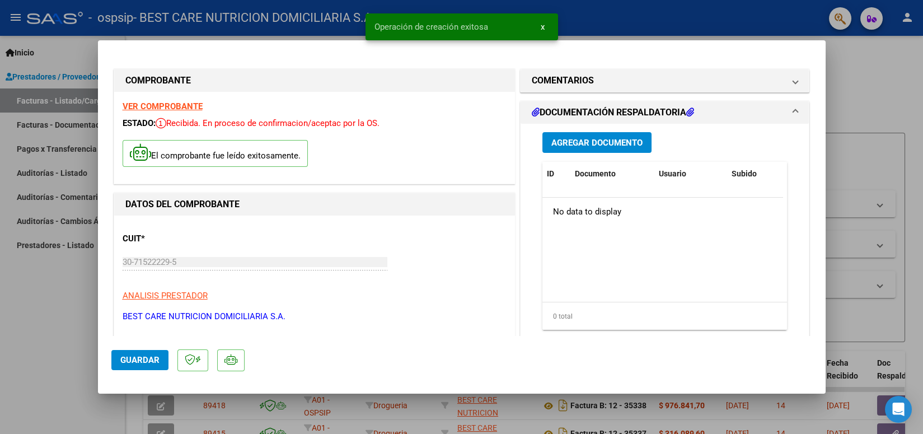
click at [569, 139] on span "Agregar Documento" at bounding box center [596, 143] width 91 height 10
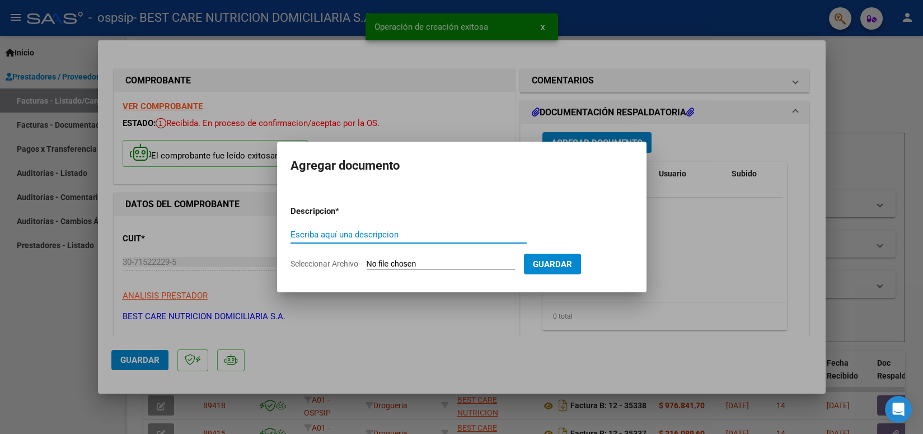
click at [421, 234] on input "Escriba aquí una descripcion" at bounding box center [408, 234] width 236 height 10
click at [347, 236] on input "Escriba aquí una descripcion" at bounding box center [408, 234] width 236 height 10
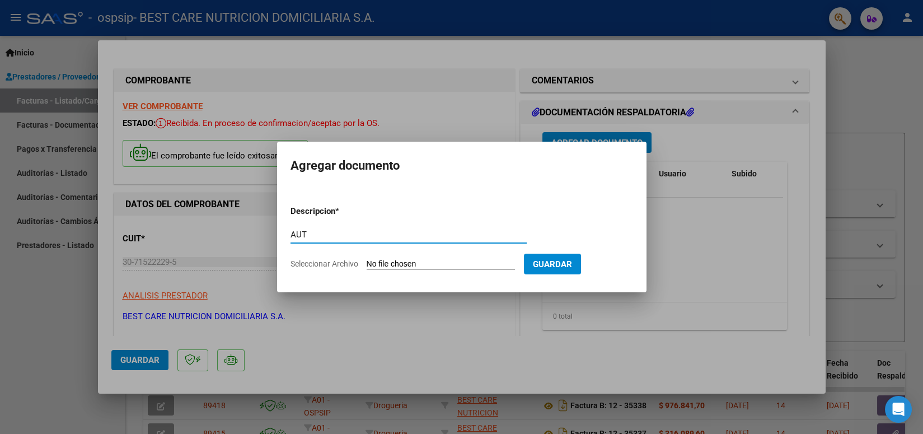
click at [400, 269] on input "Seleccionar Archivo" at bounding box center [441, 264] width 148 height 11
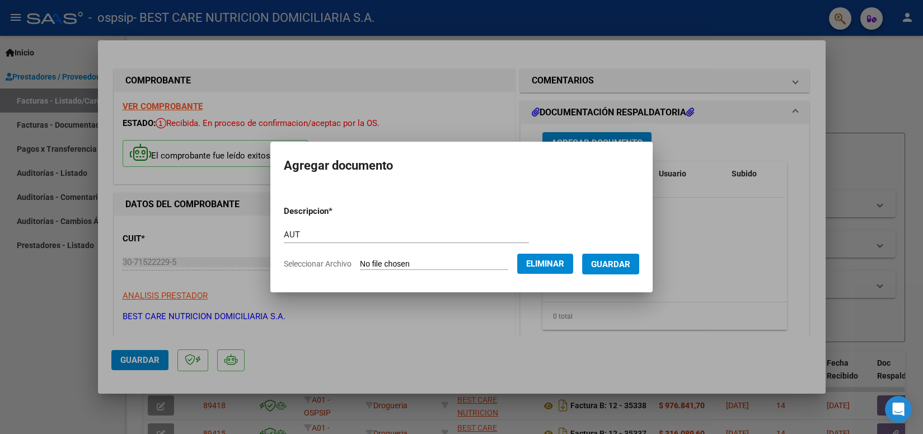
click at [609, 261] on span "Guardar" at bounding box center [610, 264] width 39 height 10
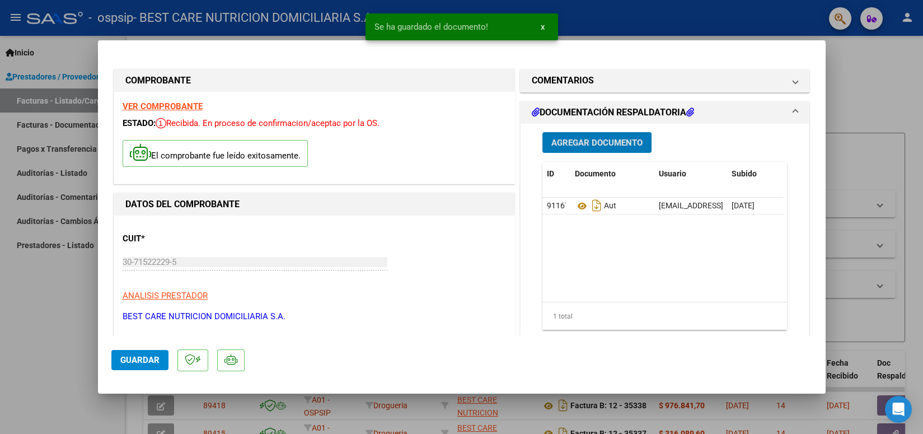
click at [611, 144] on span "Agregar Documento" at bounding box center [596, 143] width 91 height 10
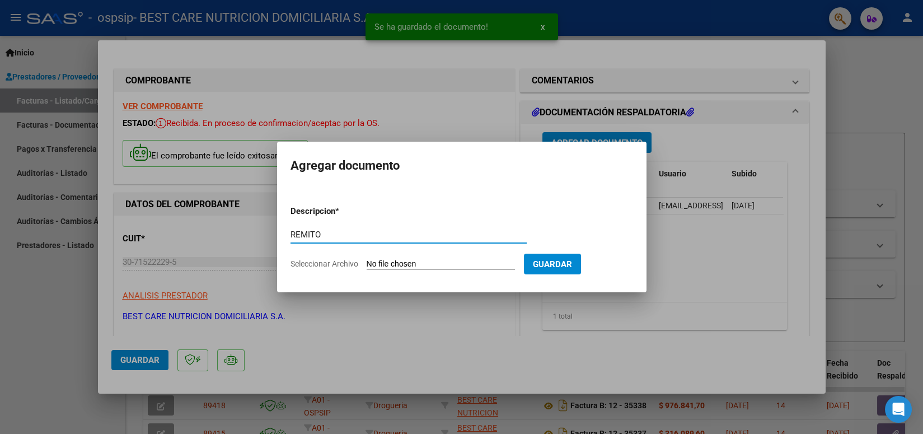
click at [382, 266] on input "Seleccionar Archivo" at bounding box center [441, 264] width 148 height 11
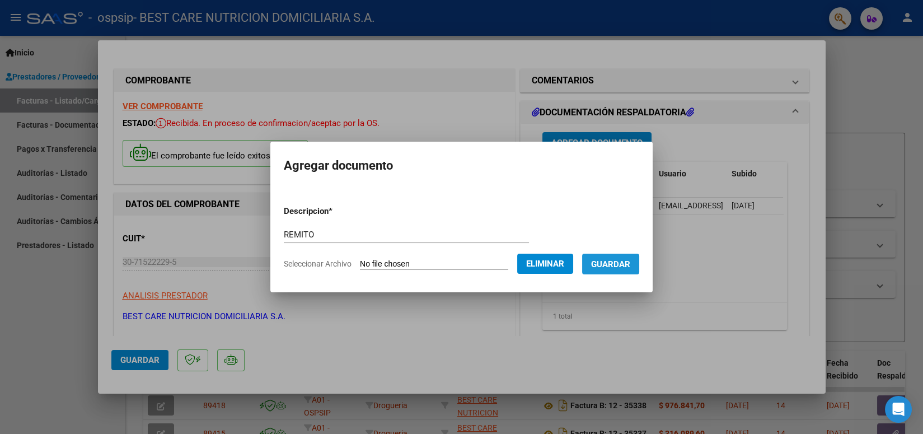
click at [604, 269] on span "Guardar" at bounding box center [610, 264] width 39 height 10
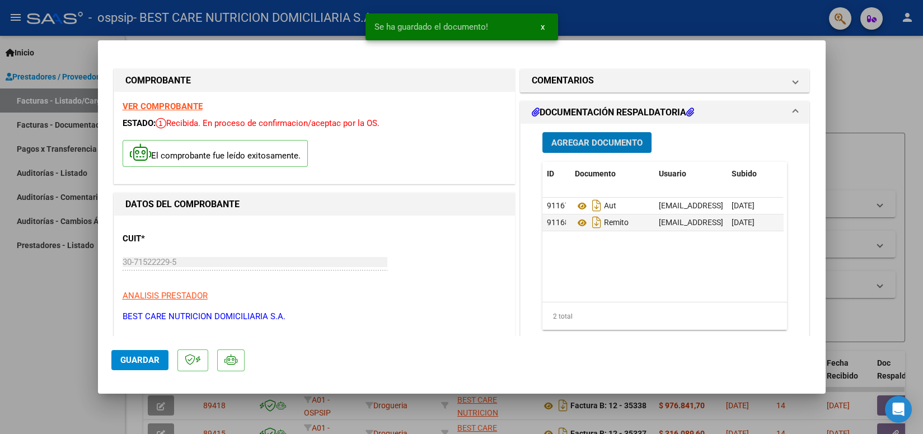
click at [148, 364] on span "Guardar" at bounding box center [139, 360] width 39 height 10
click at [601, 26] on div at bounding box center [461, 217] width 923 height 434
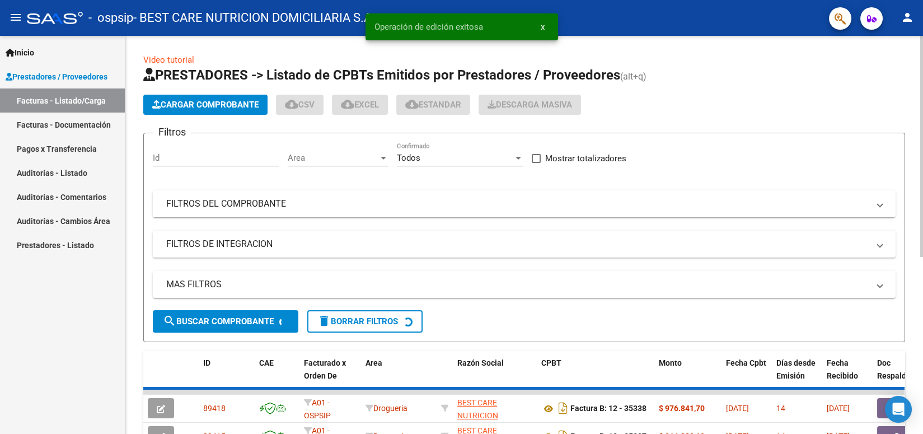
click at [219, 103] on span "Cargar Comprobante" at bounding box center [205, 105] width 106 height 10
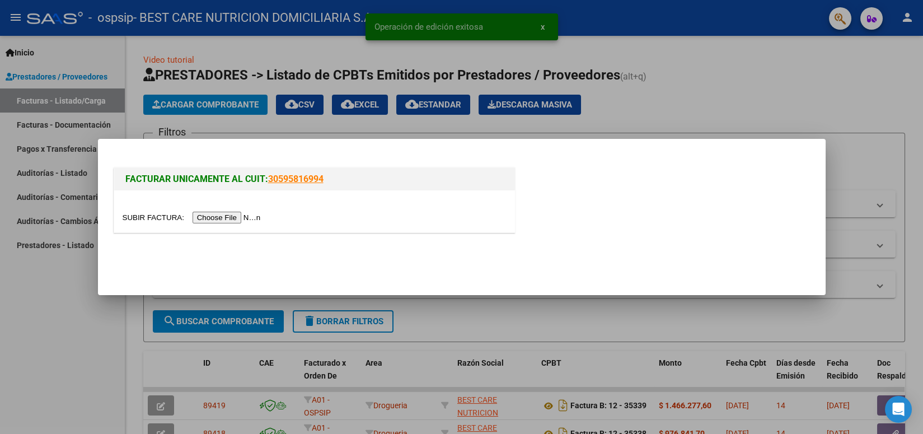
click at [224, 219] on input "file" at bounding box center [194, 218] width 142 height 12
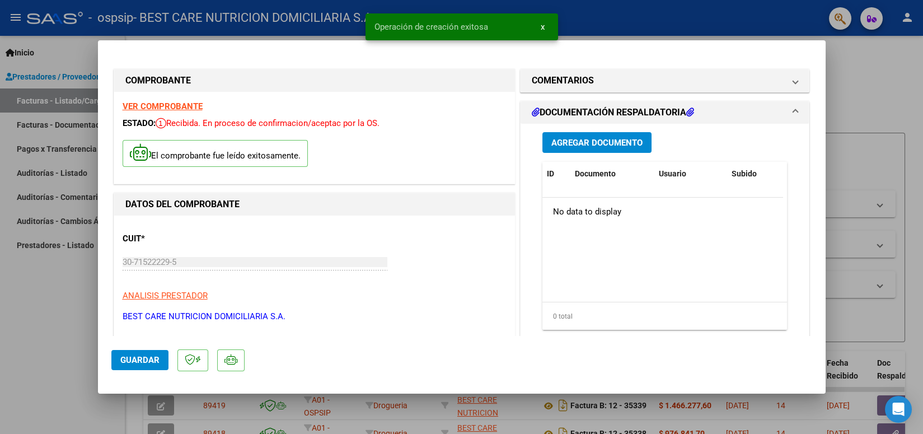
click at [604, 151] on button "Agregar Documento" at bounding box center [596, 142] width 109 height 21
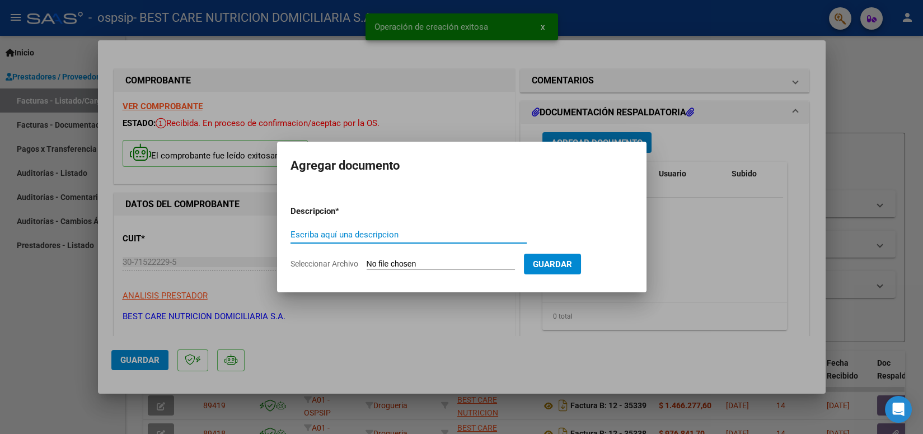
click at [405, 230] on input "Escriba aquí una descripcion" at bounding box center [408, 234] width 236 height 10
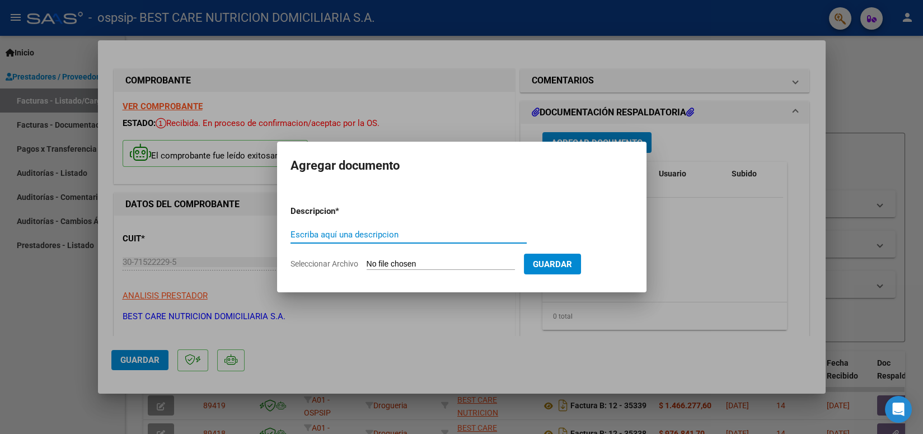
click at [367, 233] on input "Escriba aquí una descripcion" at bounding box center [408, 234] width 236 height 10
click at [421, 263] on input "Seleccionar Archivo" at bounding box center [441, 264] width 148 height 11
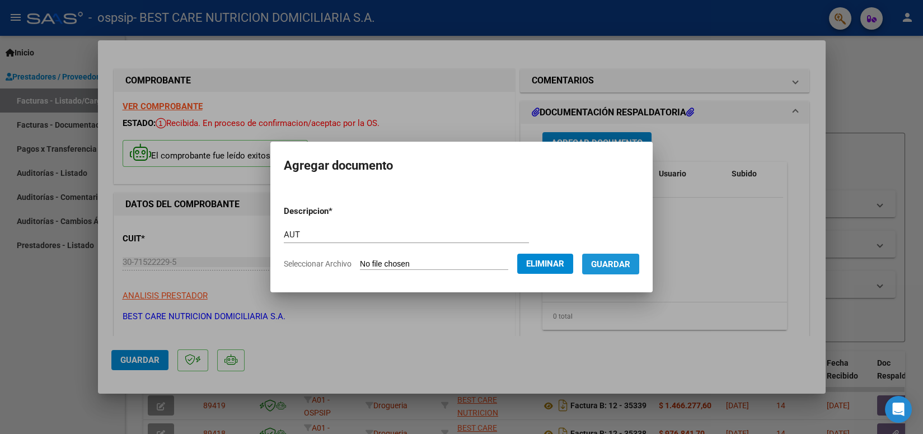
click at [604, 268] on span "Guardar" at bounding box center [610, 264] width 39 height 10
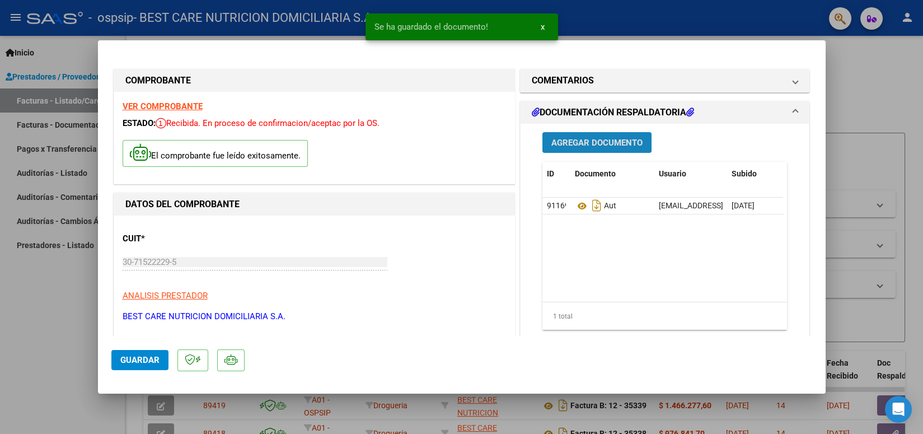
click at [603, 141] on span "Agregar Documento" at bounding box center [596, 143] width 91 height 10
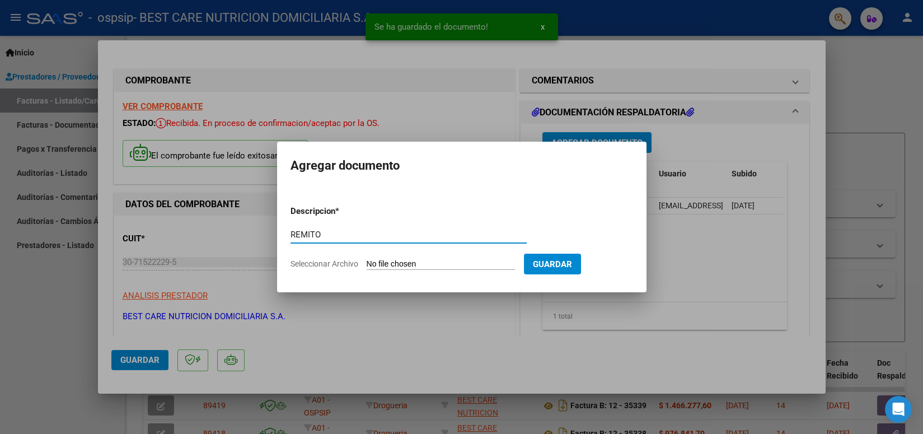
click at [435, 262] on input "Seleccionar Archivo" at bounding box center [441, 264] width 148 height 11
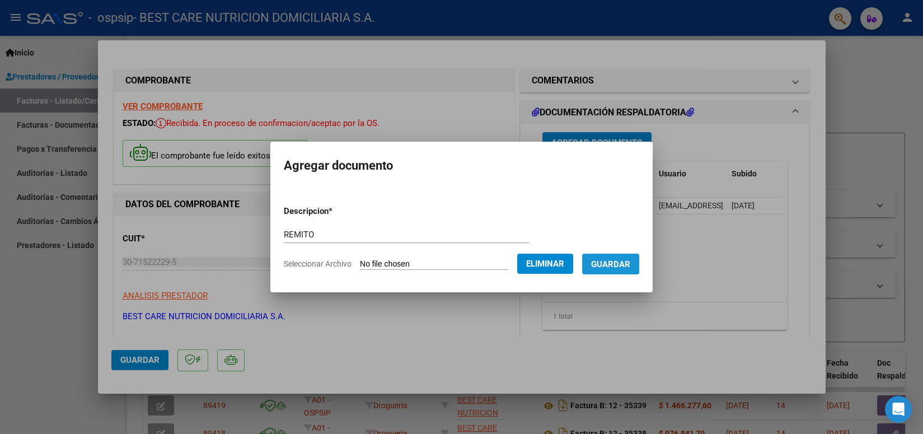
click at [607, 264] on span "Guardar" at bounding box center [610, 264] width 39 height 10
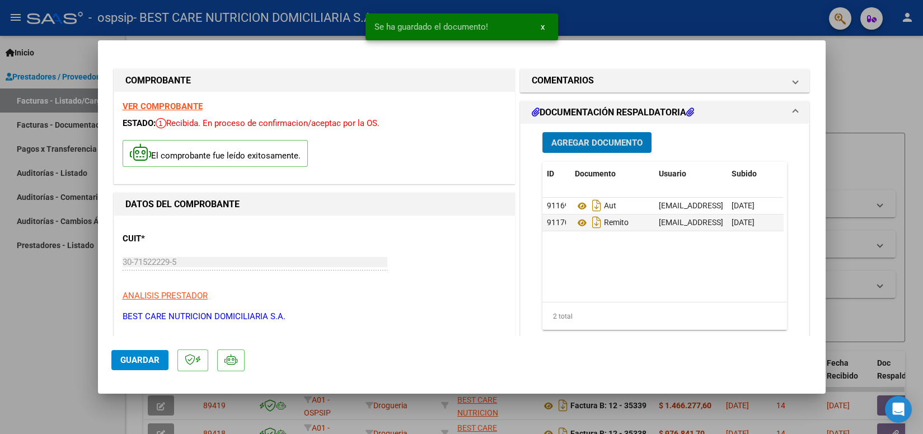
click at [146, 359] on span "Guardar" at bounding box center [139, 360] width 39 height 10
click at [150, 356] on span "Guardar" at bounding box center [139, 360] width 39 height 10
click at [668, 27] on div at bounding box center [461, 217] width 923 height 434
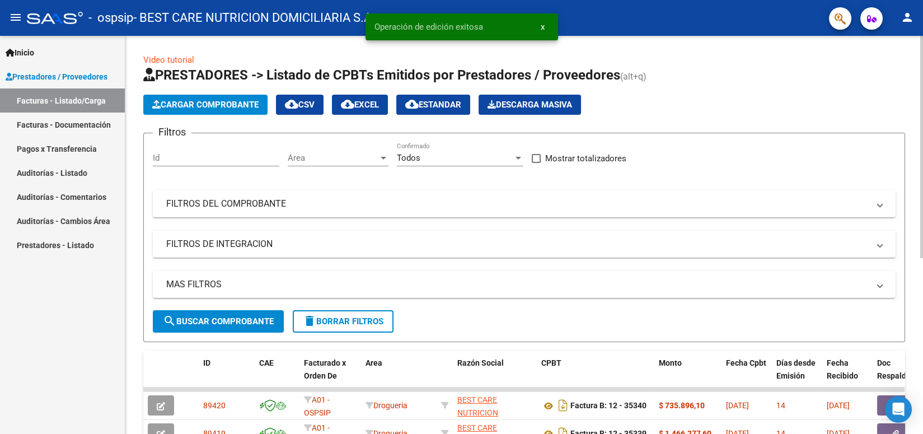
click at [223, 107] on span "Cargar Comprobante" at bounding box center [205, 105] width 106 height 10
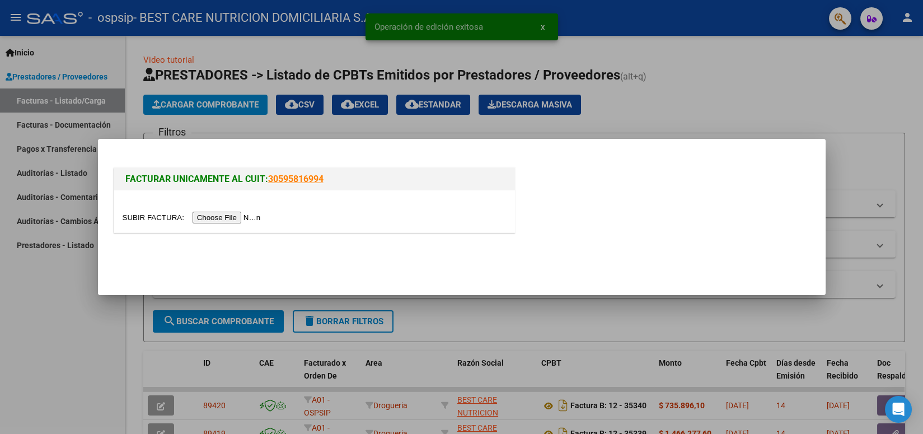
click at [234, 217] on input "file" at bounding box center [194, 218] width 142 height 12
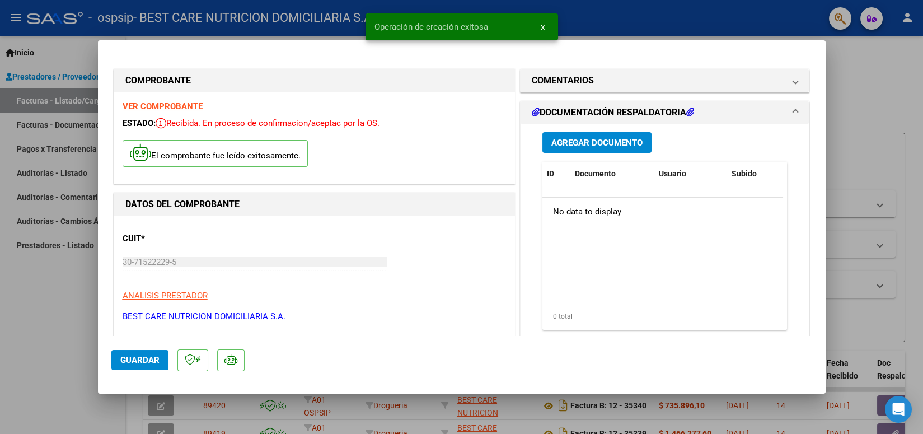
click at [575, 146] on span "Agregar Documento" at bounding box center [596, 143] width 91 height 10
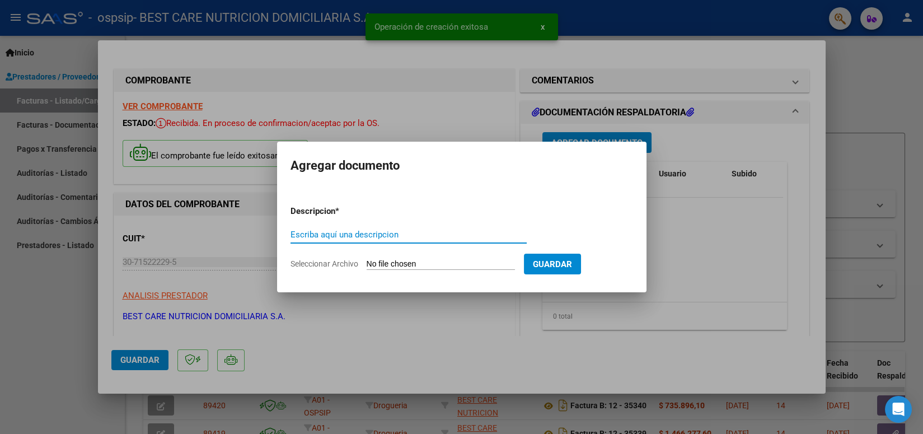
click at [410, 229] on input "Escriba aquí una descripcion" at bounding box center [408, 234] width 236 height 10
click at [388, 261] on input "Seleccionar Archivo" at bounding box center [441, 264] width 148 height 11
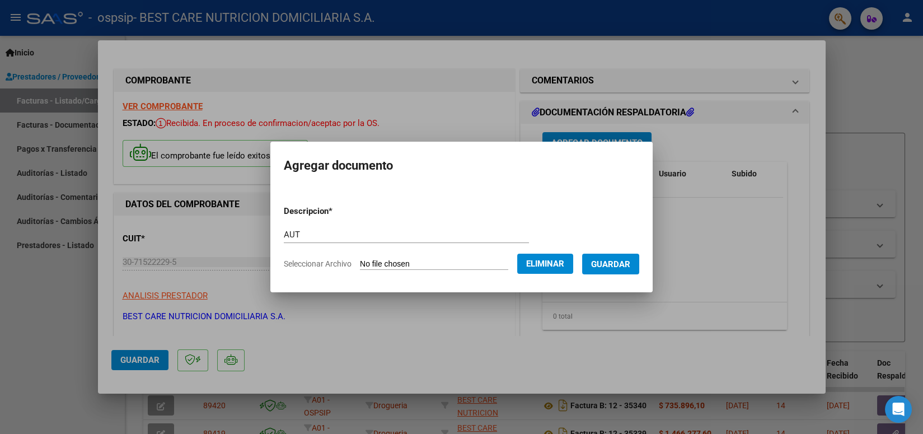
click at [606, 266] on span "Guardar" at bounding box center [610, 264] width 39 height 10
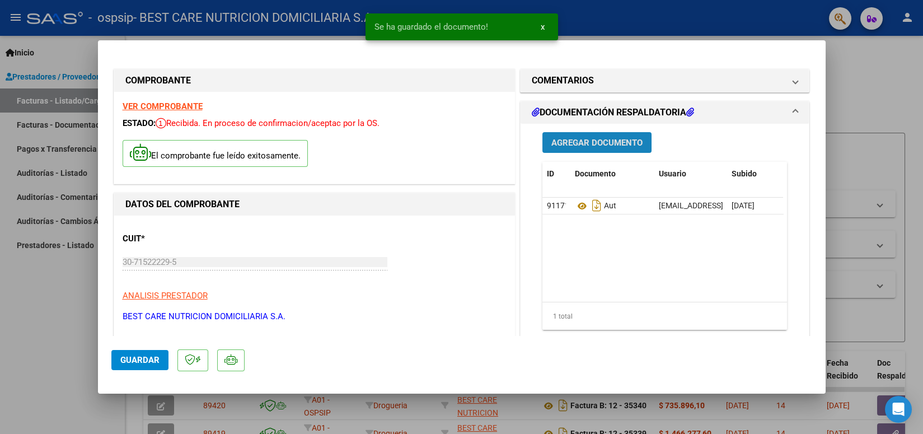
click at [580, 144] on span "Agregar Documento" at bounding box center [596, 143] width 91 height 10
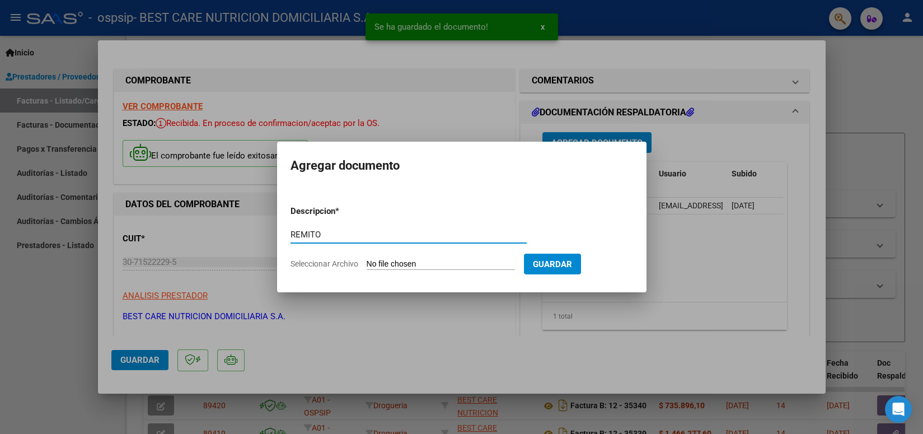
click at [424, 262] on input "Seleccionar Archivo" at bounding box center [441, 264] width 148 height 11
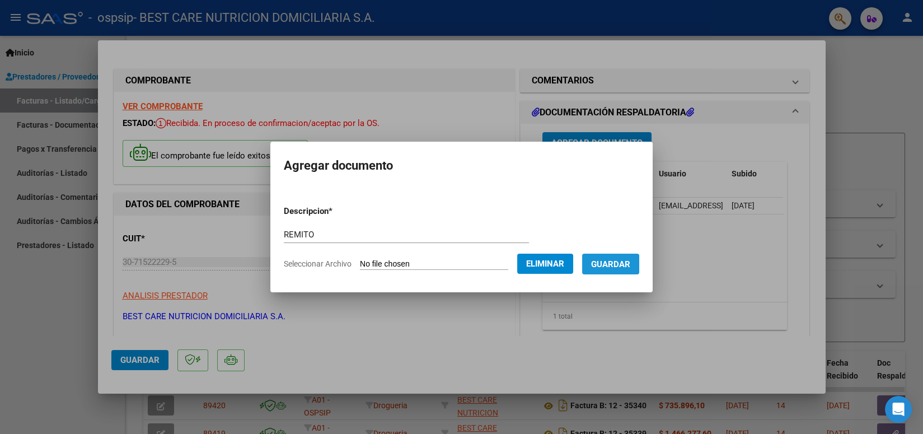
click at [597, 268] on span "Guardar" at bounding box center [610, 264] width 39 height 10
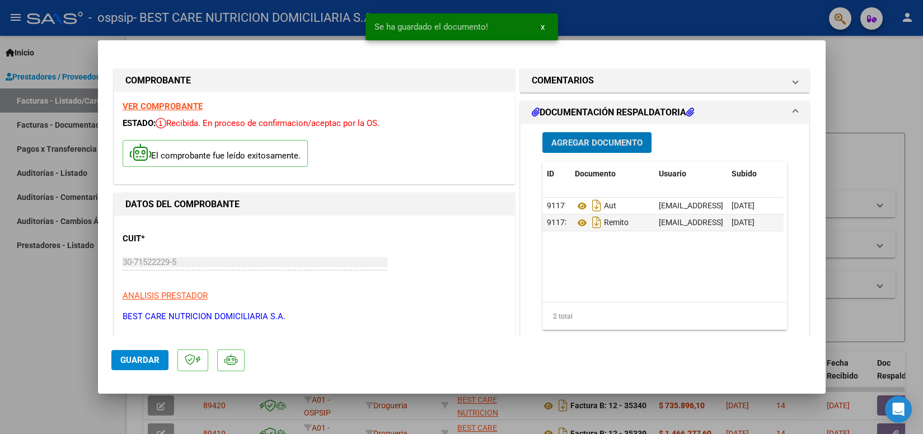
drag, startPoint x: 149, startPoint y: 361, endPoint x: 163, endPoint y: 370, distance: 16.6
click at [148, 361] on span "Guardar" at bounding box center [139, 360] width 39 height 10
click at [646, 20] on div at bounding box center [461, 217] width 923 height 434
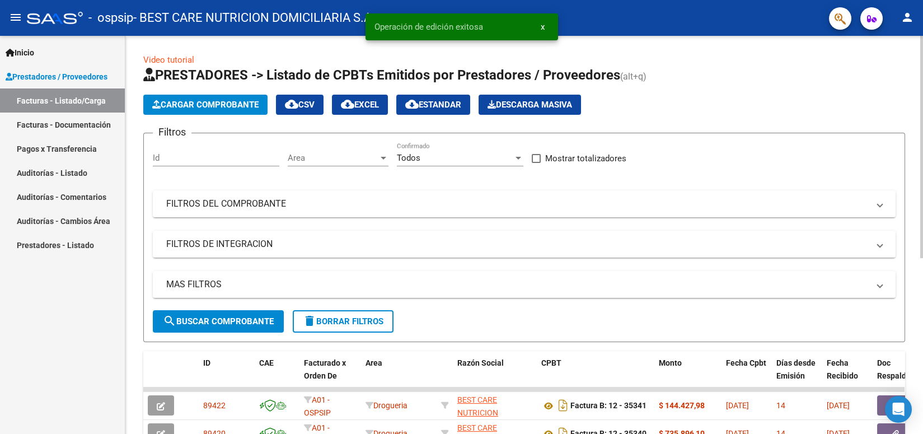
click at [218, 107] on span "Cargar Comprobante" at bounding box center [205, 105] width 106 height 10
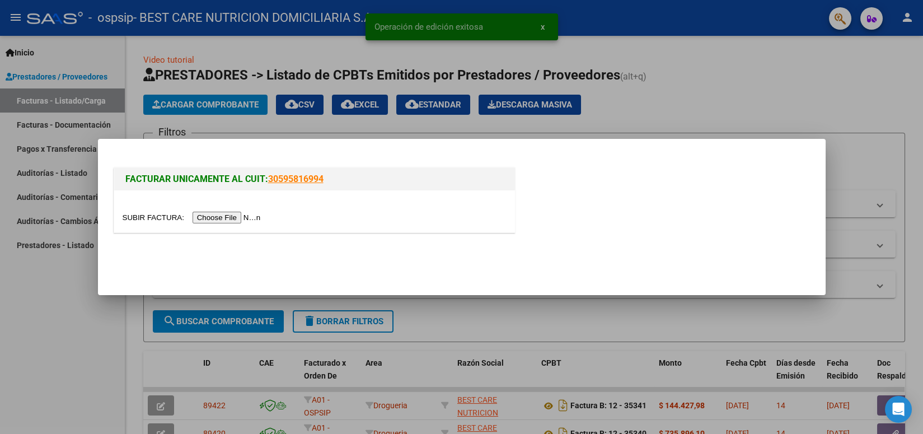
click at [233, 218] on input "file" at bounding box center [194, 218] width 142 height 12
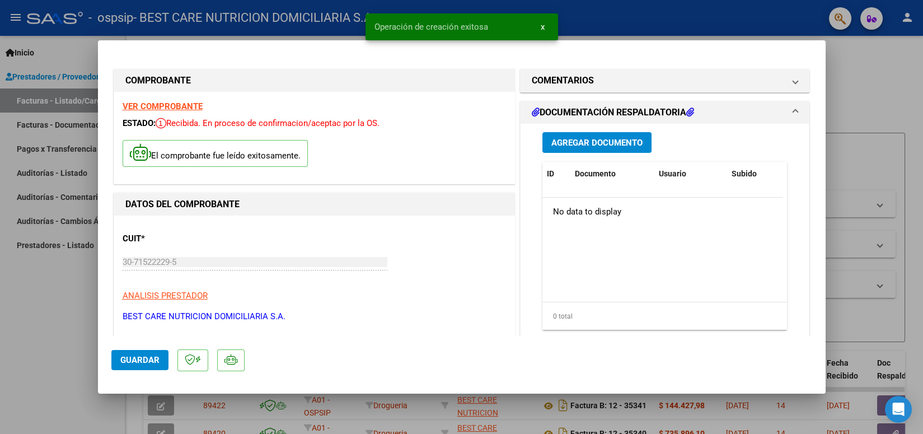
click at [619, 140] on span "Agregar Documento" at bounding box center [596, 143] width 91 height 10
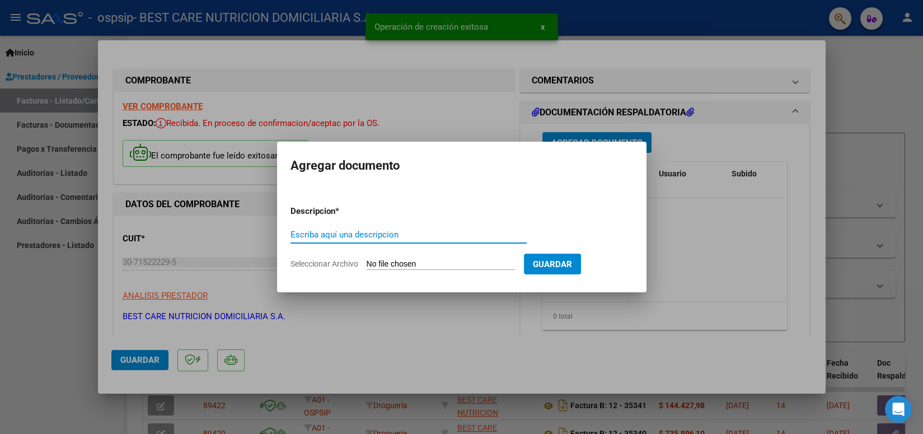
click at [387, 226] on div "Escriba aquí una descripcion" at bounding box center [408, 234] width 236 height 17
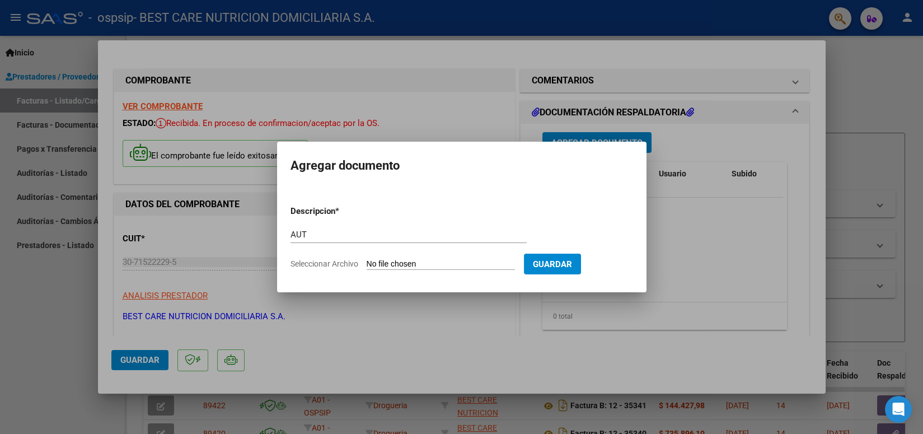
click at [394, 259] on input "Seleccionar Archivo" at bounding box center [441, 264] width 148 height 11
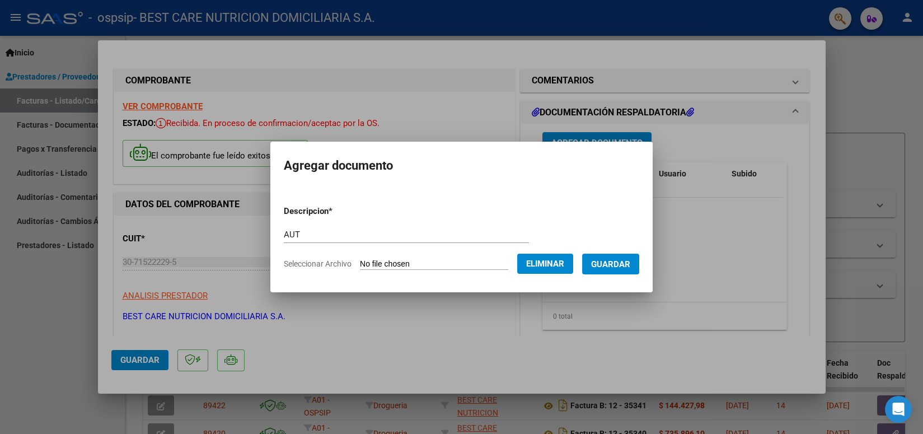
click at [617, 271] on button "Guardar" at bounding box center [610, 264] width 57 height 21
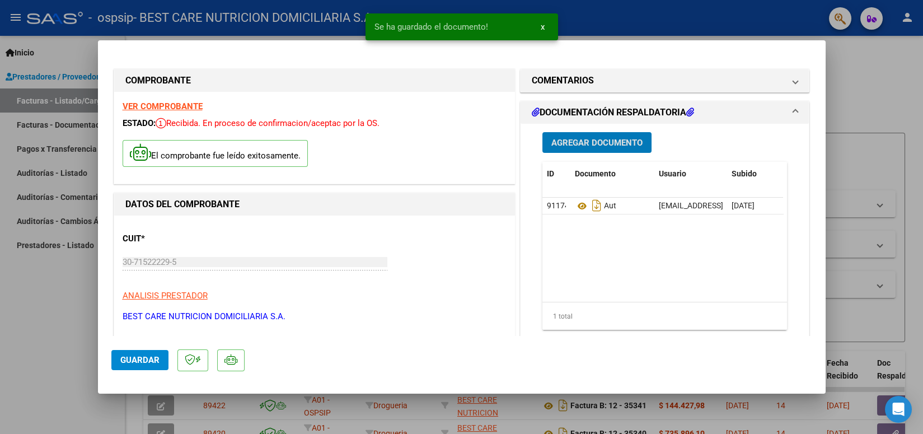
click at [622, 147] on span "Agregar Documento" at bounding box center [596, 143] width 91 height 10
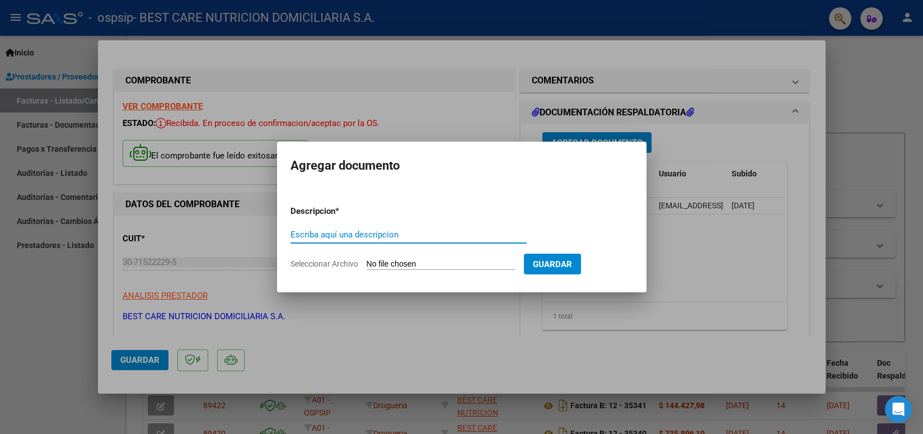
click at [410, 233] on input "Escriba aquí una descripcion" at bounding box center [408, 234] width 236 height 10
click at [429, 264] on input "Seleccionar Archivo" at bounding box center [441, 264] width 148 height 11
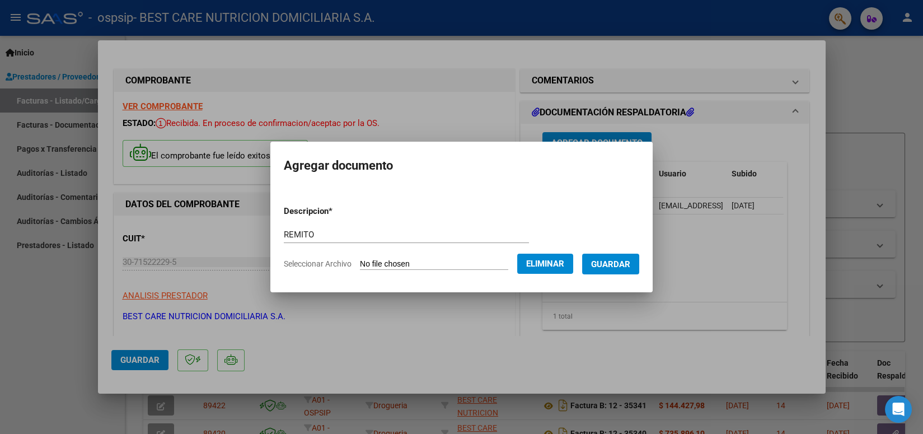
click at [613, 262] on span "Guardar" at bounding box center [610, 264] width 39 height 10
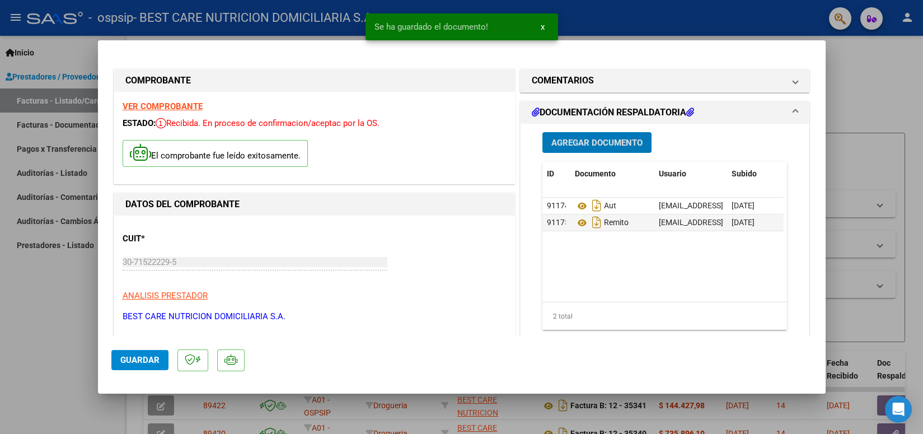
click at [146, 363] on span "Guardar" at bounding box center [139, 360] width 39 height 10
click at [655, 21] on div at bounding box center [461, 217] width 923 height 434
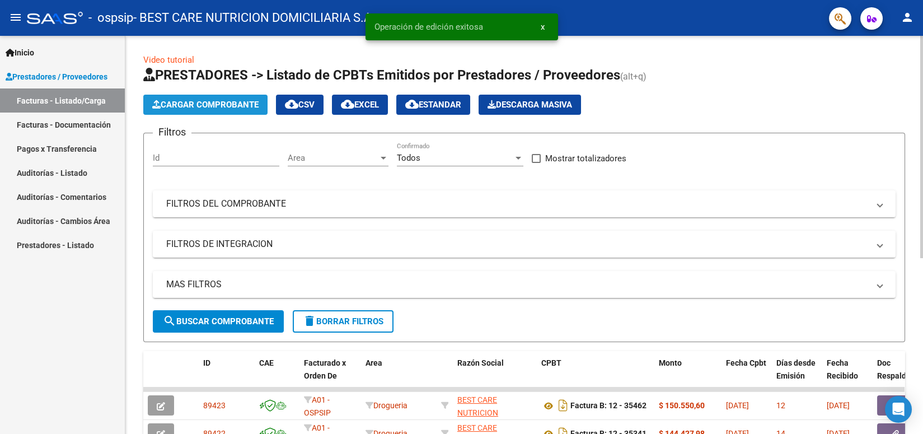
click at [189, 109] on span "Cargar Comprobante" at bounding box center [205, 105] width 106 height 10
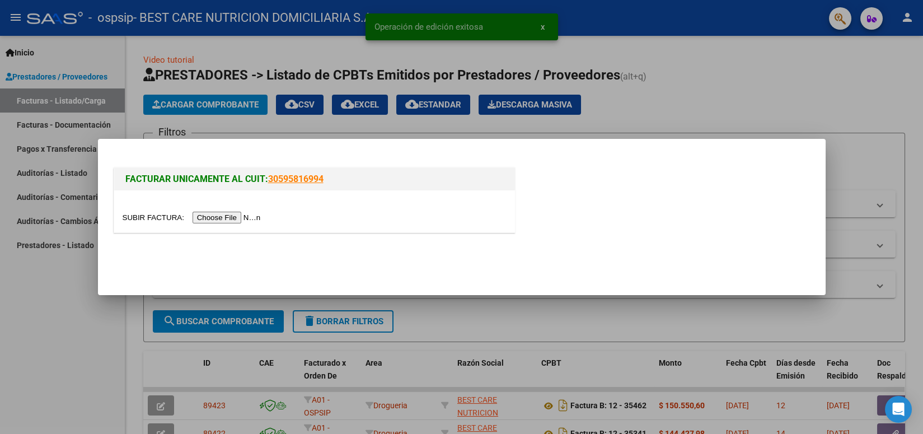
click at [221, 220] on input "file" at bounding box center [194, 218] width 142 height 12
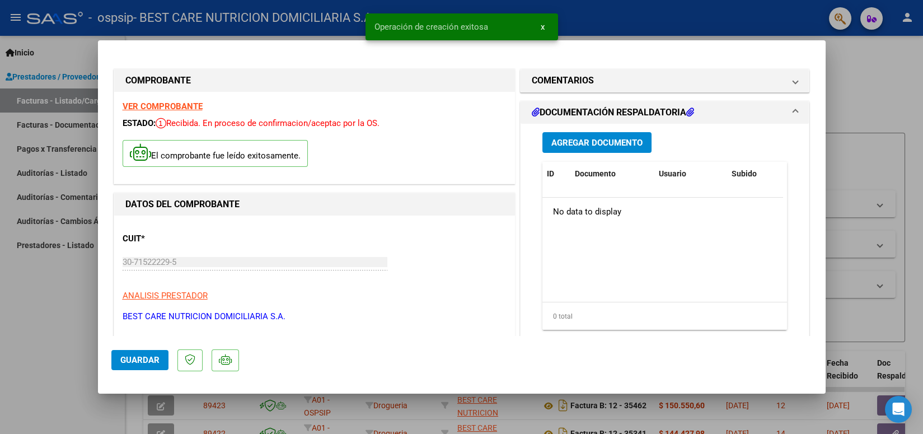
click at [627, 147] on span "Agregar Documento" at bounding box center [596, 143] width 91 height 10
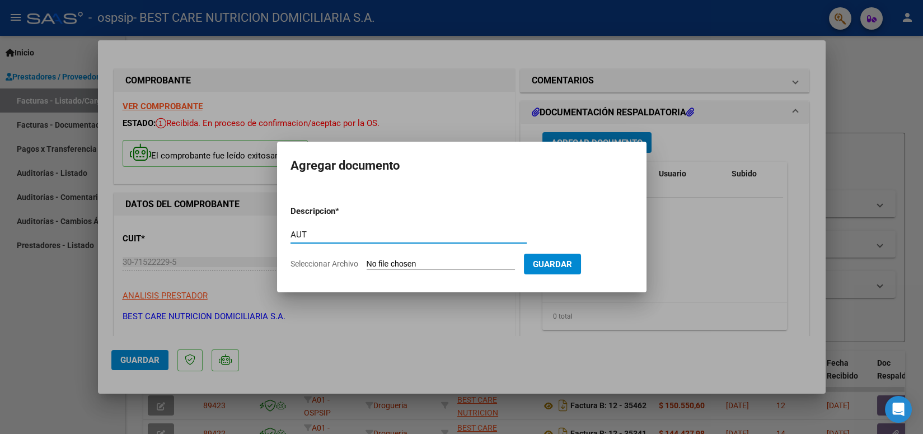
click at [438, 261] on input "Seleccionar Archivo" at bounding box center [441, 264] width 148 height 11
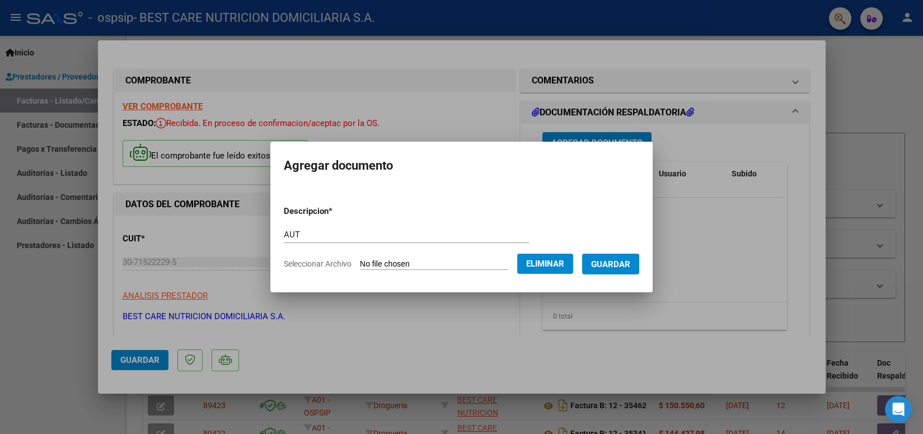
click at [598, 264] on span "Guardar" at bounding box center [610, 264] width 39 height 10
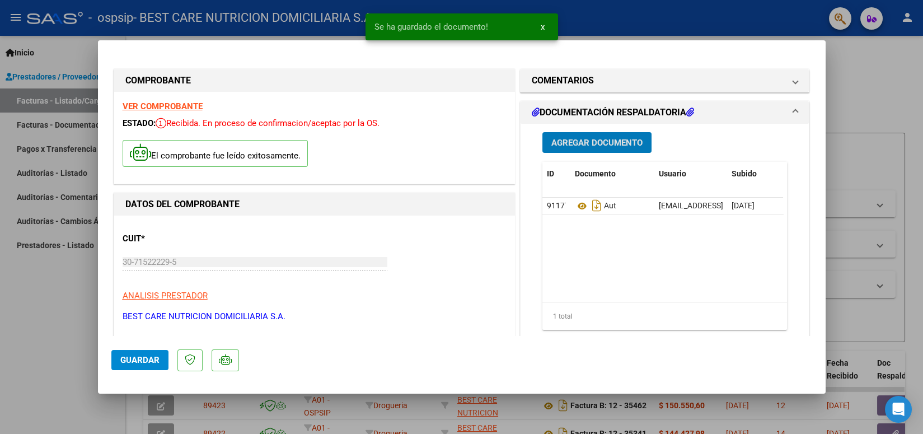
click at [612, 144] on span "Agregar Documento" at bounding box center [596, 143] width 91 height 10
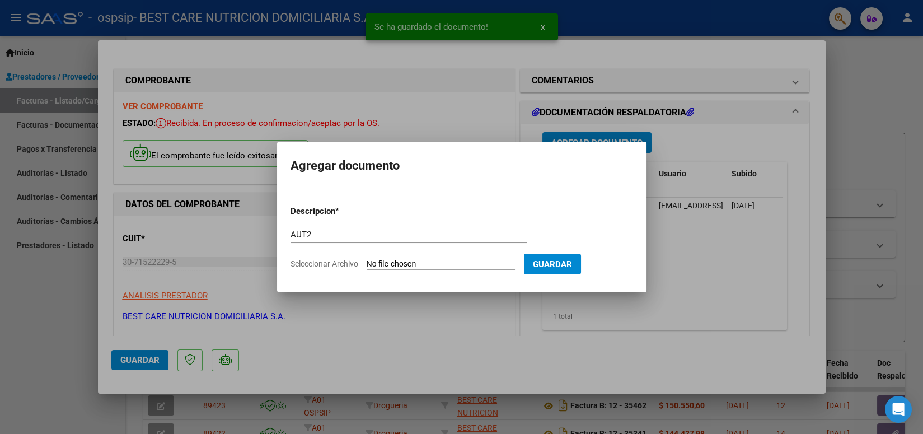
click at [419, 262] on input "Seleccionar Archivo" at bounding box center [441, 264] width 148 height 11
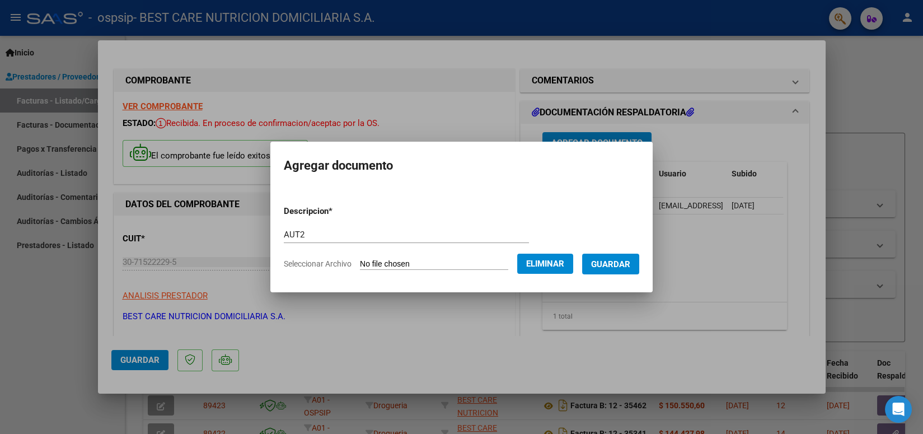
click at [608, 261] on span "Guardar" at bounding box center [610, 264] width 39 height 10
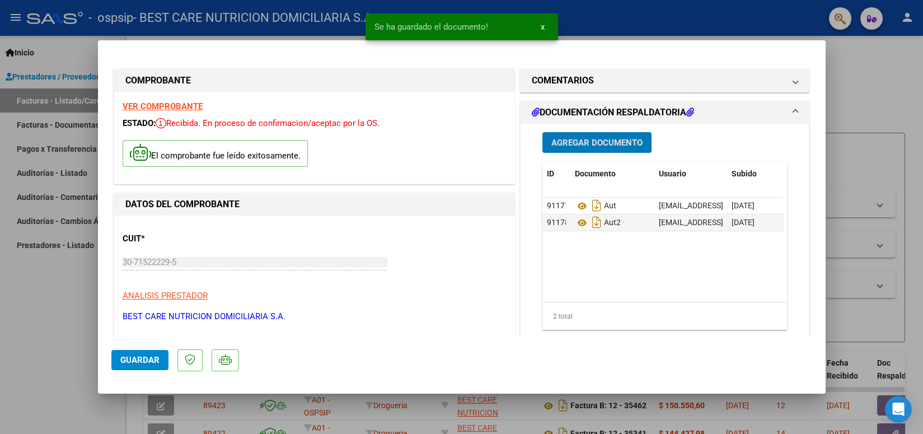
click at [605, 146] on span "Agregar Documento" at bounding box center [596, 143] width 91 height 10
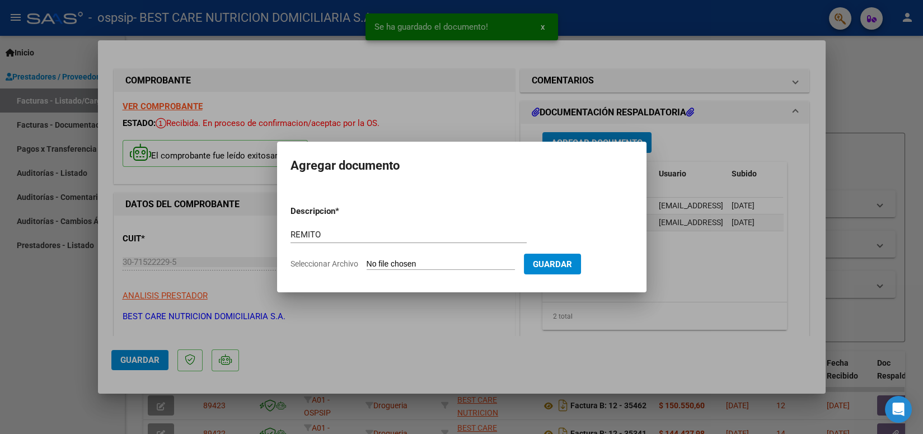
click at [405, 264] on input "Seleccionar Archivo" at bounding box center [441, 264] width 148 height 11
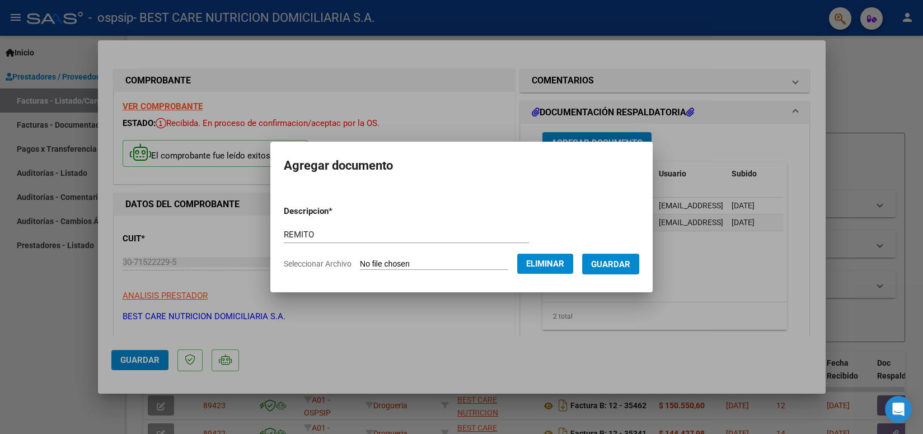
click at [612, 270] on button "Guardar" at bounding box center [610, 264] width 57 height 21
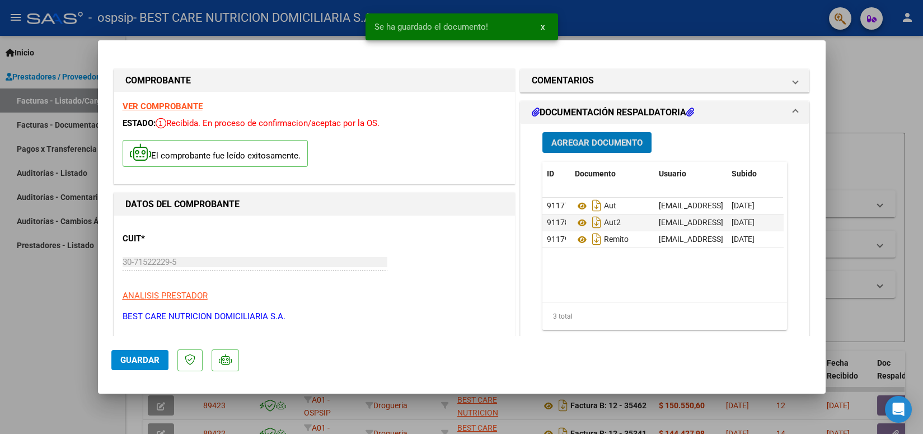
click at [599, 142] on span "Agregar Documento" at bounding box center [596, 143] width 91 height 10
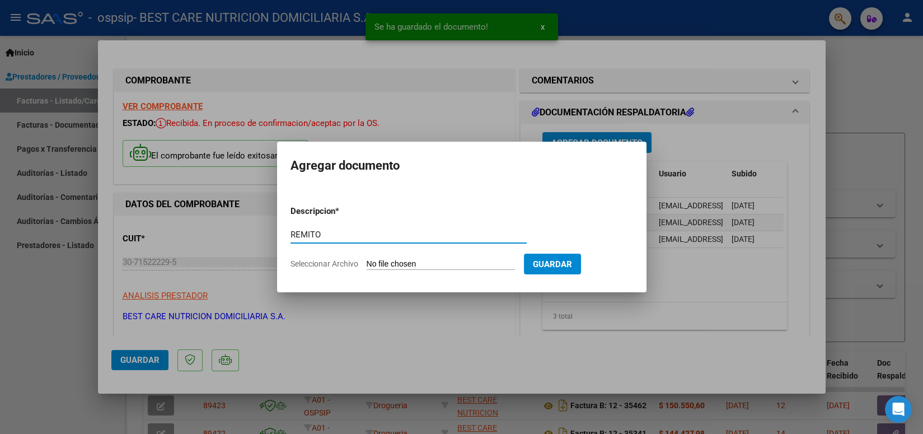
click at [391, 264] on input "Seleccionar Archivo" at bounding box center [441, 264] width 148 height 11
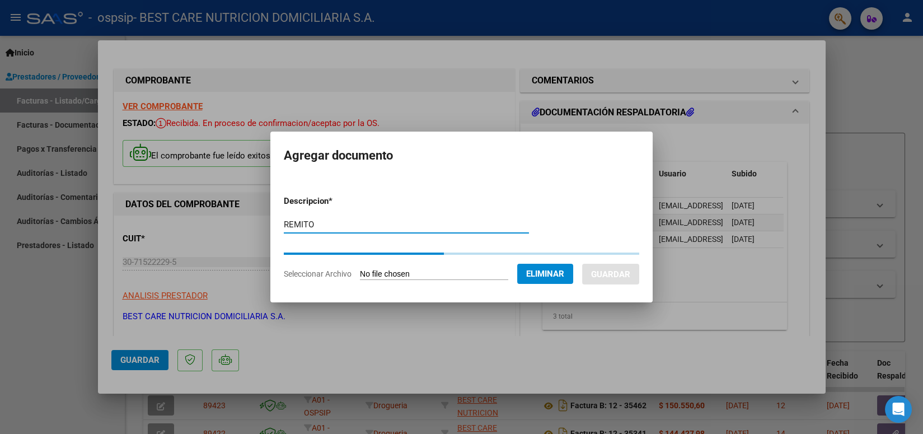
click at [340, 222] on input "REMITO" at bounding box center [406, 224] width 245 height 10
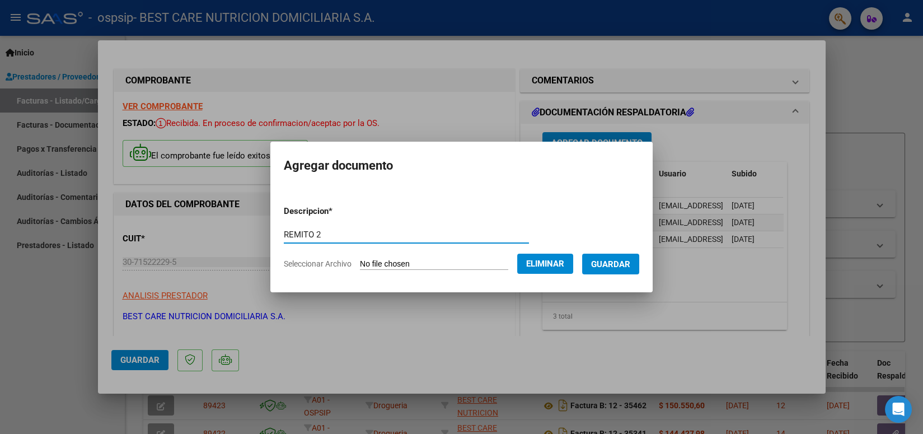
click at [603, 260] on span "Guardar" at bounding box center [610, 264] width 39 height 10
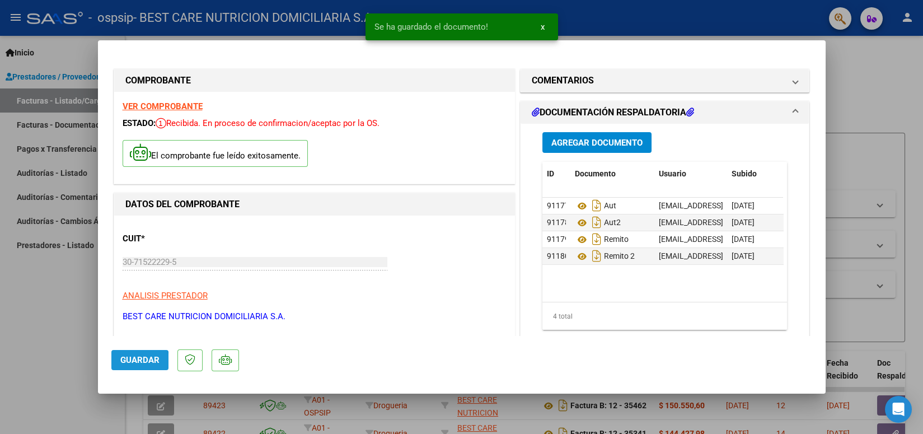
click at [128, 363] on span "Guardar" at bounding box center [139, 360] width 39 height 10
click at [626, 22] on div at bounding box center [461, 217] width 923 height 434
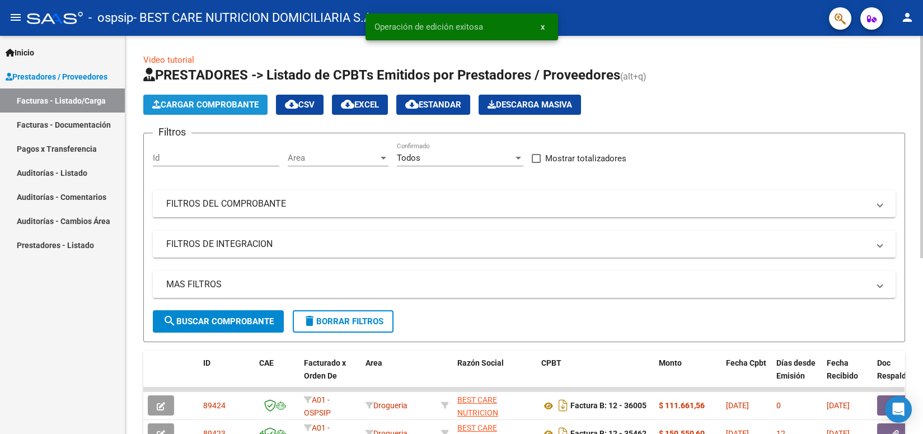
click at [172, 107] on span "Cargar Comprobante" at bounding box center [205, 105] width 106 height 10
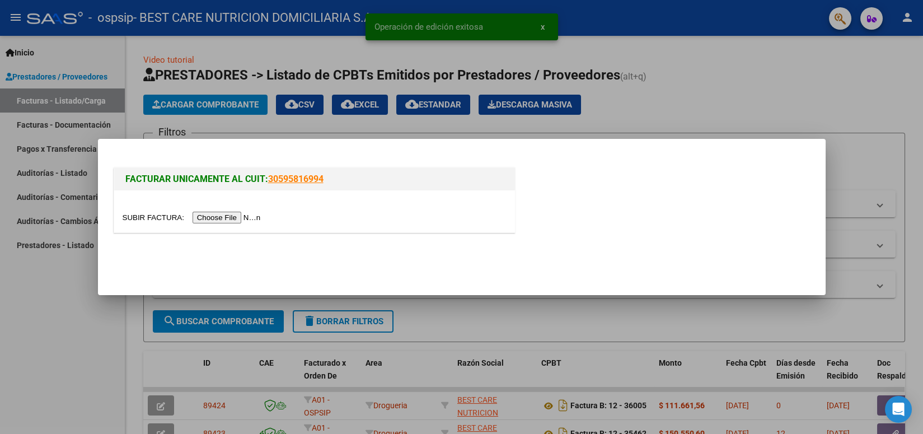
click at [219, 218] on input "file" at bounding box center [194, 218] width 142 height 12
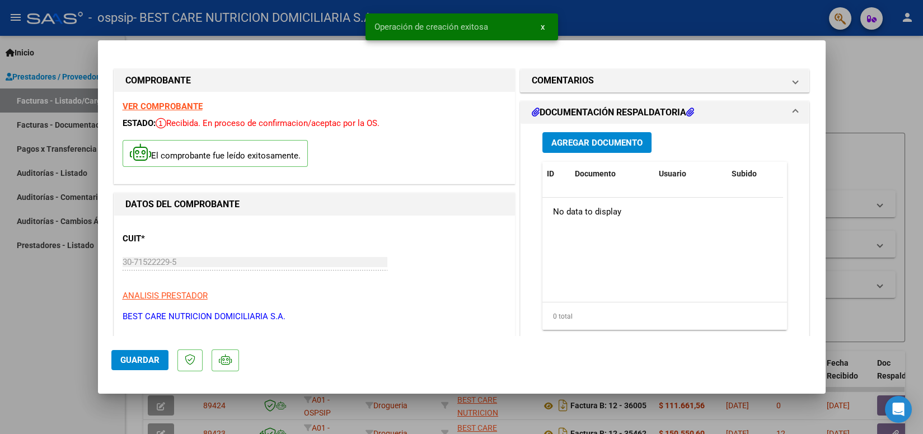
click at [610, 138] on span "Agregar Documento" at bounding box center [596, 143] width 91 height 10
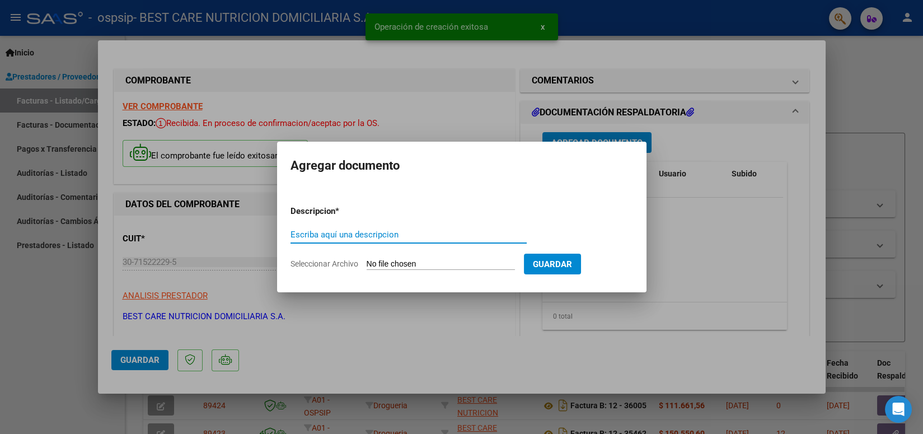
click at [420, 234] on input "Escriba aquí una descripcion" at bounding box center [408, 234] width 236 height 10
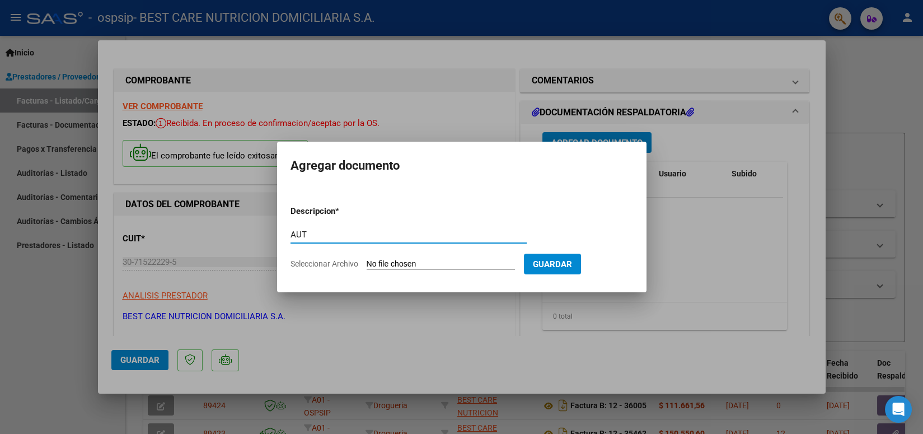
click at [386, 262] on input "Seleccionar Archivo" at bounding box center [441, 264] width 148 height 11
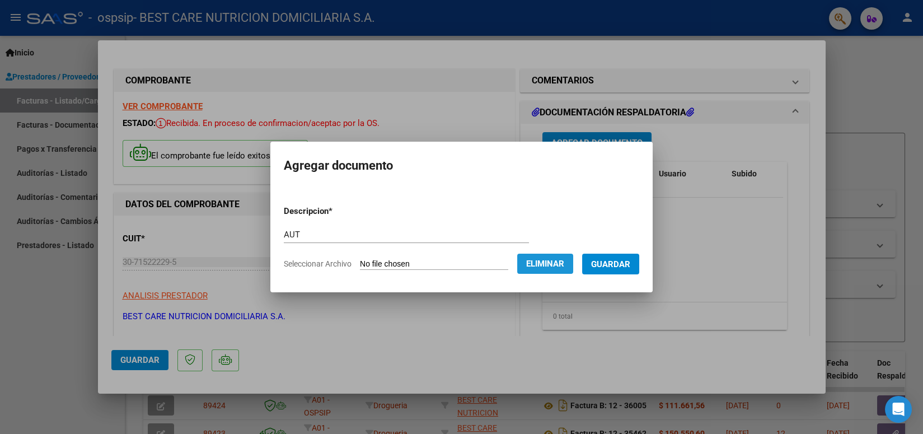
click at [564, 261] on span "Eliminar" at bounding box center [545, 264] width 38 height 10
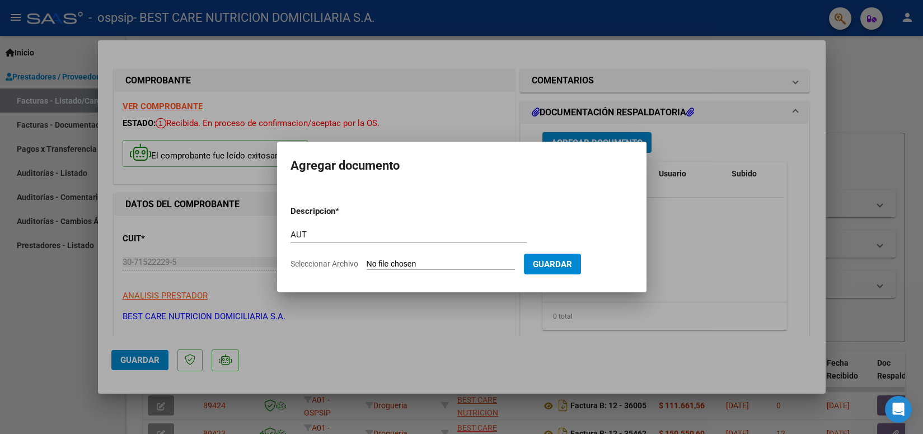
click at [440, 262] on input "Seleccionar Archivo" at bounding box center [441, 264] width 148 height 11
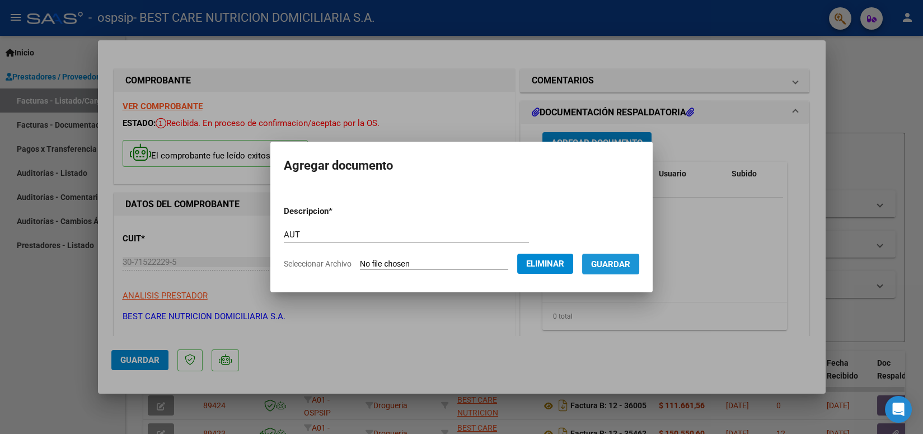
click at [604, 264] on span "Guardar" at bounding box center [610, 264] width 39 height 10
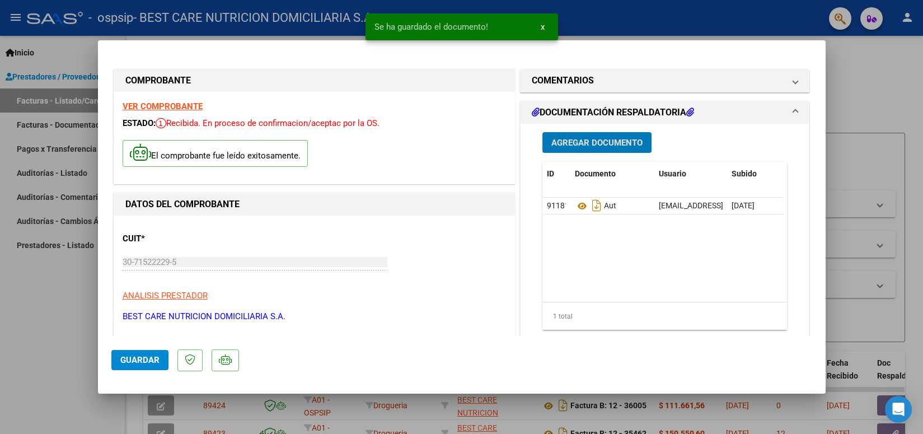
click at [592, 140] on span "Agregar Documento" at bounding box center [596, 143] width 91 height 10
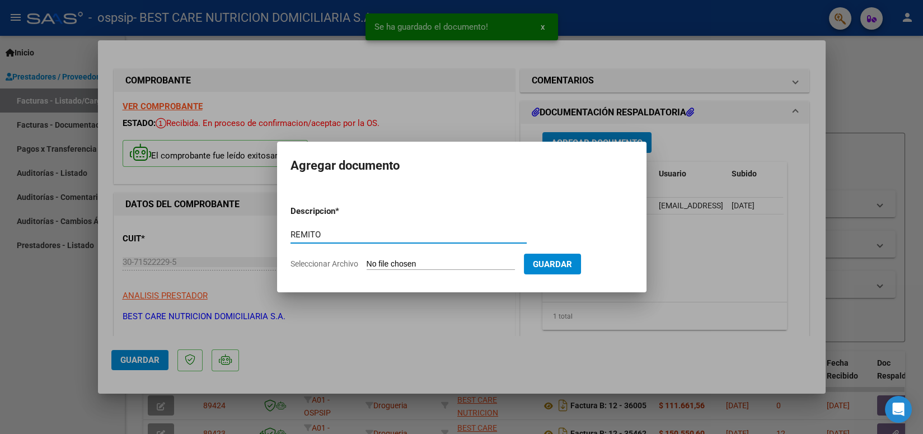
click at [443, 264] on input "Seleccionar Archivo" at bounding box center [441, 264] width 148 height 11
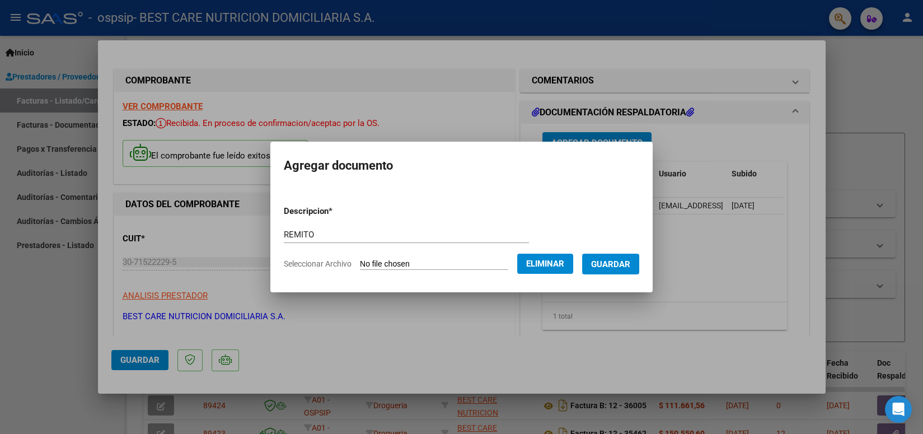
click at [611, 266] on span "Guardar" at bounding box center [610, 264] width 39 height 10
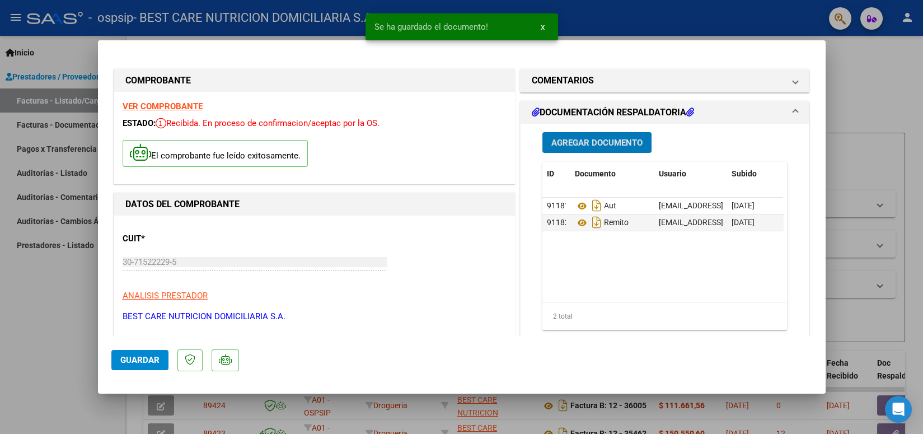
click at [615, 139] on span "Agregar Documento" at bounding box center [596, 143] width 91 height 10
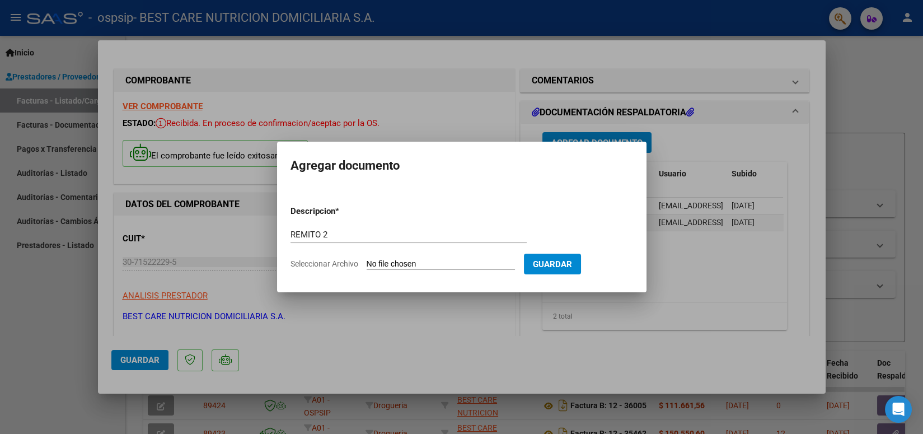
click at [420, 261] on input "Seleccionar Archivo" at bounding box center [441, 264] width 148 height 11
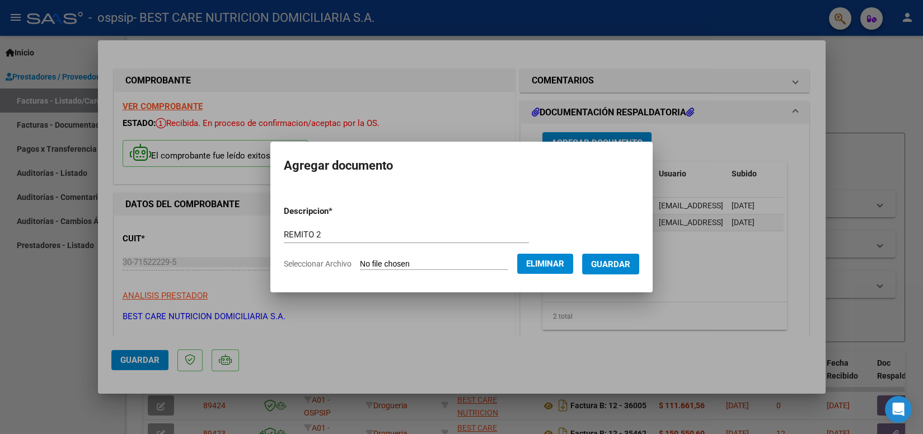
drag, startPoint x: 546, startPoint y: 156, endPoint x: 402, endPoint y: 198, distance: 149.5
click at [402, 198] on mat-dialog-container "Agregar documento Descripcion * REMITO 2 Escriba aquí una descripcion Seleccion…" at bounding box center [461, 217] width 382 height 150
drag, startPoint x: 402, startPoint y: 198, endPoint x: 388, endPoint y: 224, distance: 29.6
click at [388, 224] on form "Descripcion * REMITO 2 Escriba aquí una descripcion Seleccionar Archivo Elimina…" at bounding box center [461, 237] width 355 height 82
click at [620, 264] on span "Guardar" at bounding box center [610, 264] width 39 height 10
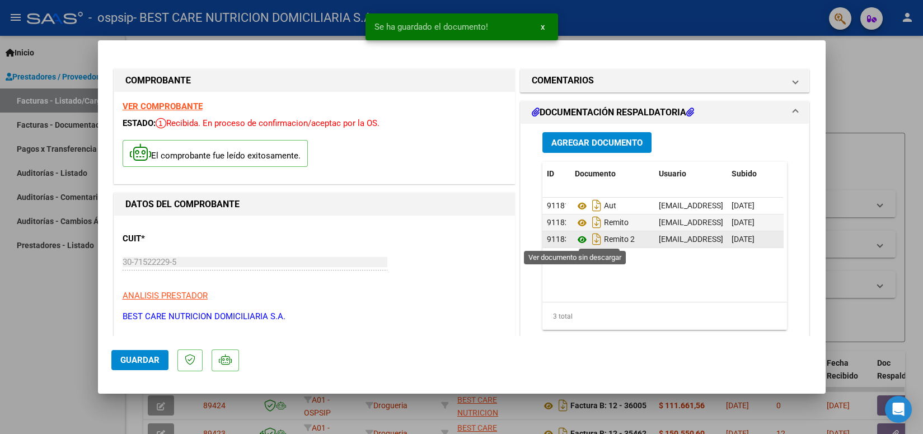
click at [575, 236] on icon at bounding box center [582, 239] width 15 height 13
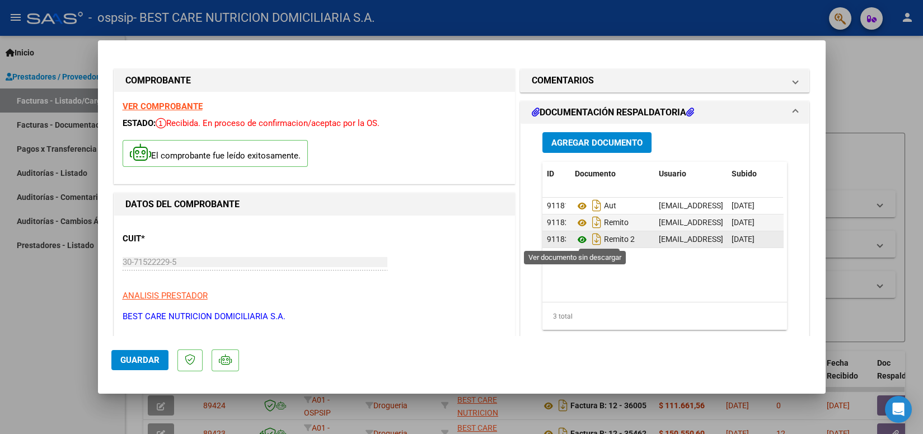
click at [576, 238] on icon at bounding box center [582, 239] width 15 height 13
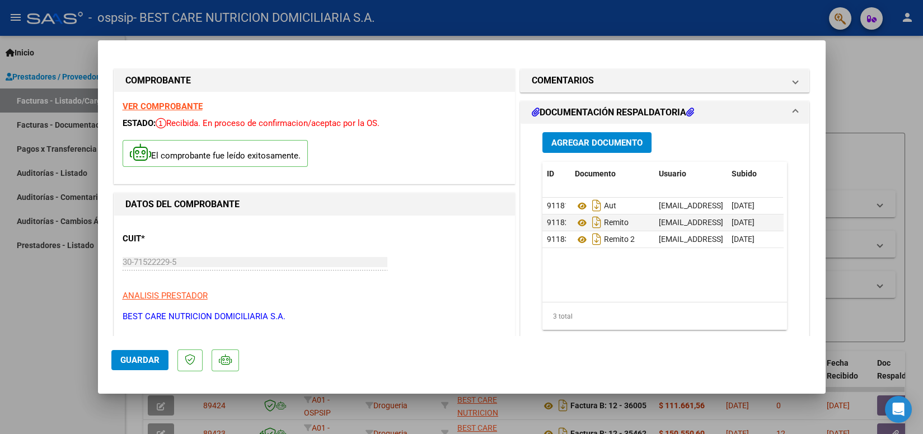
scroll to position [0, 56]
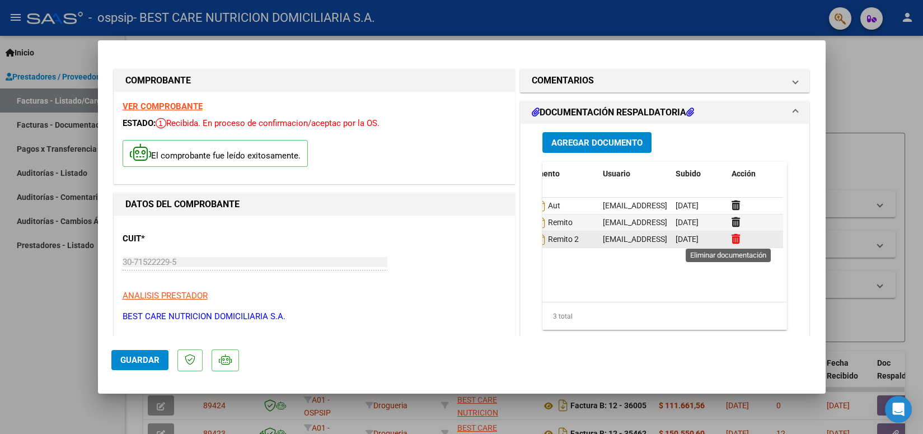
click at [731, 242] on icon at bounding box center [735, 238] width 8 height 11
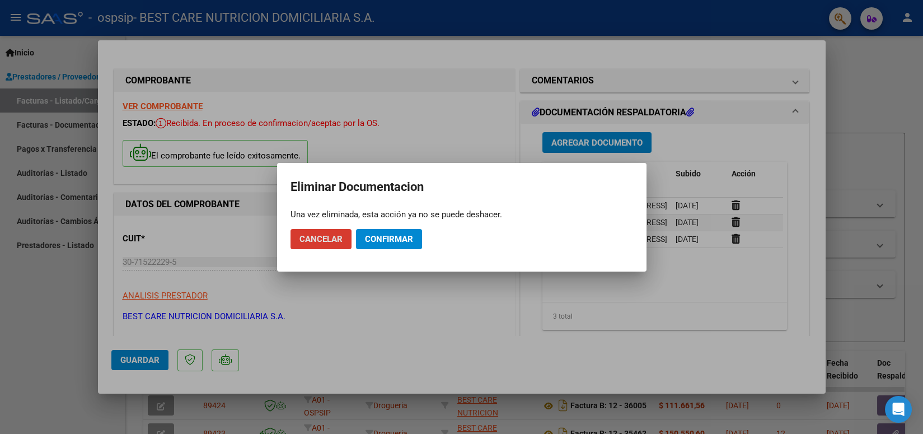
click at [400, 240] on span "Confirmar" at bounding box center [389, 239] width 48 height 10
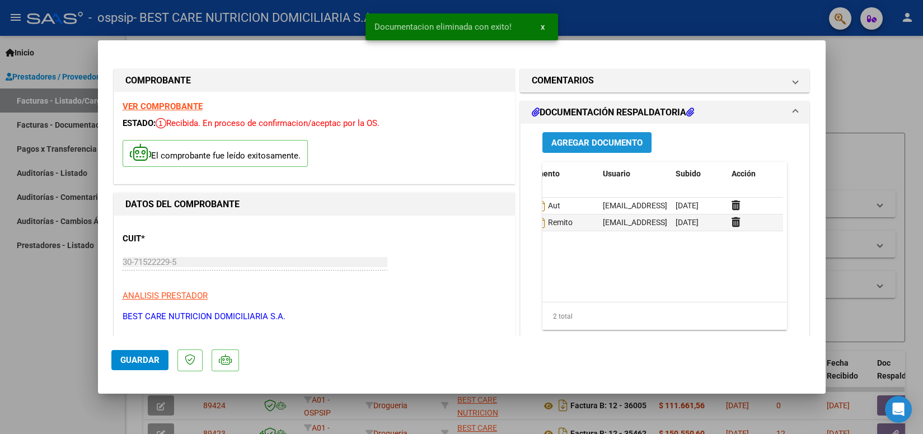
click at [598, 140] on span "Agregar Documento" at bounding box center [596, 143] width 91 height 10
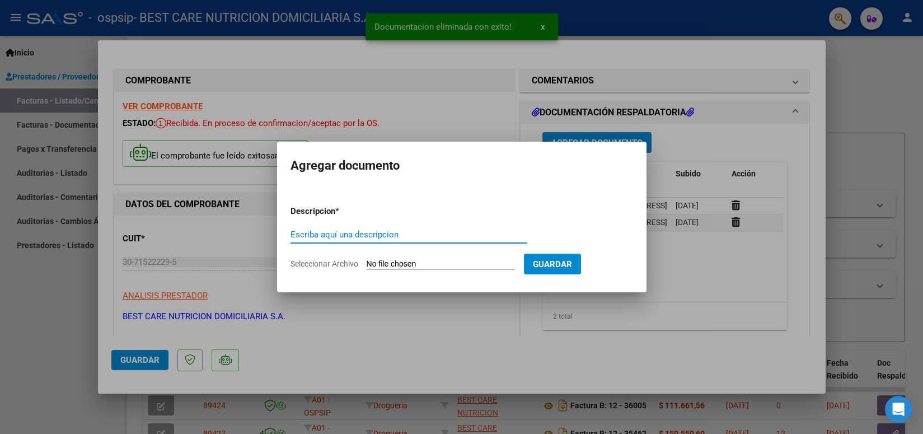
click at [388, 231] on input "Escriba aquí una descripcion" at bounding box center [408, 234] width 236 height 10
click at [406, 260] on input "Seleccionar Archivo" at bounding box center [441, 264] width 148 height 11
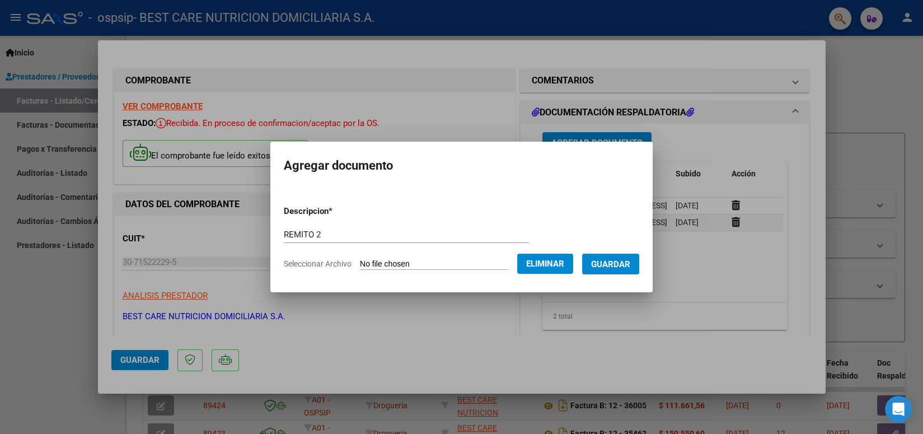
click at [616, 265] on span "Guardar" at bounding box center [610, 264] width 39 height 10
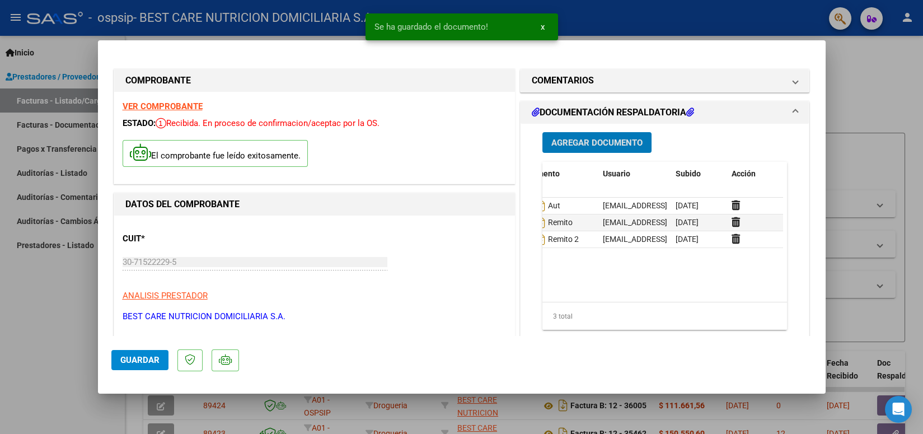
click at [142, 361] on span "Guardar" at bounding box center [139, 360] width 39 height 10
click at [639, 30] on div at bounding box center [461, 217] width 923 height 434
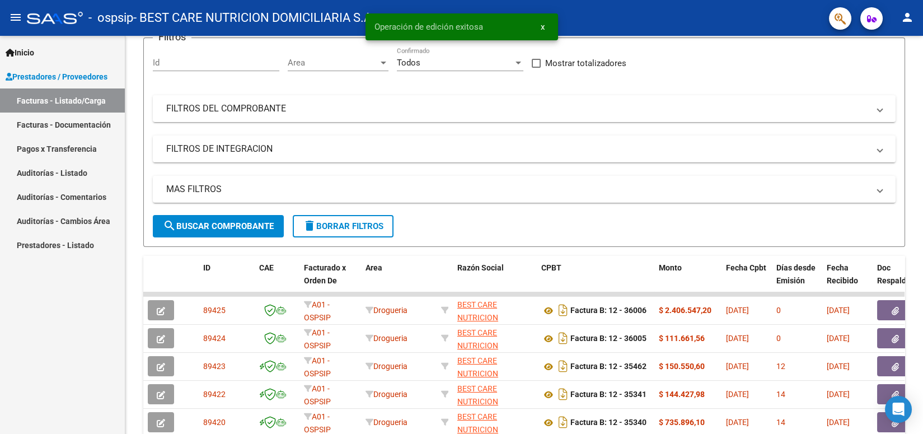
scroll to position [0, 0]
